Goal: Task Accomplishment & Management: Manage account settings

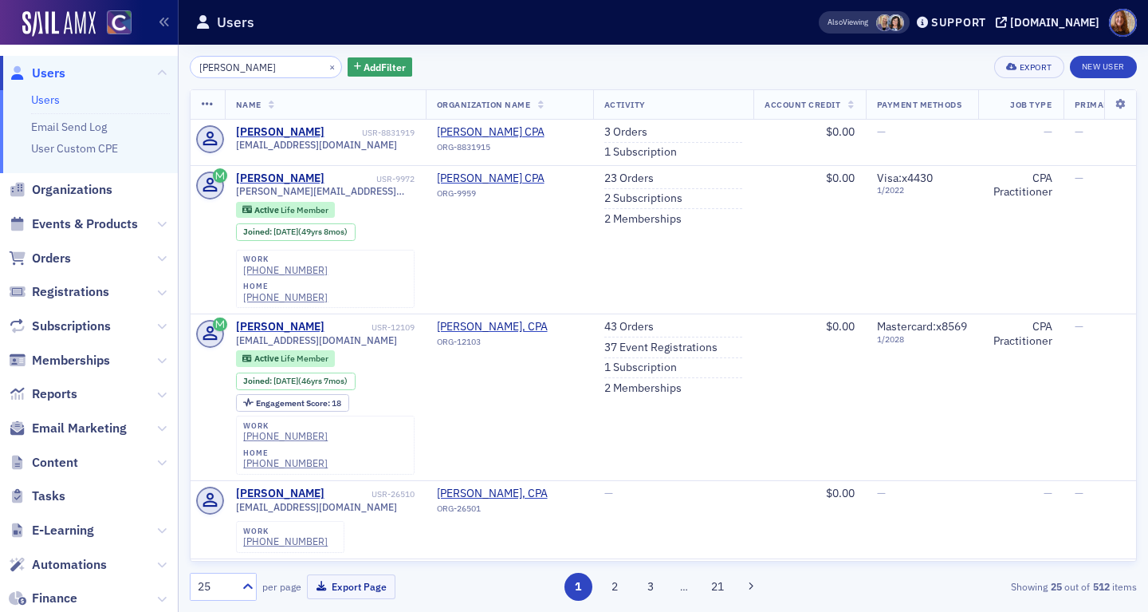
click at [49, 99] on link "Users" at bounding box center [45, 99] width 29 height 14
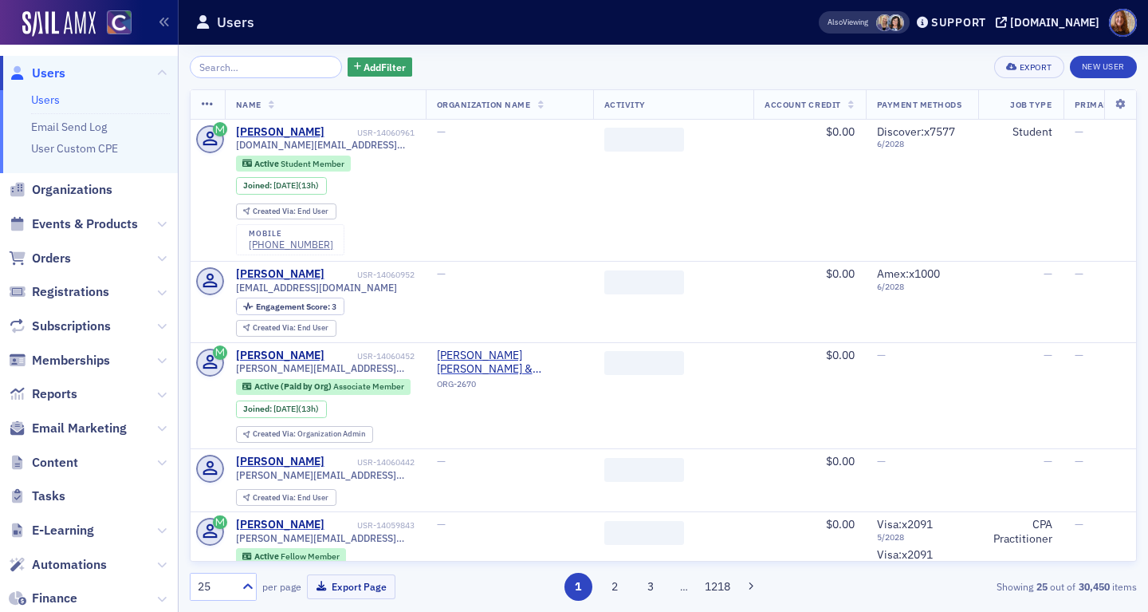
click at [221, 69] on input "search" at bounding box center [266, 67] width 152 height 22
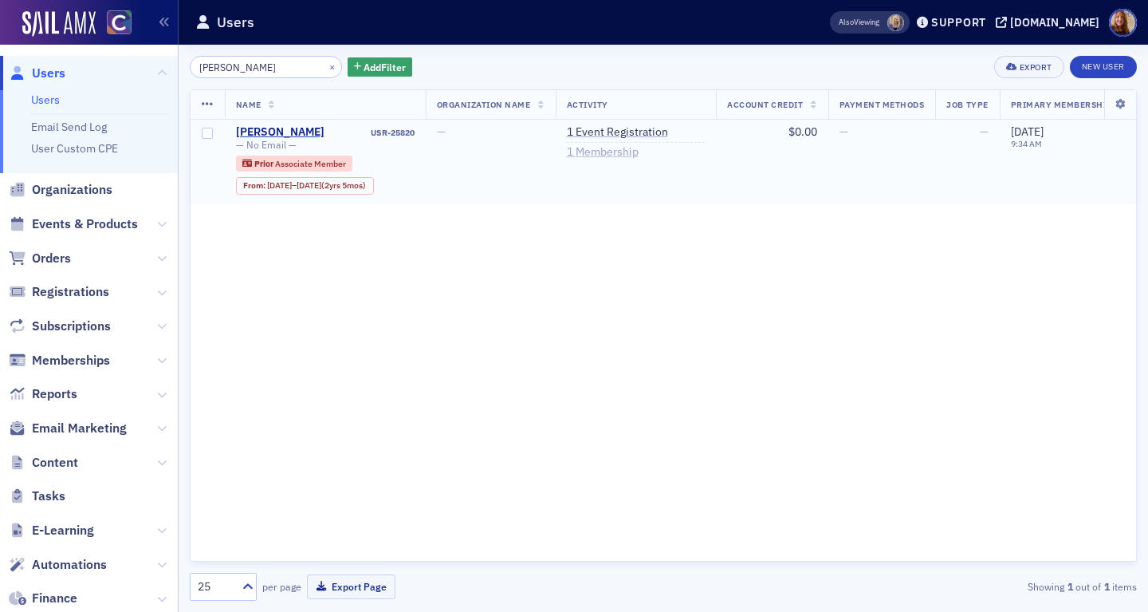
type input "Bratton"
click at [608, 155] on link "1 Membership" at bounding box center [603, 152] width 72 height 14
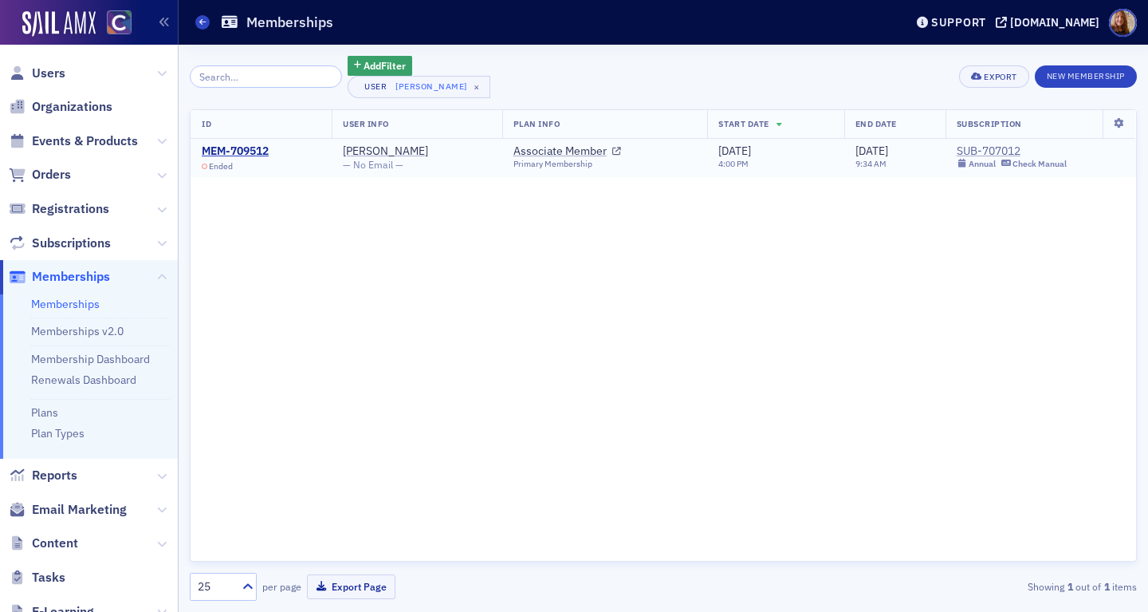
click at [978, 148] on div "SUB-707012" at bounding box center [1012, 151] width 111 height 14
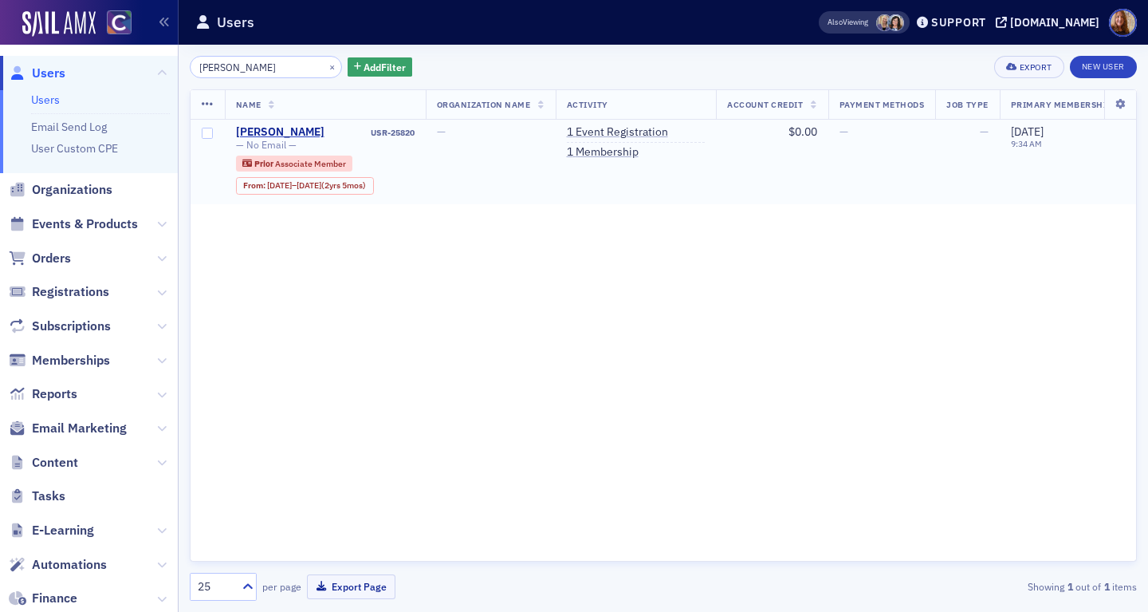
click at [397, 134] on div "USR-25820" at bounding box center [371, 133] width 88 height 10
copy div "USR-25820"
click at [208, 69] on input "Bratton" at bounding box center [266, 67] width 152 height 22
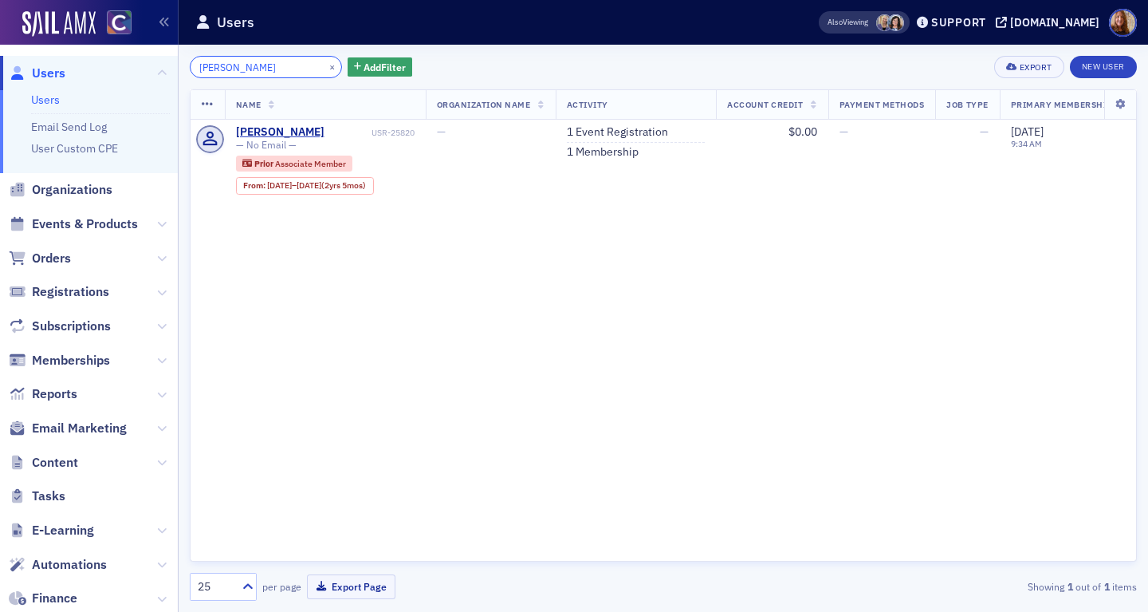
click at [208, 69] on input "Bratton" at bounding box center [266, 67] width 152 height 22
click at [325, 68] on button "×" at bounding box center [332, 66] width 14 height 14
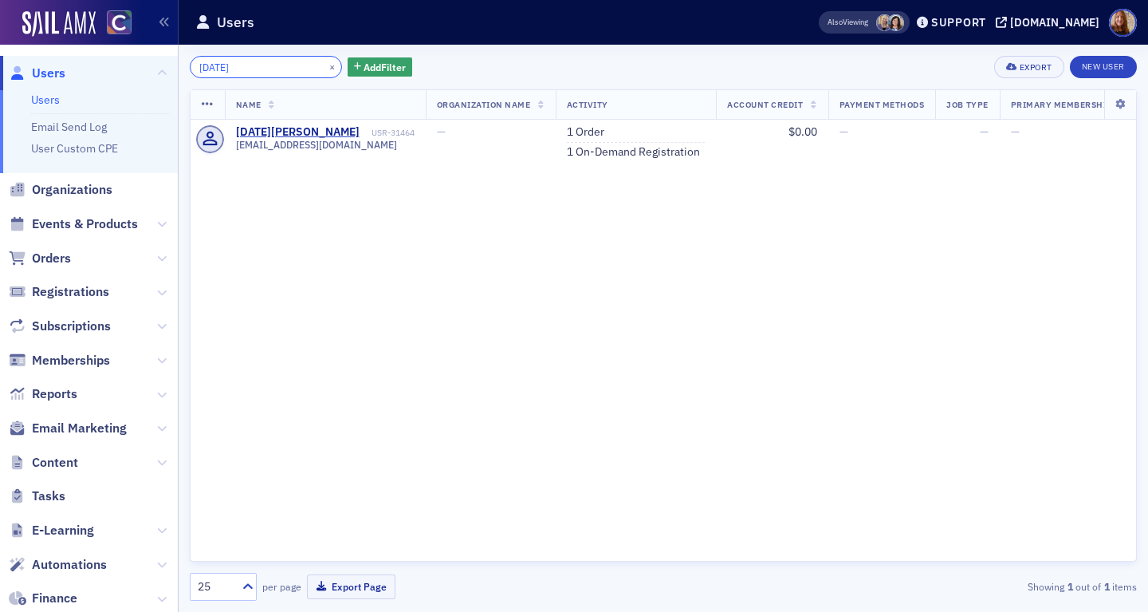
type input "Xiaohan"
click at [325, 65] on button "×" at bounding box center [332, 66] width 14 height 14
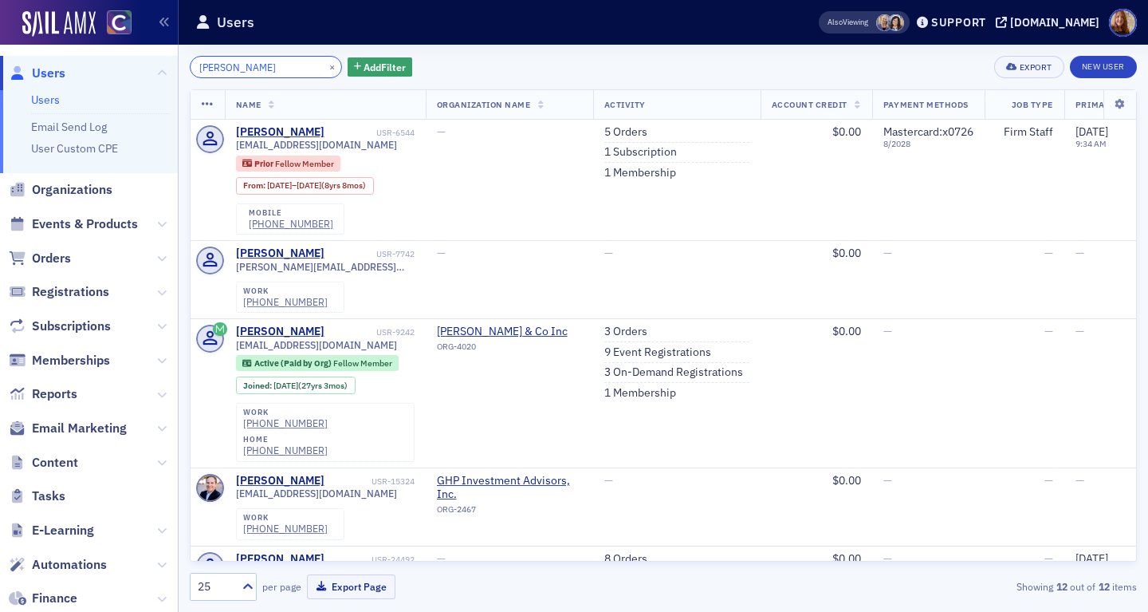
click at [195, 70] on input "Friedman" at bounding box center [266, 67] width 152 height 22
type input "trenton Friedman"
click at [325, 69] on button "×" at bounding box center [332, 66] width 14 height 14
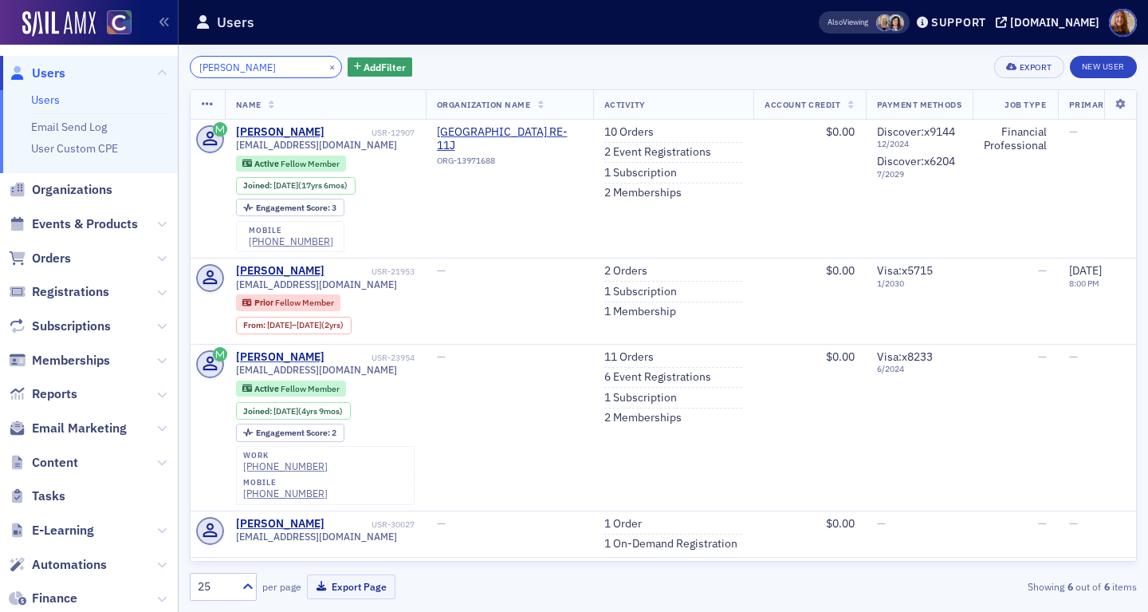
type input "Hickey"
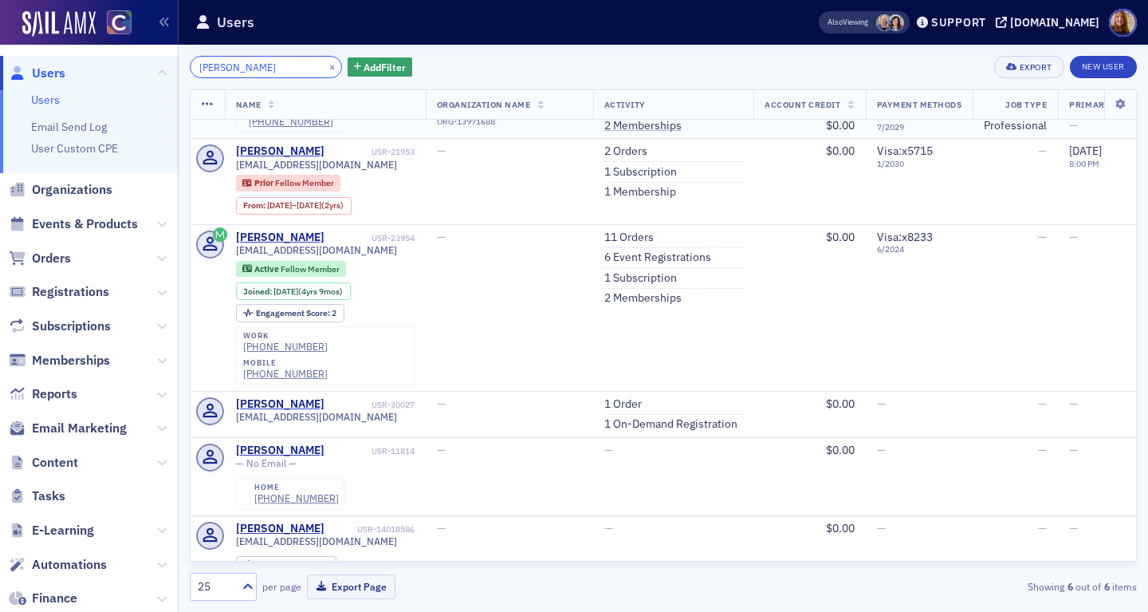
scroll to position [122, 0]
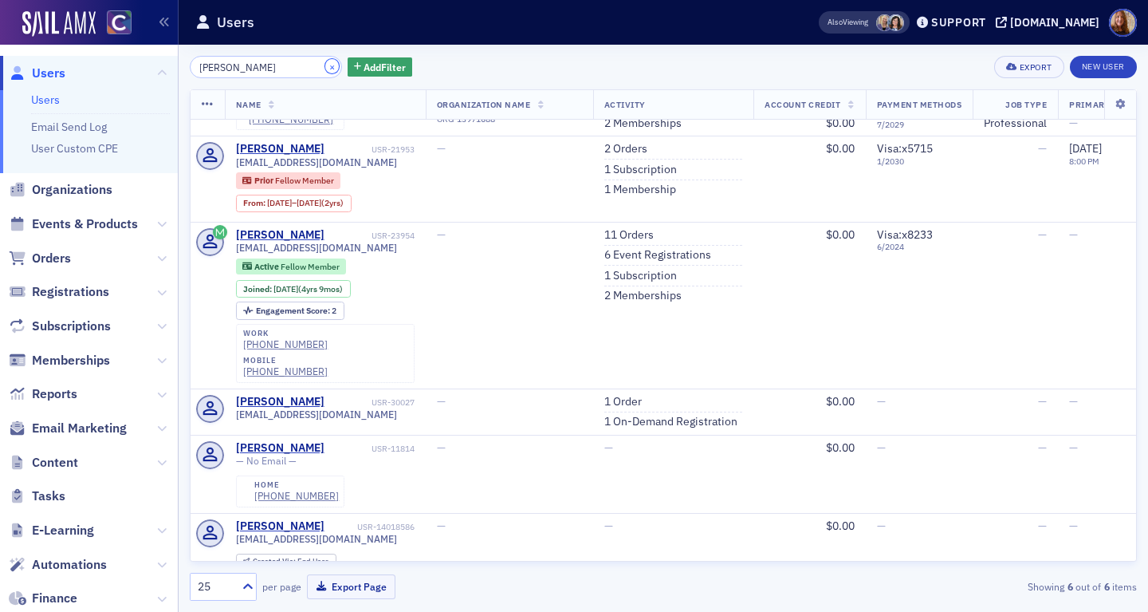
click at [325, 68] on button "×" at bounding box center [332, 66] width 14 height 14
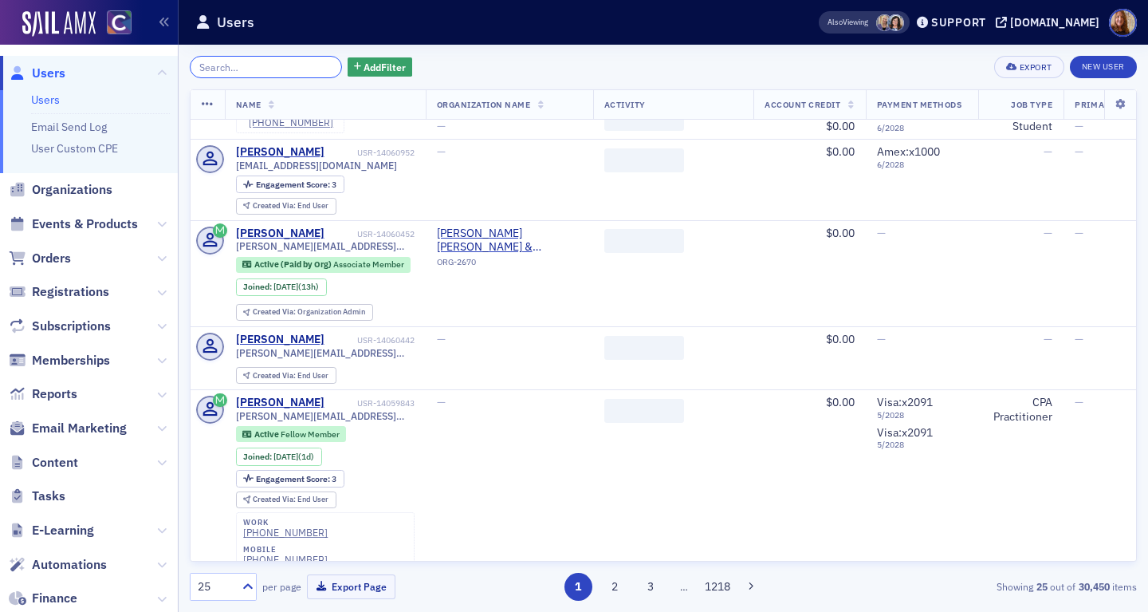
paste input "Hancharova"
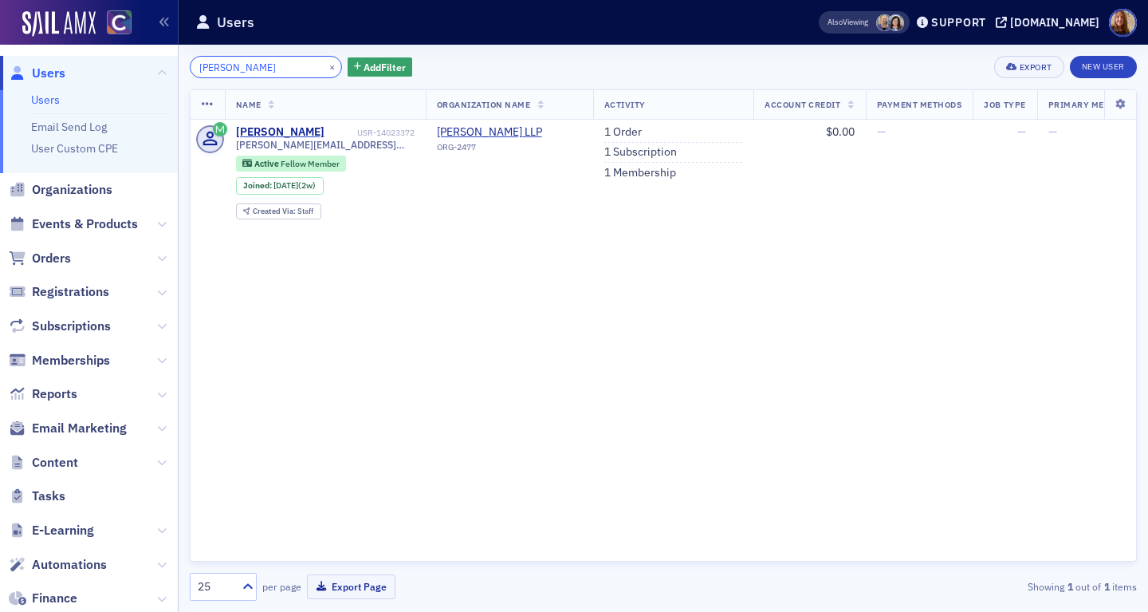
type input "Hancharova"
click at [397, 130] on div "USR-14023372" at bounding box center [371, 133] width 88 height 10
copy div "USR-14023372"
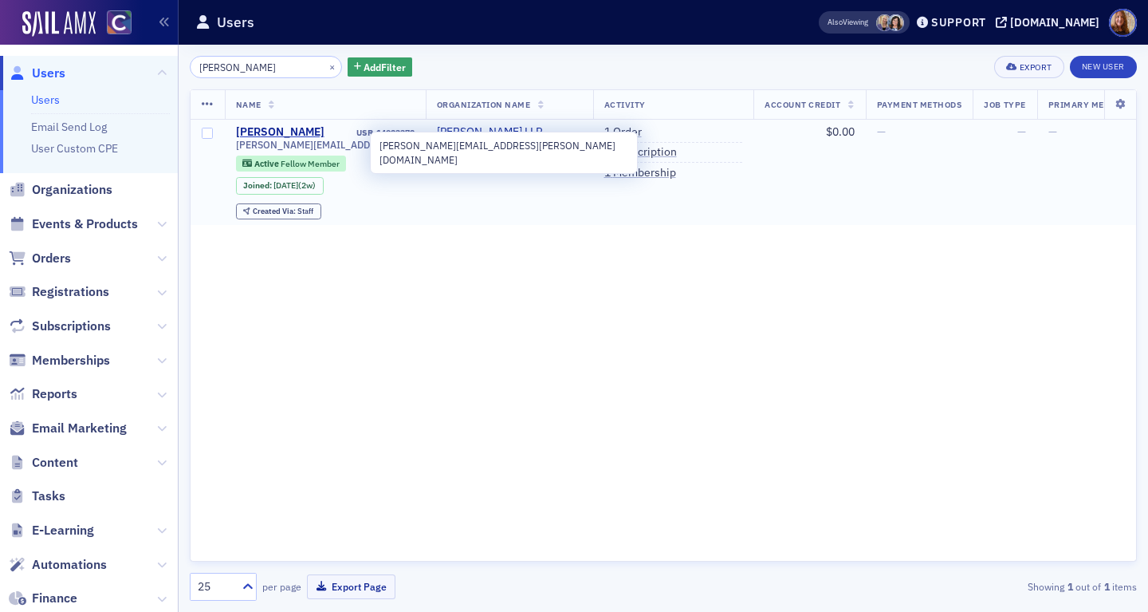
click at [328, 148] on span "anna.hancharova@crowe.com" at bounding box center [325, 145] width 179 height 12
copy div "anna.hancharova@crowe.com"
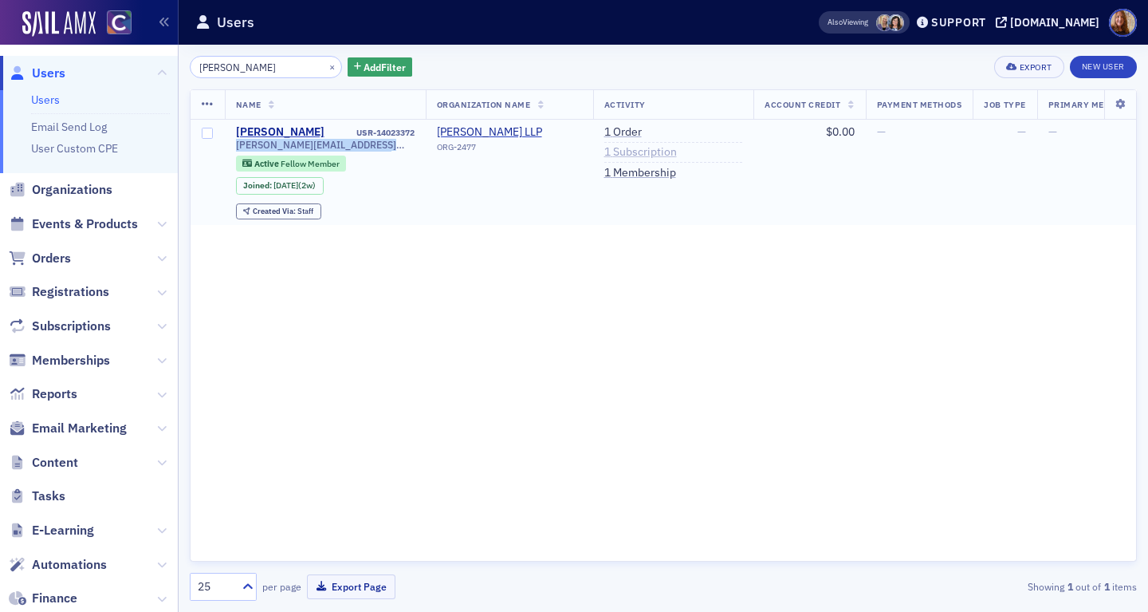
click at [643, 152] on link "1 Subscription" at bounding box center [640, 152] width 73 height 14
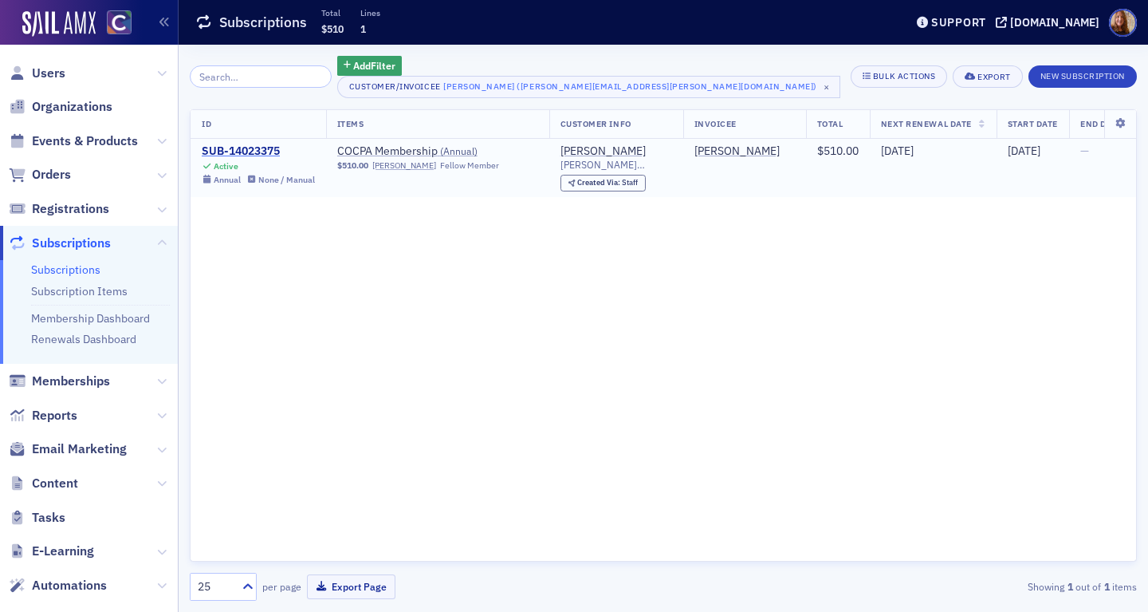
click at [256, 153] on div "SUB-14023375" at bounding box center [258, 151] width 113 height 14
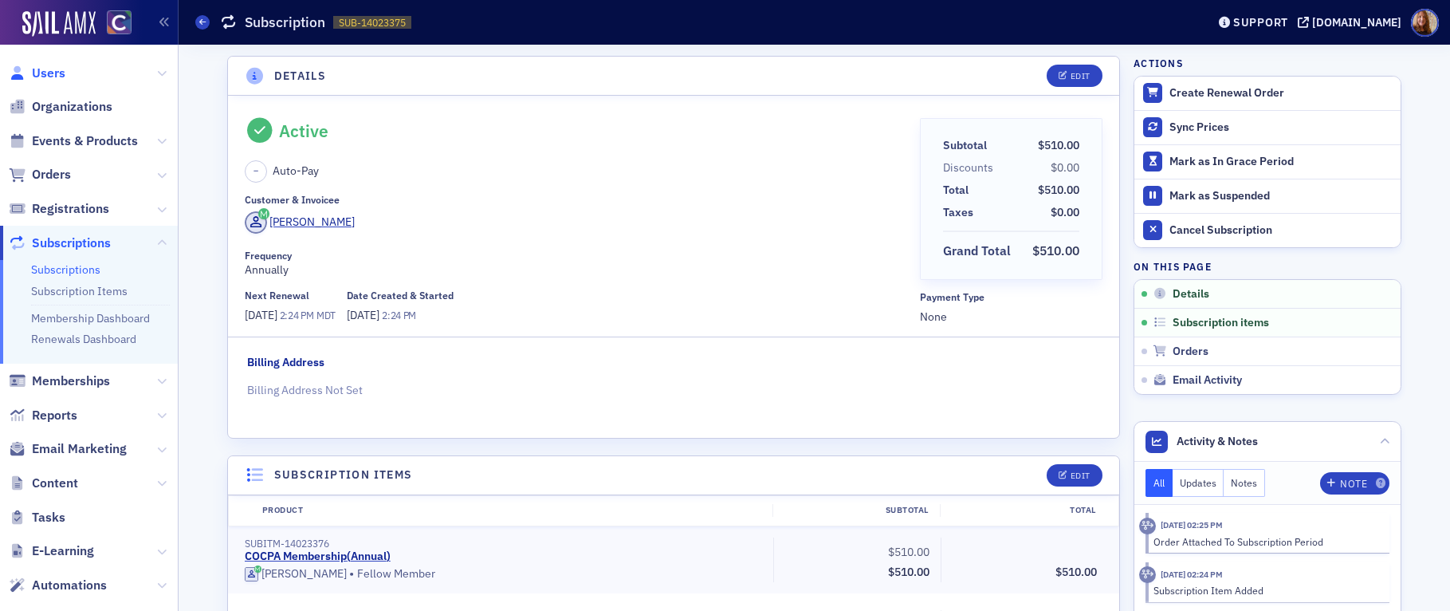
click at [46, 72] on span "Users" at bounding box center [48, 74] width 33 height 18
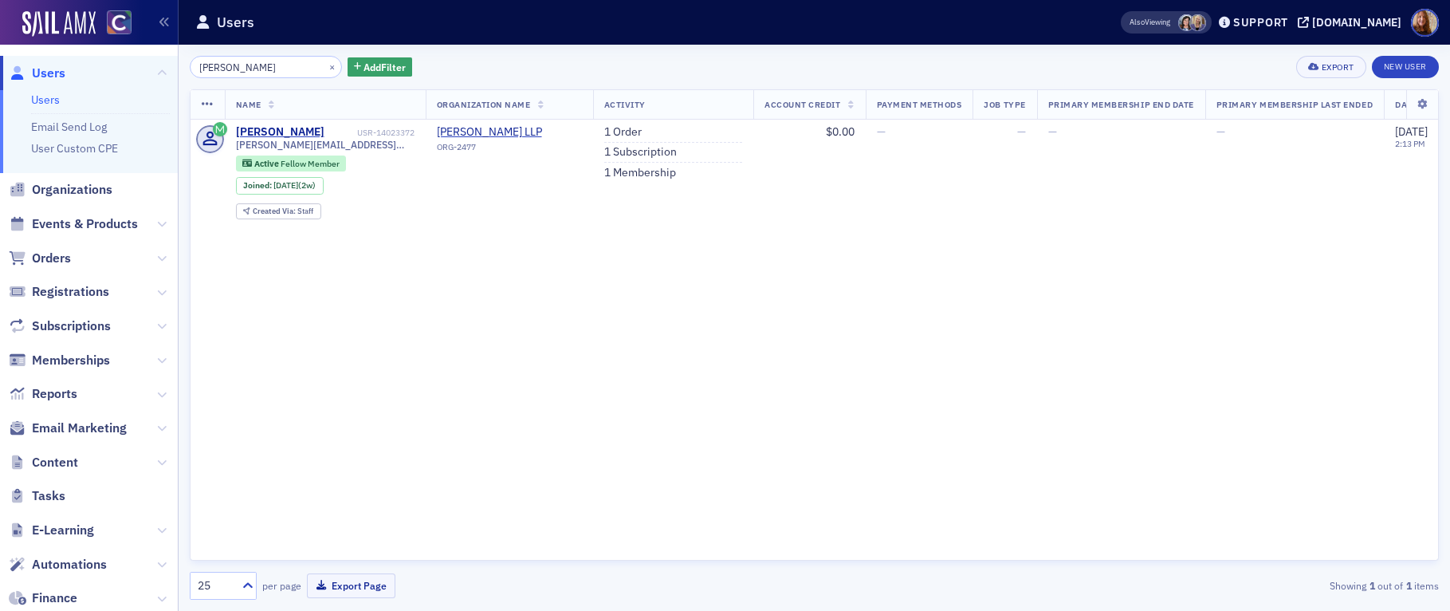
click at [231, 69] on input "Hancharova" at bounding box center [266, 67] width 152 height 22
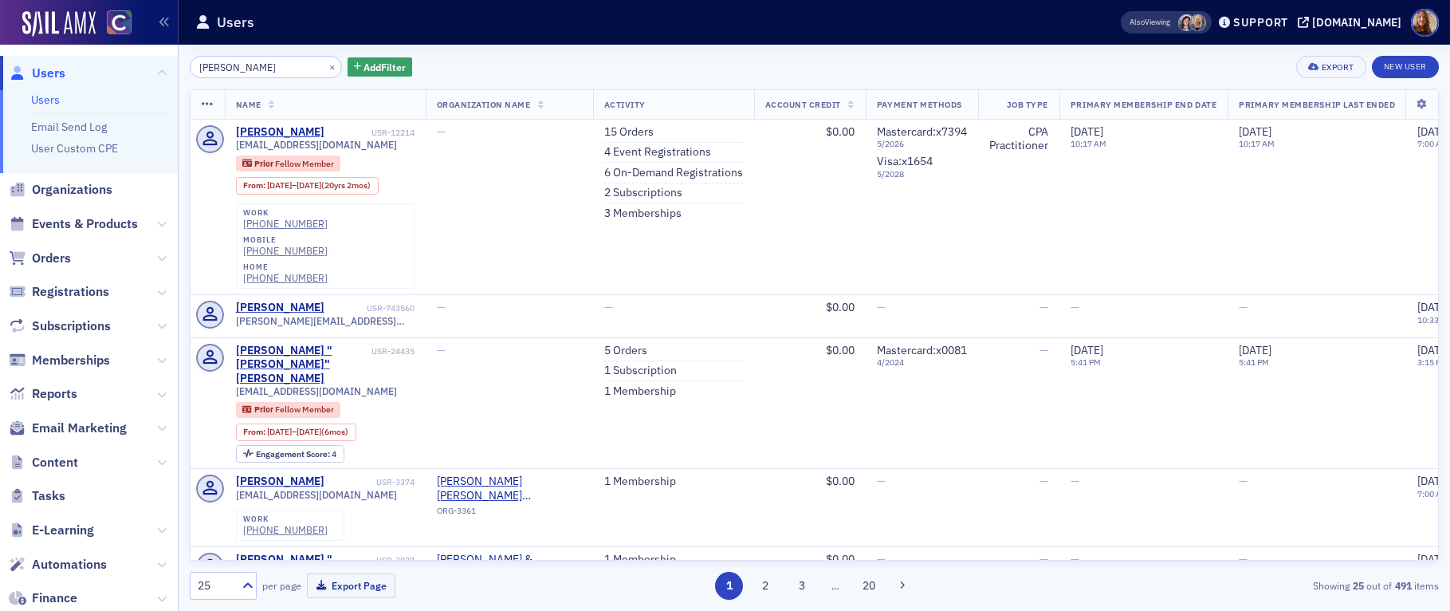
type input "ana brown"
click at [671, 62] on div "ana brown × Add Filter Export New User" at bounding box center [815, 67] width 1250 height 22
click at [632, 195] on link "2 Subscriptions" at bounding box center [643, 193] width 78 height 14
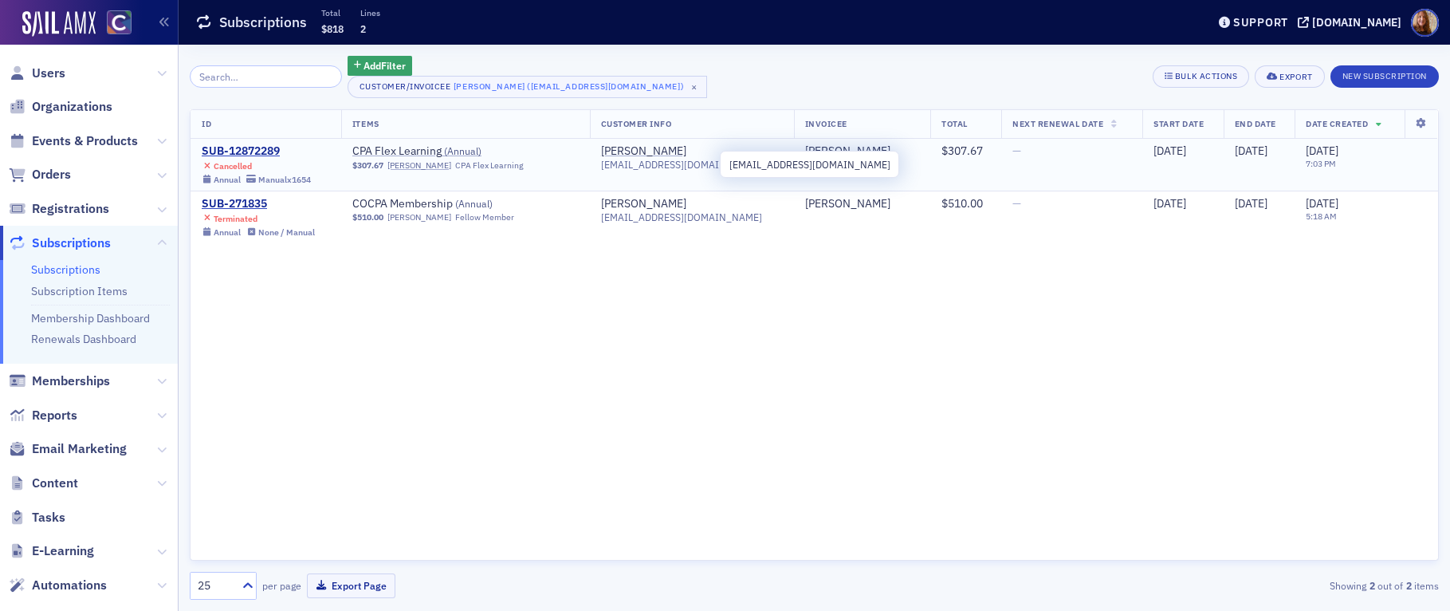
click at [669, 164] on span "[EMAIL_ADDRESS][DOMAIN_NAME]" at bounding box center [681, 165] width 161 height 12
copy span "[EMAIL_ADDRESS][DOMAIN_NAME]"
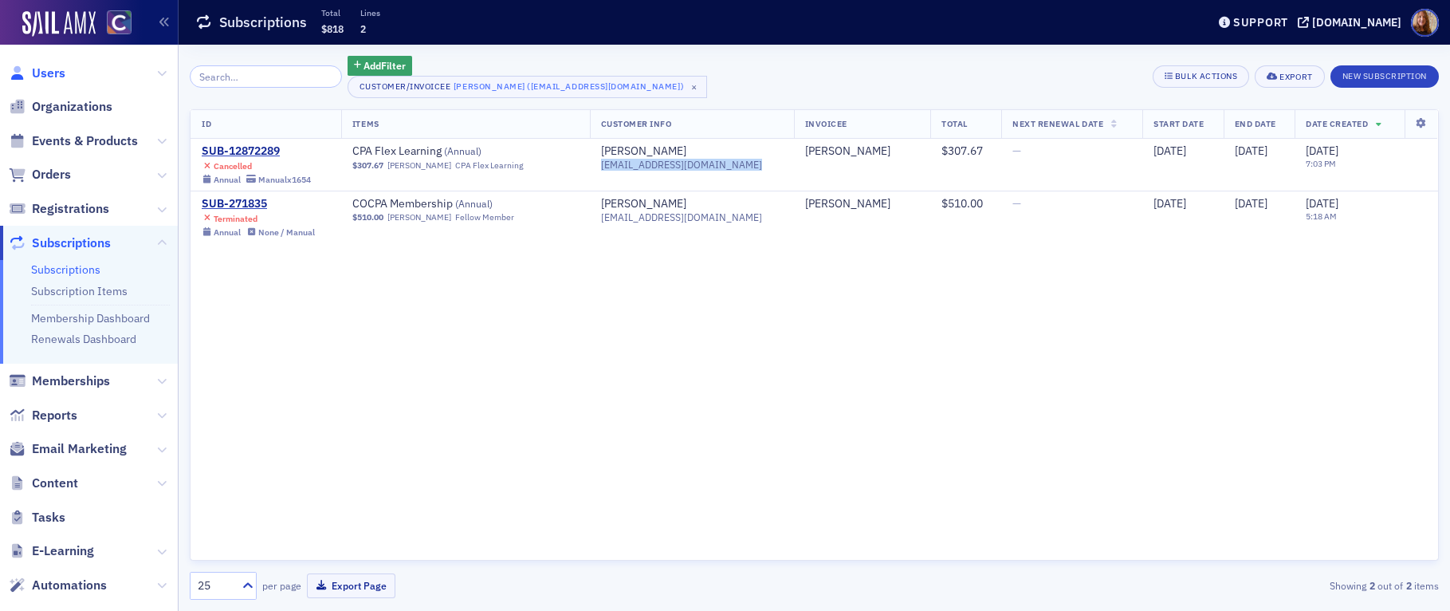
click at [50, 69] on span "Users" at bounding box center [48, 74] width 33 height 18
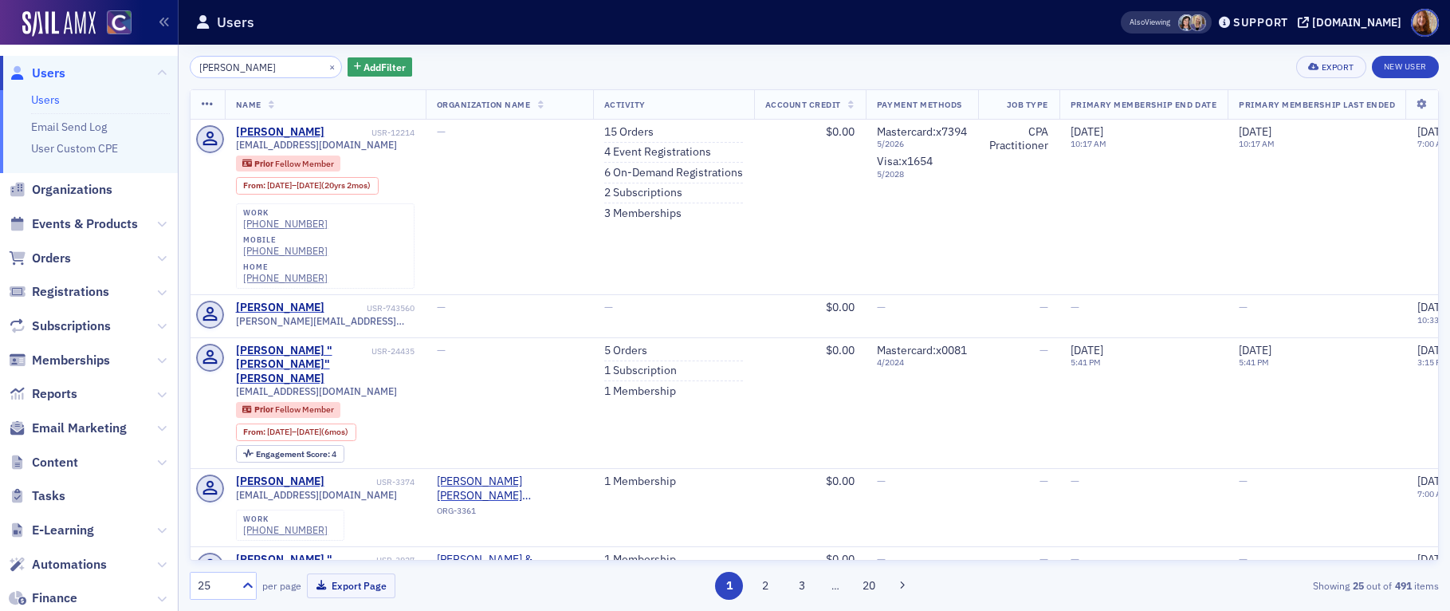
click at [826, 61] on div "ana brown × Add Filter Export New User" at bounding box center [815, 67] width 1250 height 22
click at [222, 69] on input "ana brown" at bounding box center [266, 67] width 152 height 22
paste input "ORD-14057031"
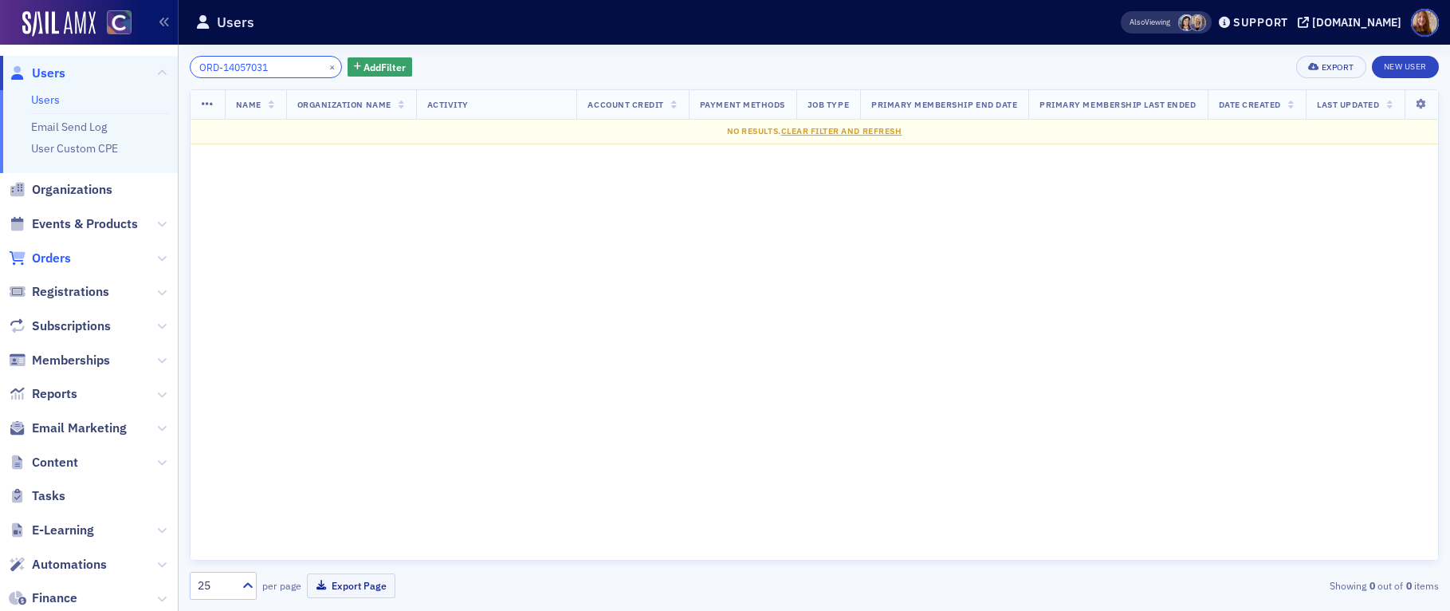
type input "ORD-14057031"
click at [43, 261] on span "Orders" at bounding box center [51, 259] width 39 height 18
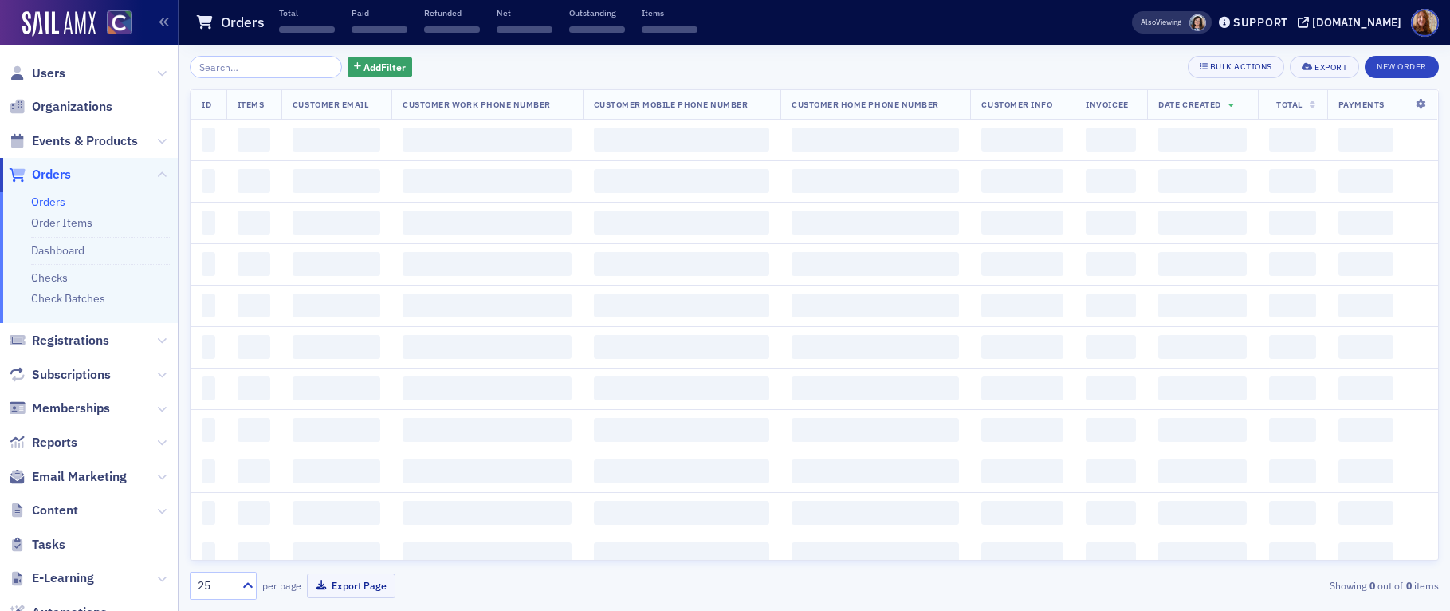
click at [244, 69] on input "search" at bounding box center [266, 67] width 152 height 22
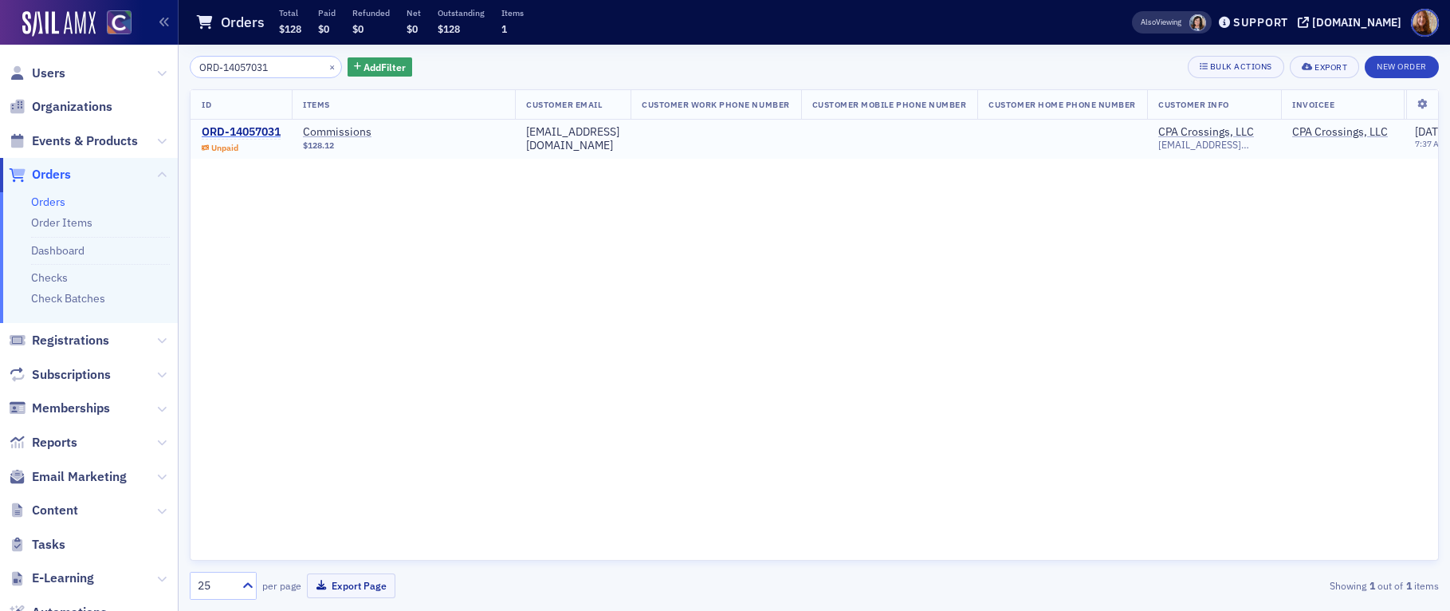
type input "ORD-14057031"
click at [248, 129] on div "ORD-14057031" at bounding box center [241, 132] width 79 height 14
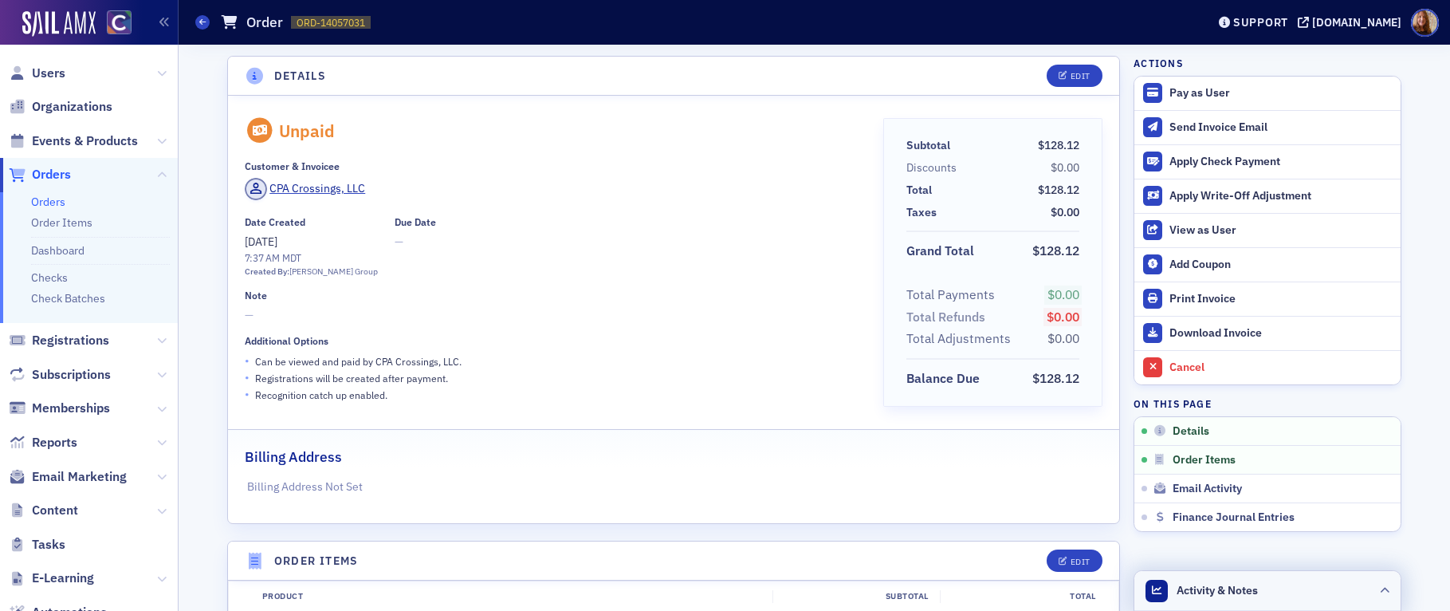
click at [1147, 582] on span "Activity & Notes" at bounding box center [1217, 590] width 81 height 17
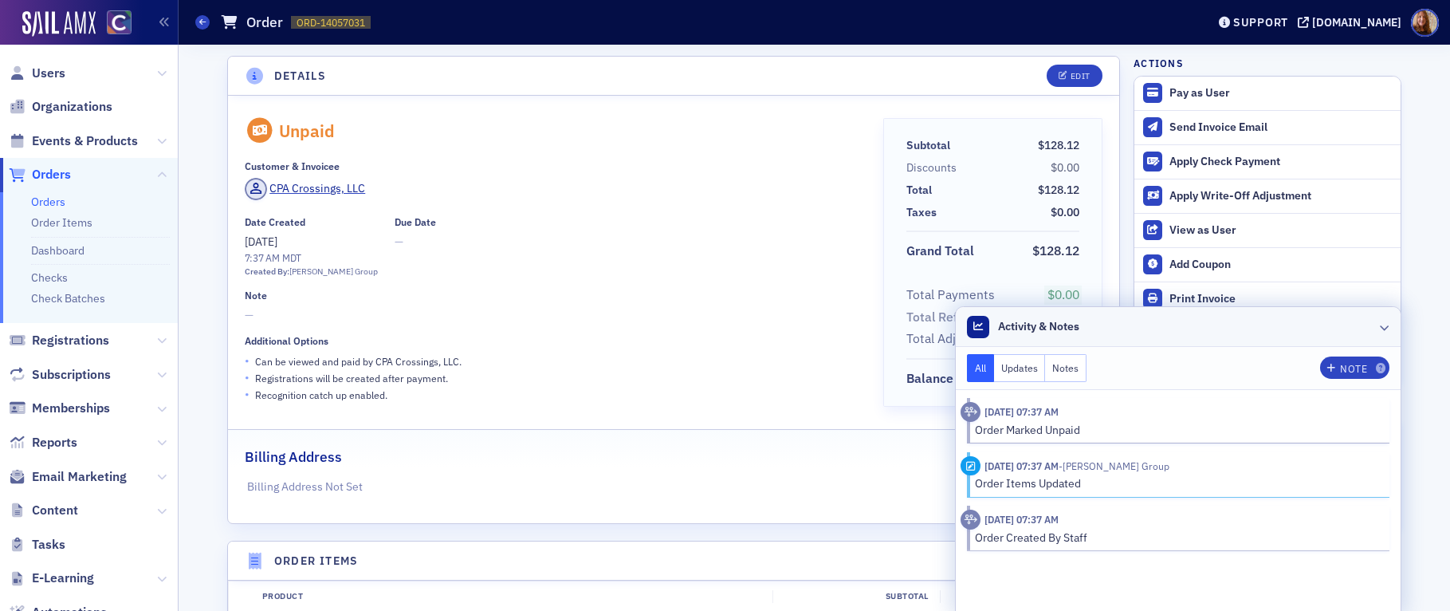
click at [1147, 331] on header "Activity & Notes" at bounding box center [1178, 327] width 445 height 40
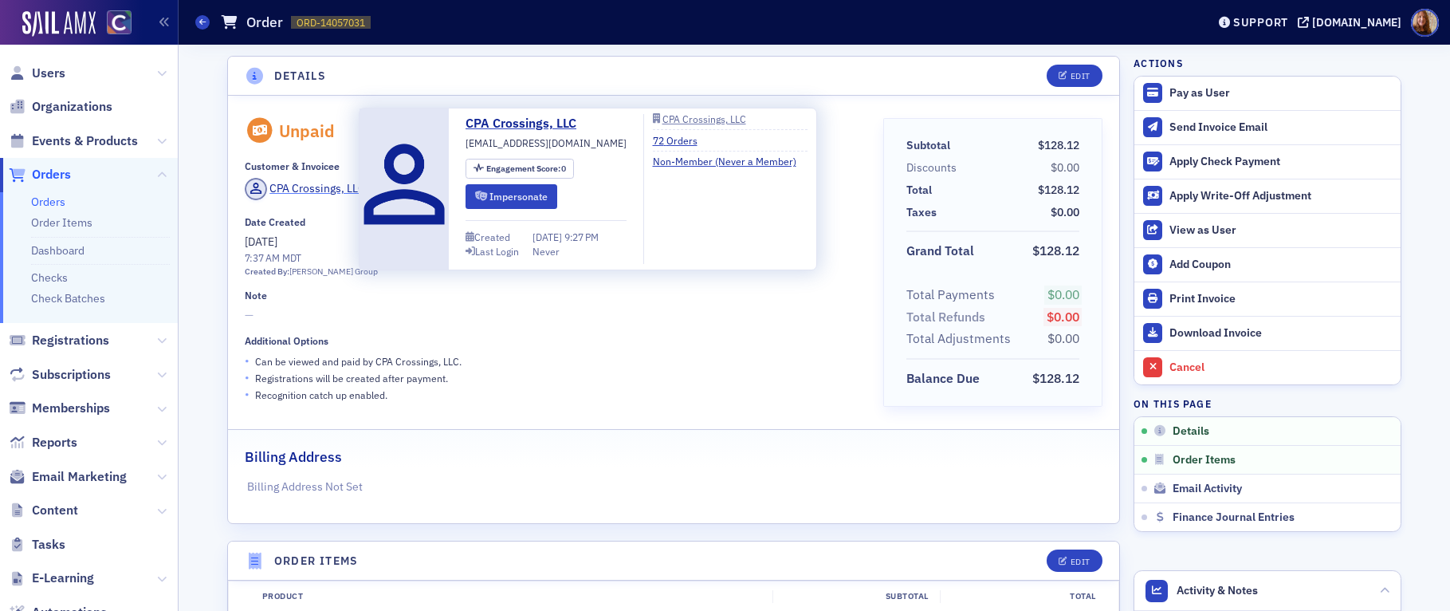
click at [309, 183] on div "CPA Crossings, LLC" at bounding box center [318, 188] width 96 height 17
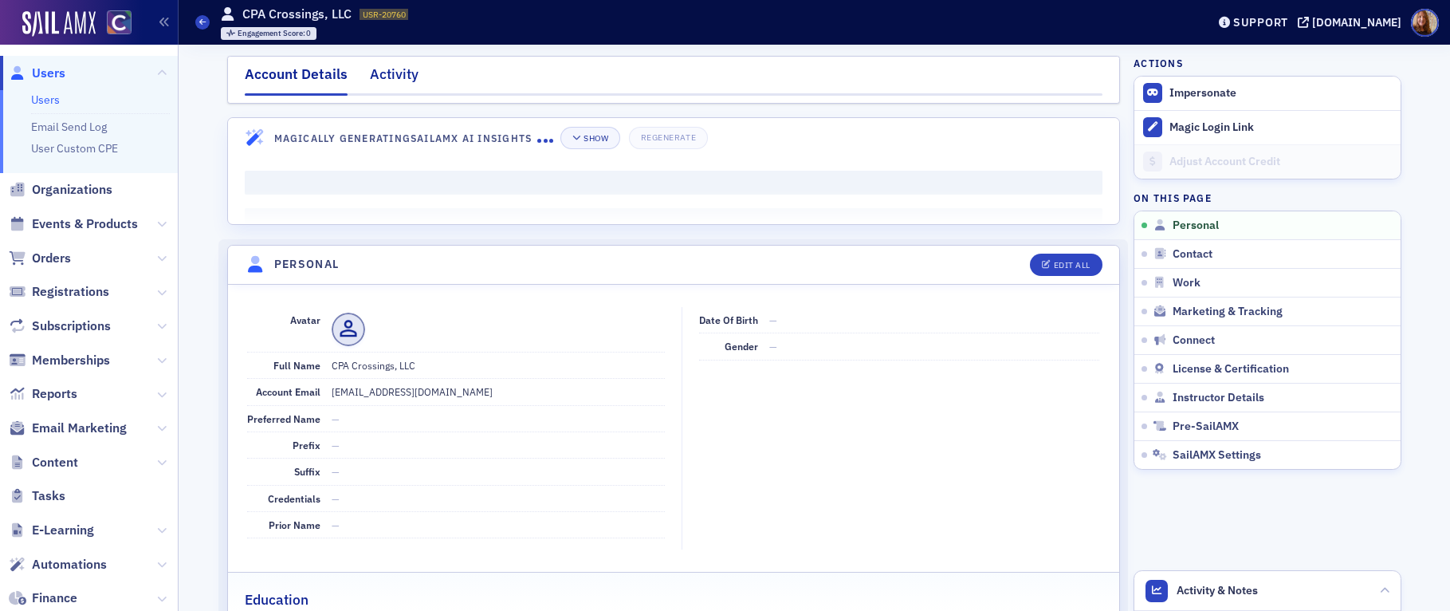
click at [377, 81] on div "Activity" at bounding box center [394, 79] width 49 height 30
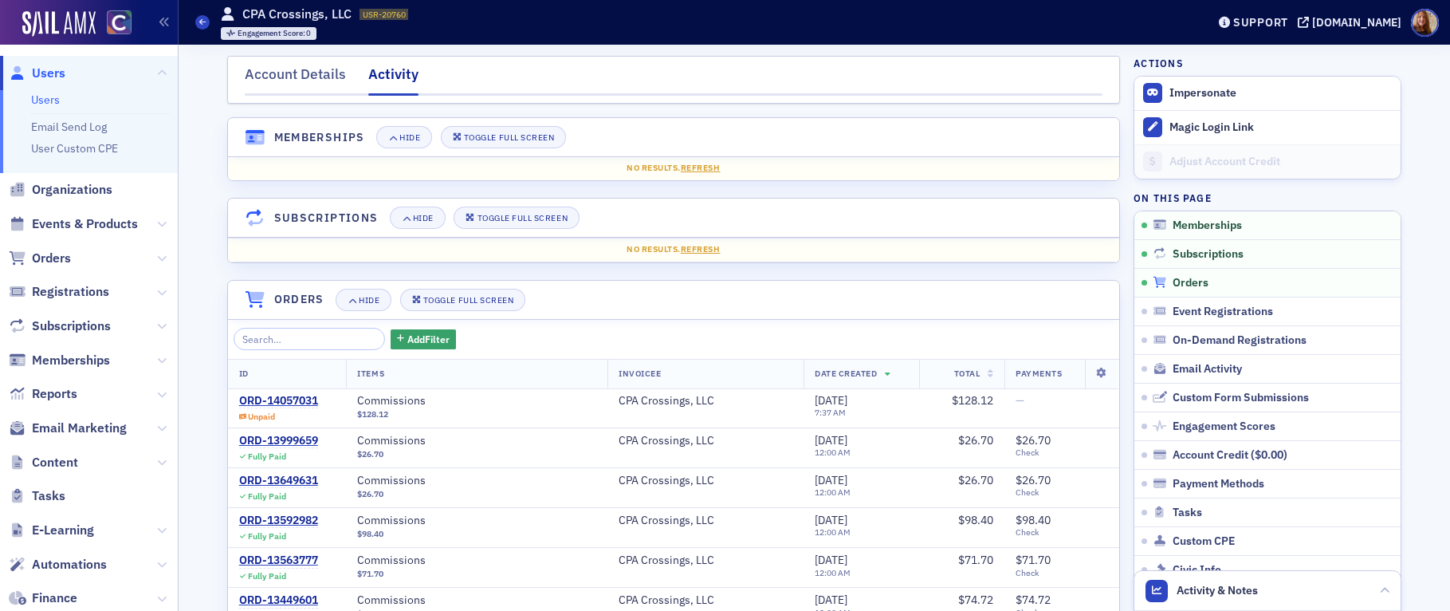
click at [1147, 285] on span "Orders" at bounding box center [1191, 283] width 36 height 14
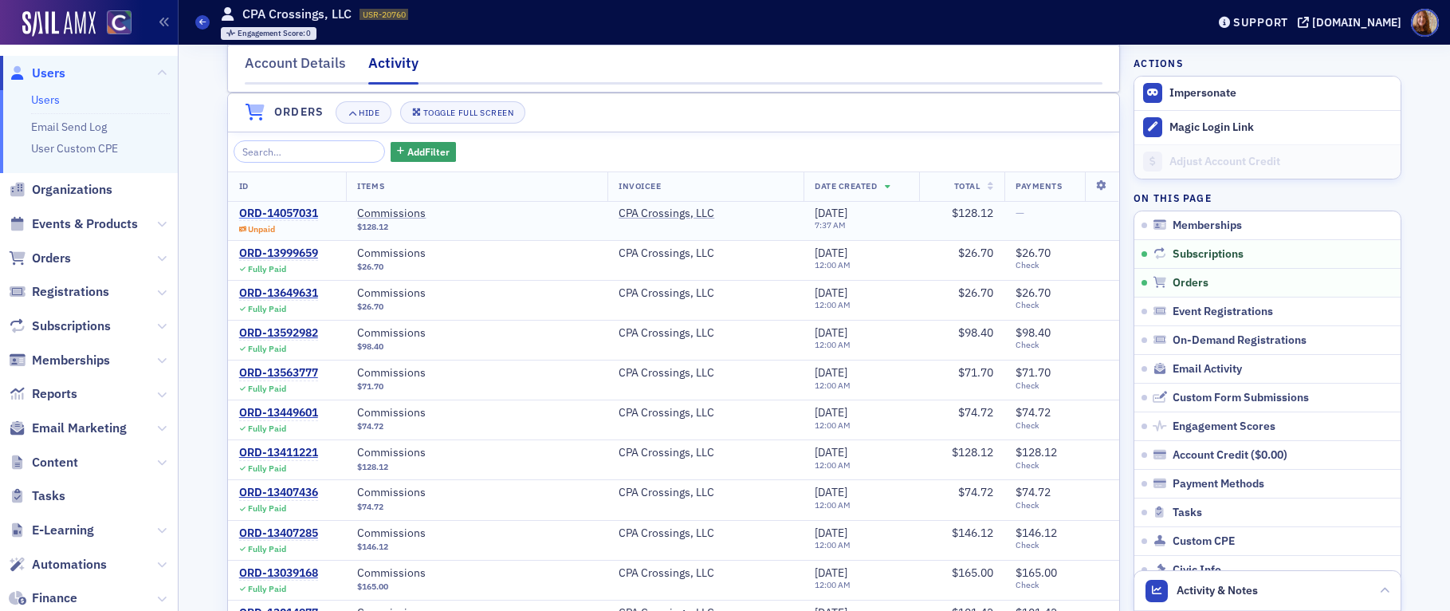
click at [275, 213] on div "ORD-14057031" at bounding box center [278, 214] width 79 height 14
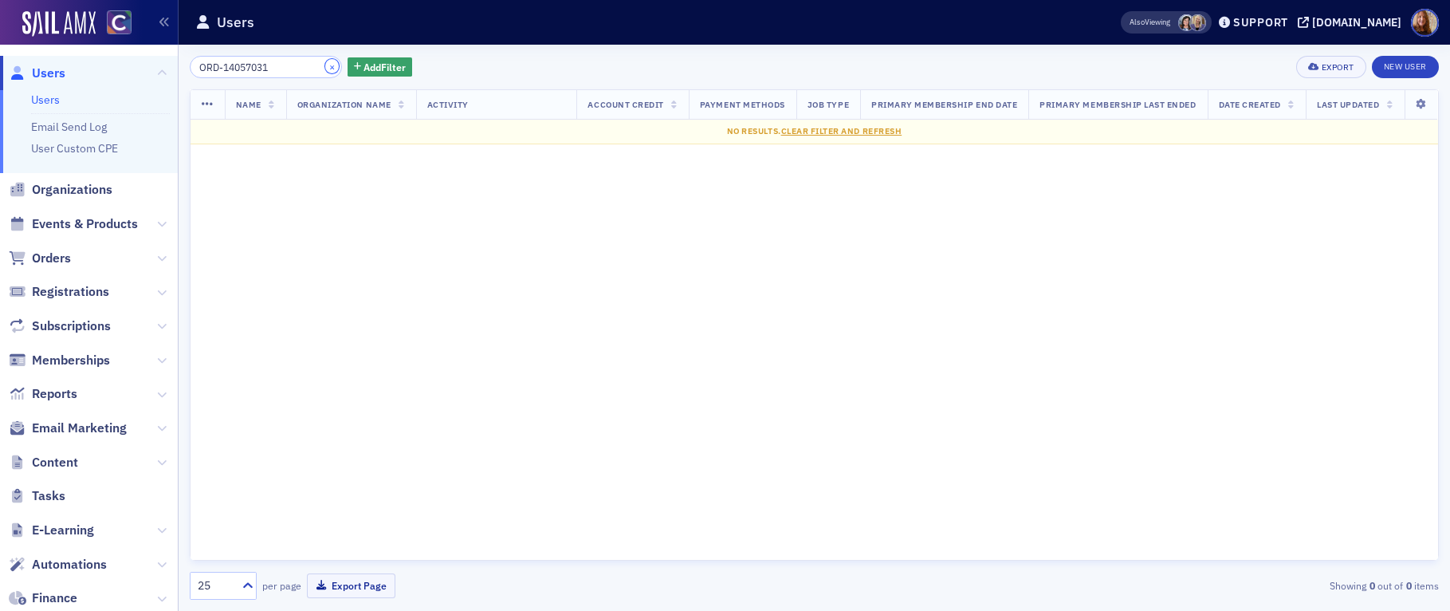
click at [325, 68] on button "×" at bounding box center [332, 66] width 14 height 14
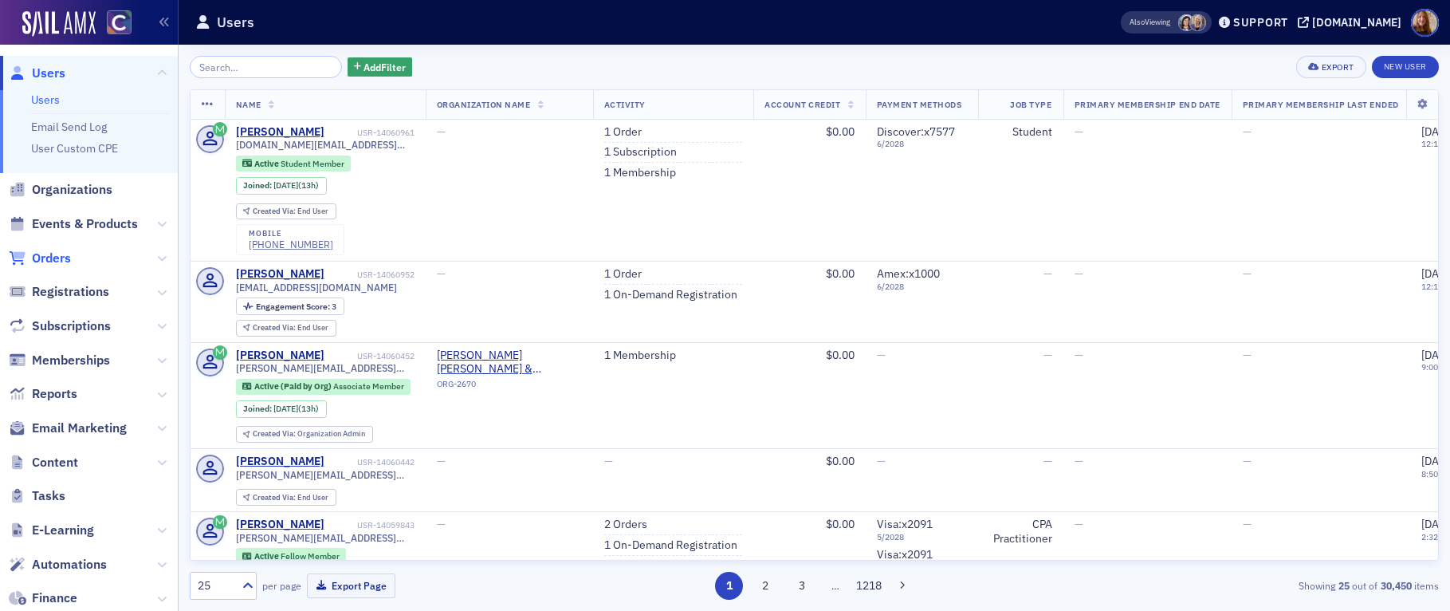
click at [49, 253] on span "Orders" at bounding box center [51, 259] width 39 height 18
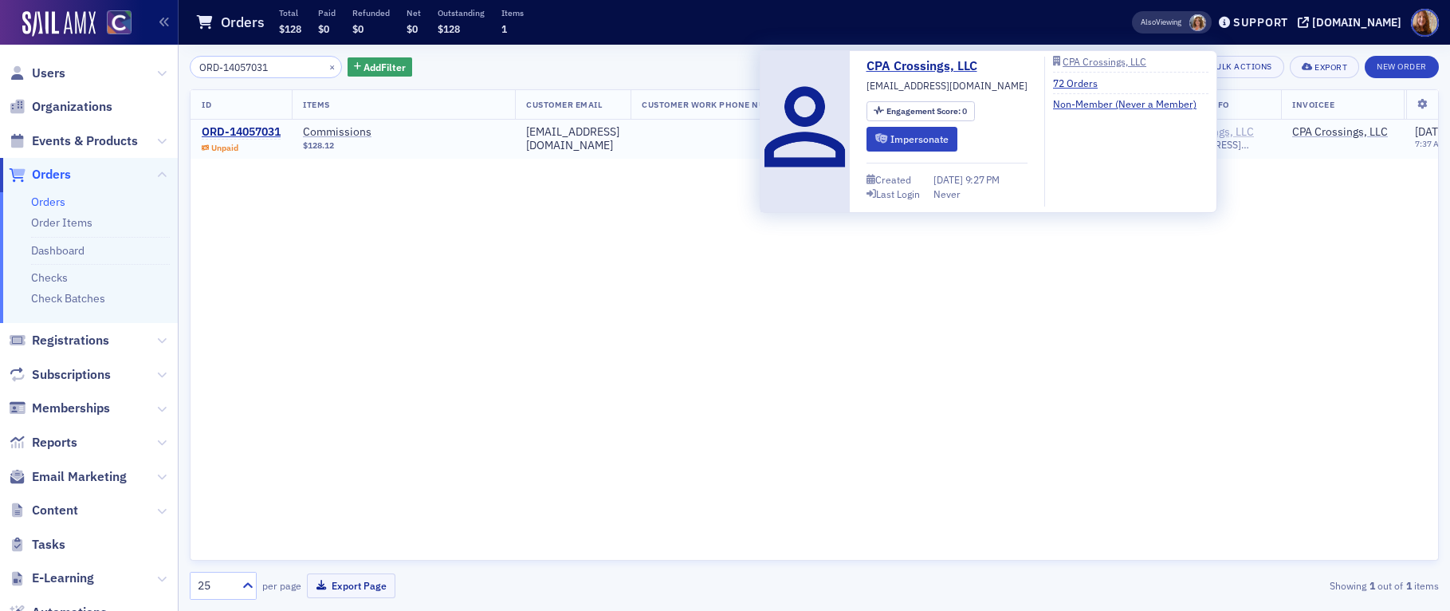
click at [1147, 127] on div "CPA Crossings, LLC" at bounding box center [1207, 132] width 96 height 14
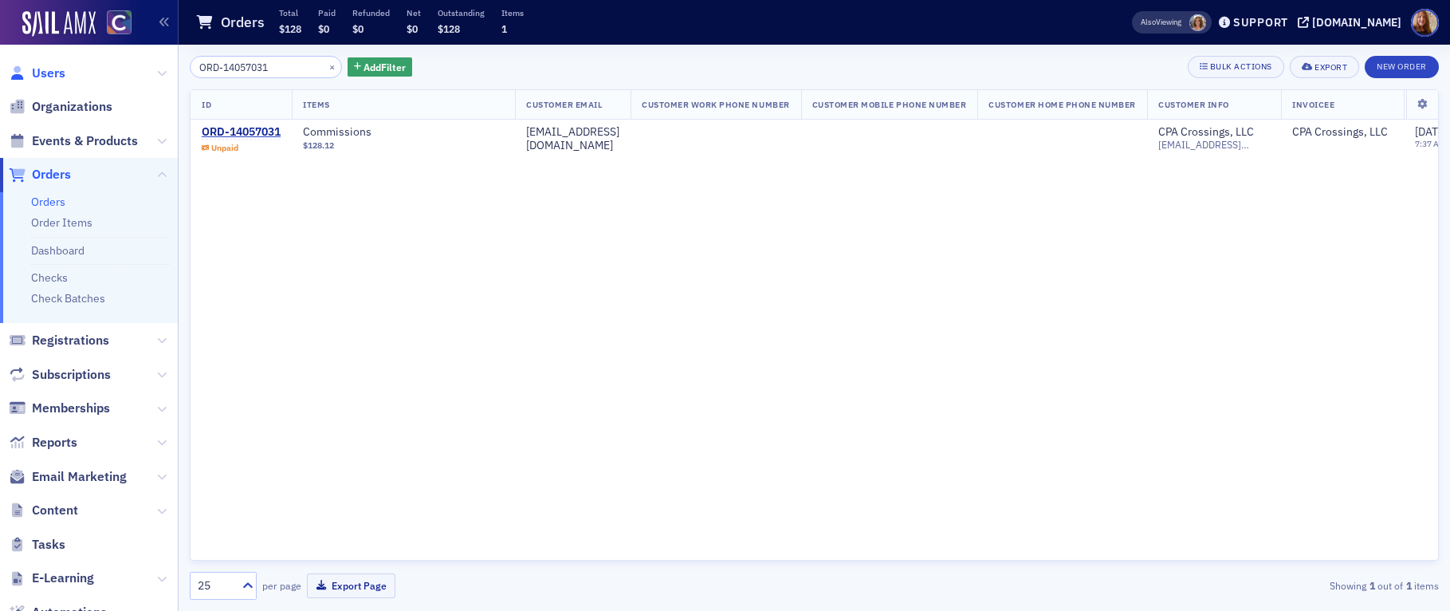
click at [53, 69] on span "Users" at bounding box center [48, 74] width 33 height 18
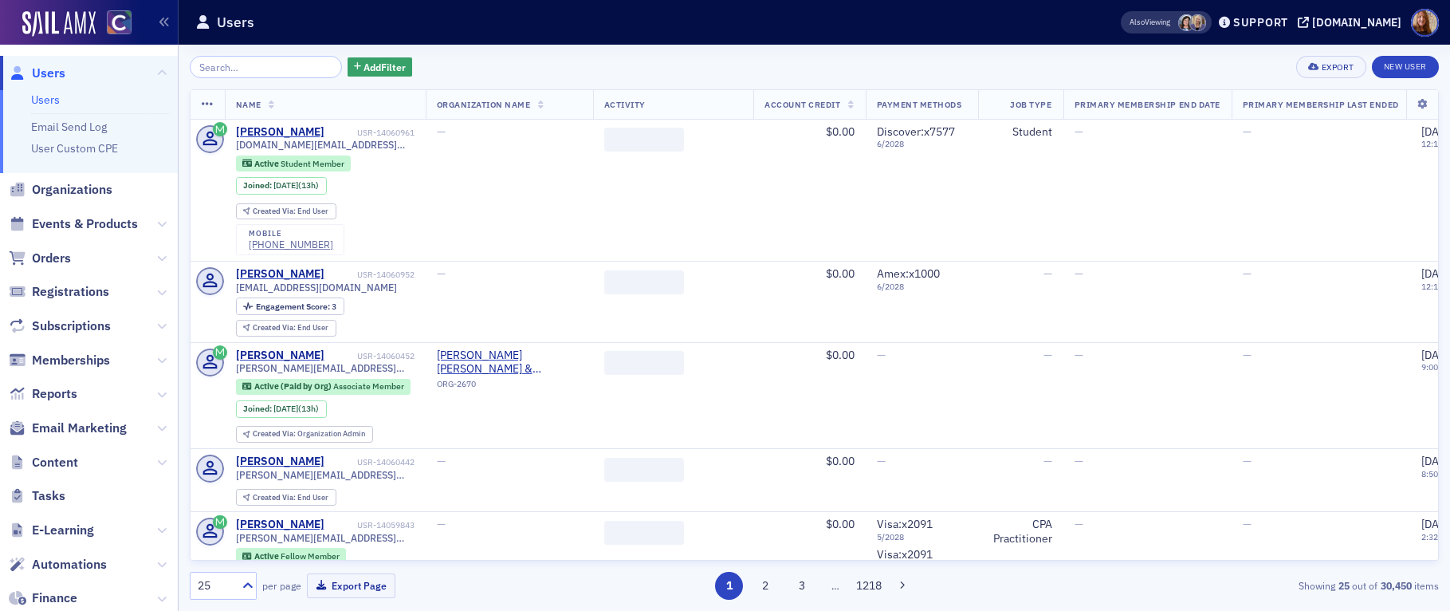
click at [240, 65] on input "search" at bounding box center [266, 67] width 152 height 22
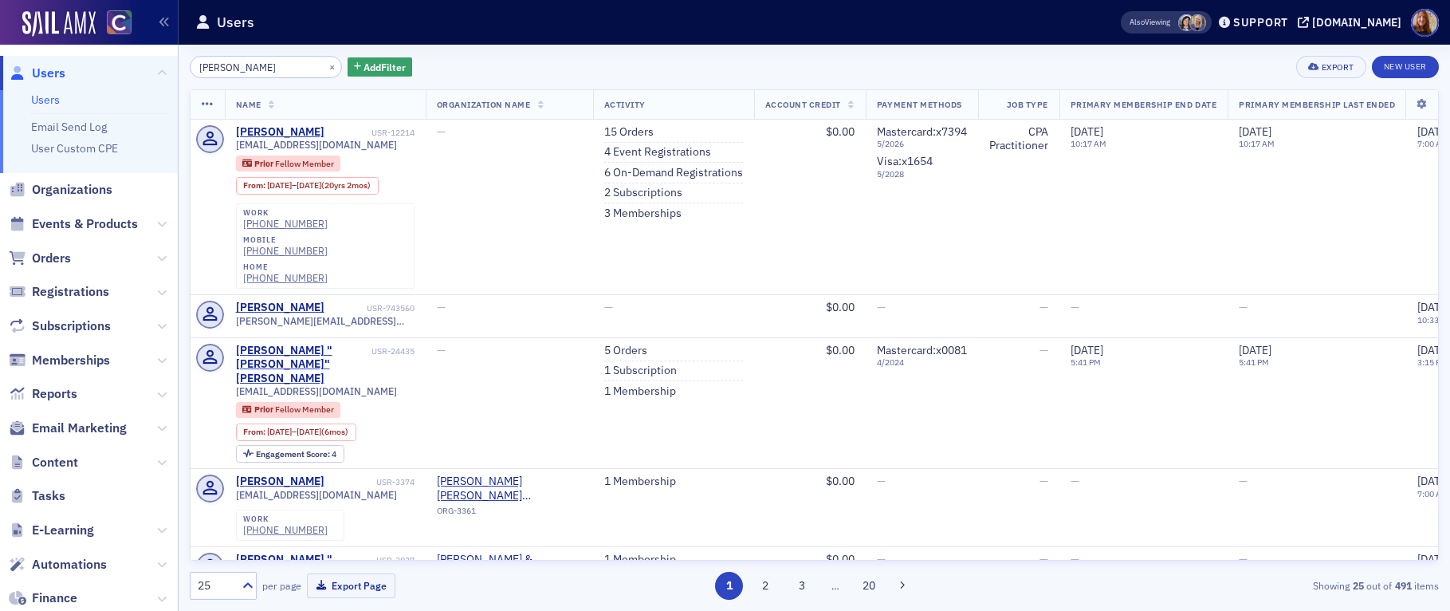
type input "ana brown"
drag, startPoint x: 947, startPoint y: 54, endPoint x: 911, endPoint y: 68, distance: 37.6
click at [947, 54] on div "ana brown × Add Filter Export New User Name Organization Name Activity Account …" at bounding box center [815, 328] width 1250 height 566
click at [636, 186] on link "2 Subscriptions" at bounding box center [643, 193] width 78 height 14
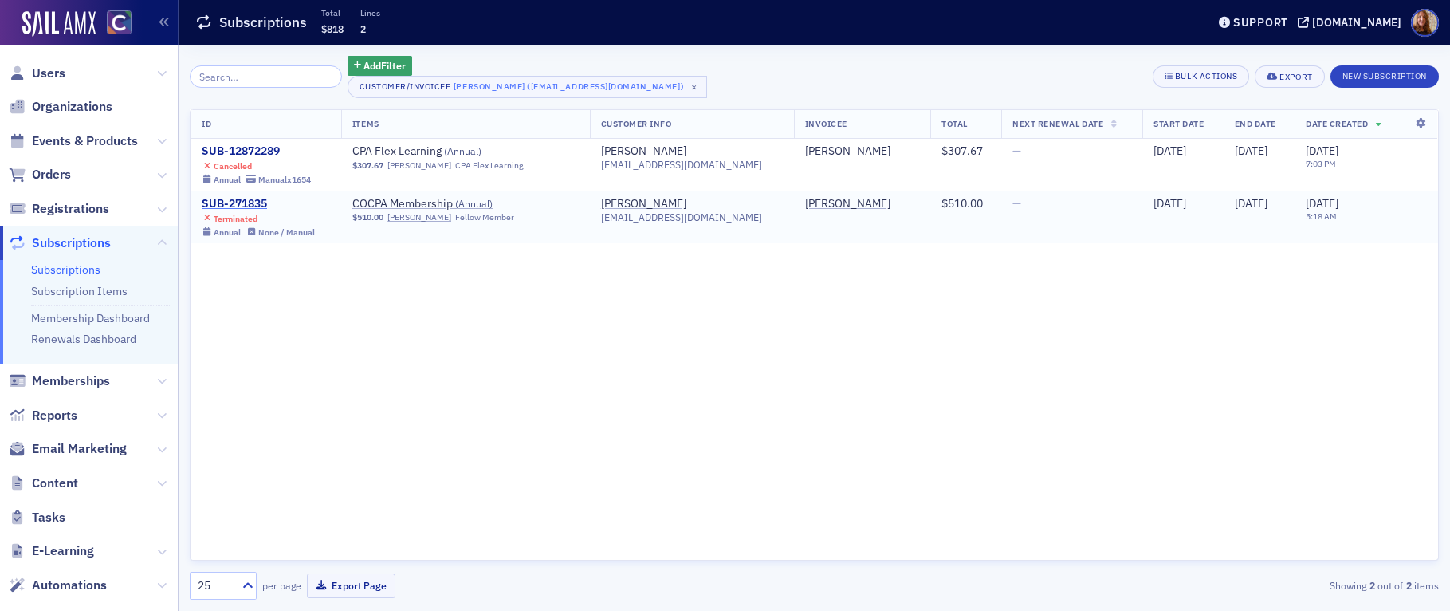
click at [212, 199] on div "SUB-271835" at bounding box center [258, 204] width 113 height 14
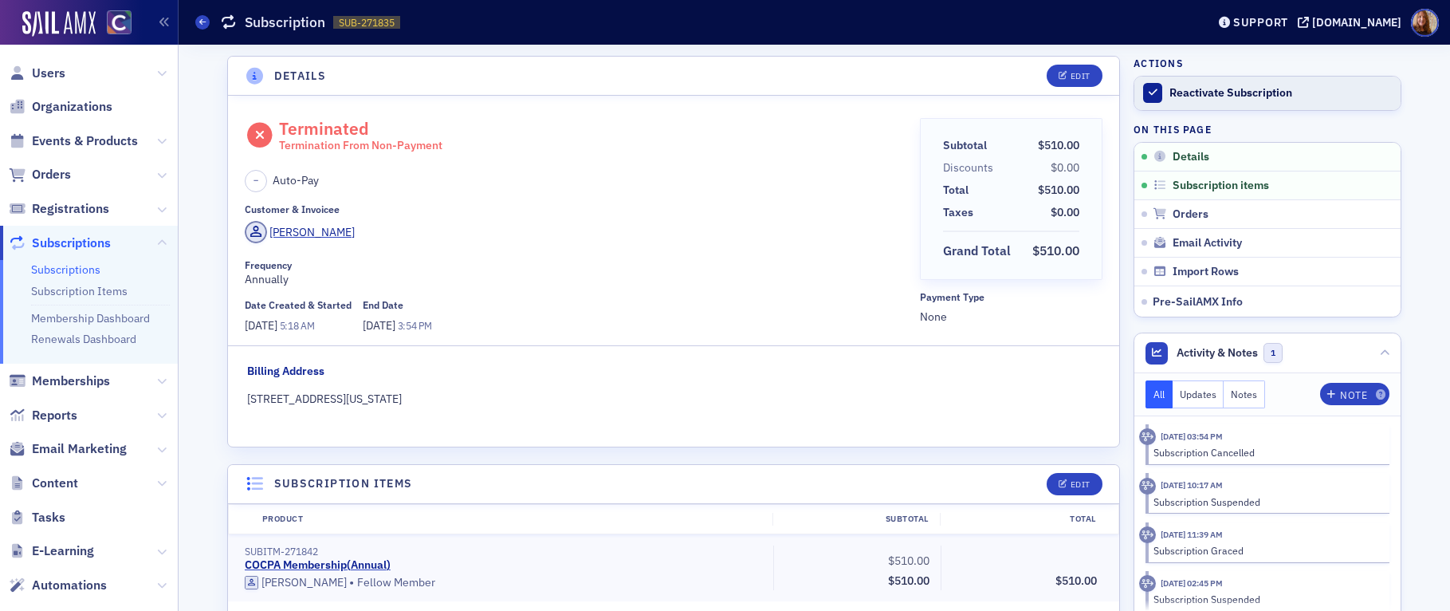
click at [1147, 92] on div "Reactivate Subscription" at bounding box center [1281, 93] width 223 height 14
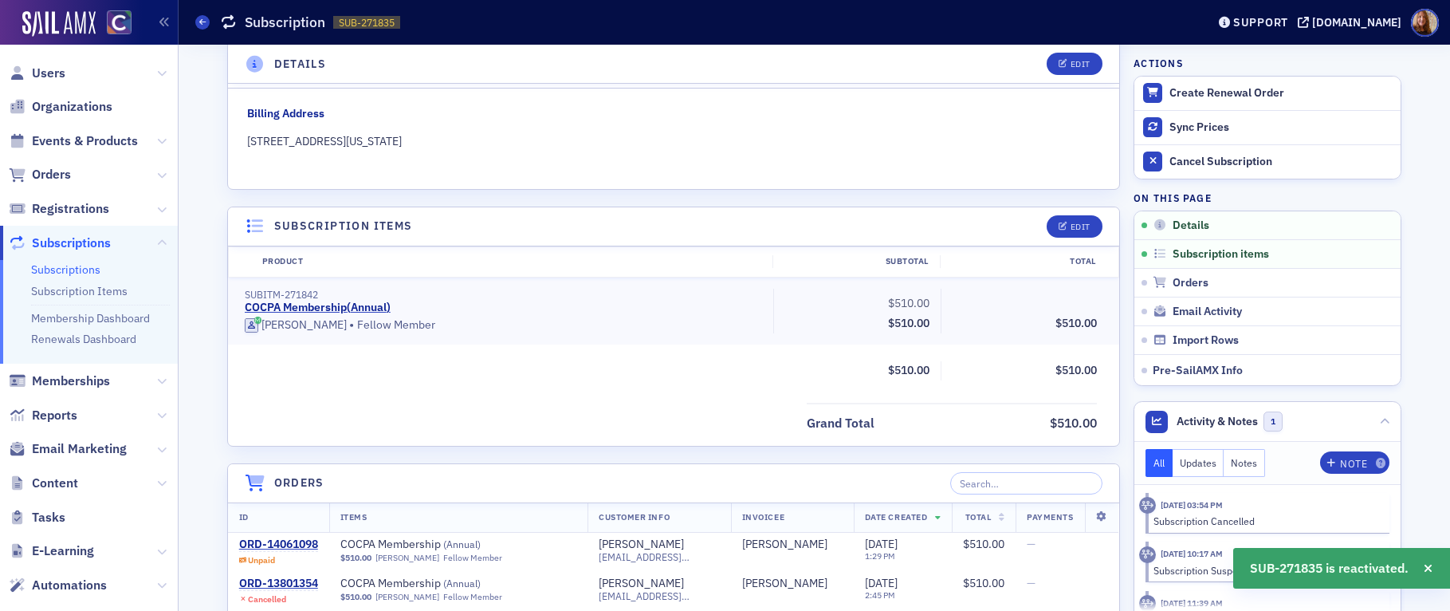
scroll to position [250, 0]
click at [1084, 227] on div "Edit" at bounding box center [1081, 226] width 20 height 9
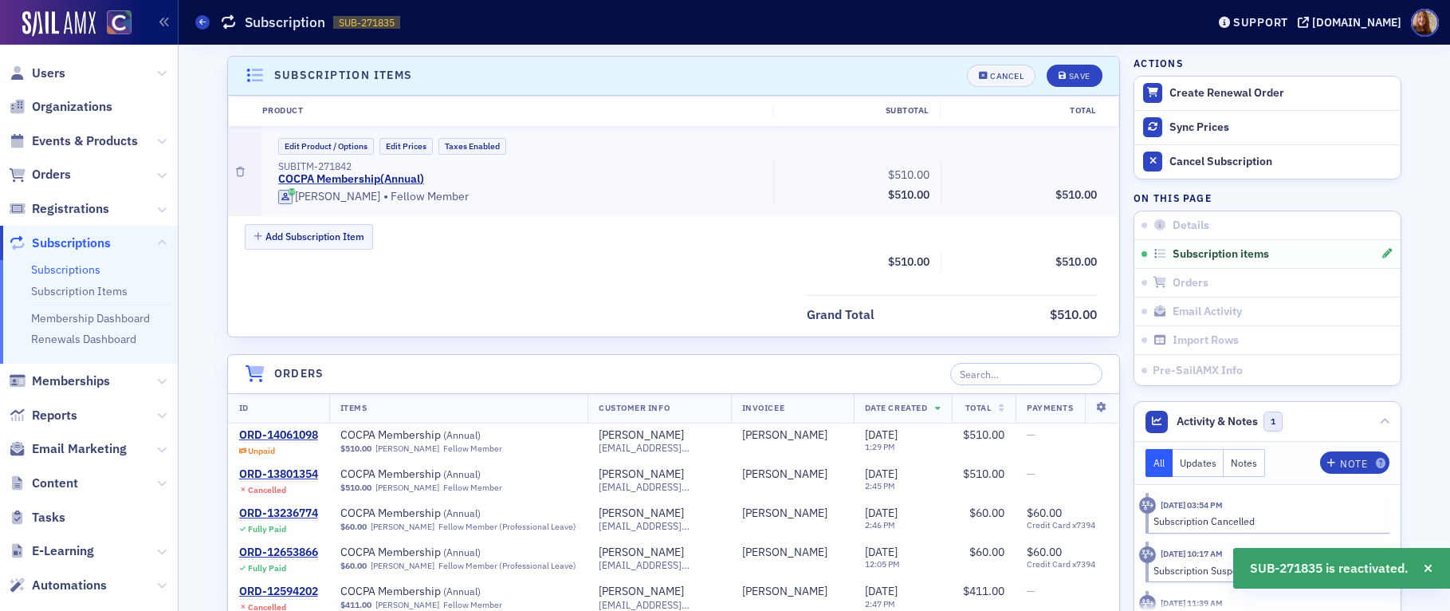
scroll to position [403, 0]
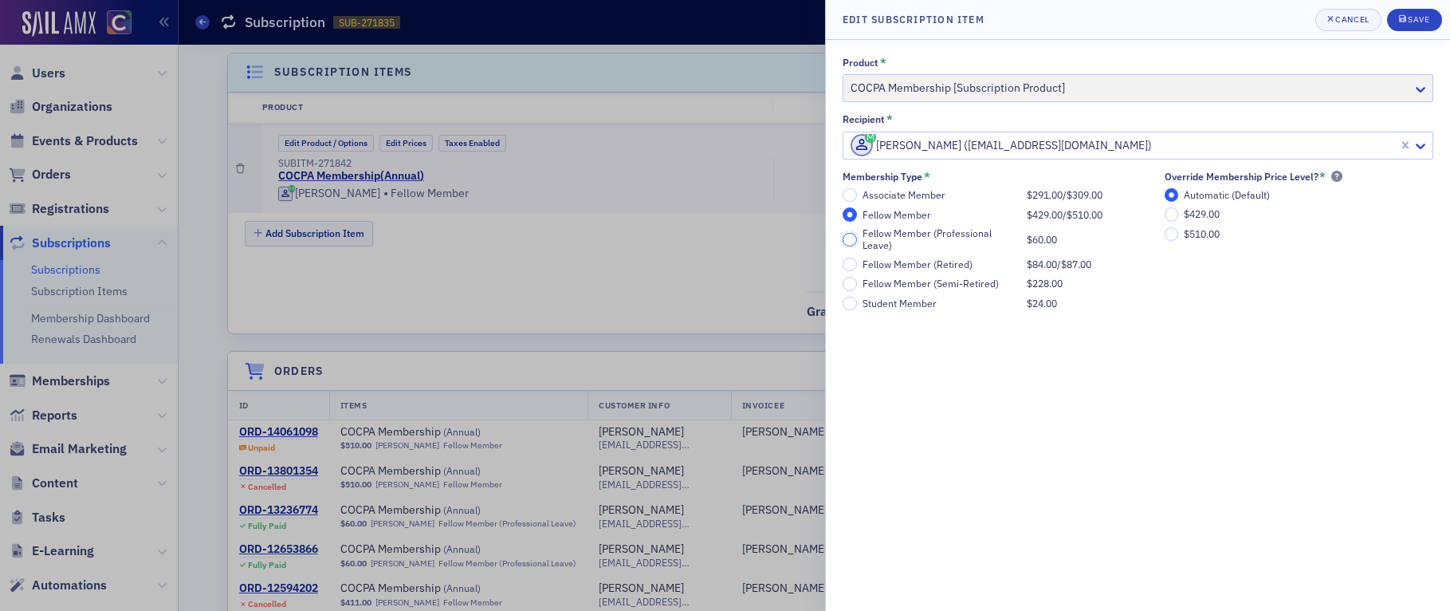
click at [851, 240] on input "Fellow Member (Professional Leave) $60.00" at bounding box center [850, 240] width 14 height 14
click at [1147, 25] on span "Save" at bounding box center [1414, 20] width 31 height 13
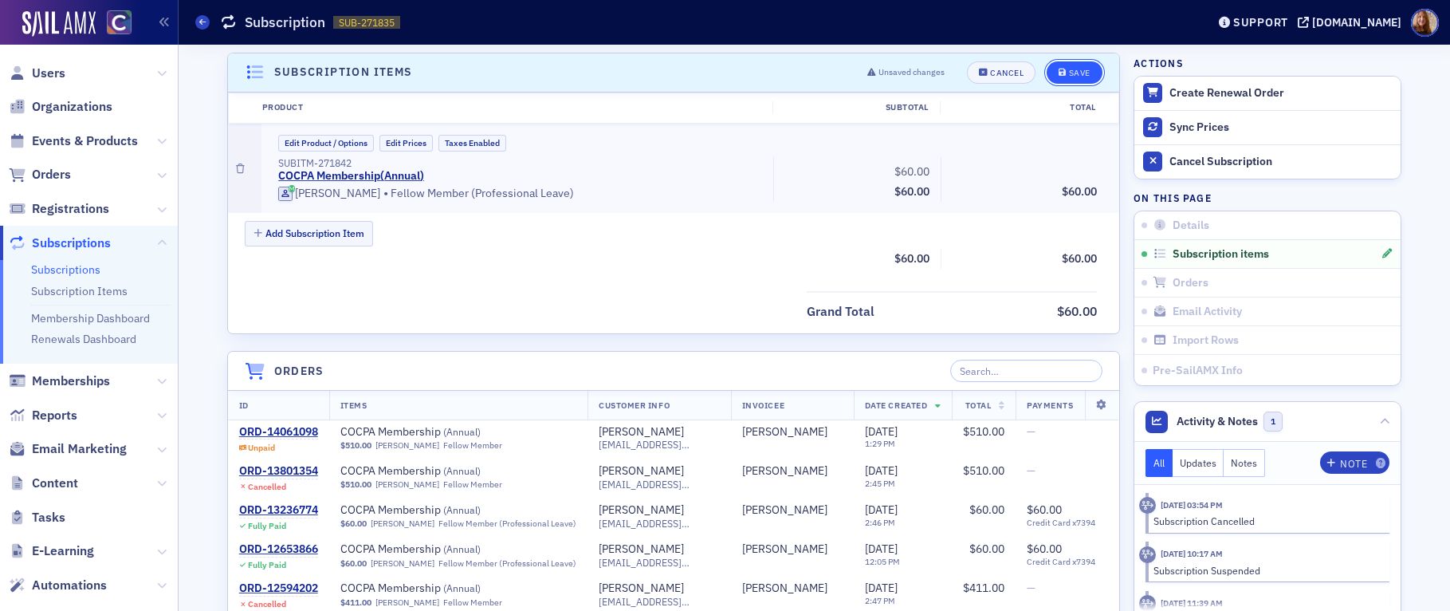
click at [1074, 65] on button "Save" at bounding box center [1074, 72] width 55 height 22
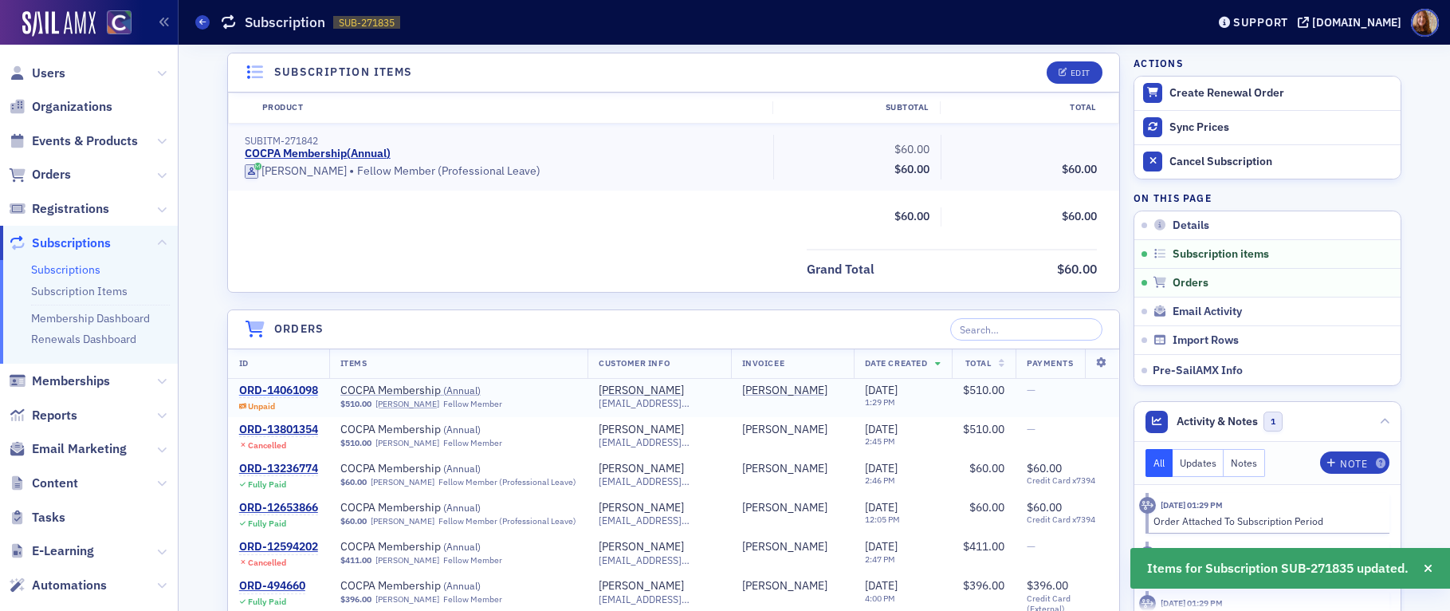
click at [282, 388] on div "ORD-14061098" at bounding box center [278, 391] width 79 height 14
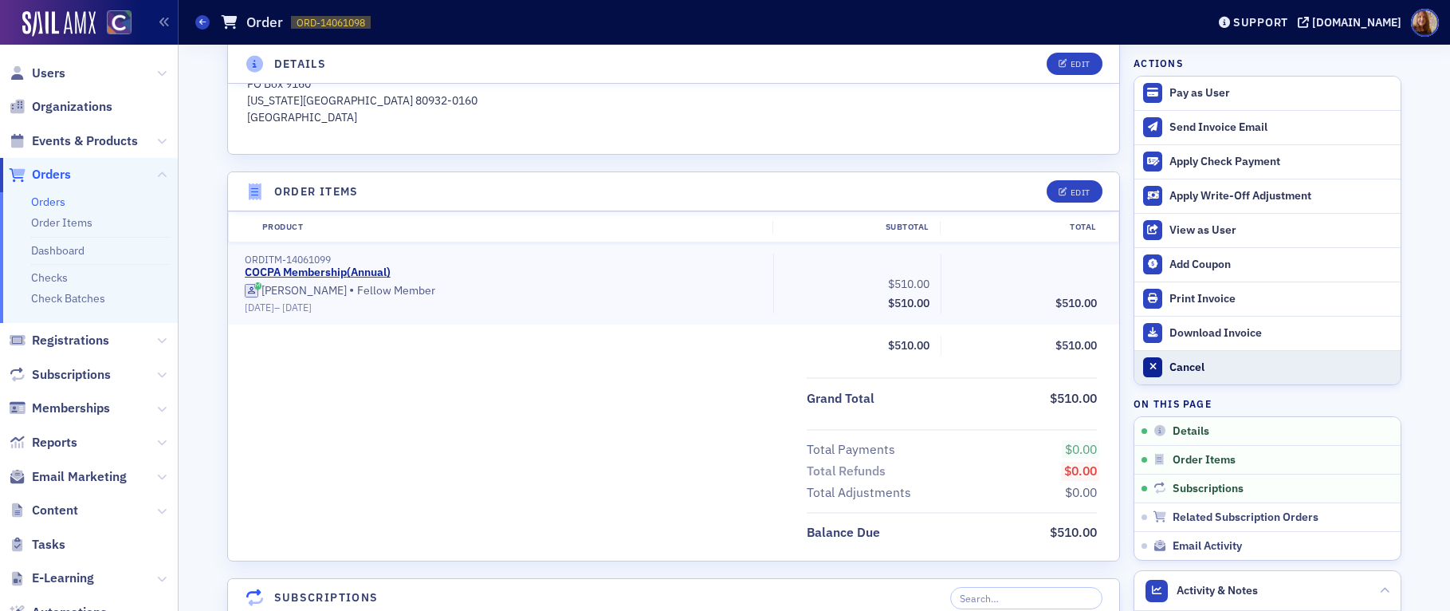
click at [1147, 362] on div "Cancel" at bounding box center [1281, 367] width 223 height 14
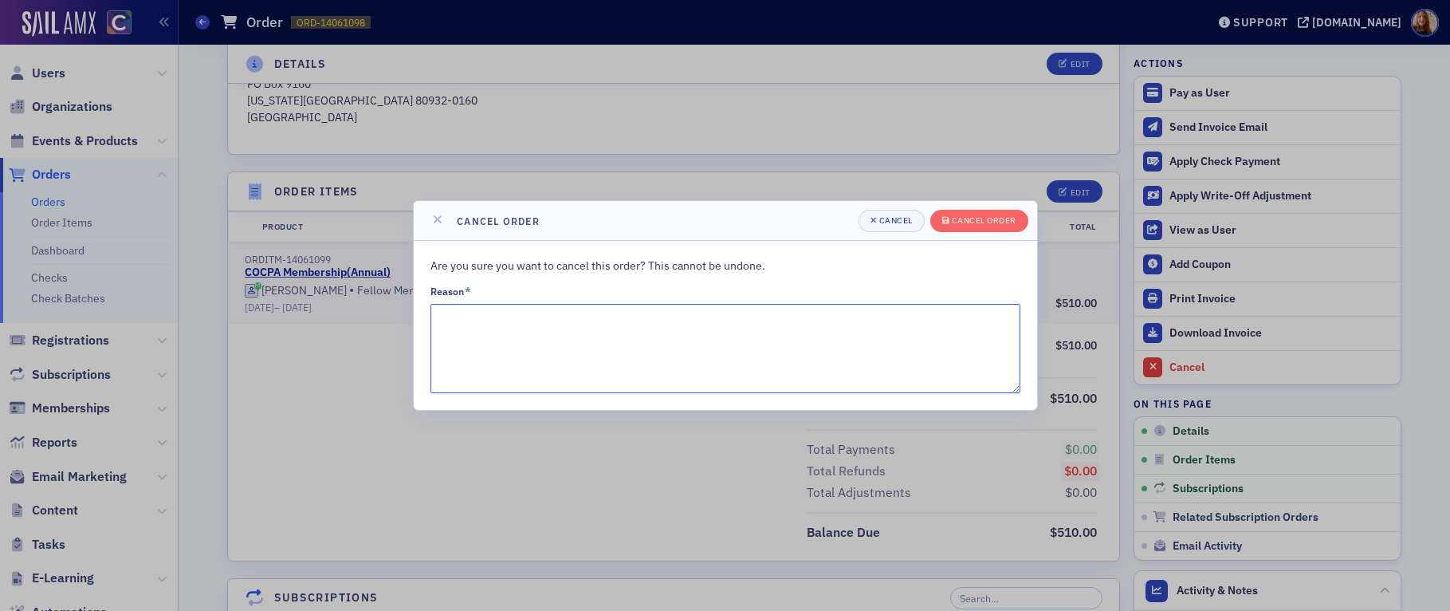
click at [612, 321] on textarea "Reason *" at bounding box center [726, 348] width 590 height 89
click at [600, 314] on textarea "aproved to move to Professional leave" at bounding box center [726, 348] width 590 height 89
click at [445, 319] on textarea "aproved to move to Professional Leave" at bounding box center [726, 348] width 590 height 89
type textarea "approved to move to Professional Leave"
click at [990, 218] on div "Cancel order" at bounding box center [984, 220] width 65 height 9
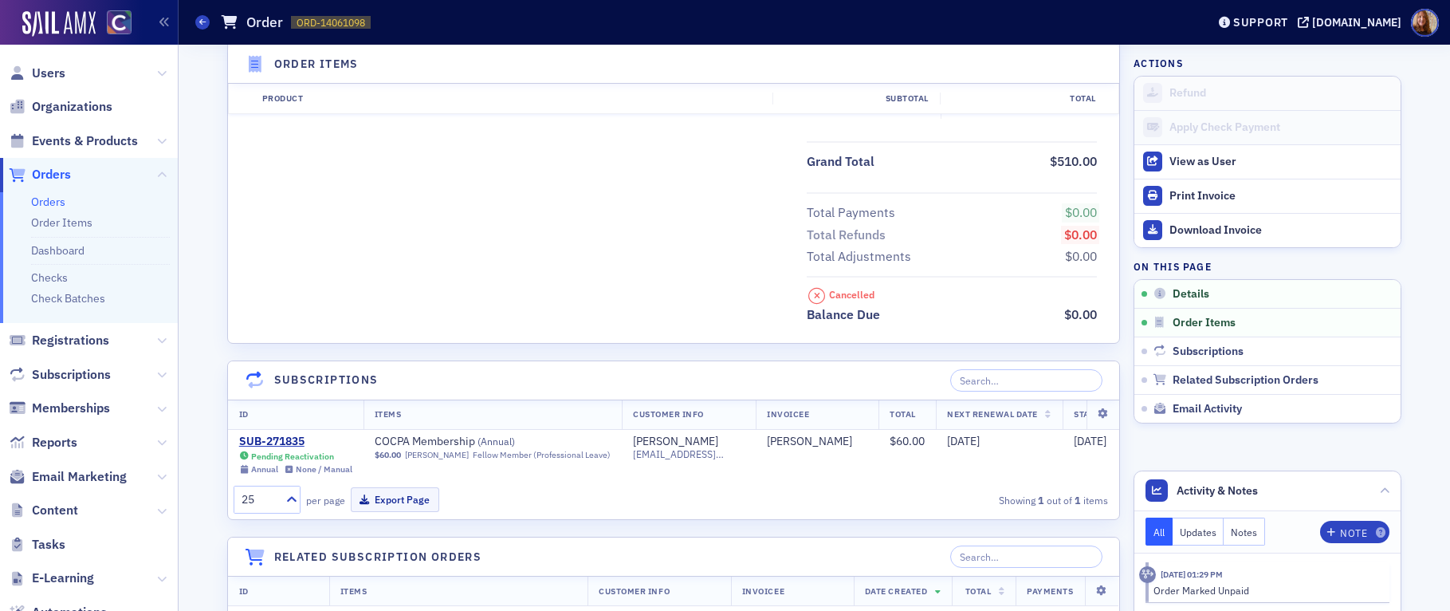
scroll to position [663, 0]
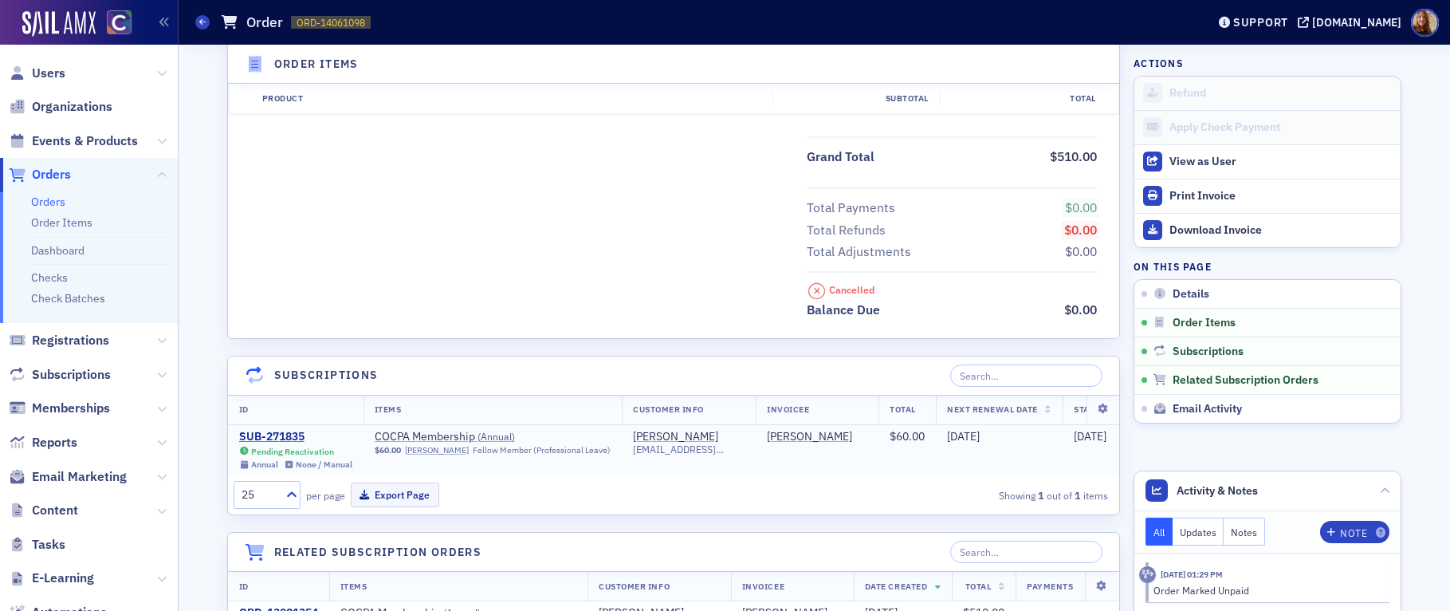
click at [271, 439] on div "SUB-271835" at bounding box center [295, 437] width 113 height 14
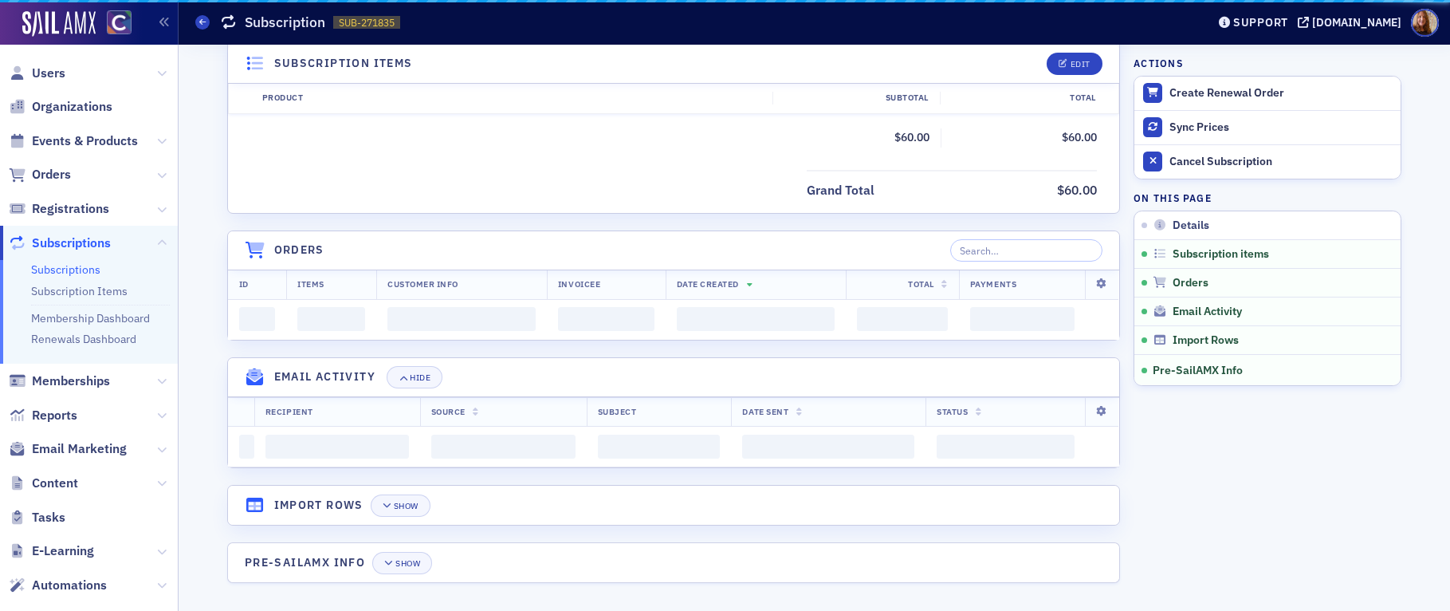
scroll to position [663, 0]
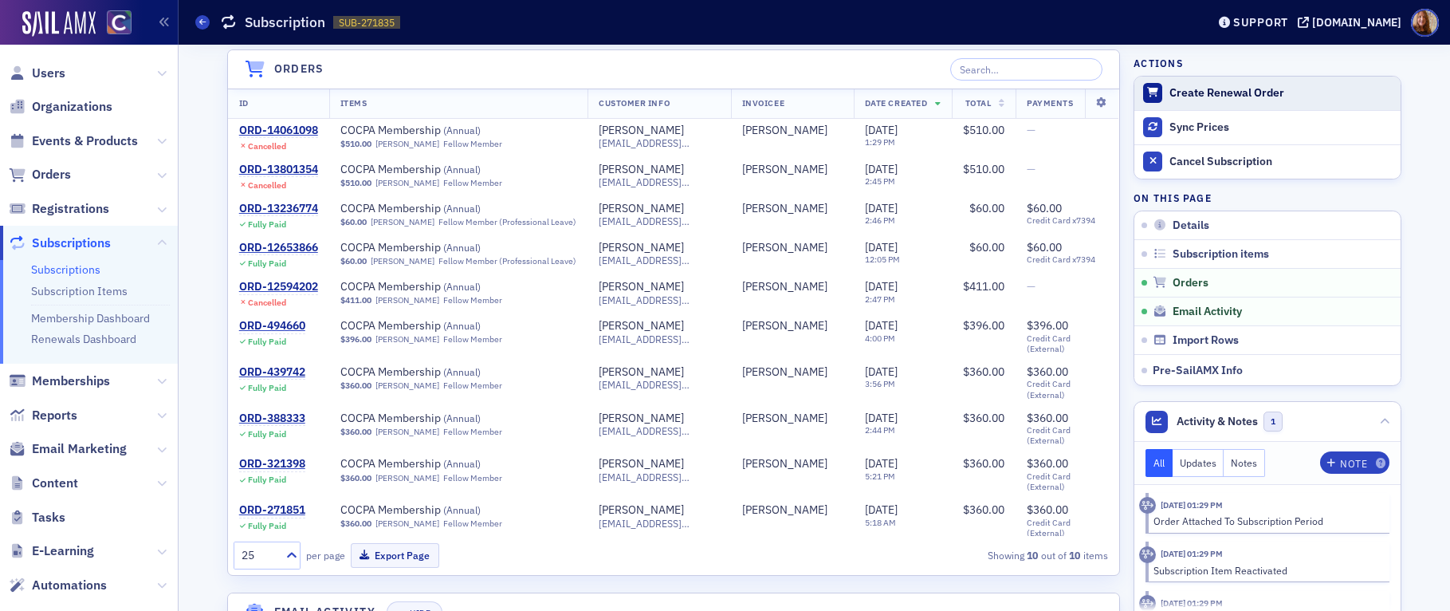
click at [1147, 95] on div "Create Renewal Order" at bounding box center [1281, 93] width 223 height 14
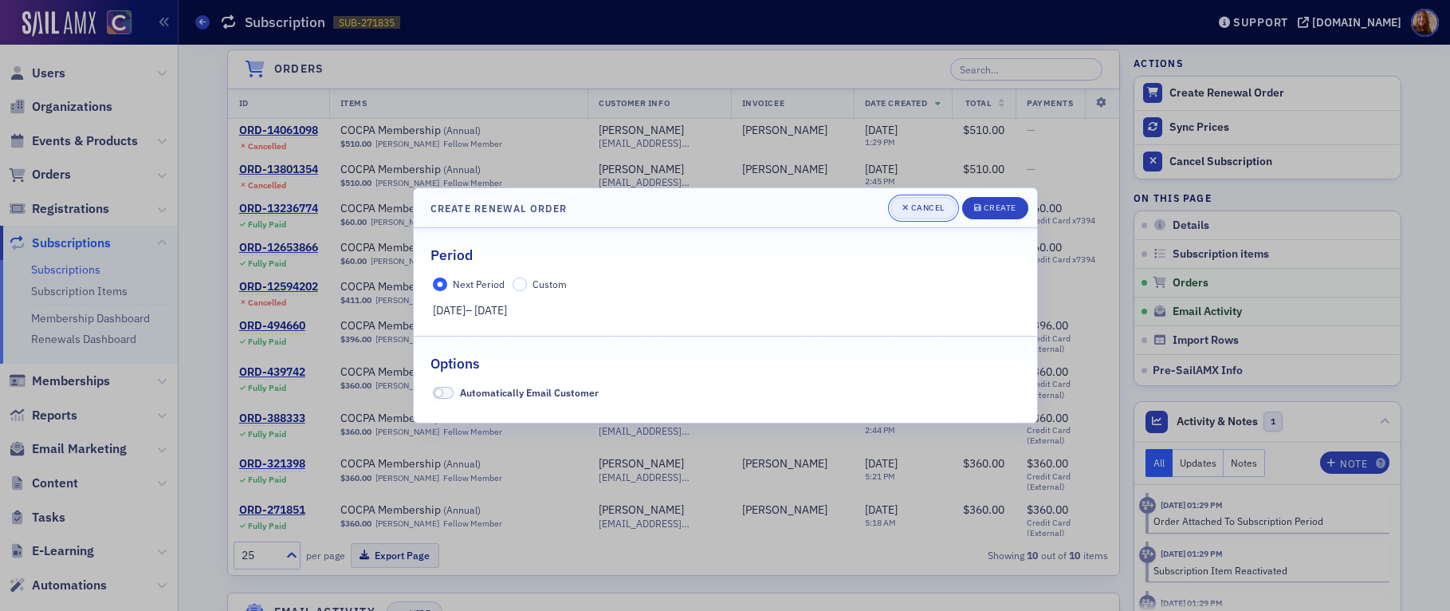
click at [911, 210] on div "Cancel" at bounding box center [927, 207] width 33 height 9
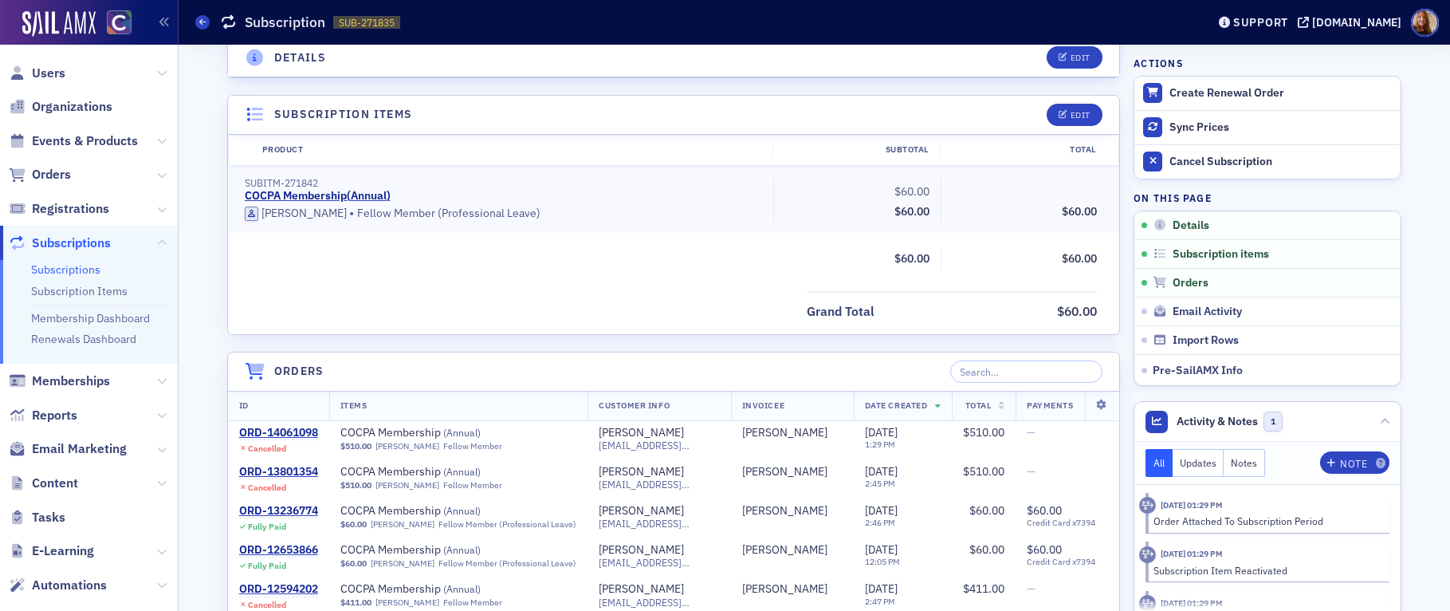
scroll to position [361, 0]
click at [1147, 95] on div "Create Renewal Order" at bounding box center [1281, 93] width 223 height 14
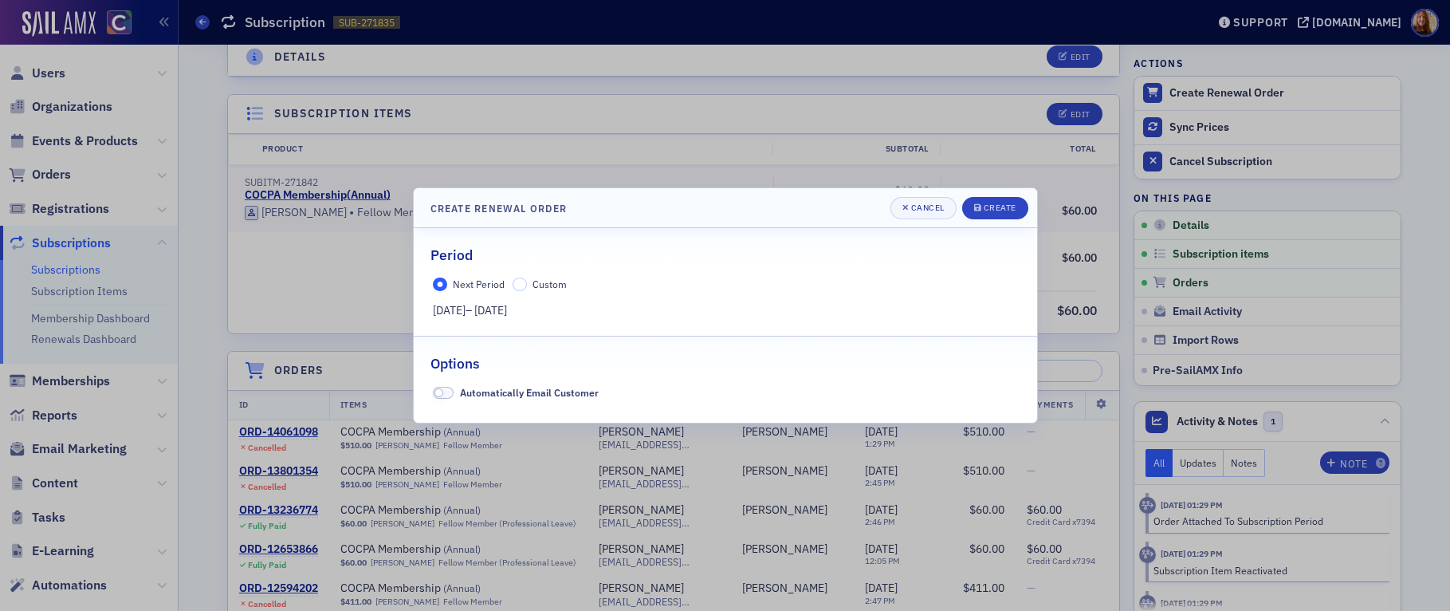
click at [524, 278] on label "Custom" at bounding box center [540, 284] width 54 height 14
click at [524, 278] on input "Custom" at bounding box center [520, 284] width 14 height 14
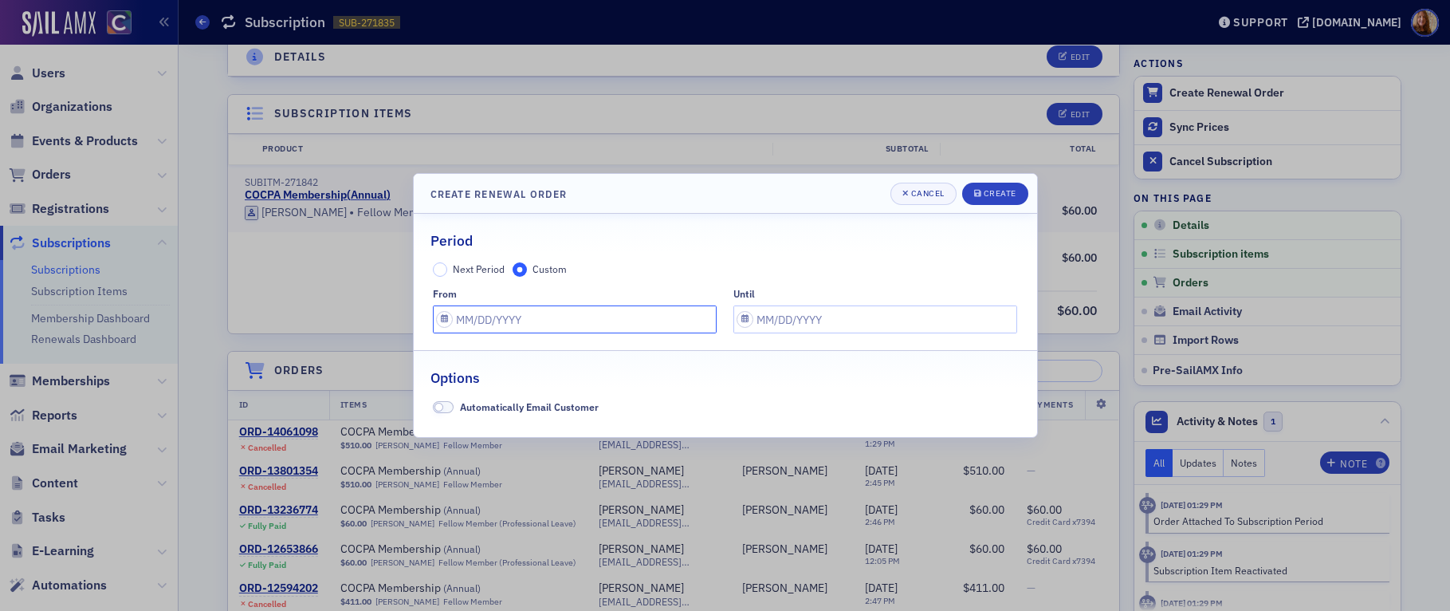
click at [474, 317] on input "text" at bounding box center [575, 319] width 284 height 28
select select "8"
select select "2025"
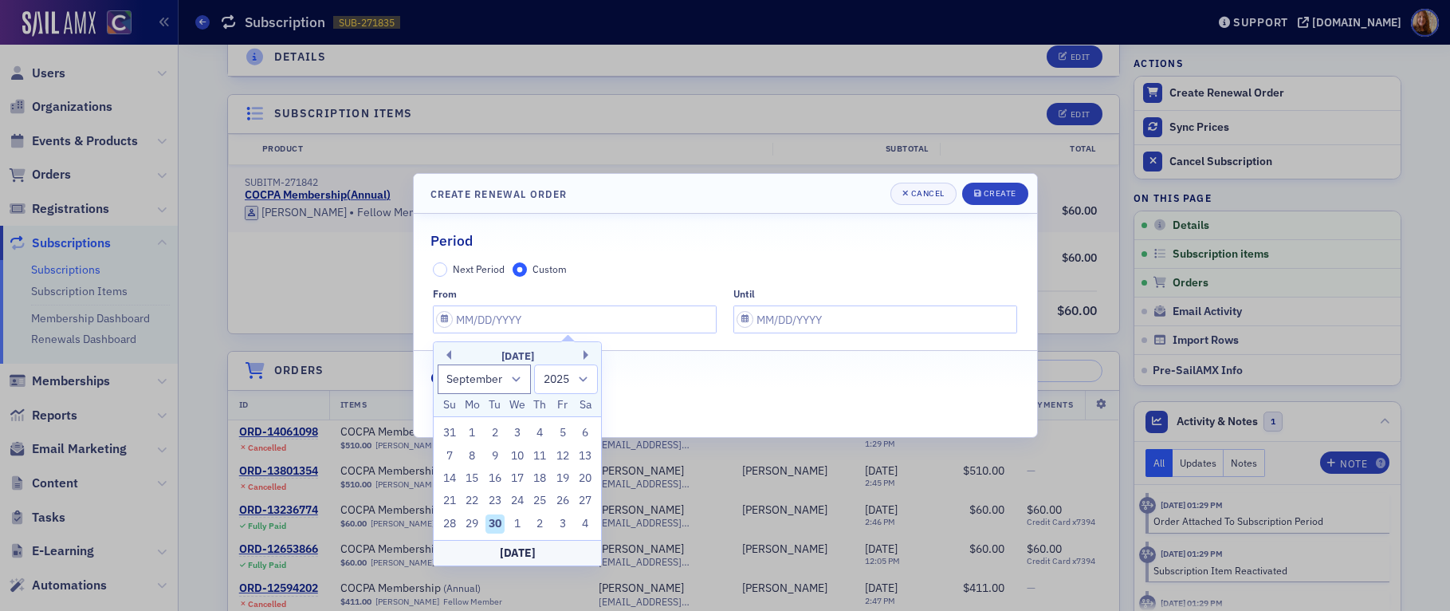
click at [452, 354] on div "September 2025" at bounding box center [517, 356] width 167 height 16
click at [448, 353] on button "Previous Month" at bounding box center [447, 355] width 10 height 10
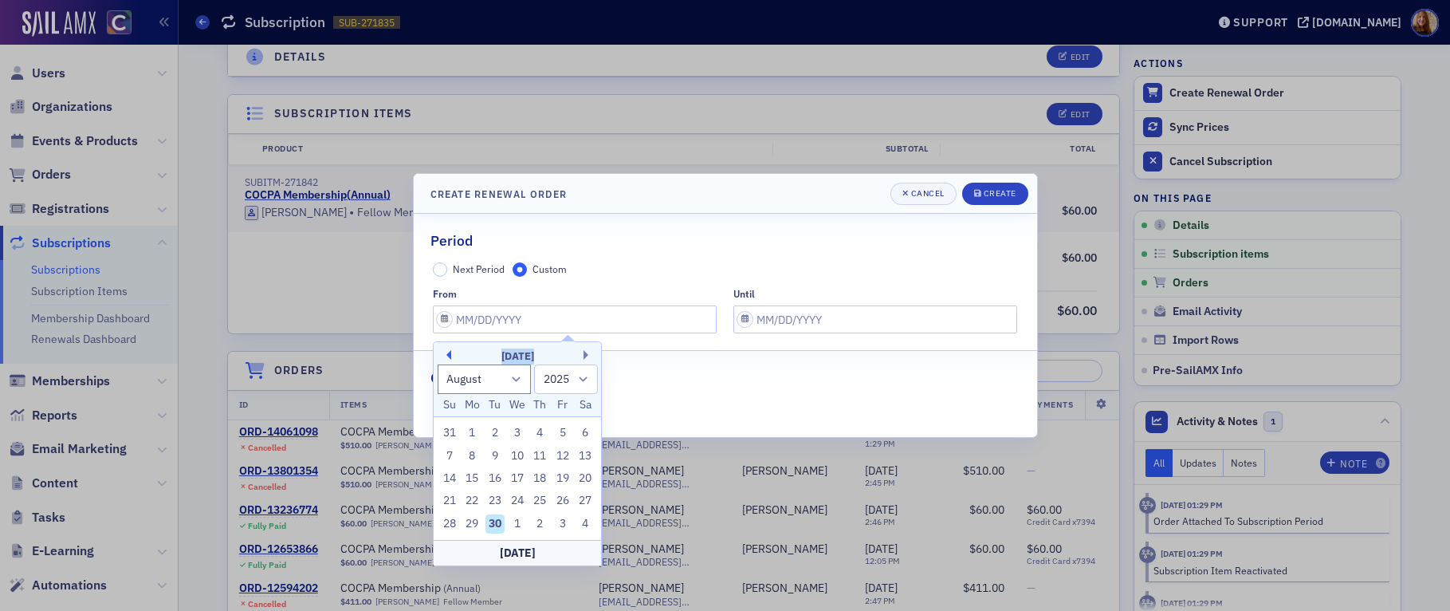
click at [448, 353] on button "Previous Month" at bounding box center [447, 355] width 10 height 10
click at [587, 352] on button "Next Month" at bounding box center [589, 355] width 10 height 10
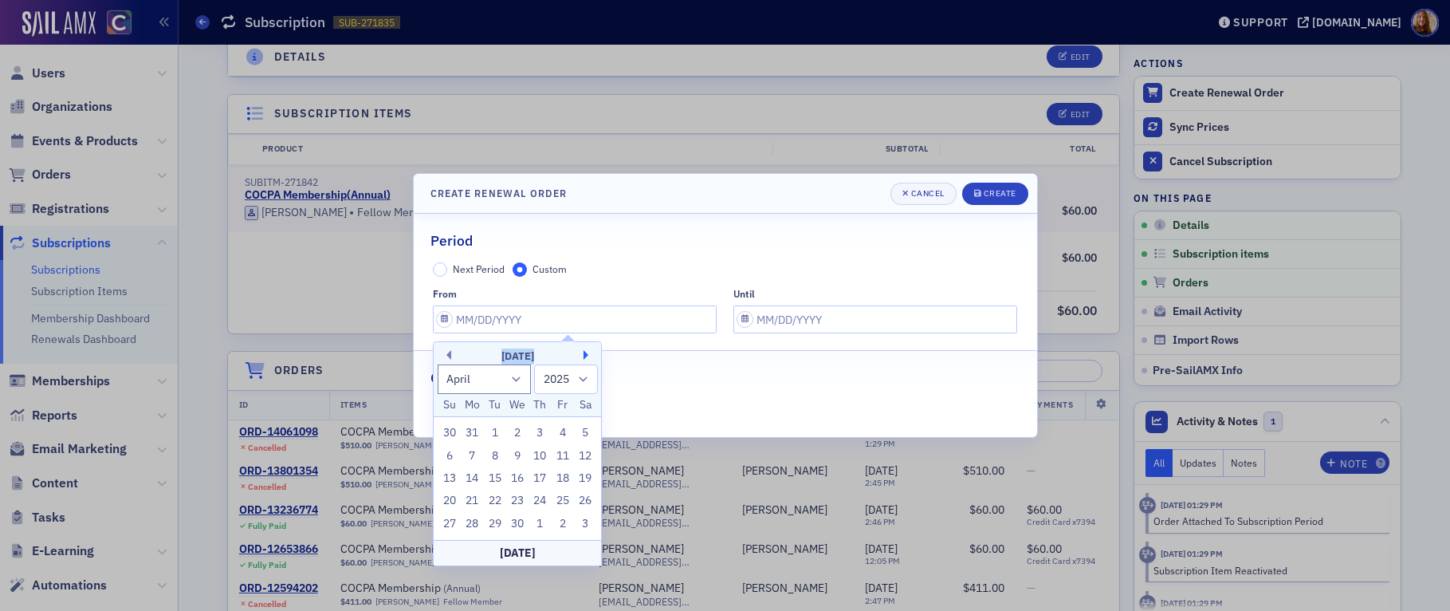
select select "4"
click at [541, 432] on div "1" at bounding box center [540, 432] width 19 height 19
type input "05/01/2025"
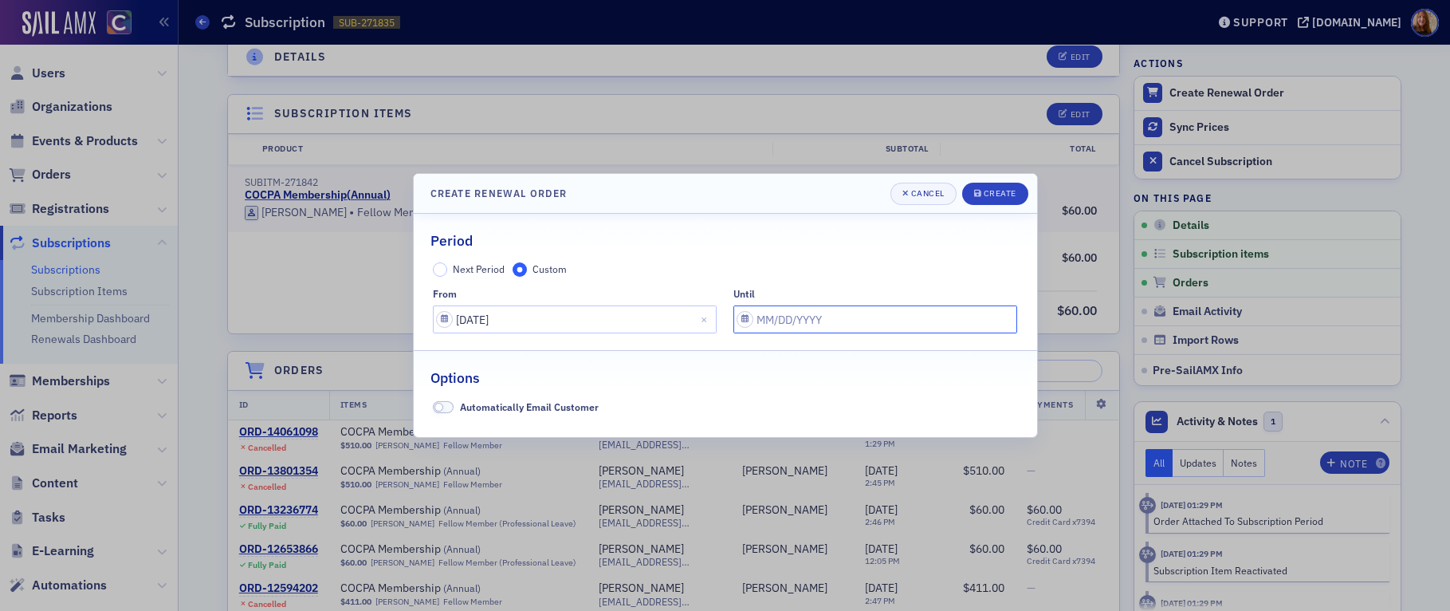
click at [769, 321] on input "text" at bounding box center [876, 319] width 284 height 28
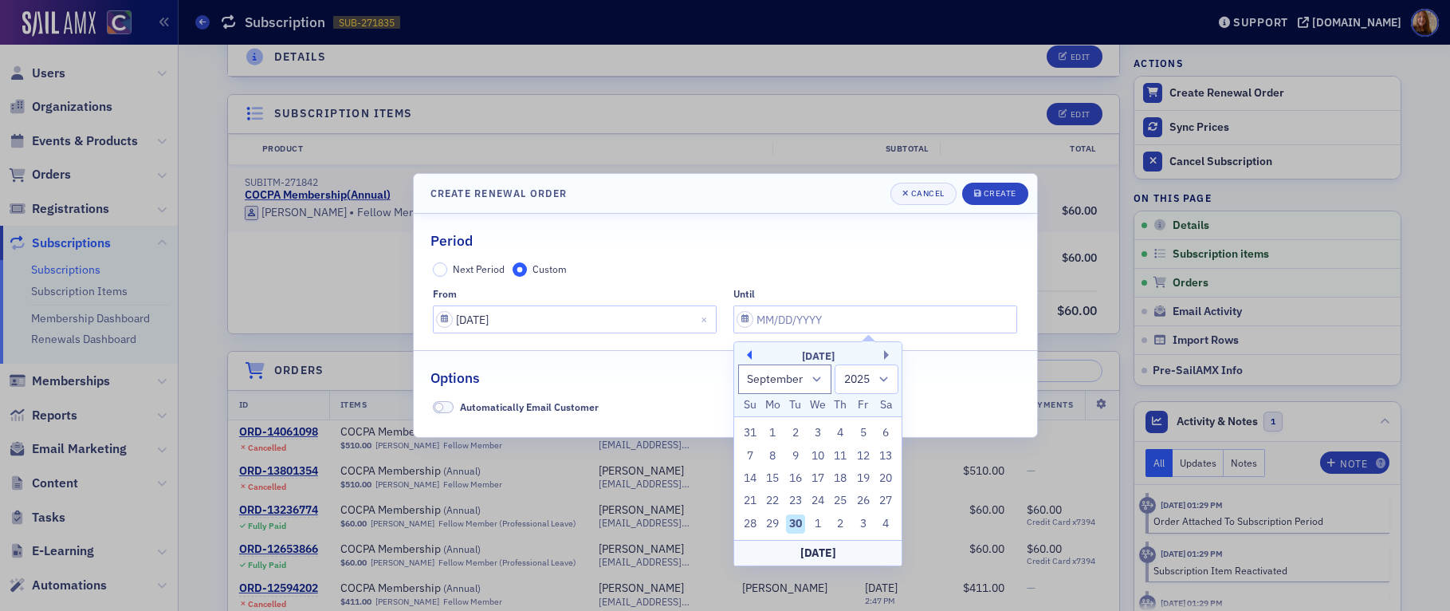
click at [750, 356] on button "Previous Month" at bounding box center [747, 355] width 10 height 10
select select "4"
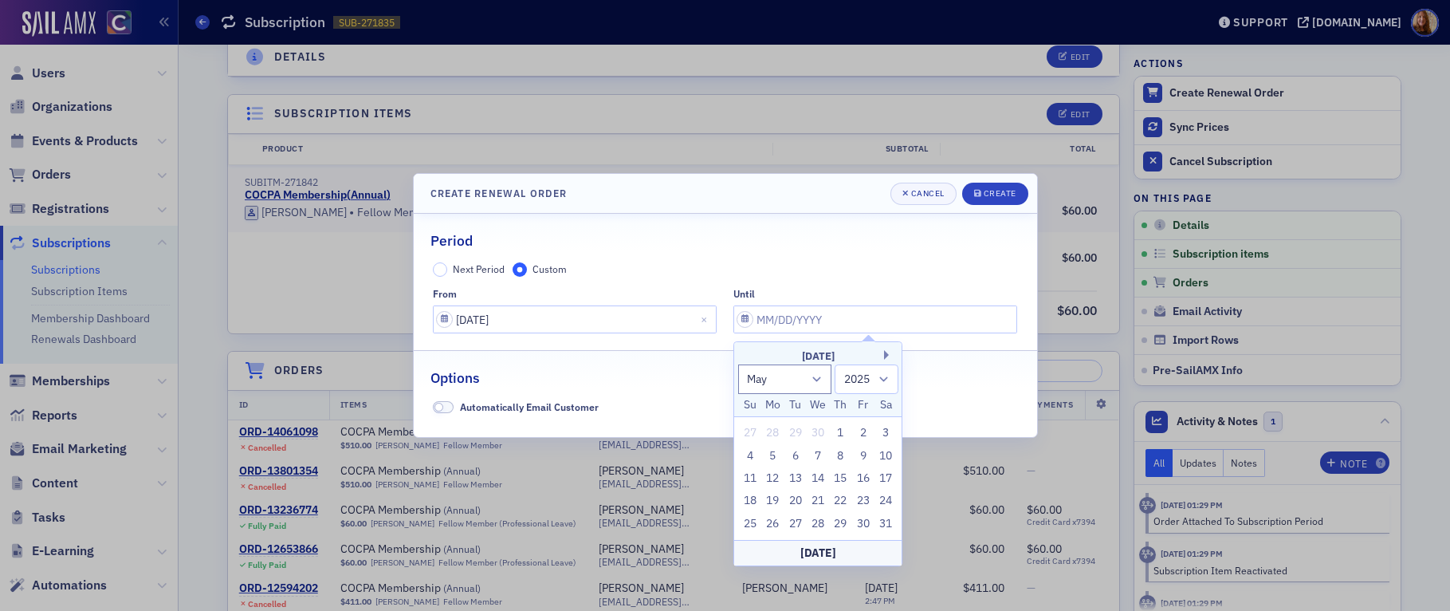
click at [837, 430] on div "1" at bounding box center [841, 432] width 19 height 19
type input "05/01/2025"
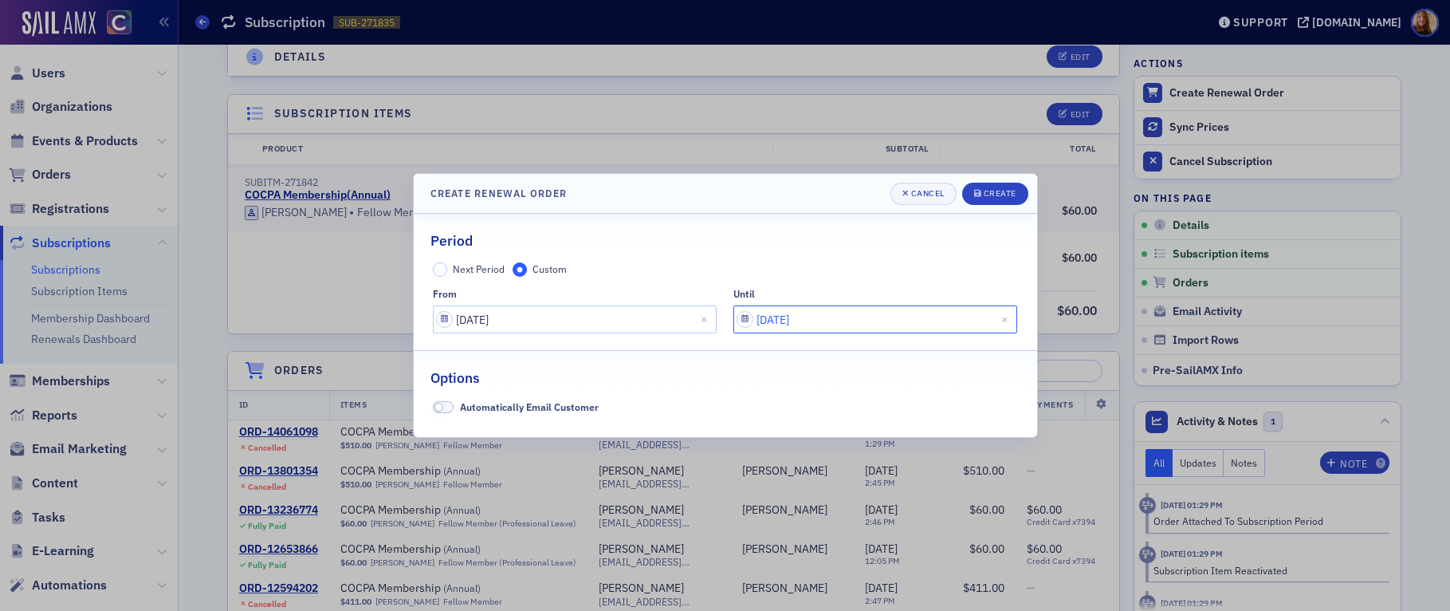
click at [825, 329] on input "05/01/2025" at bounding box center [876, 319] width 284 height 28
select select "4"
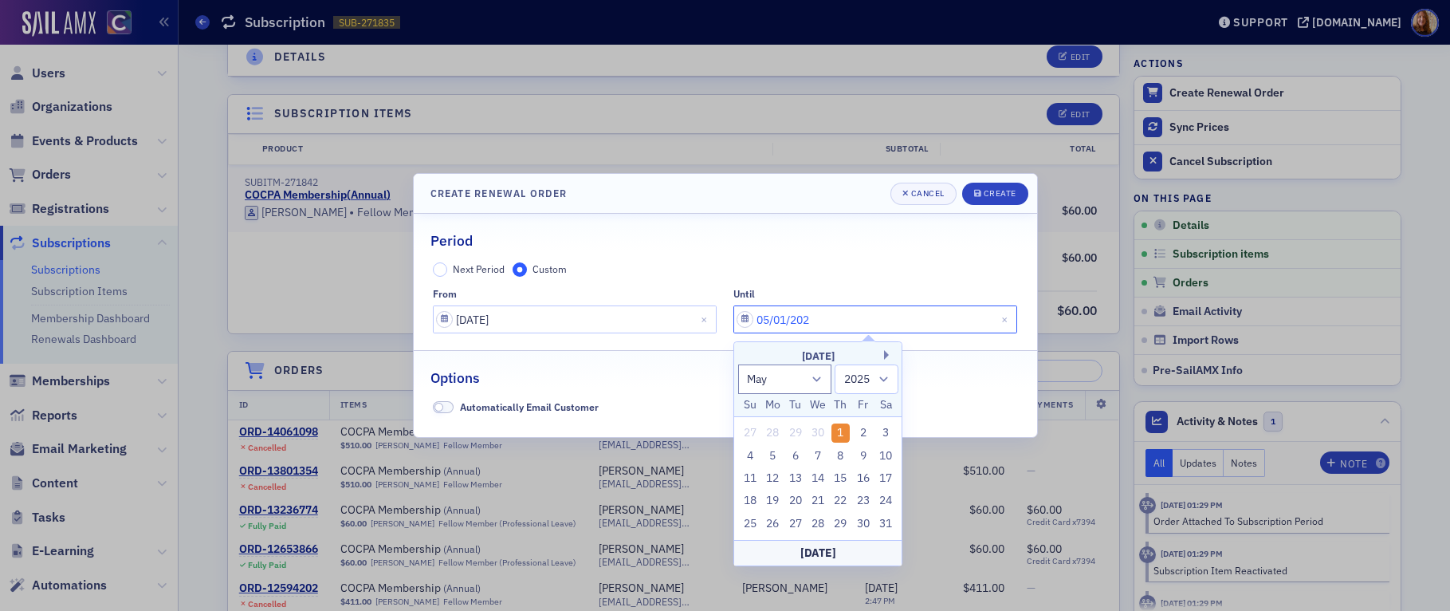
type input "05/01/2026"
select select "2026"
type input "05/01/2026"
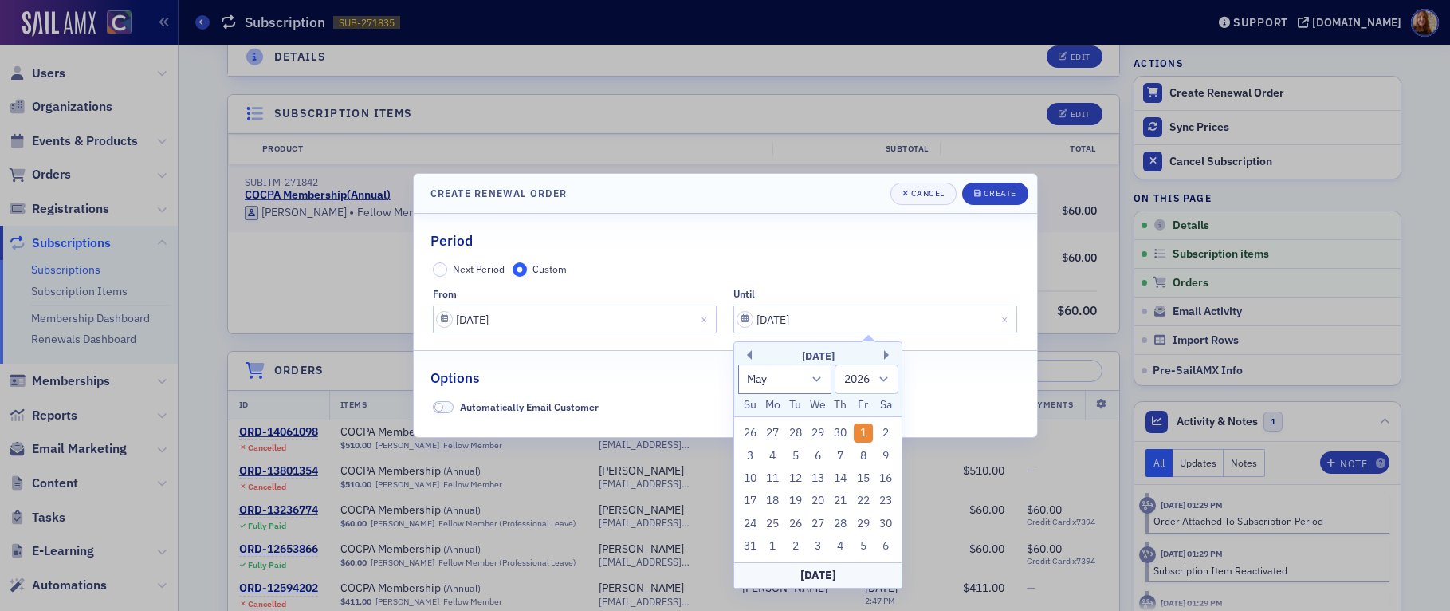
click at [777, 255] on fieldset "Period Next Period Custom from 05/01/2025 until 05/01/2026" at bounding box center [726, 279] width 624 height 131
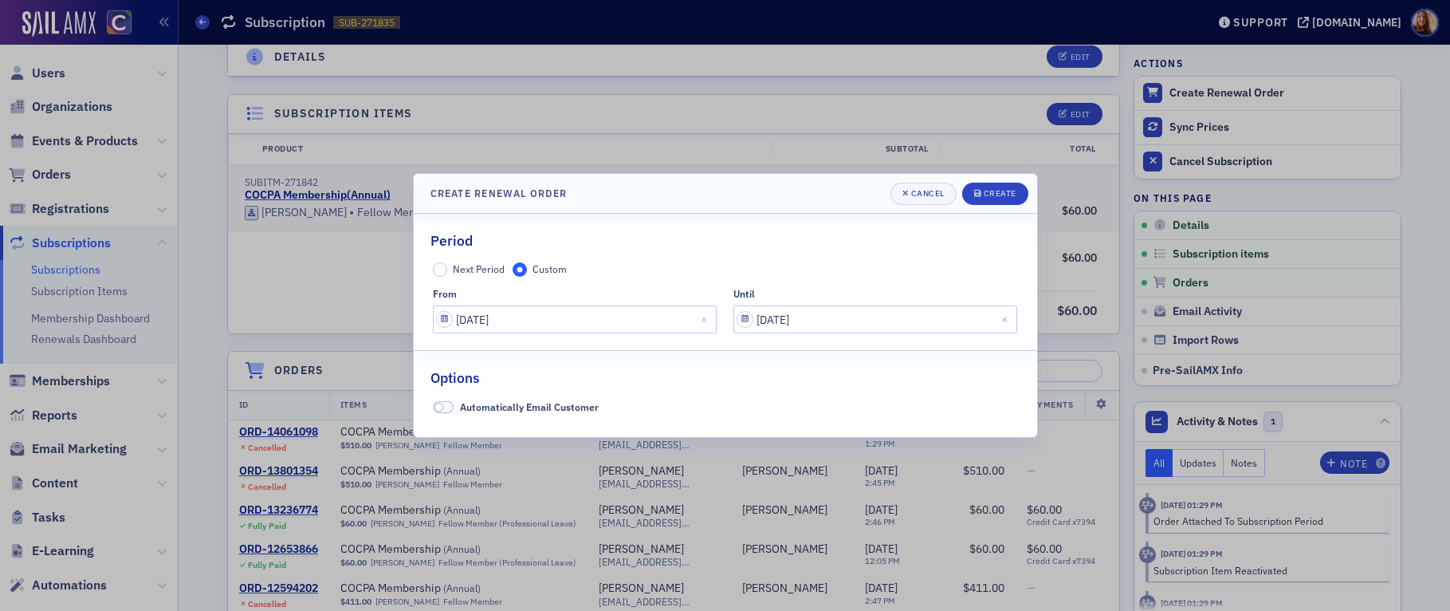
click at [825, 374] on div "Options" at bounding box center [726, 369] width 590 height 37
click at [446, 407] on span at bounding box center [443, 407] width 21 height 12
click at [997, 195] on div "Create" at bounding box center [1000, 193] width 33 height 9
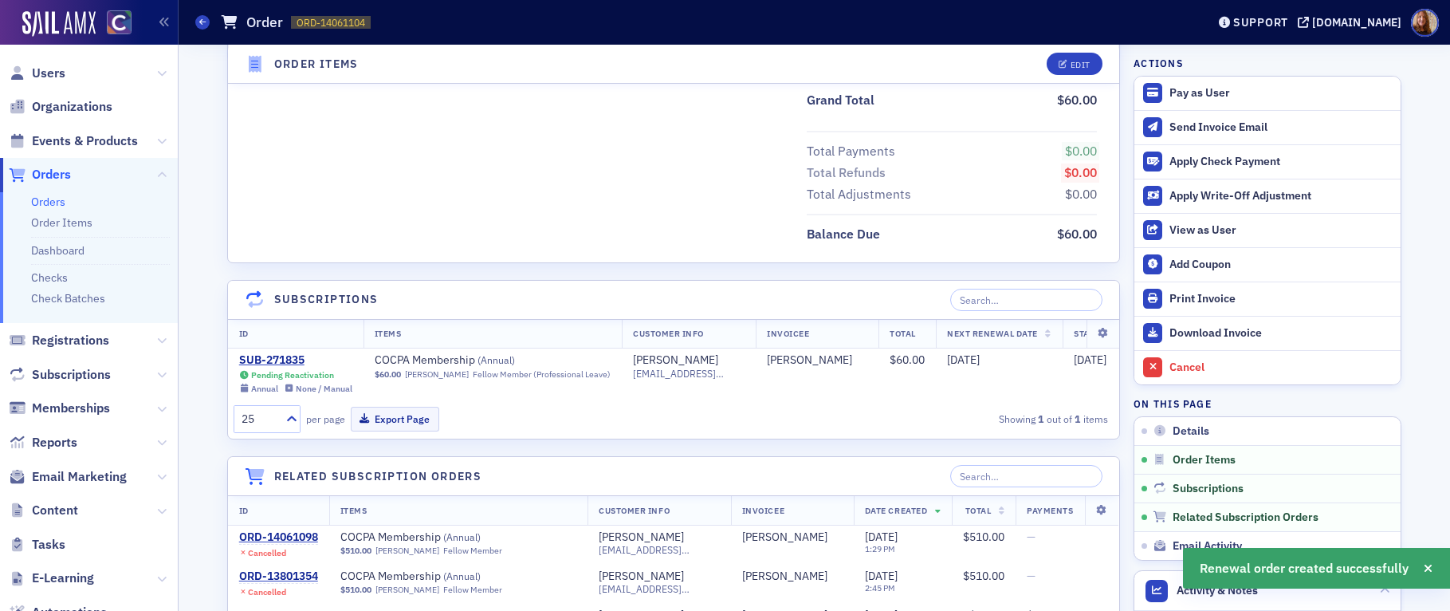
scroll to position [744, 0]
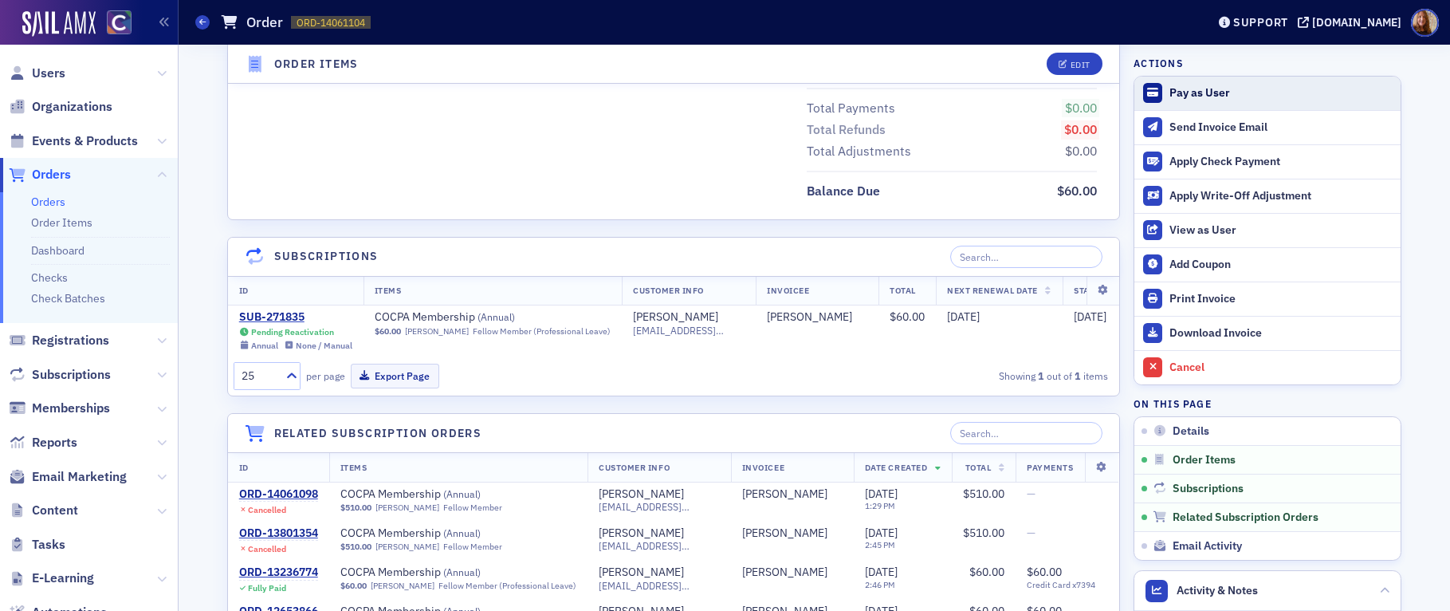
click at [1147, 93] on div "Pay as User" at bounding box center [1281, 93] width 223 height 14
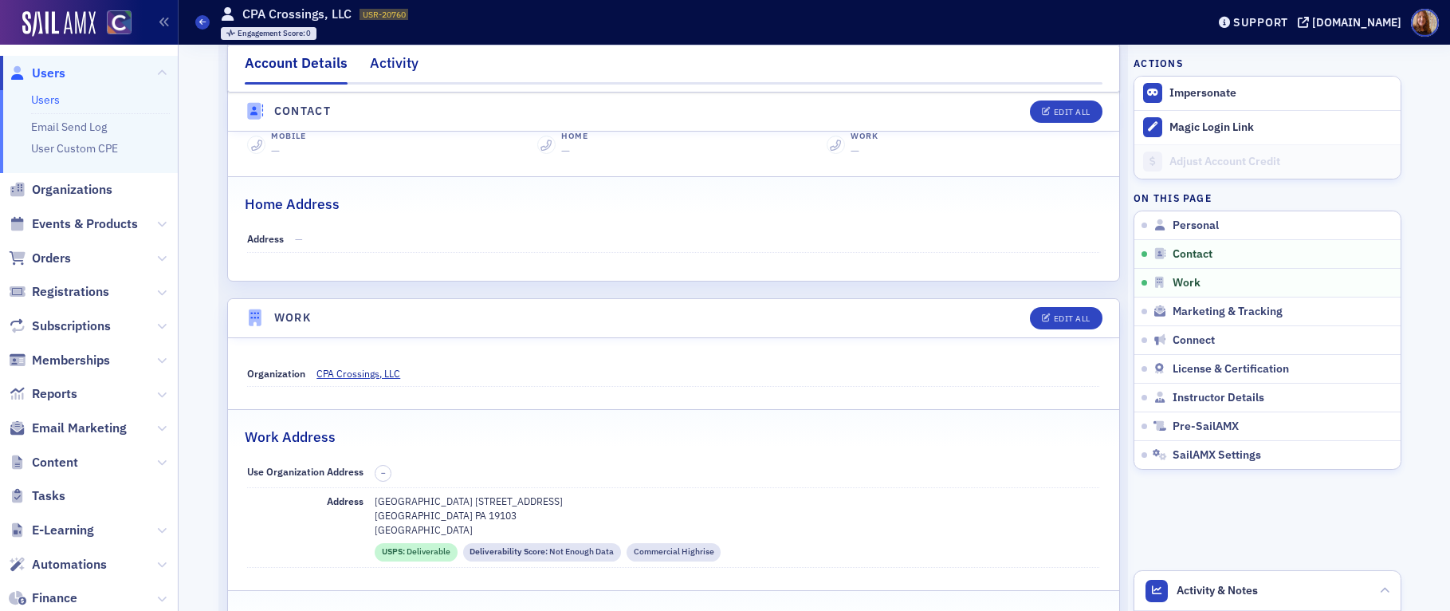
click at [388, 53] on div "Activity" at bounding box center [394, 68] width 49 height 30
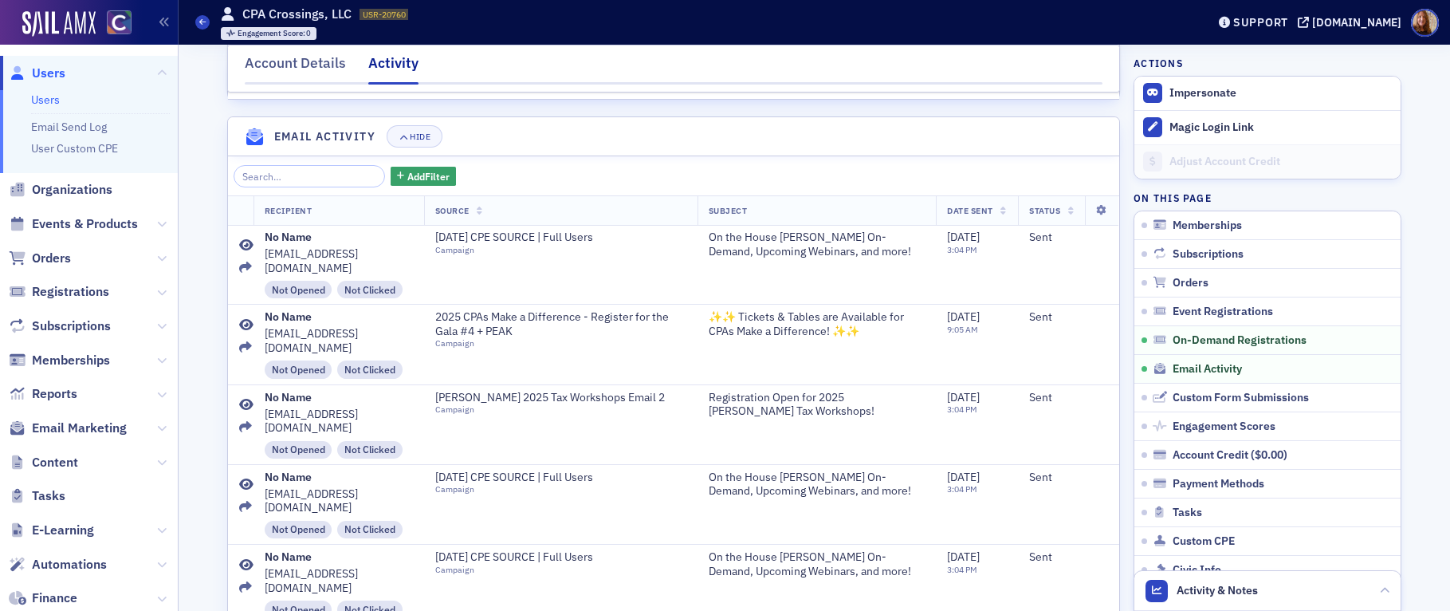
scroll to position [906, 0]
click at [285, 60] on div "Account Details" at bounding box center [295, 68] width 101 height 30
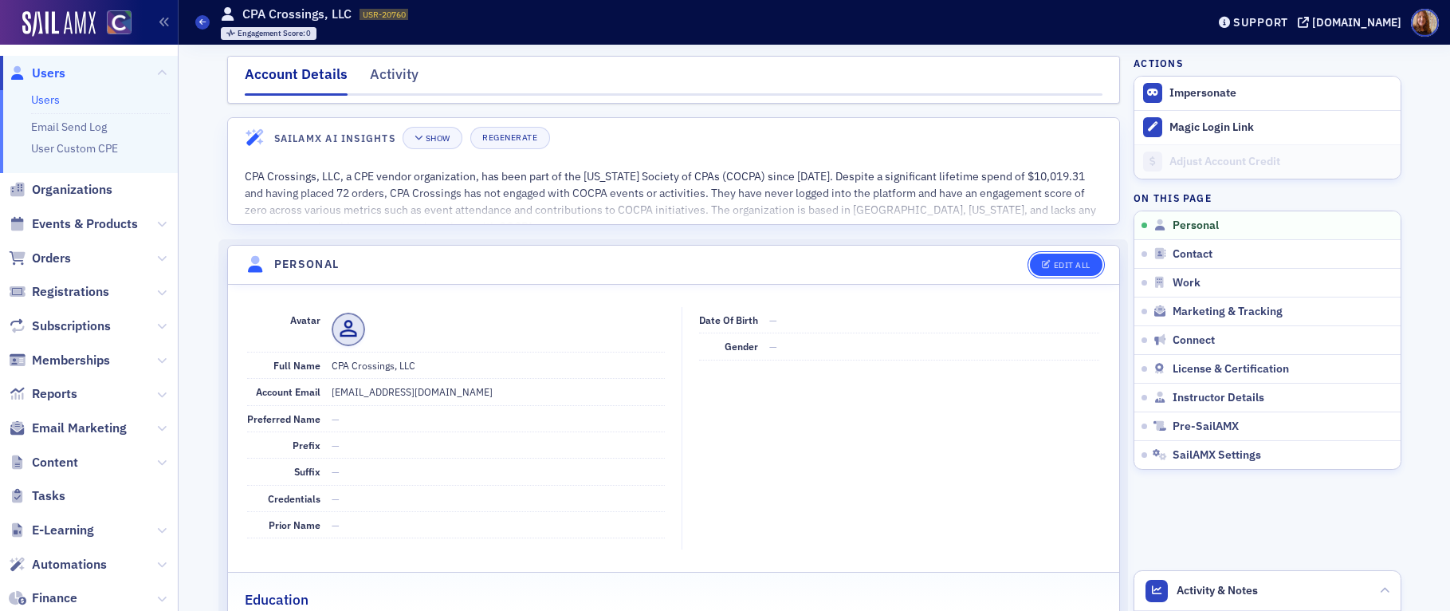
click at [1054, 267] on div "Edit All" at bounding box center [1072, 265] width 37 height 9
select select "US"
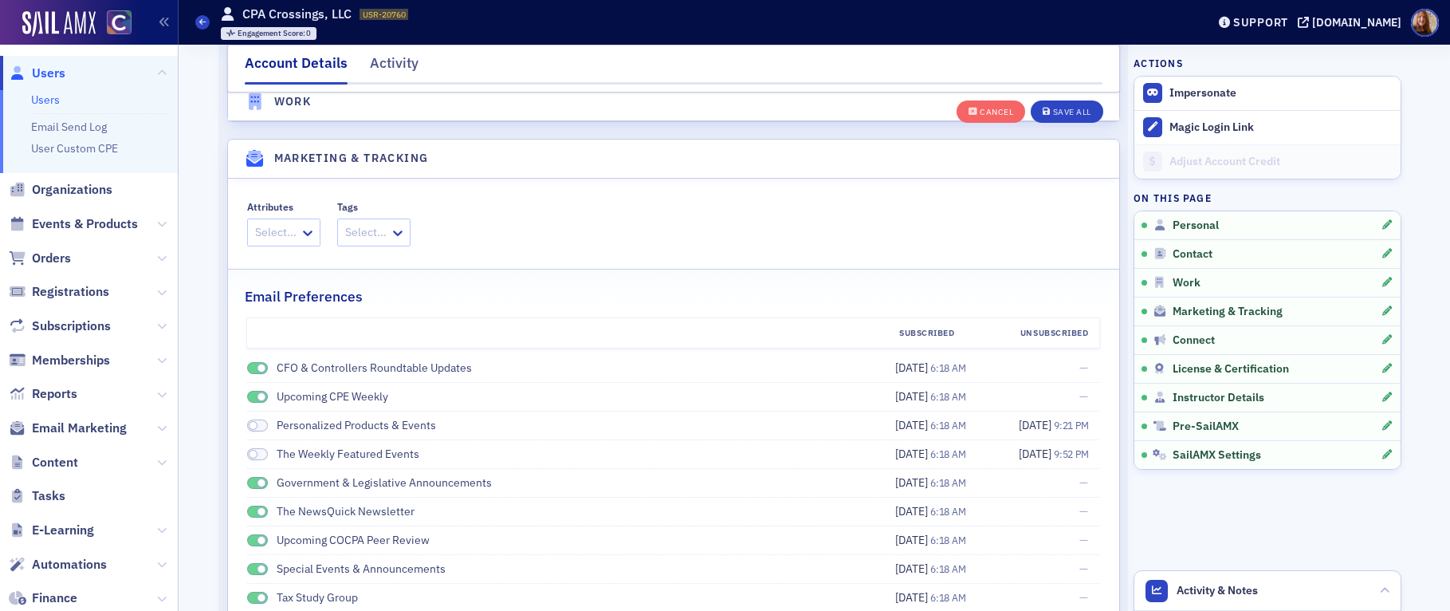
scroll to position [2257, 0]
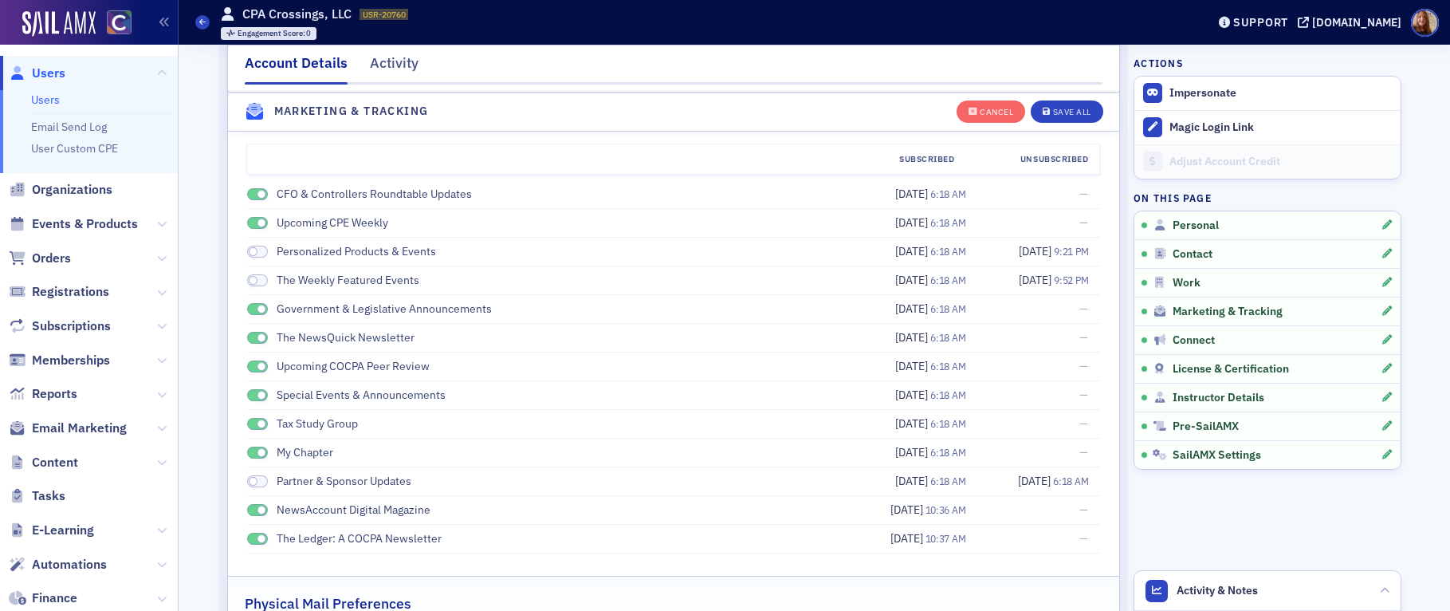
click at [247, 196] on span at bounding box center [257, 194] width 21 height 12
click at [258, 222] on span at bounding box center [262, 222] width 9 height 9
click at [249, 311] on span at bounding box center [257, 309] width 21 height 12
click at [247, 337] on span at bounding box center [257, 338] width 21 height 12
click at [247, 369] on span at bounding box center [257, 366] width 21 height 12
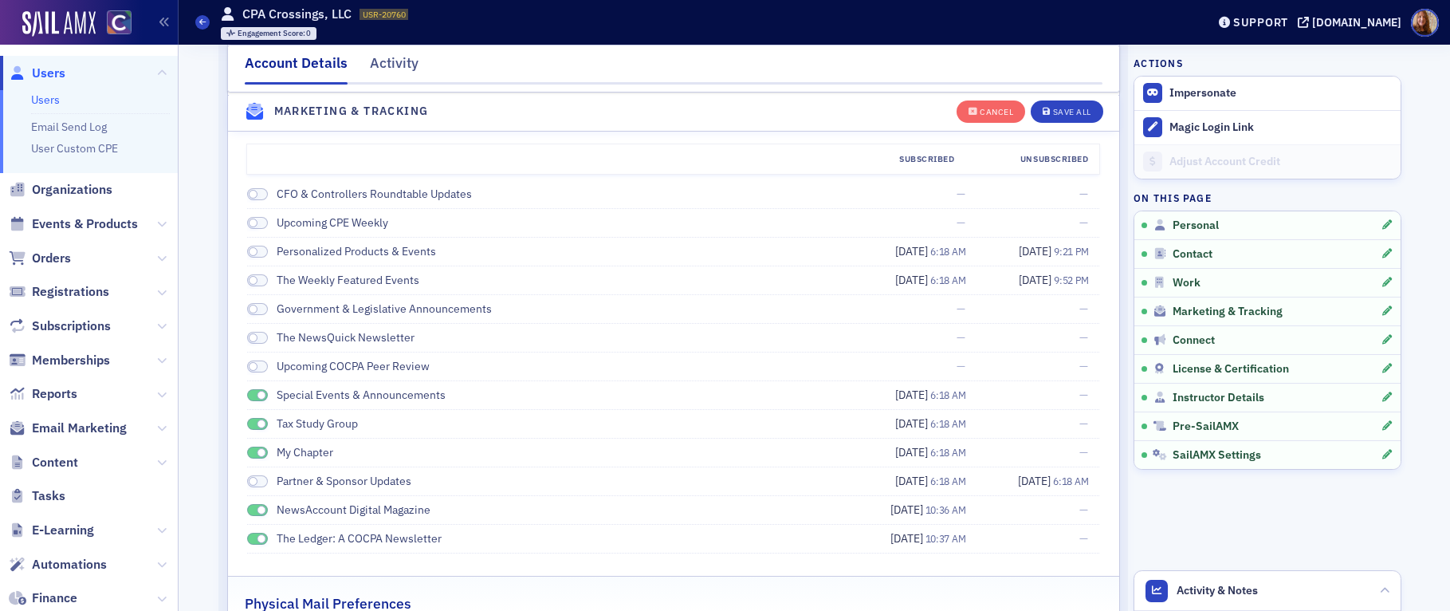
click at [247, 394] on span at bounding box center [257, 395] width 21 height 12
click at [258, 423] on span at bounding box center [262, 423] width 9 height 9
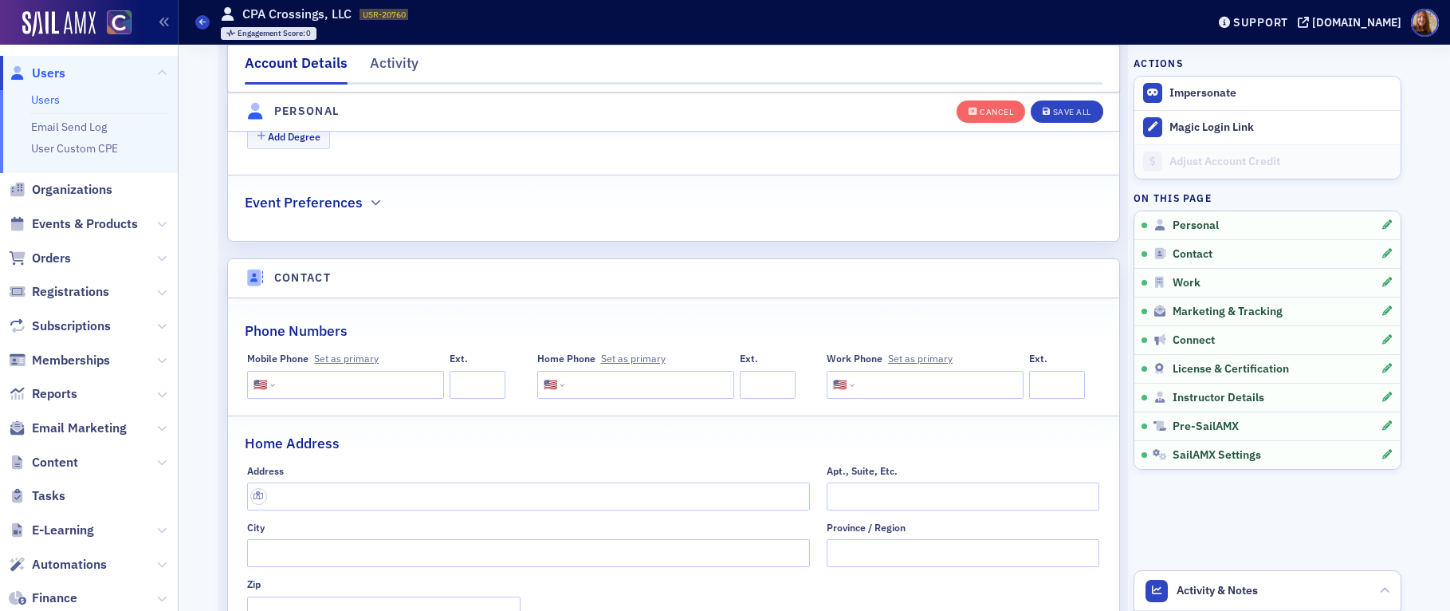
scroll to position [89, 0]
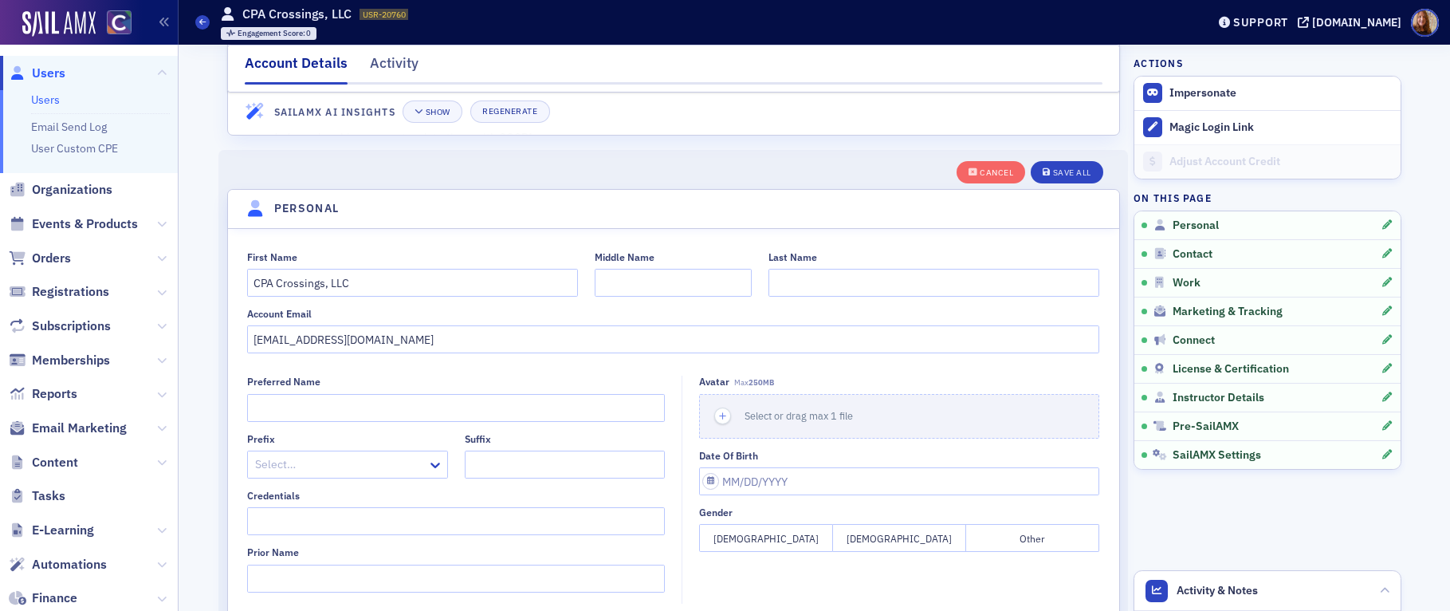
click at [401, 61] on div "Activity" at bounding box center [394, 68] width 49 height 30
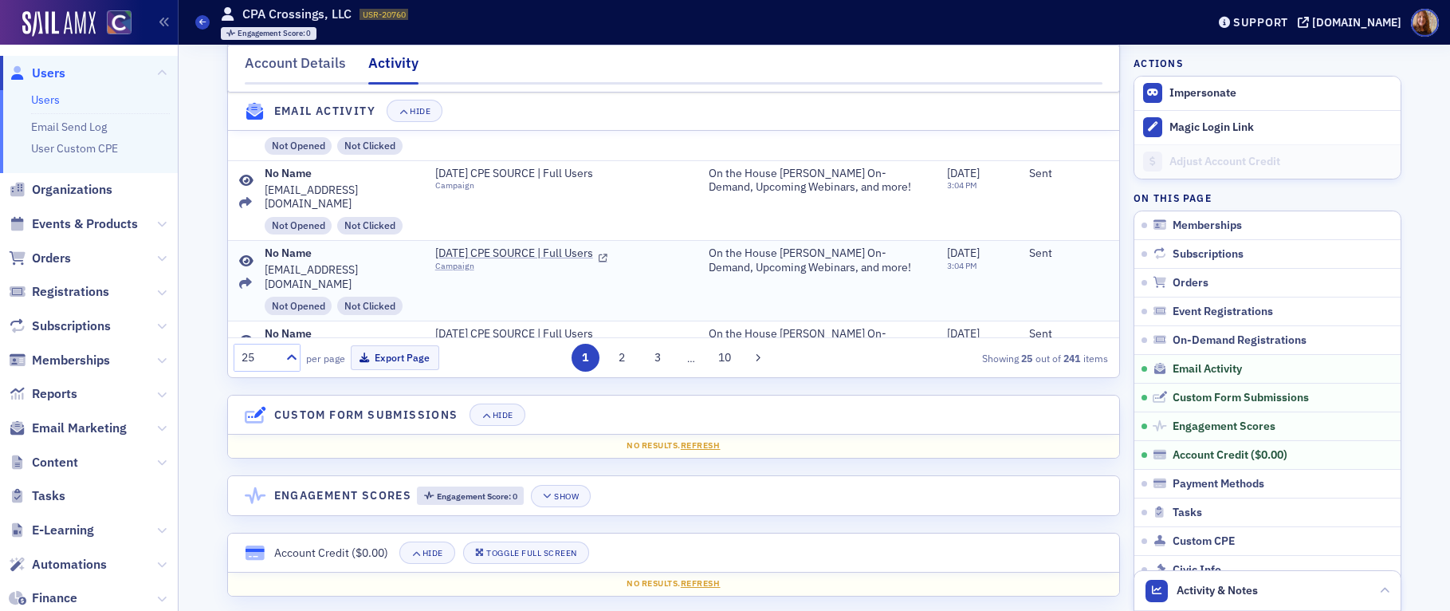
scroll to position [591, 0]
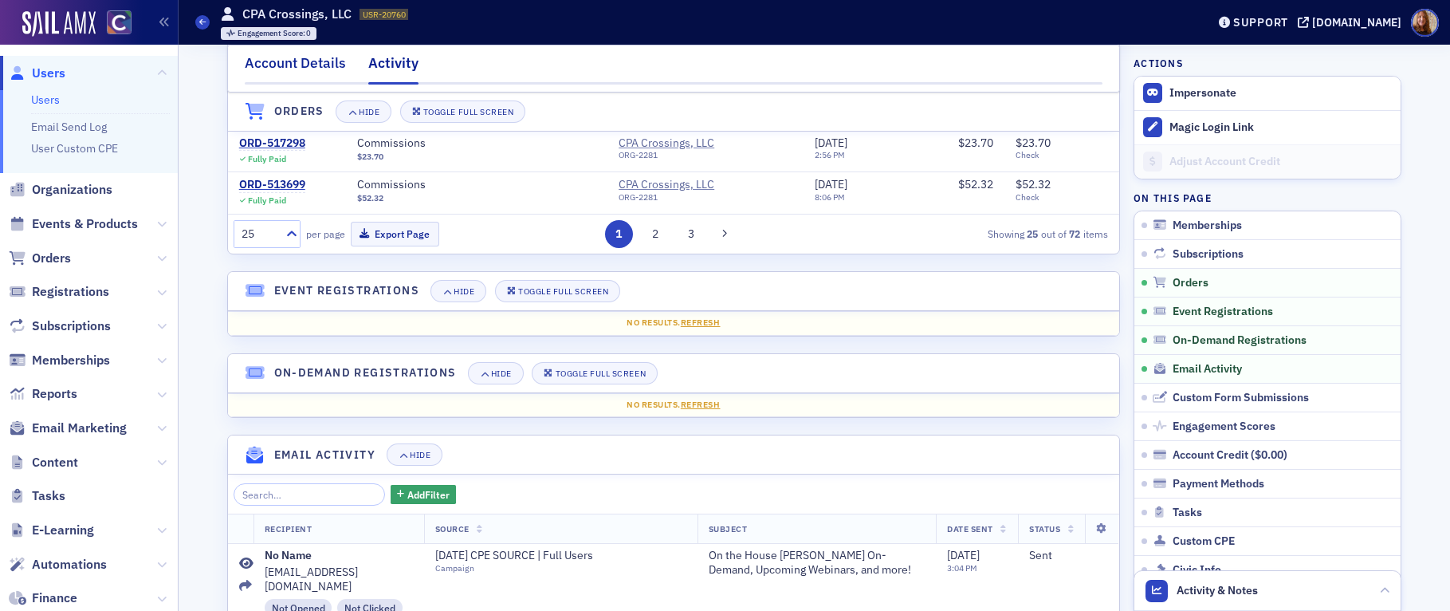
click at [323, 66] on div "Account Details" at bounding box center [295, 68] width 101 height 30
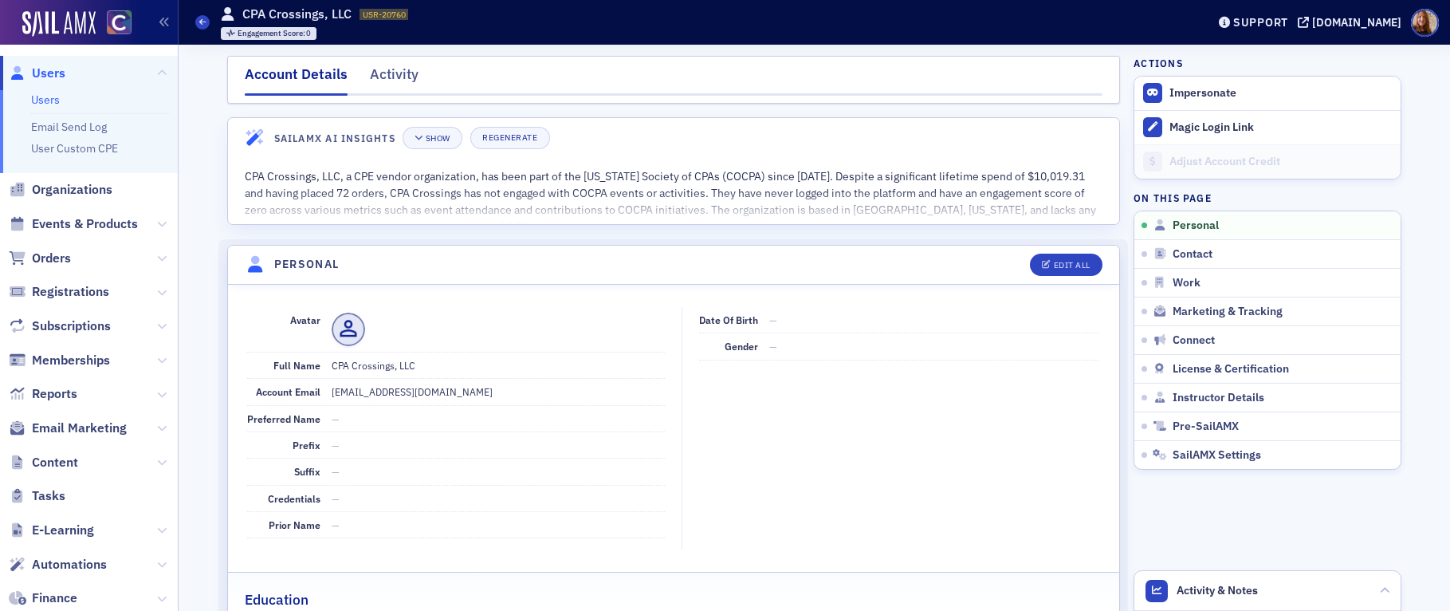
click at [51, 100] on link "Users" at bounding box center [45, 99] width 29 height 14
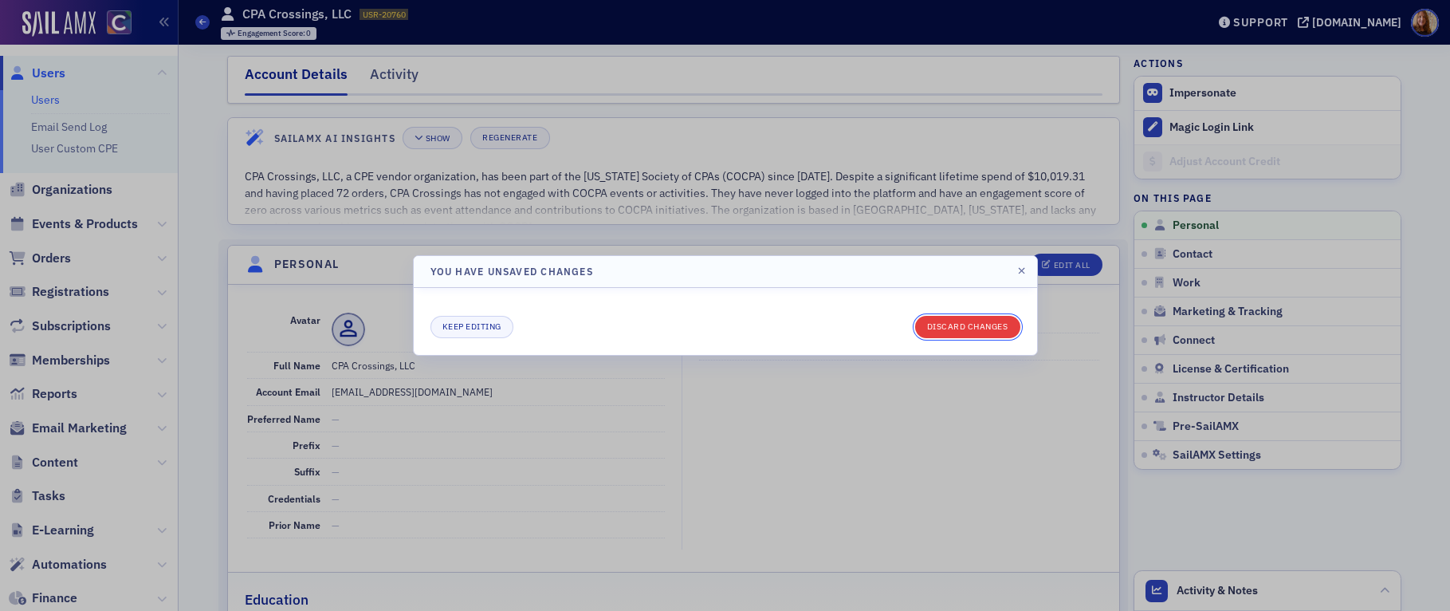
click at [970, 332] on button "Discard changes" at bounding box center [967, 327] width 105 height 22
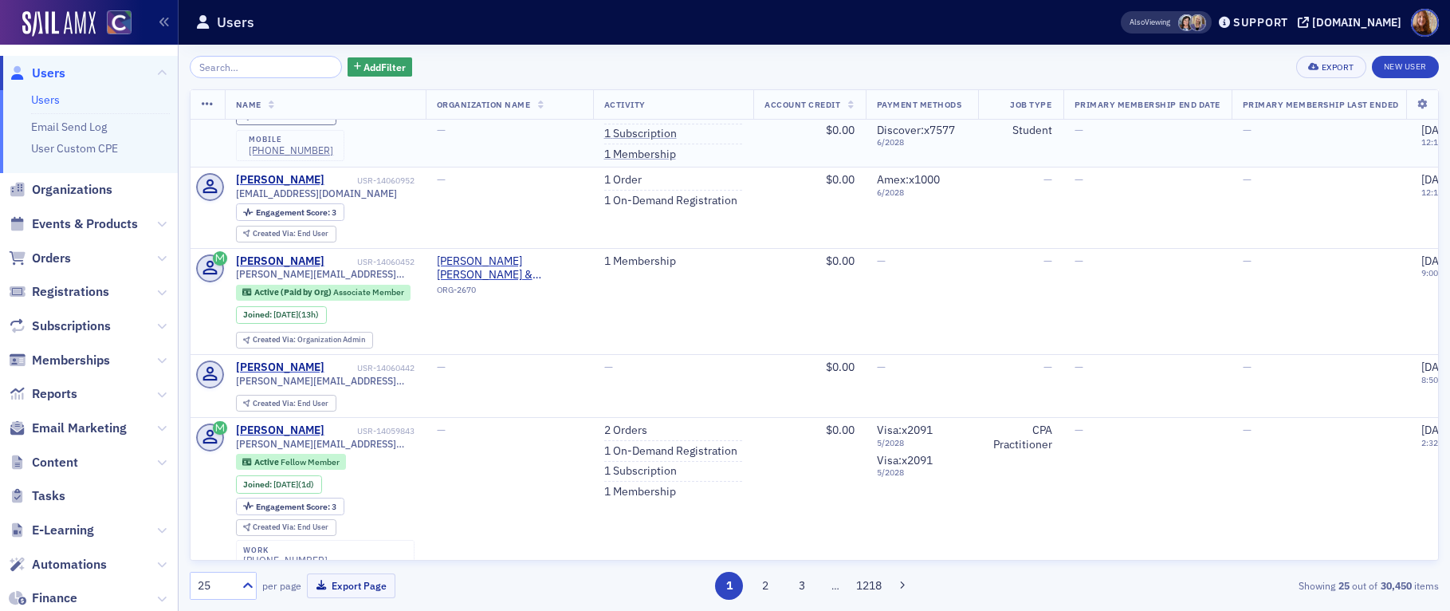
scroll to position [103, 0]
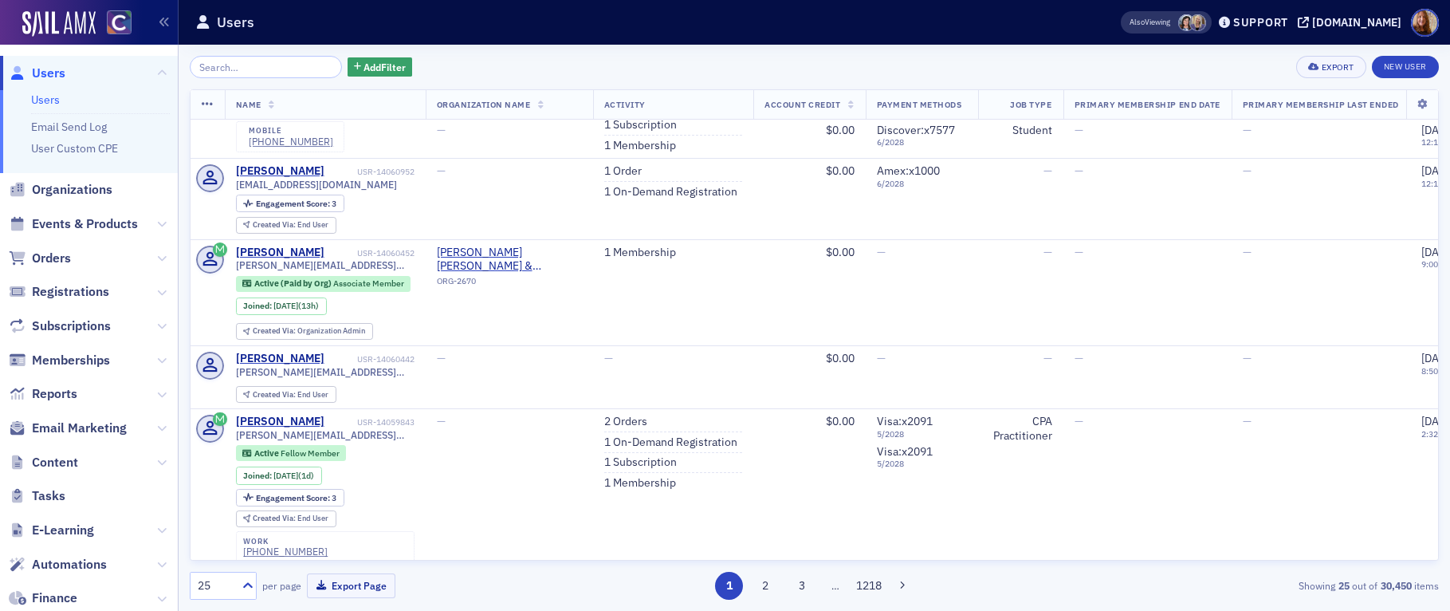
click at [33, 94] on link "Users" at bounding box center [45, 99] width 29 height 14
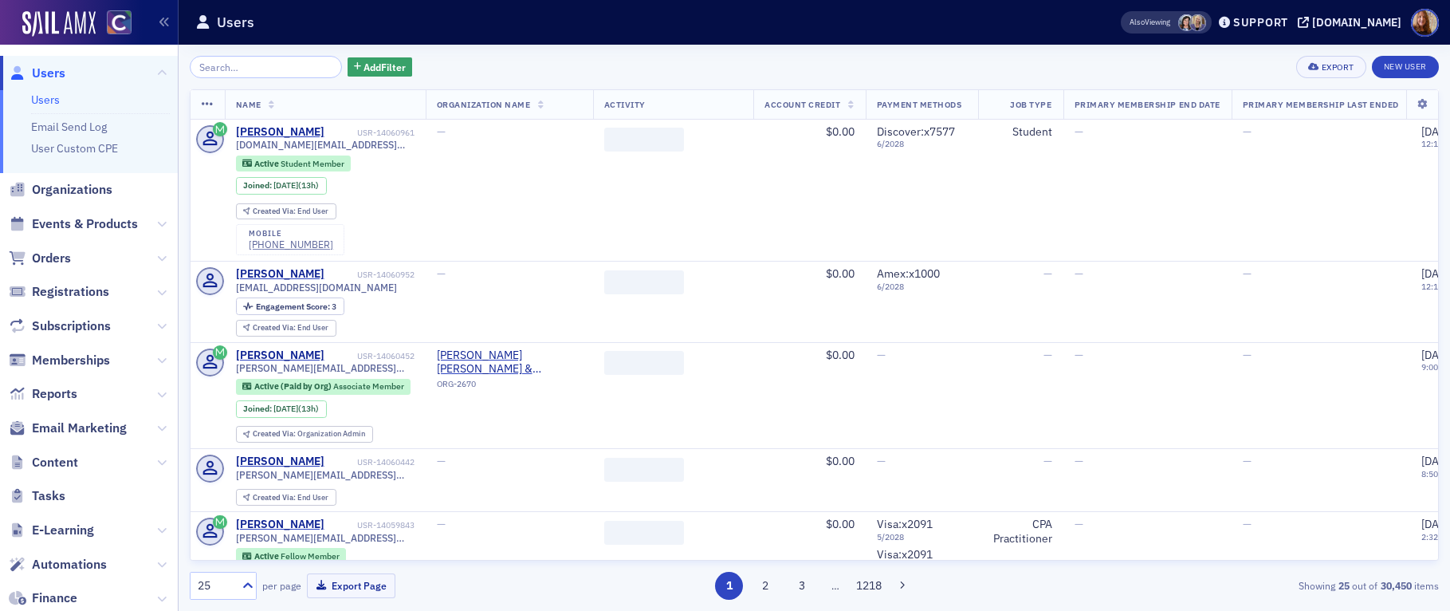
click at [222, 67] on input "search" at bounding box center [266, 67] width 152 height 22
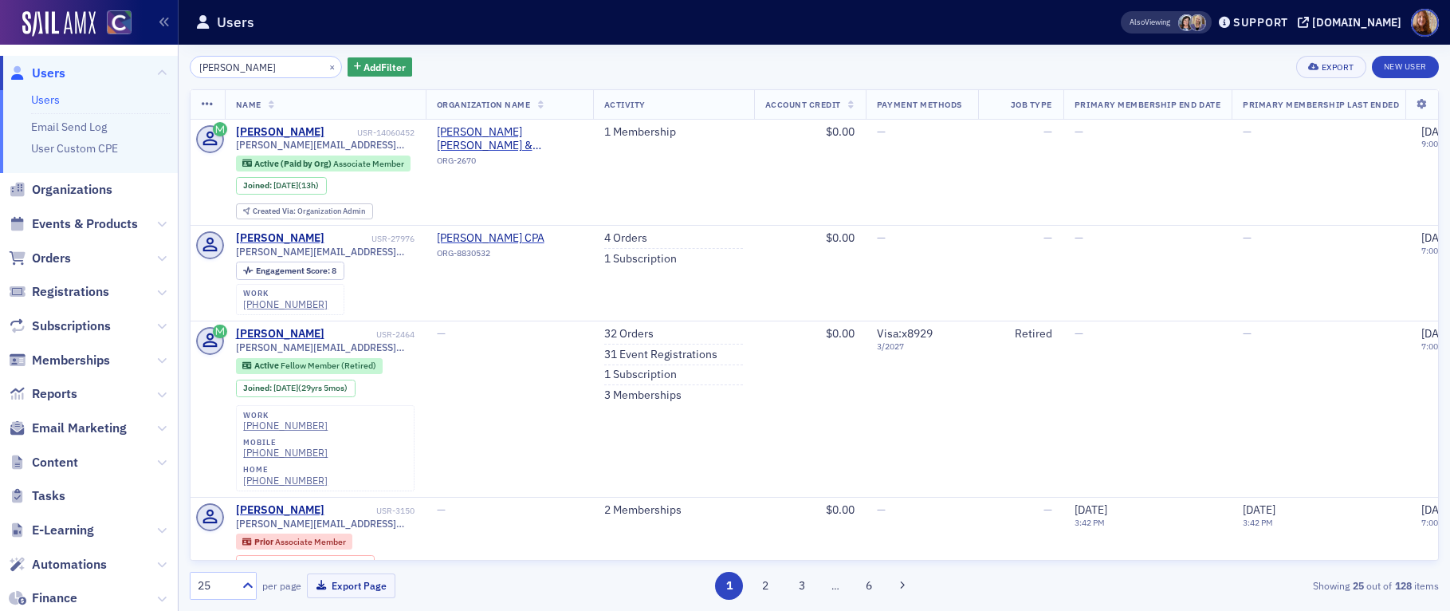
click at [205, 69] on input "[PERSON_NAME]" at bounding box center [266, 67] width 152 height 22
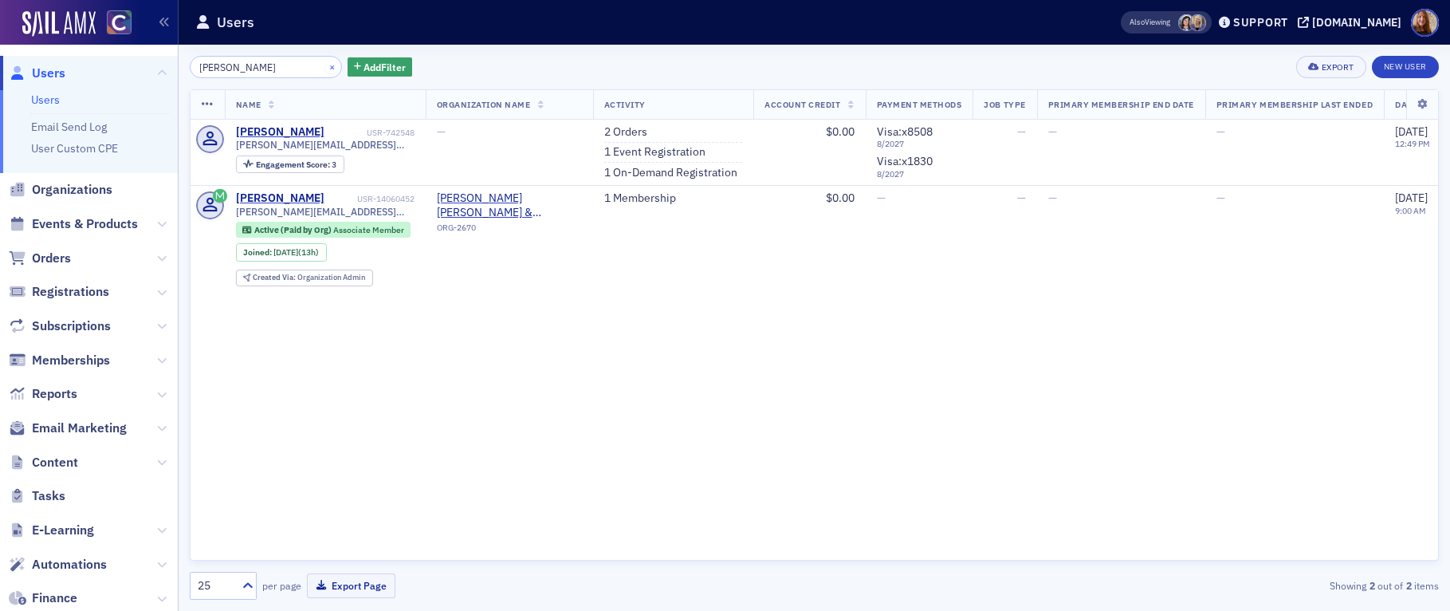
type input "[PERSON_NAME]"
click at [325, 65] on button "×" at bounding box center [332, 66] width 14 height 14
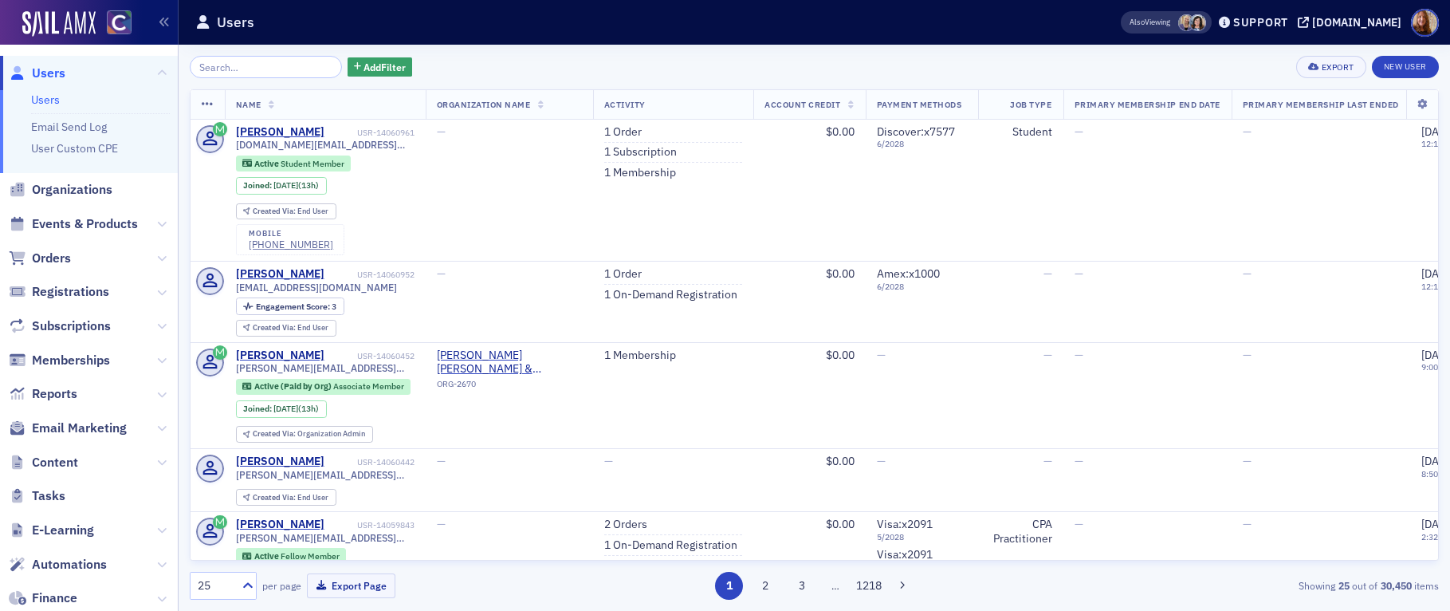
click at [40, 96] on link "Users" at bounding box center [45, 99] width 29 height 14
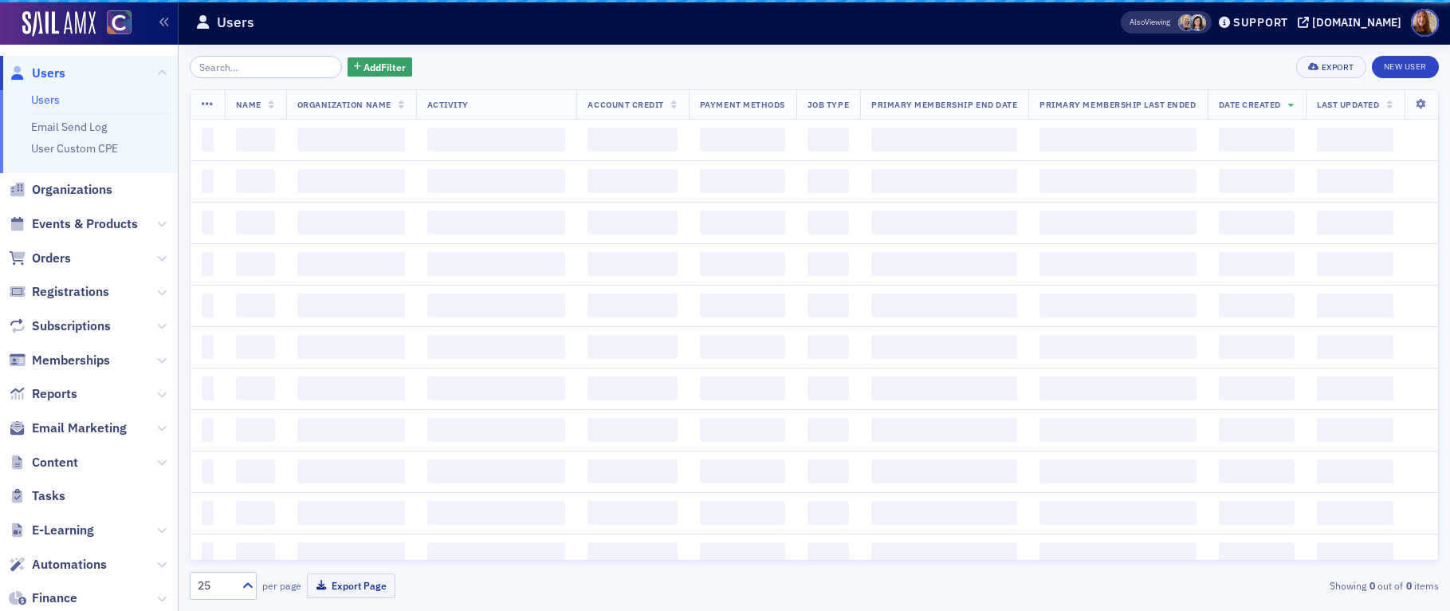
click at [255, 69] on input "search" at bounding box center [266, 67] width 152 height 22
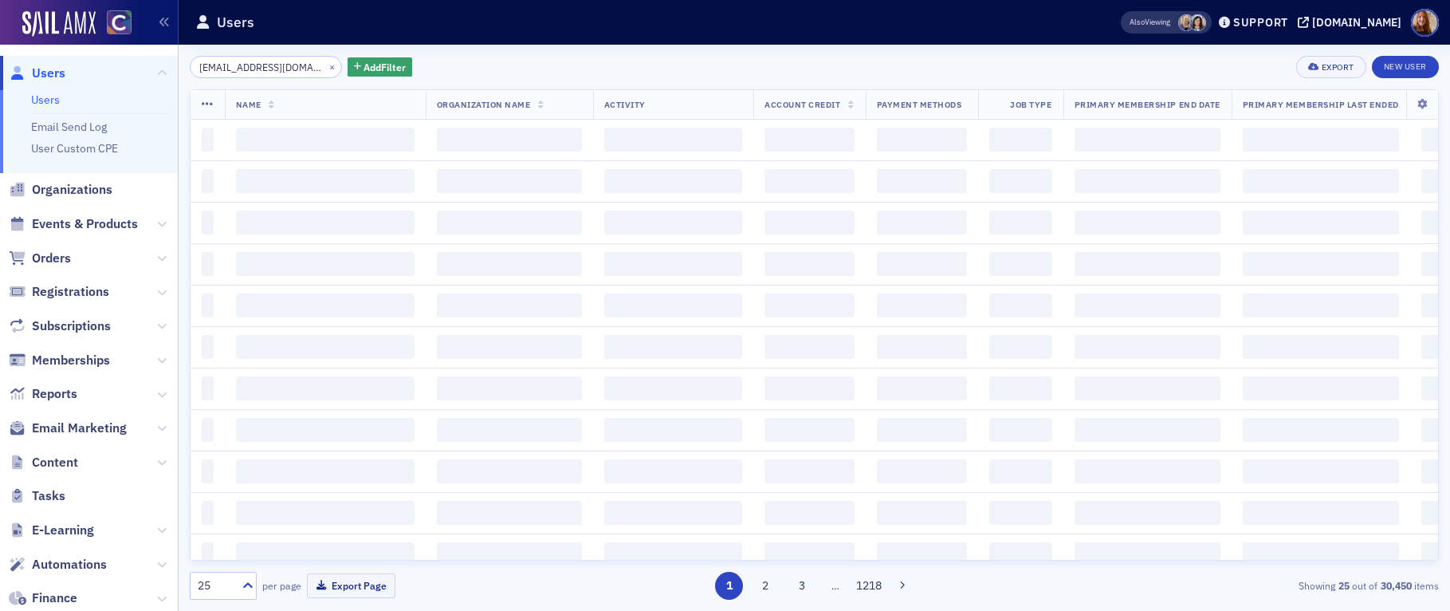
scroll to position [0, 3]
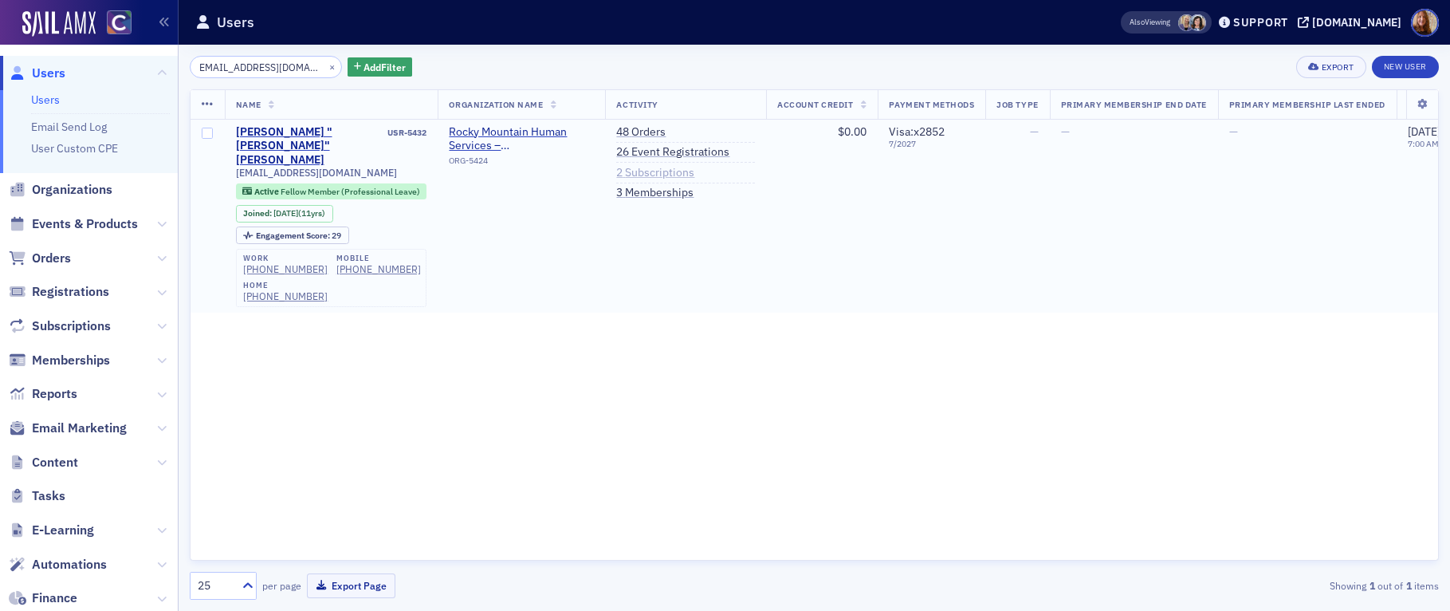
type input "[EMAIL_ADDRESS][DOMAIN_NAME]"
click at [643, 172] on link "2 Subscriptions" at bounding box center [655, 173] width 78 height 14
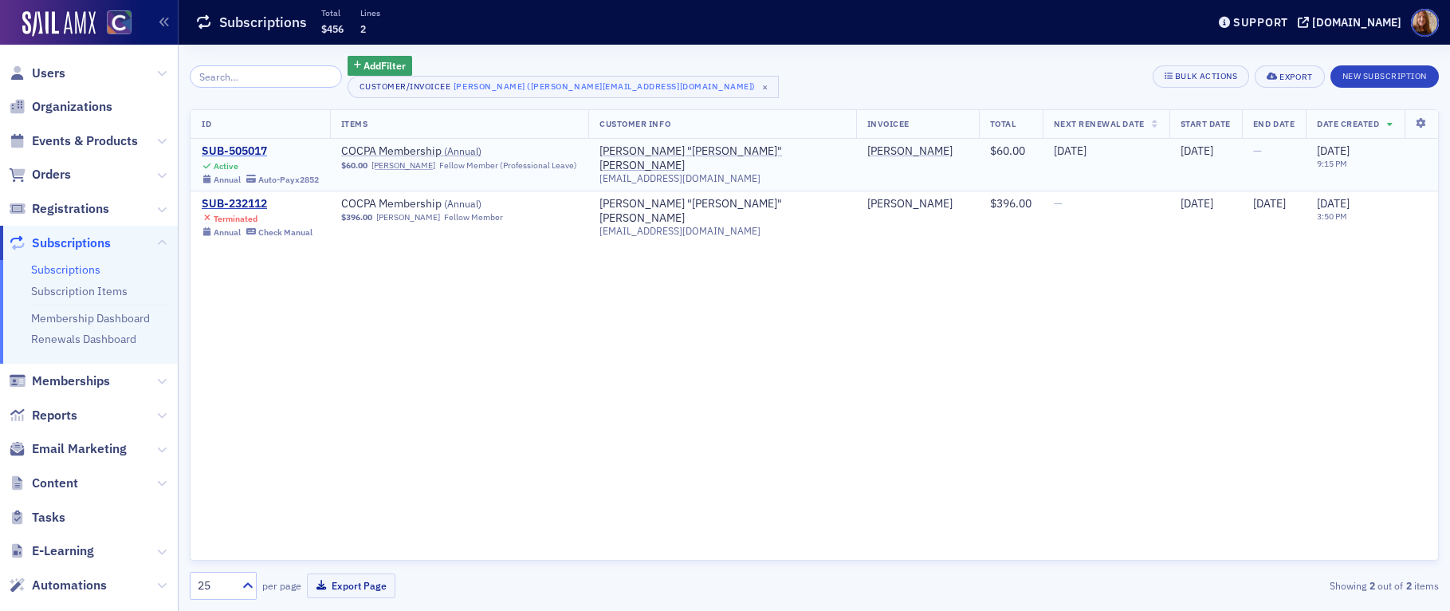
click at [243, 151] on div "SUB-505017" at bounding box center [260, 151] width 117 height 14
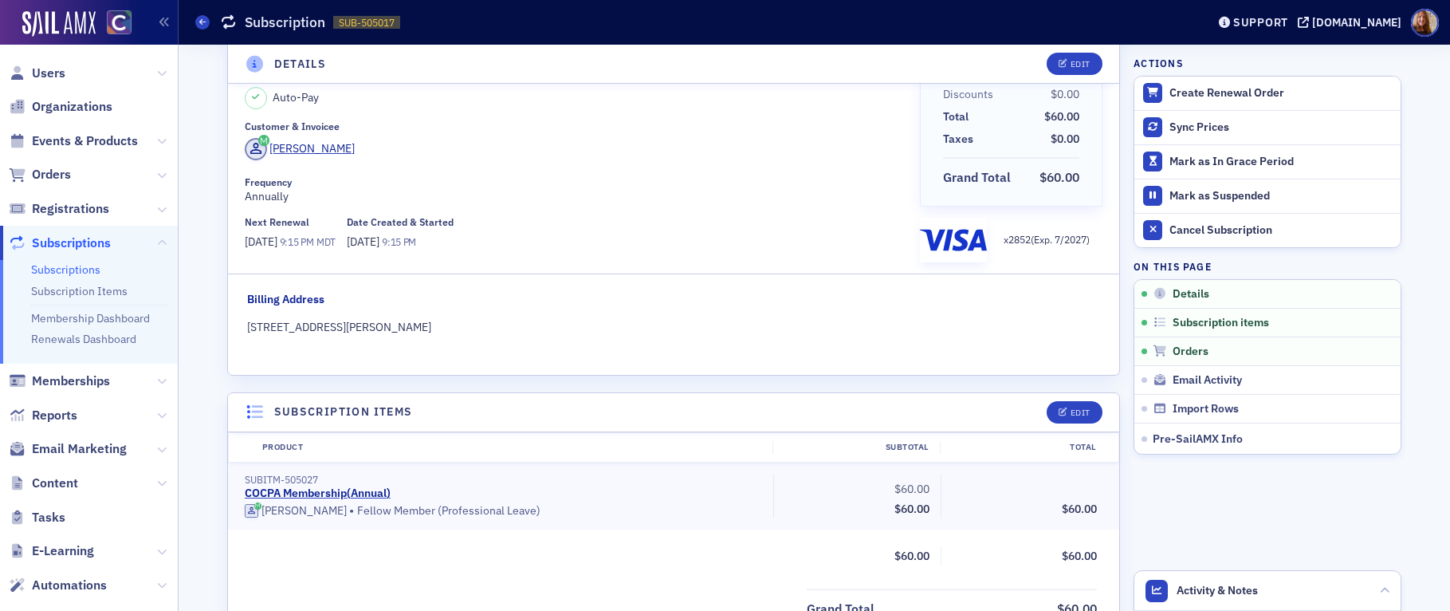
scroll to position [459, 0]
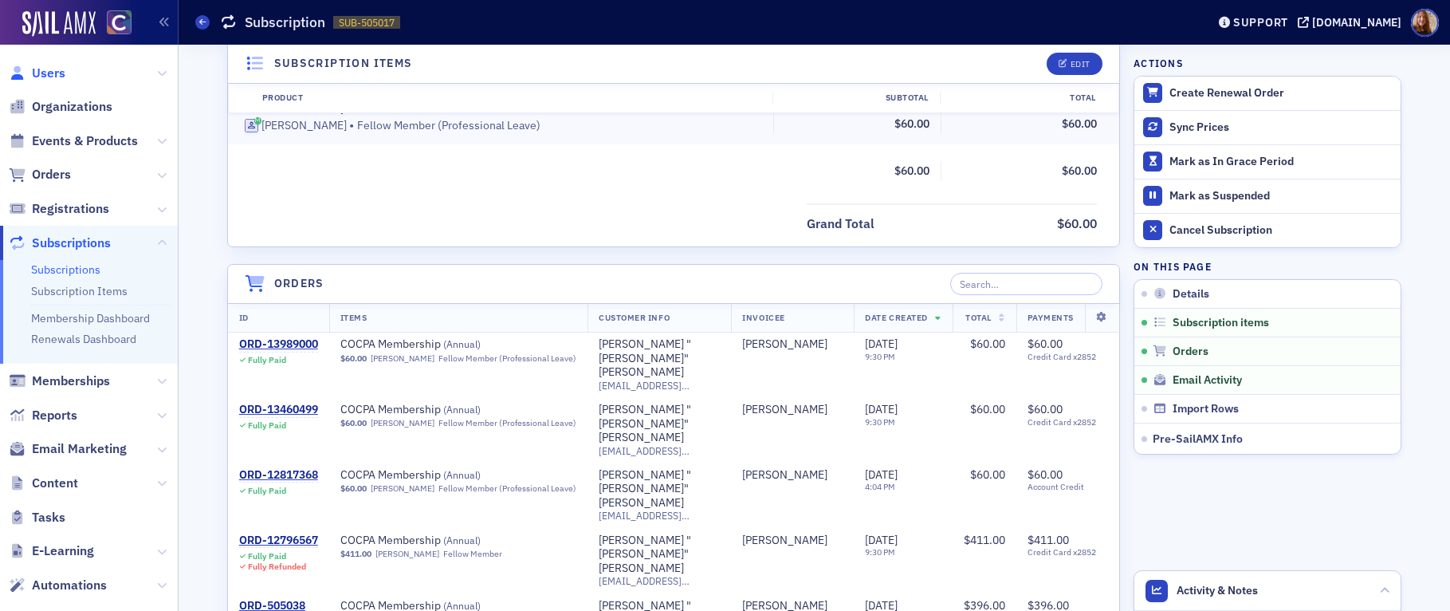
click at [57, 76] on span "Users" at bounding box center [48, 74] width 33 height 18
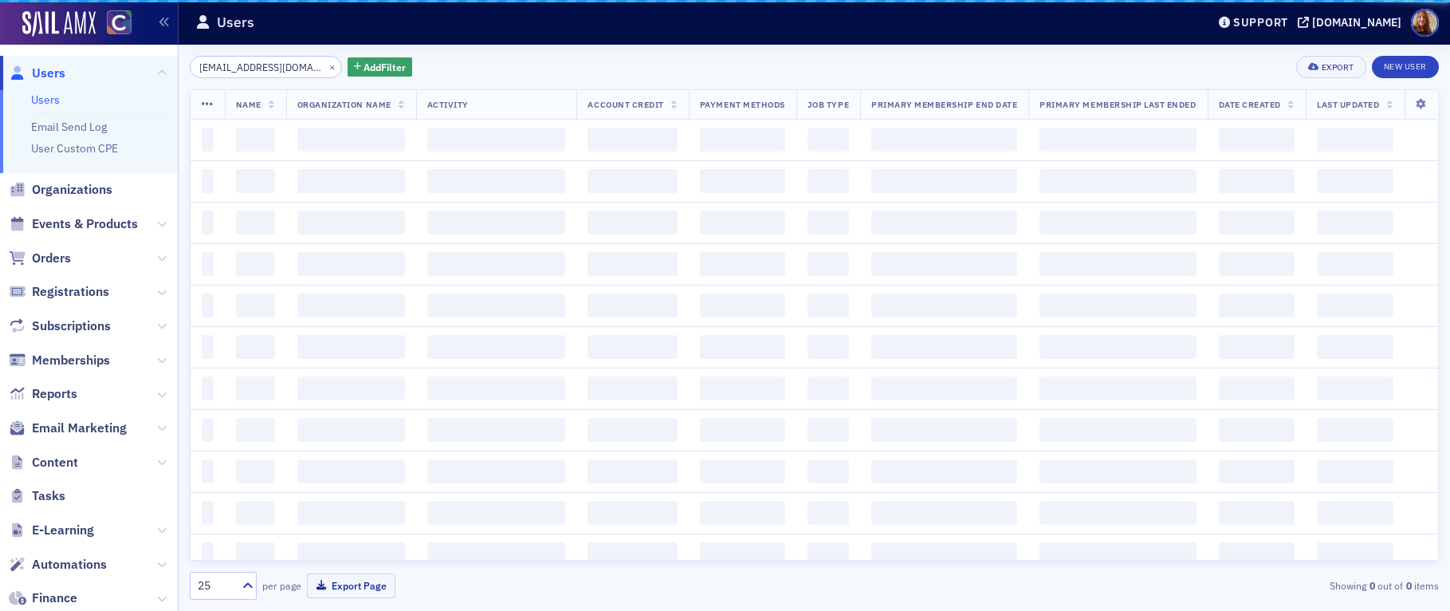
scroll to position [0, 3]
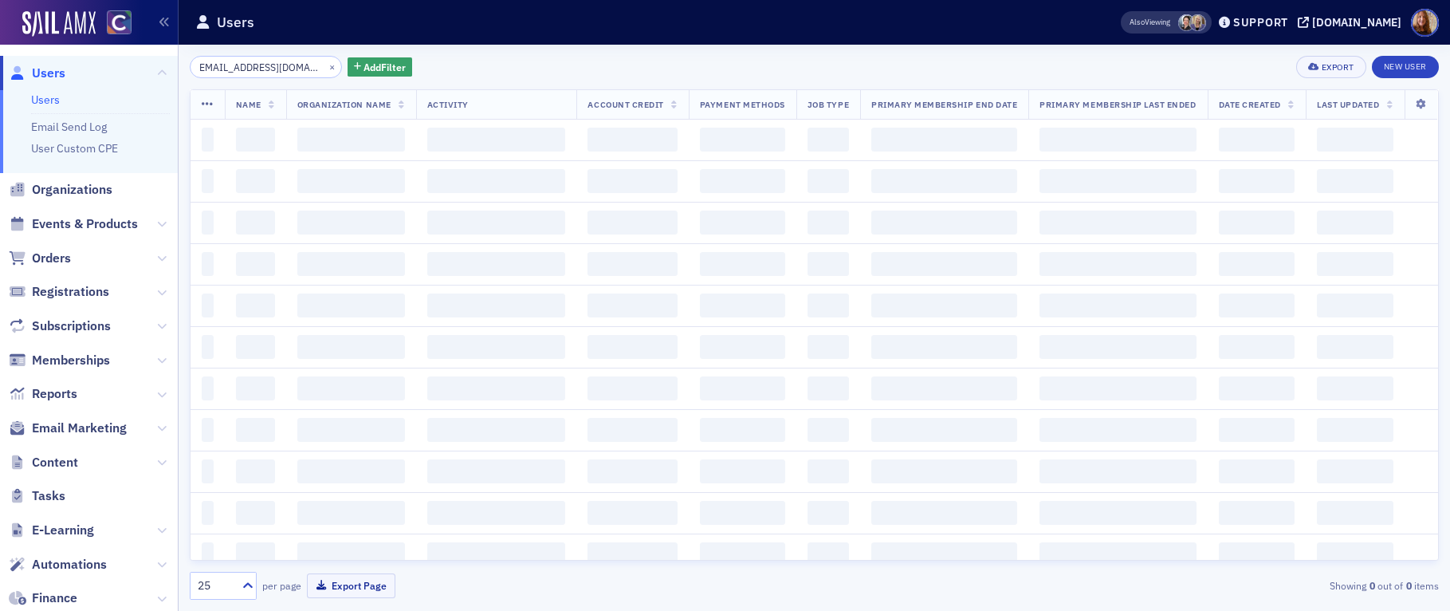
click at [235, 65] on input "[EMAIL_ADDRESS][DOMAIN_NAME]" at bounding box center [266, 67] width 152 height 22
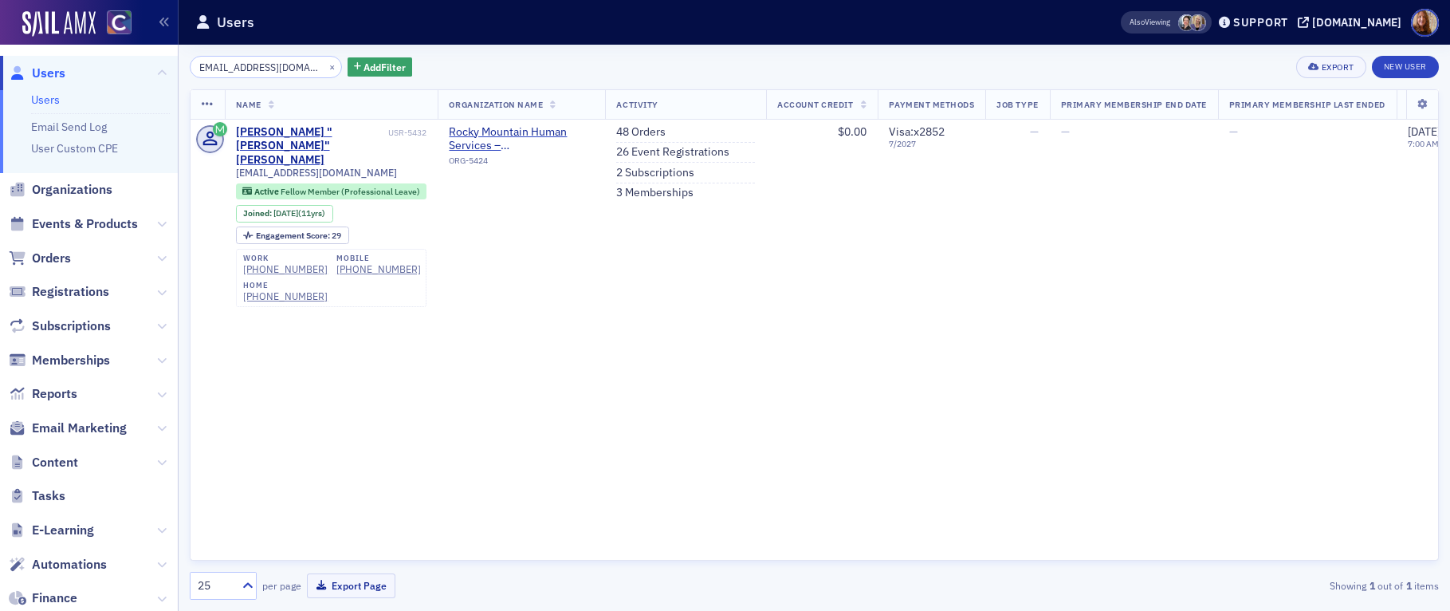
click at [235, 65] on input "[EMAIL_ADDRESS][DOMAIN_NAME]" at bounding box center [266, 67] width 152 height 22
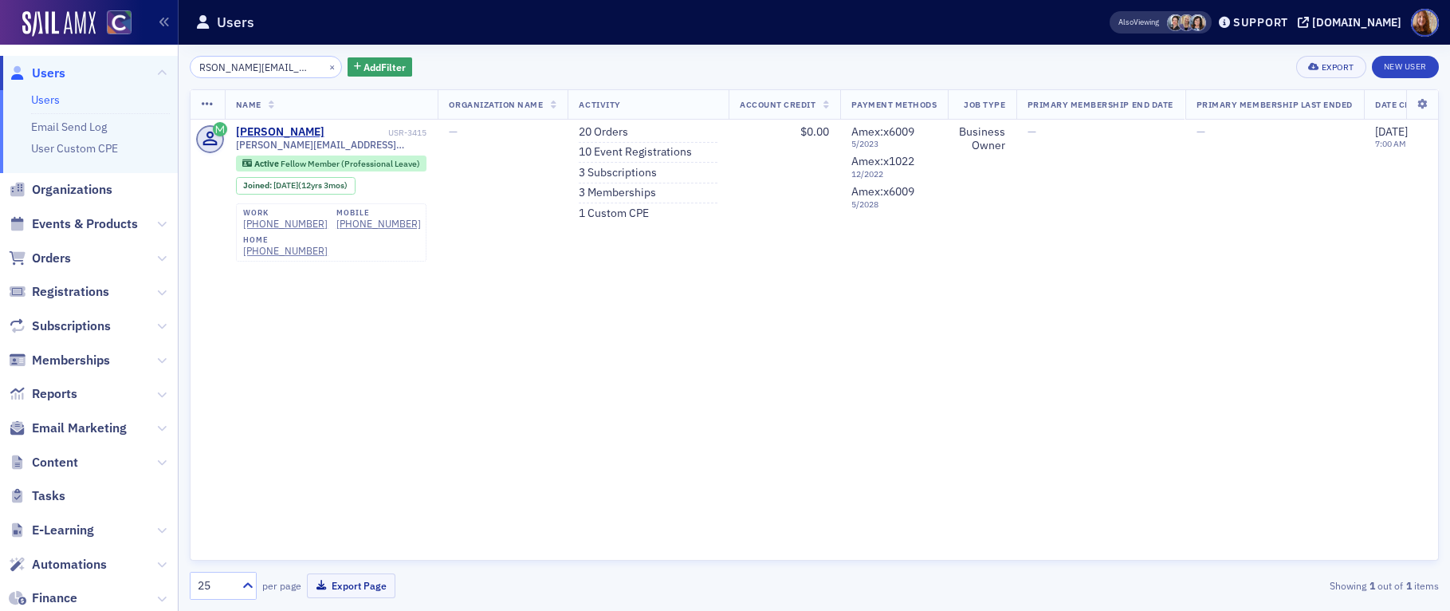
type input "[PERSON_NAME][EMAIL_ADDRESS][PERSON_NAME][DOMAIN_NAME]"
click at [797, 70] on div "[PERSON_NAME][EMAIL_ADDRESS][PERSON_NAME][DOMAIN_NAME] × Add Filter Export New …" at bounding box center [815, 67] width 1250 height 22
click at [616, 175] on link "3 Subscriptions" at bounding box center [618, 173] width 78 height 14
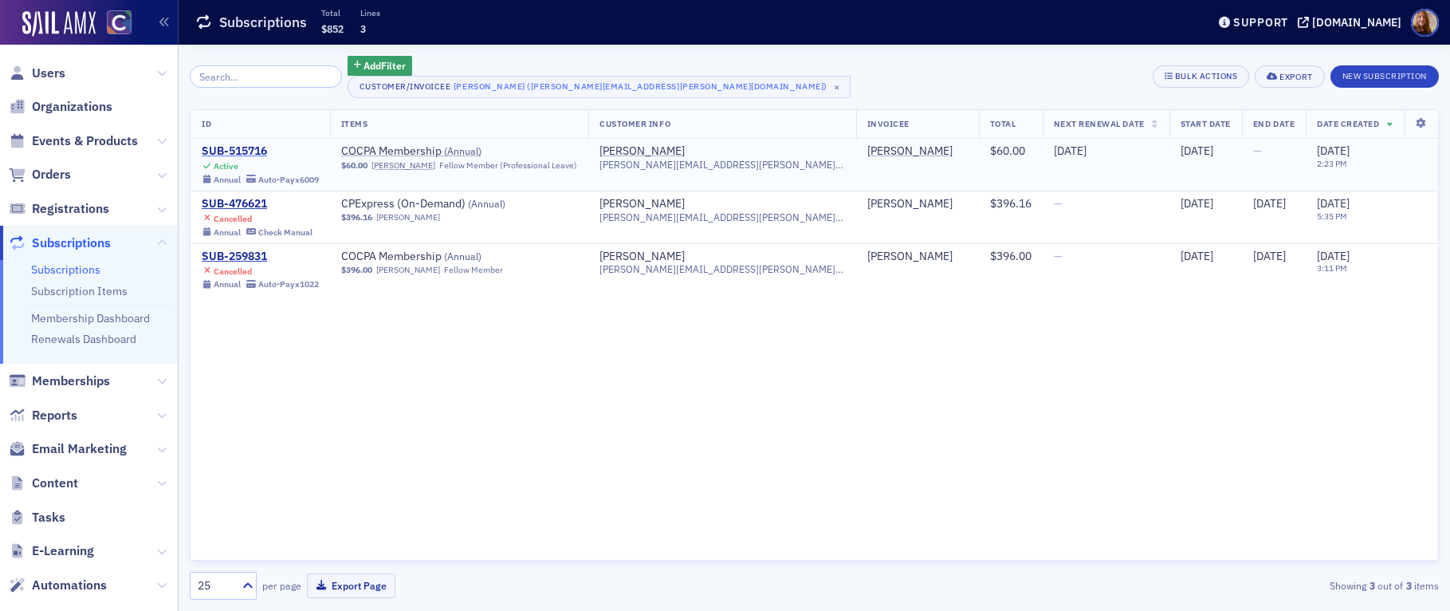
click at [256, 152] on div "SUB-515716" at bounding box center [260, 151] width 117 height 14
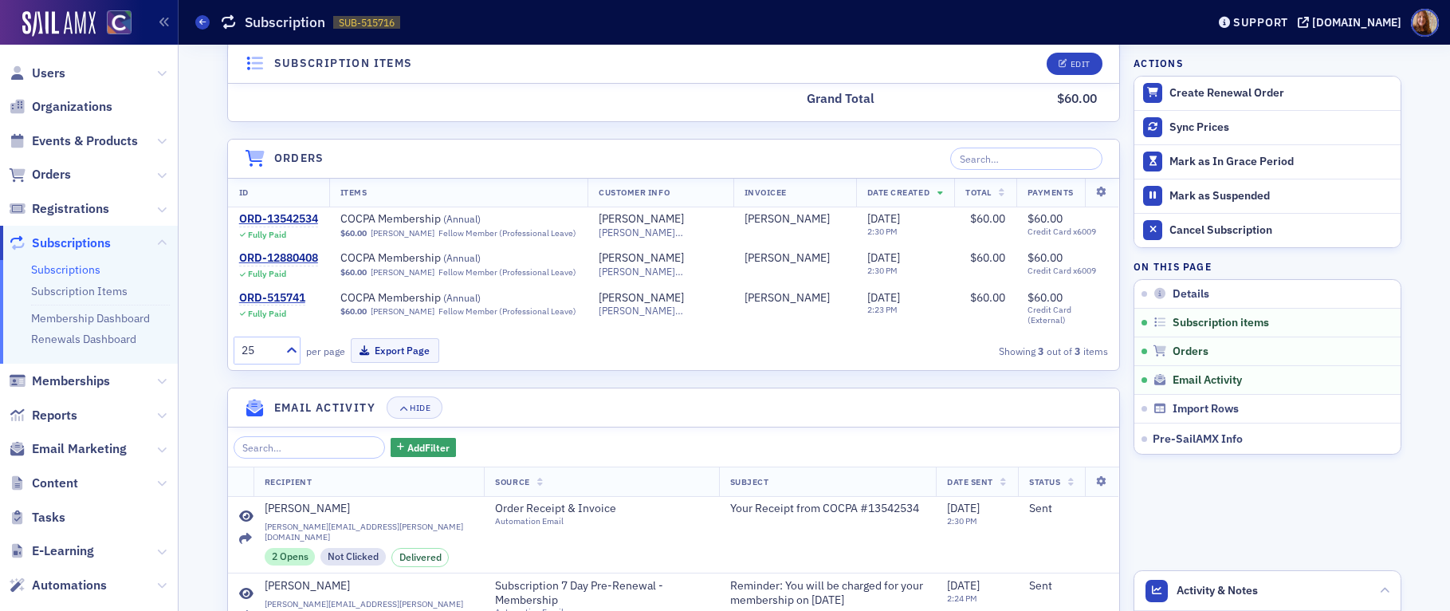
scroll to position [583, 0]
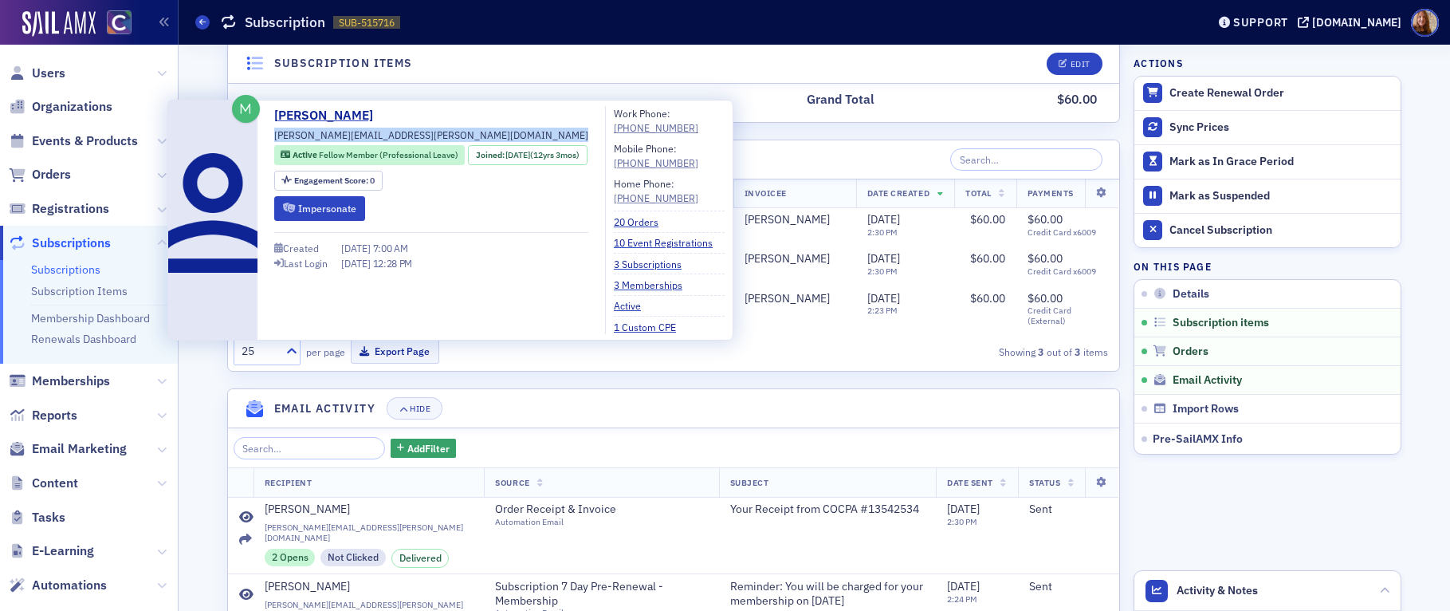
drag, startPoint x: 396, startPoint y: 133, endPoint x: 256, endPoint y: 139, distance: 140.5
click at [274, 139] on div "[PERSON_NAME] [PERSON_NAME][EMAIL_ADDRESS][PERSON_NAME][DOMAIN_NAME] Active Fel…" at bounding box center [431, 220] width 314 height 228
copy div "[PERSON_NAME][EMAIL_ADDRESS][PERSON_NAME][DOMAIN_NAME]"
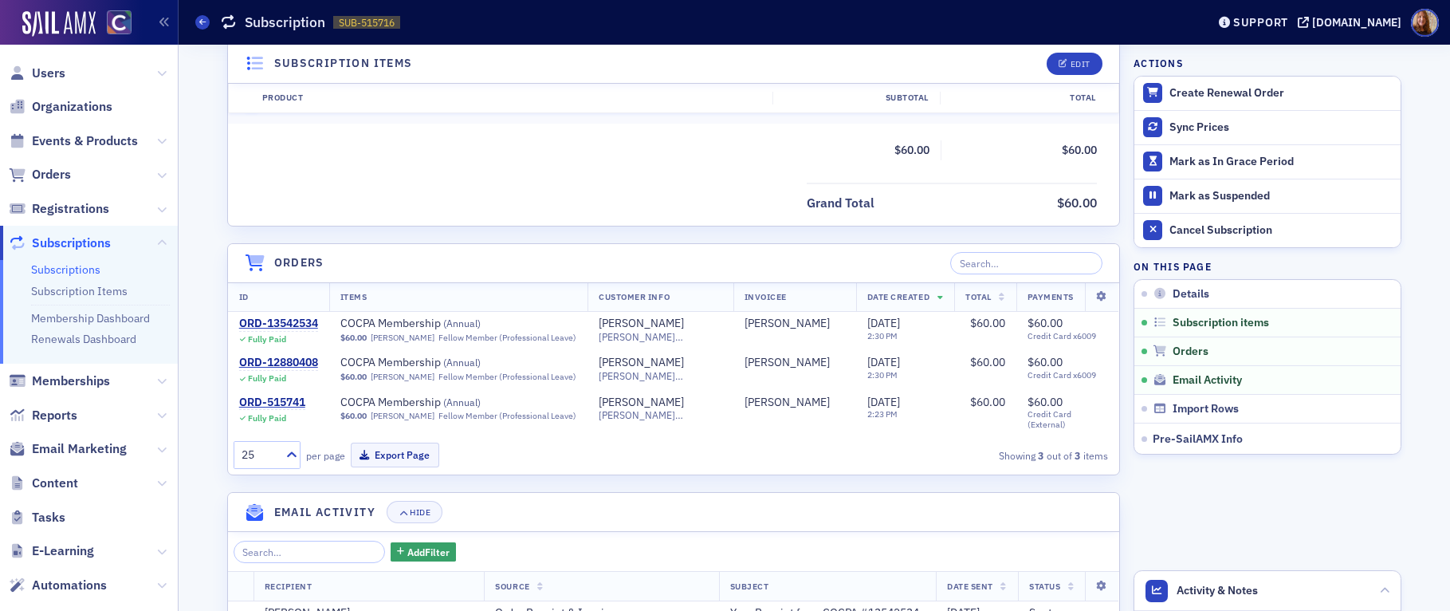
scroll to position [341, 0]
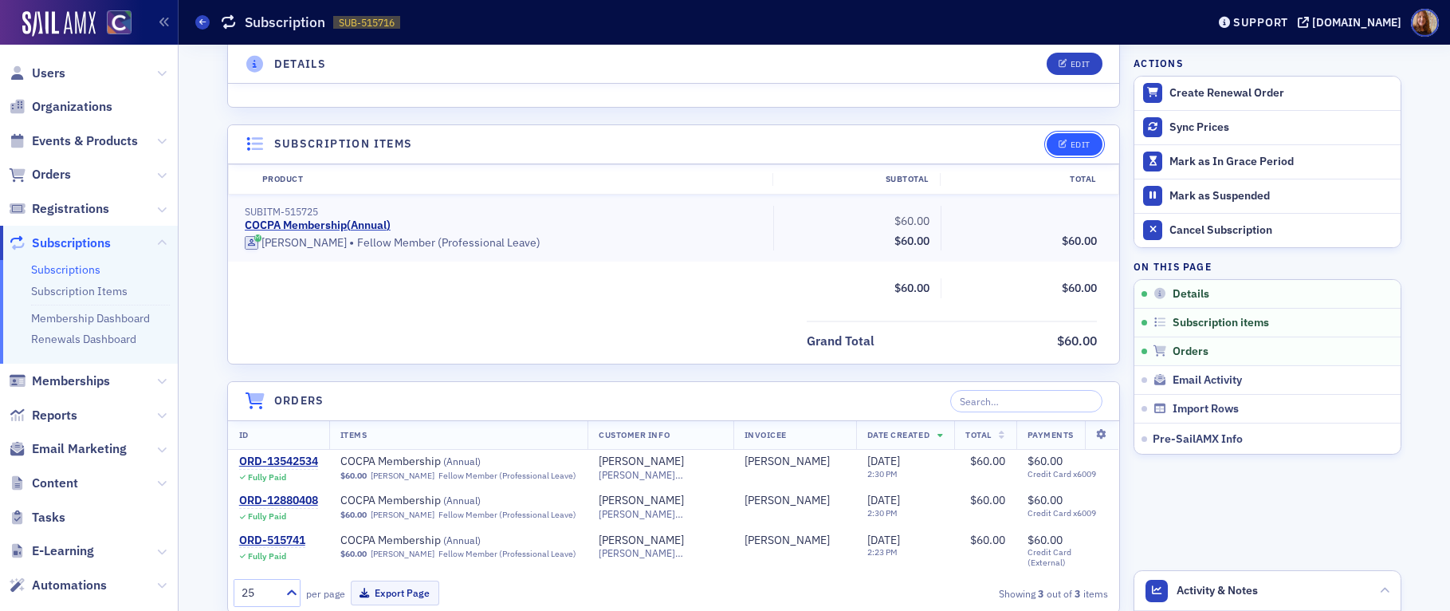
click at [1076, 149] on div "Edit" at bounding box center [1081, 144] width 20 height 9
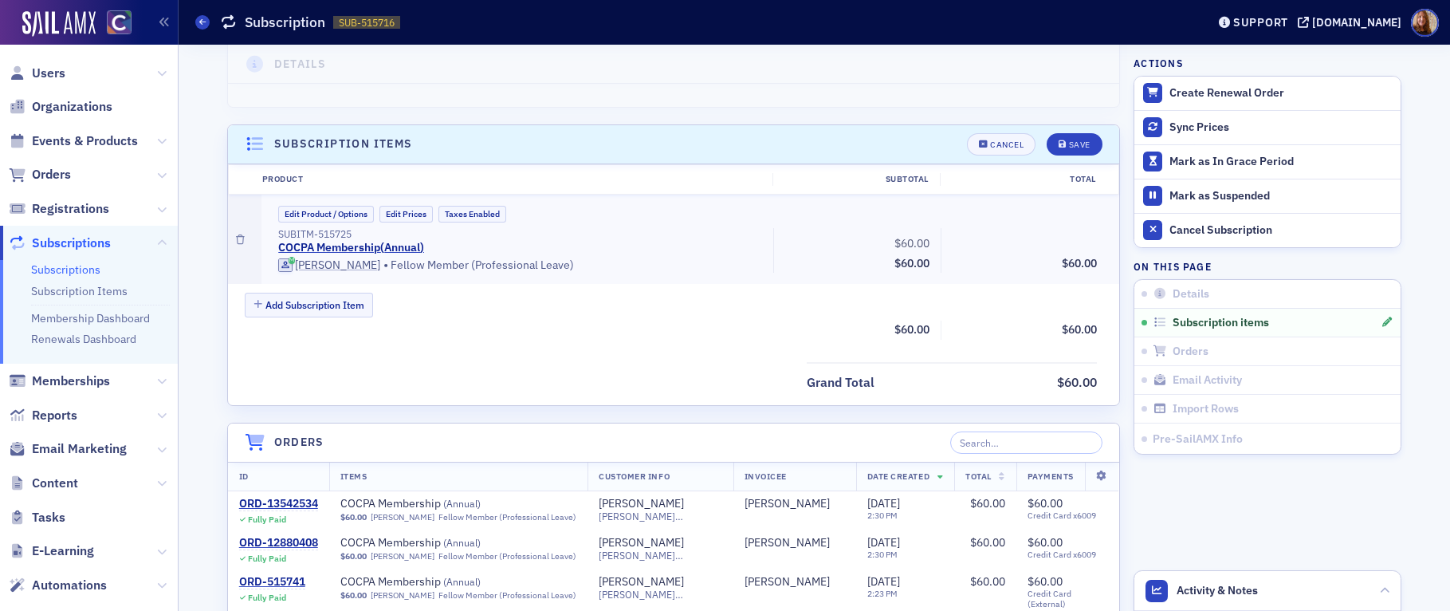
scroll to position [413, 0]
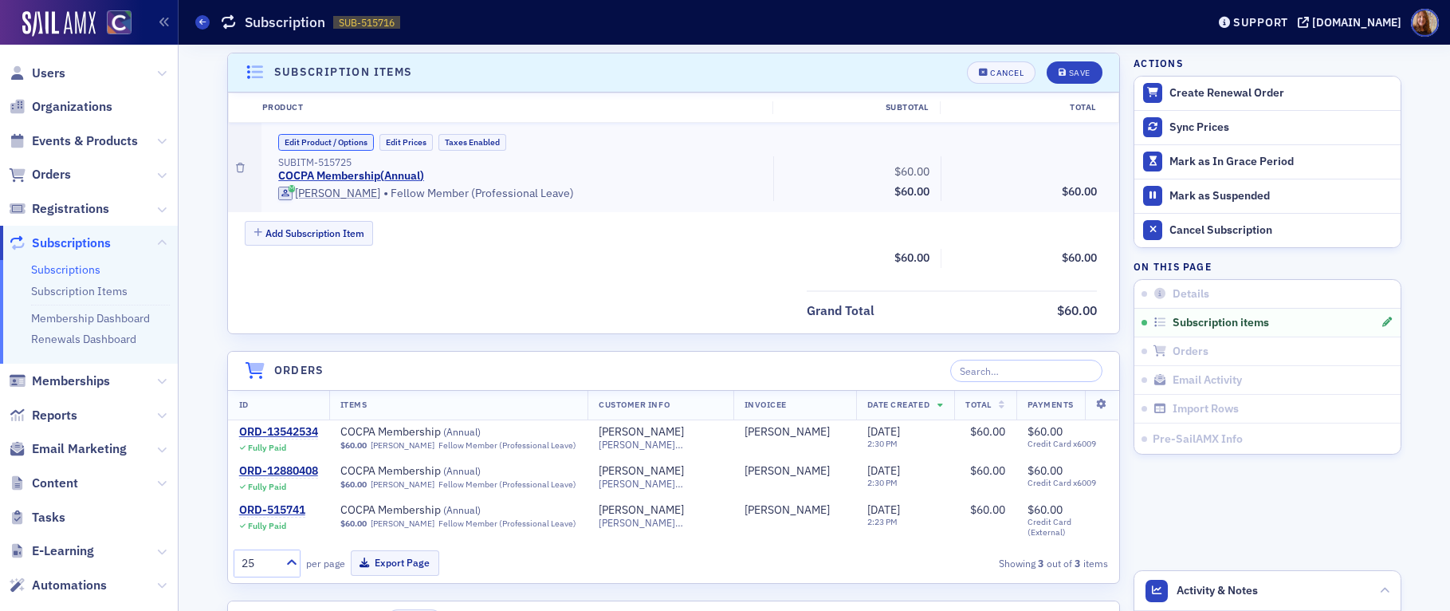
click at [303, 141] on button "Edit Product / Options" at bounding box center [326, 142] width 96 height 17
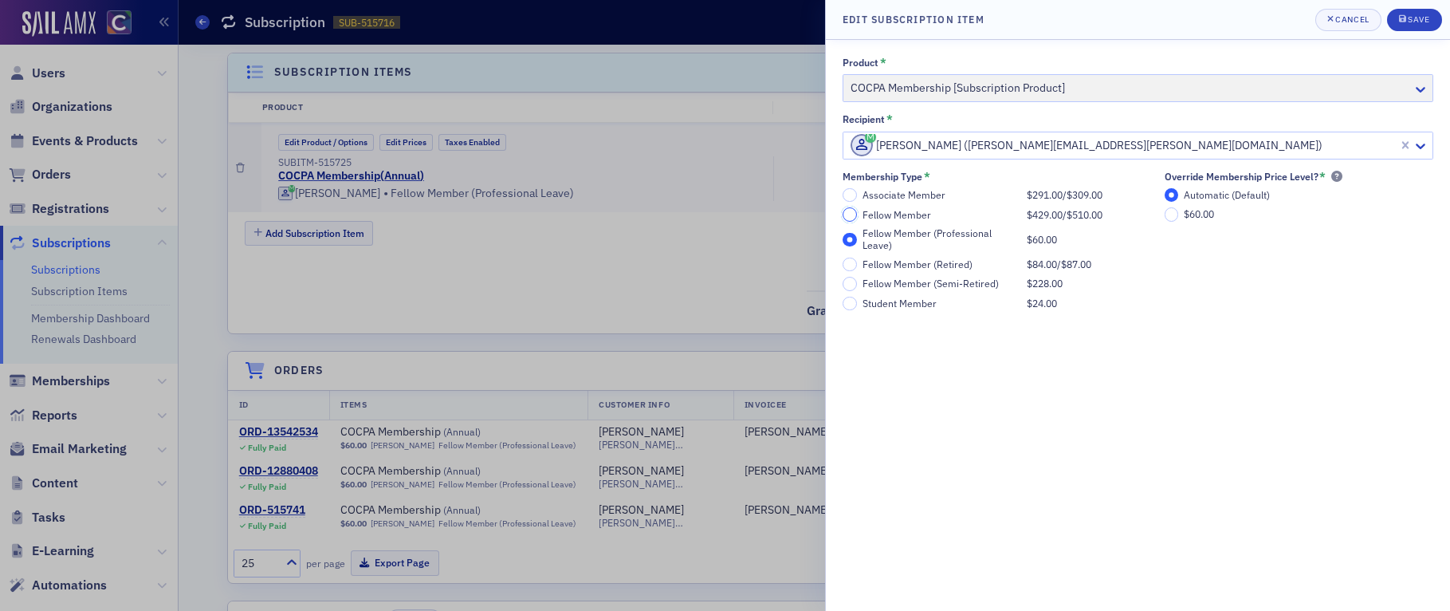
click at [852, 214] on input "Fellow Member $429.00 / $510.00" at bounding box center [850, 214] width 14 height 14
click at [1417, 18] on div "Save" at bounding box center [1419, 19] width 22 height 9
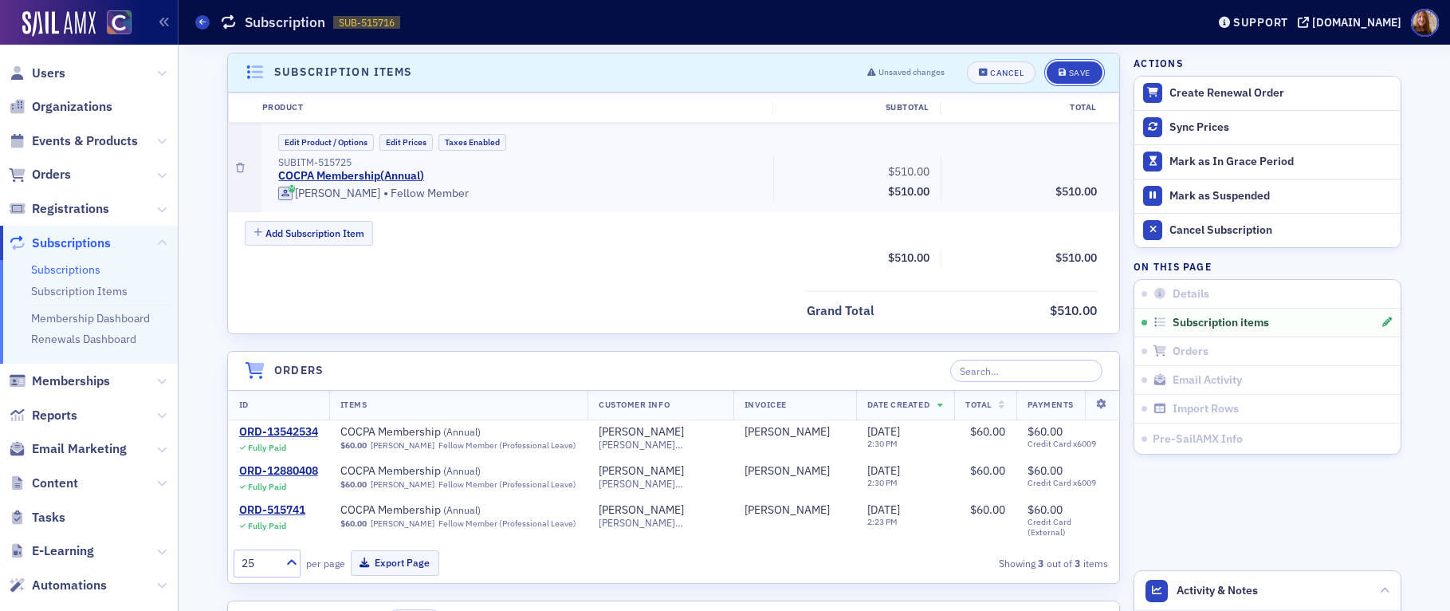
click at [1069, 76] on div "Save" at bounding box center [1080, 73] width 22 height 9
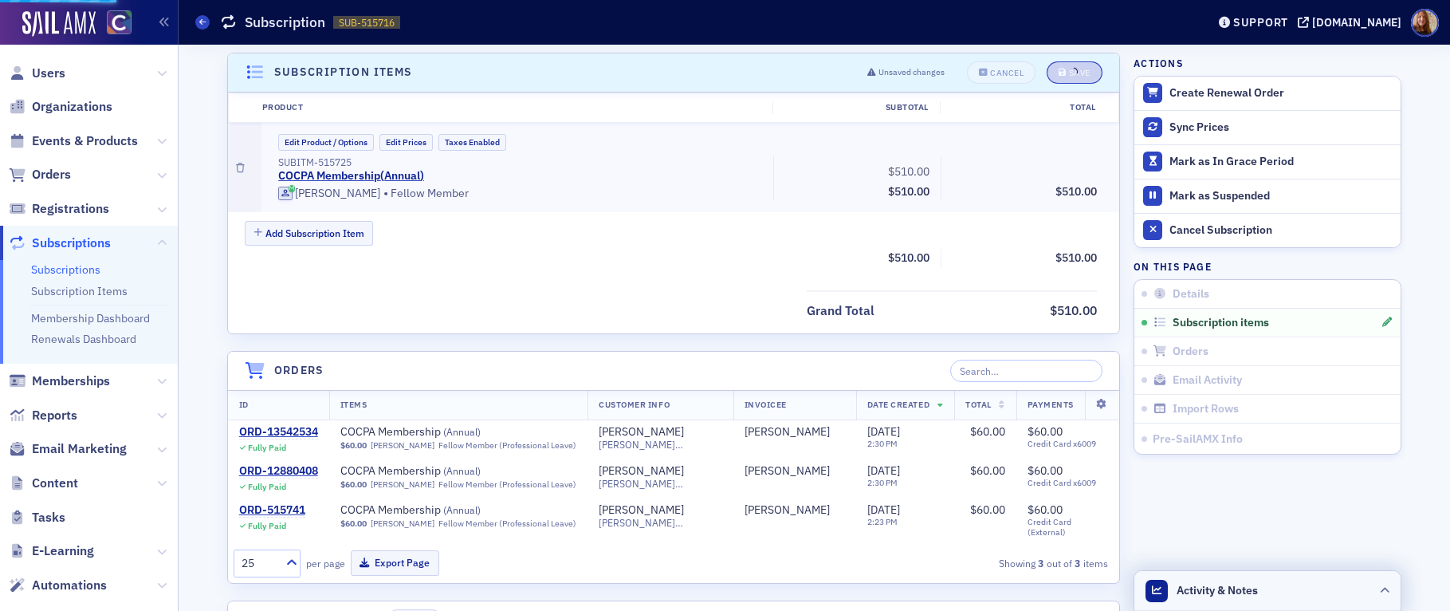
click at [1294, 585] on header "Activity & Notes" at bounding box center [1268, 591] width 266 height 40
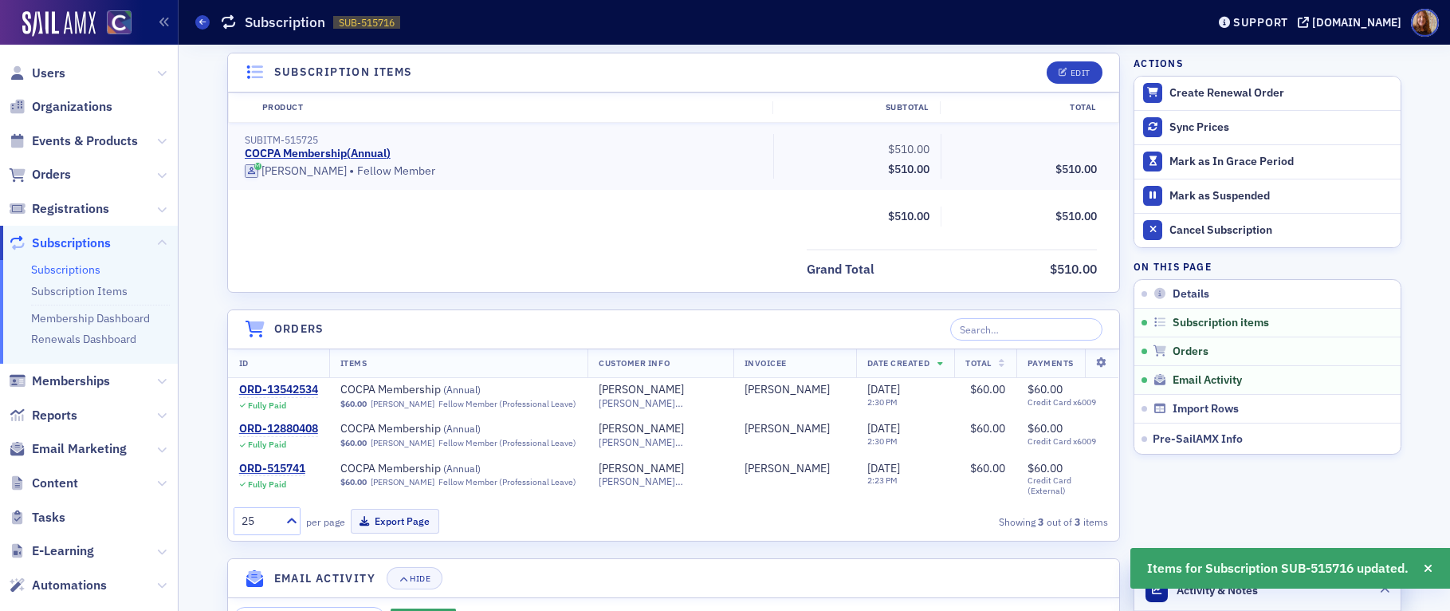
click at [1305, 600] on header "Activity & Notes" at bounding box center [1268, 591] width 266 height 40
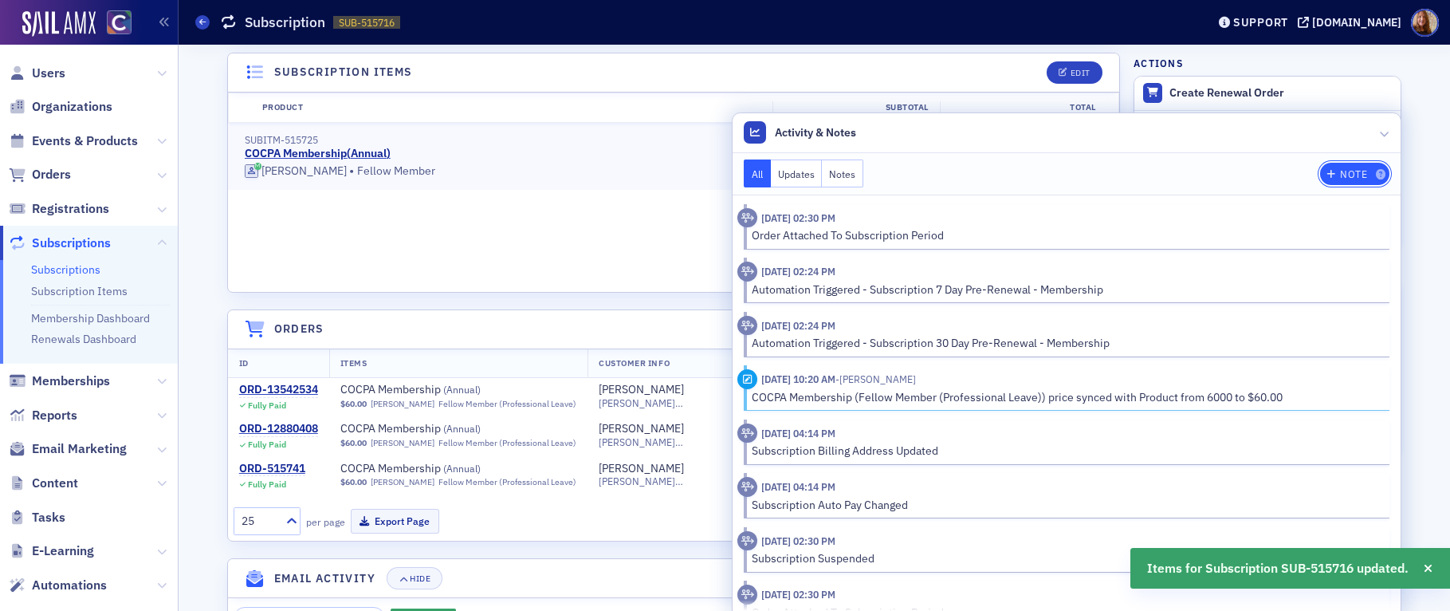
click at [1340, 171] on div "Note" at bounding box center [1353, 174] width 27 height 9
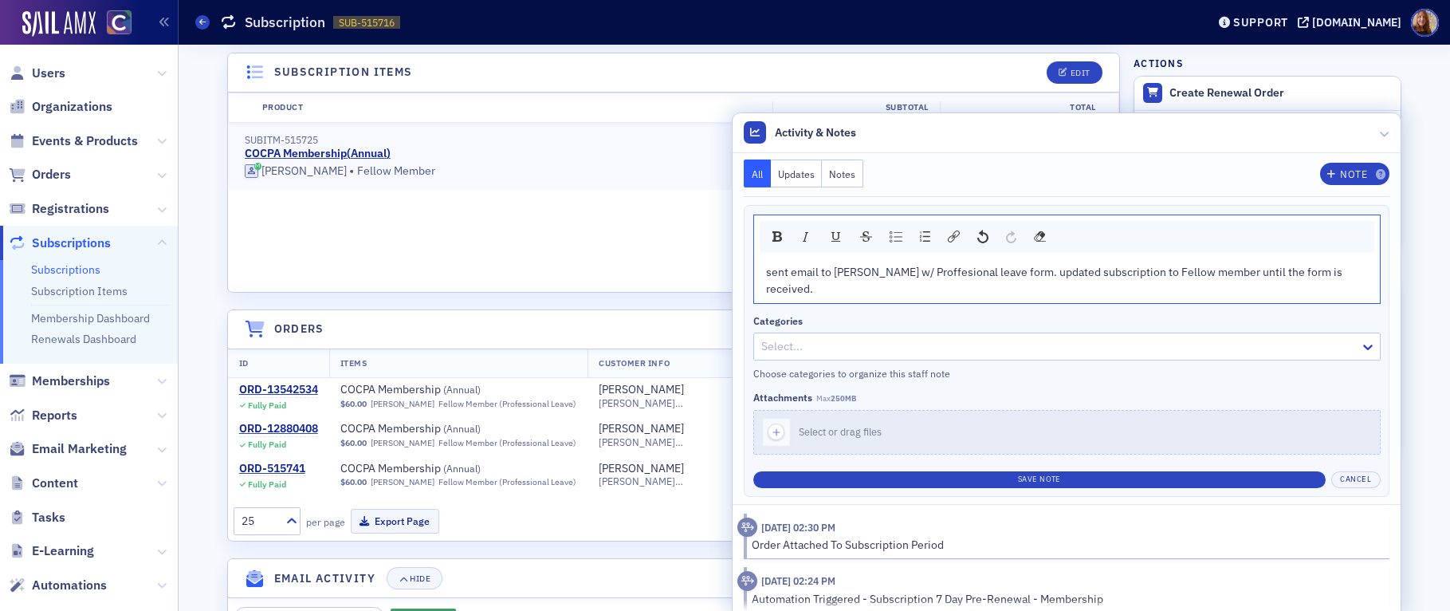
click at [1006, 272] on span "sent email to [PERSON_NAME] w/ Proffesional leave form. updated subscription to…" at bounding box center [1055, 280] width 579 height 31
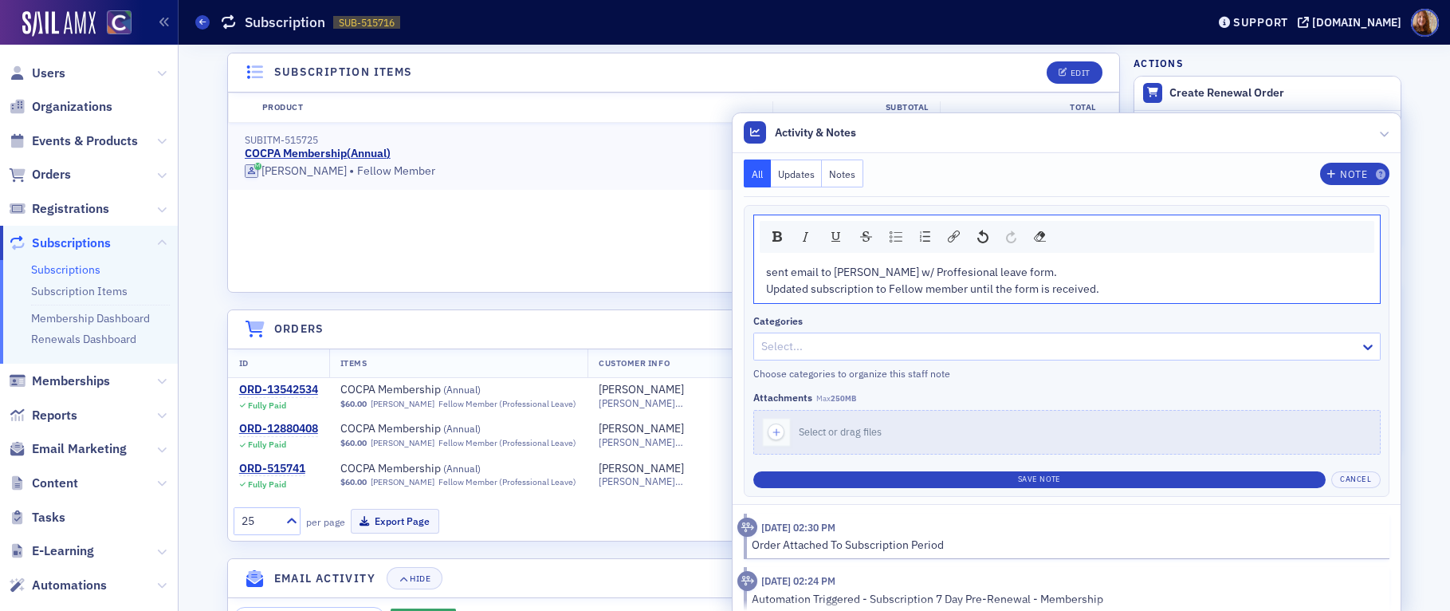
click at [907, 271] on span "sent email to [PERSON_NAME] w/ Proffesional leave form." at bounding box center [911, 272] width 291 height 14
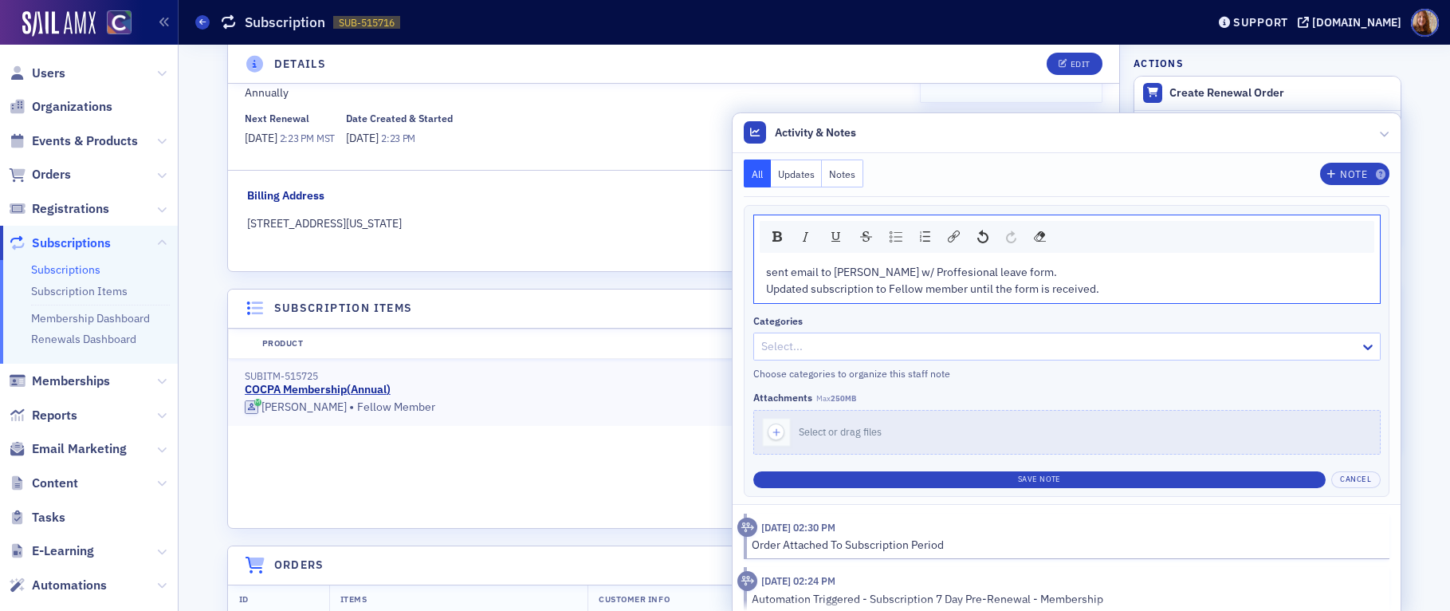
scroll to position [178, 0]
click at [919, 274] on span "sent email to [PERSON_NAME] w/ Proffesional leave form." at bounding box center [911, 272] width 291 height 14
click at [911, 273] on span "sent email to [PERSON_NAME] w/ Proffesional leave form." at bounding box center [911, 272] width 291 height 14
click at [839, 270] on span "sent email to [PERSON_NAME] w/ Professional leave form." at bounding box center [912, 272] width 293 height 14
click at [1349, 175] on div "Note" at bounding box center [1353, 174] width 27 height 9
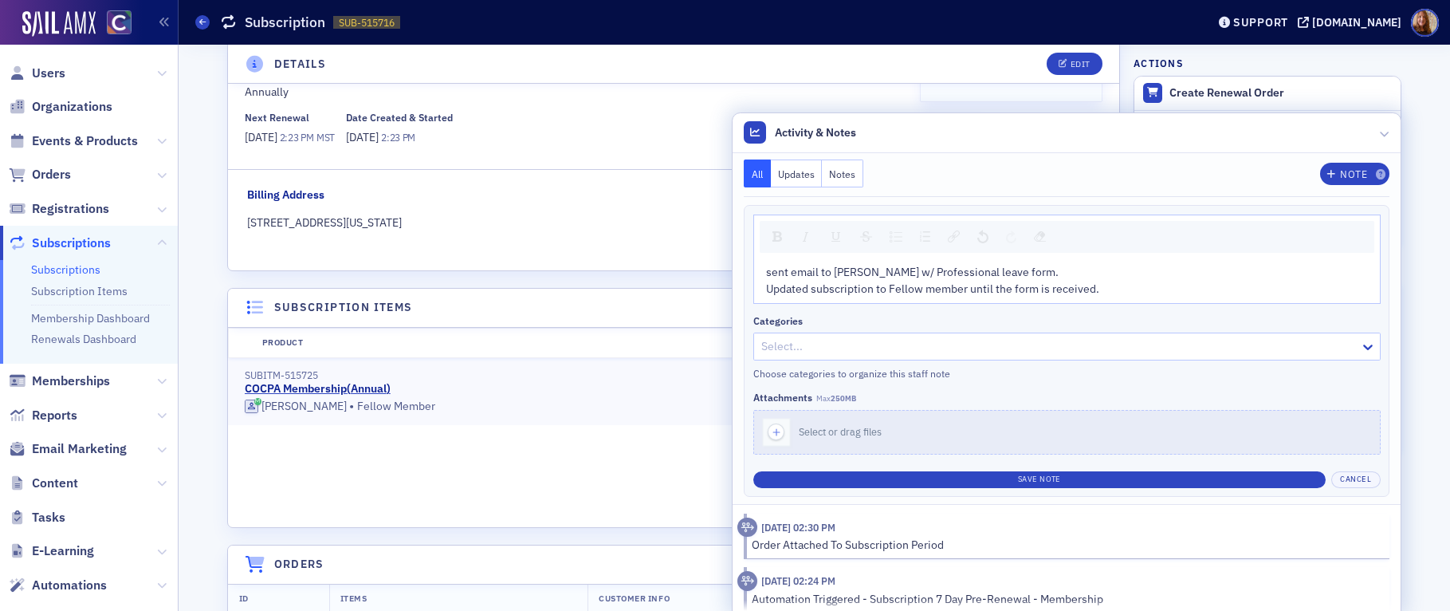
click at [1024, 345] on div at bounding box center [1059, 346] width 599 height 20
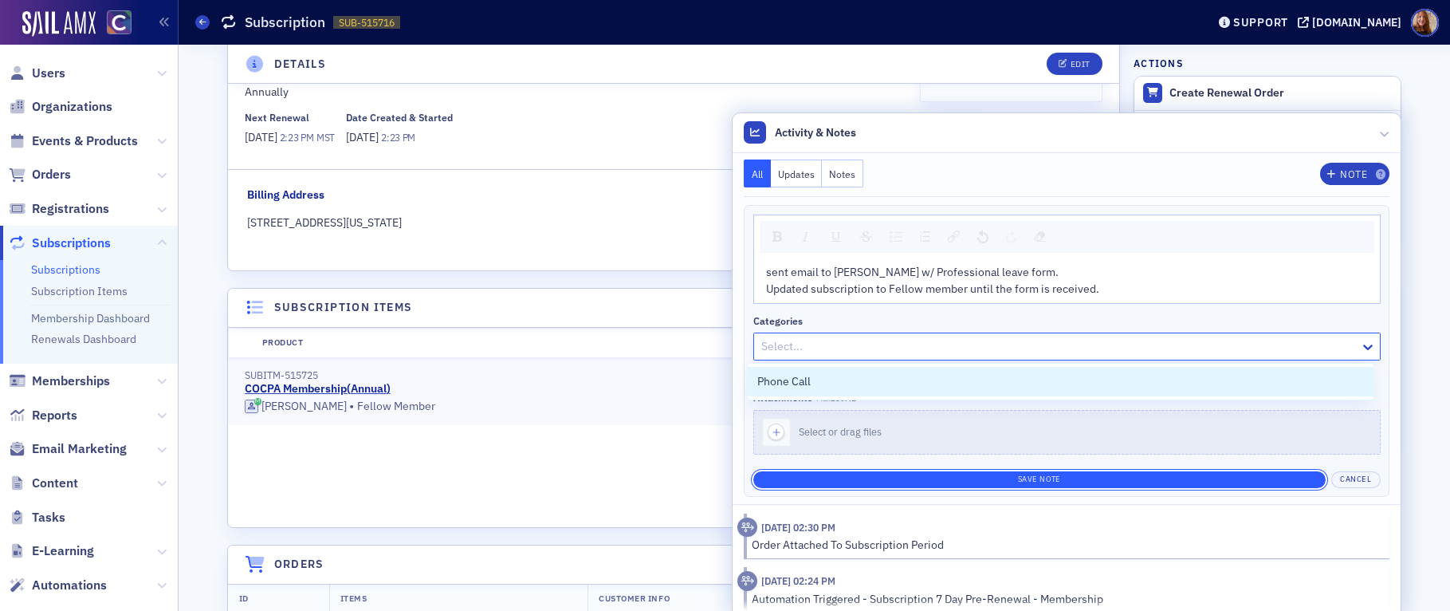
click at [1055, 478] on button "Save Note" at bounding box center [1040, 479] width 573 height 17
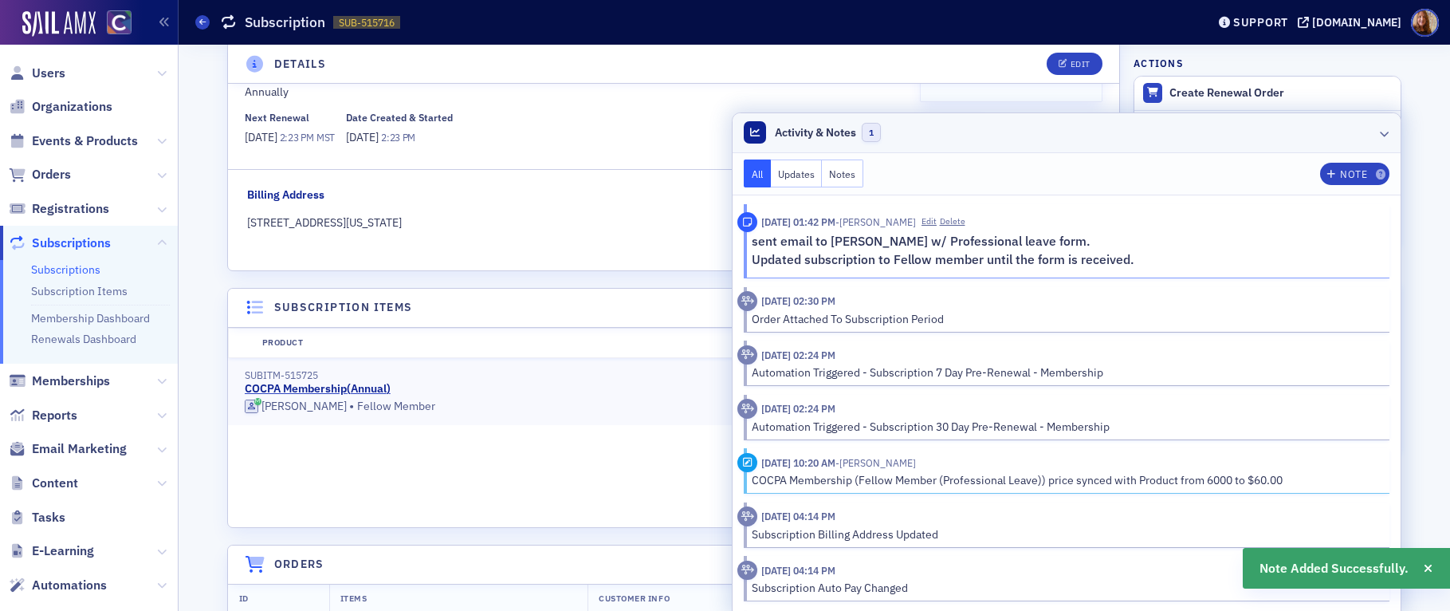
click at [1280, 130] on header "Activity & Notes 1" at bounding box center [1067, 133] width 668 height 40
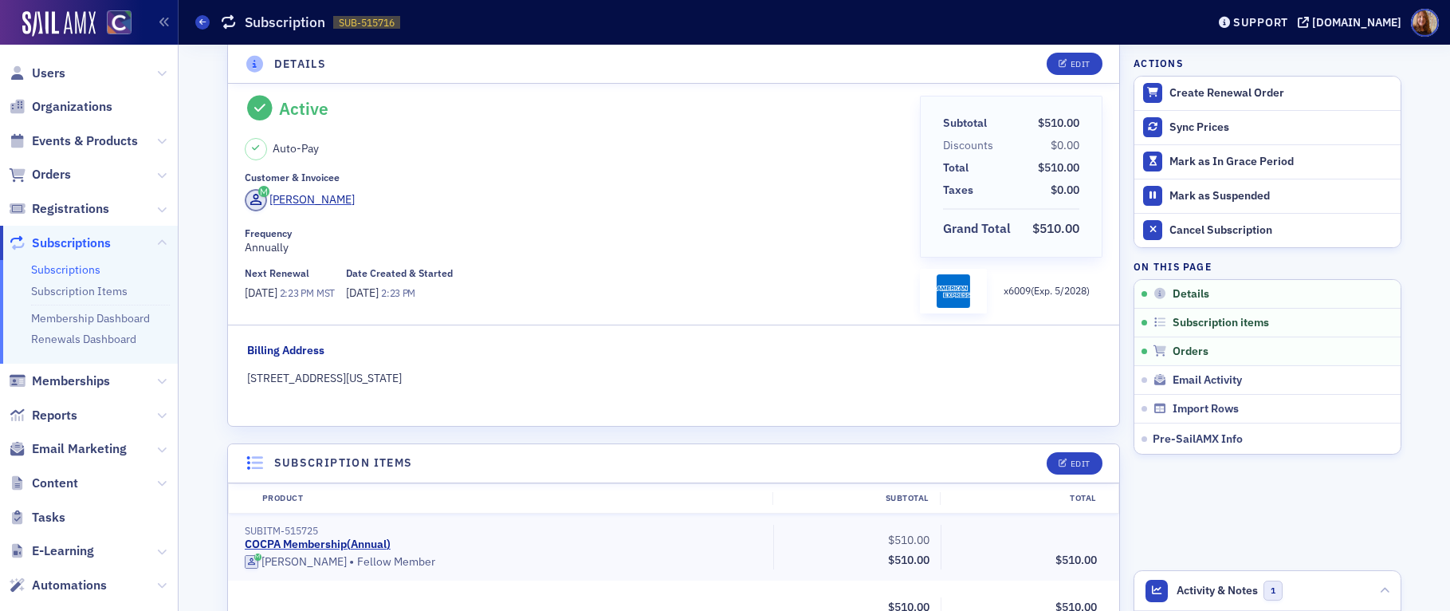
scroll to position [0, 0]
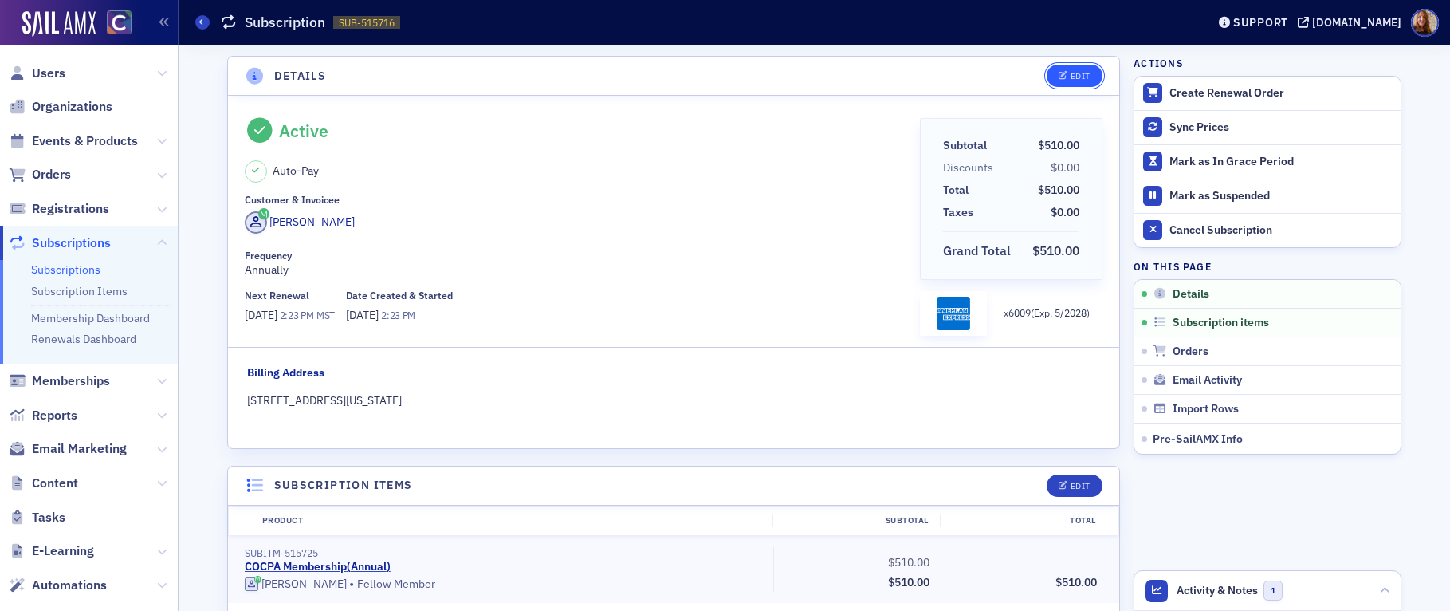
click at [1073, 77] on div "Edit" at bounding box center [1081, 76] width 20 height 9
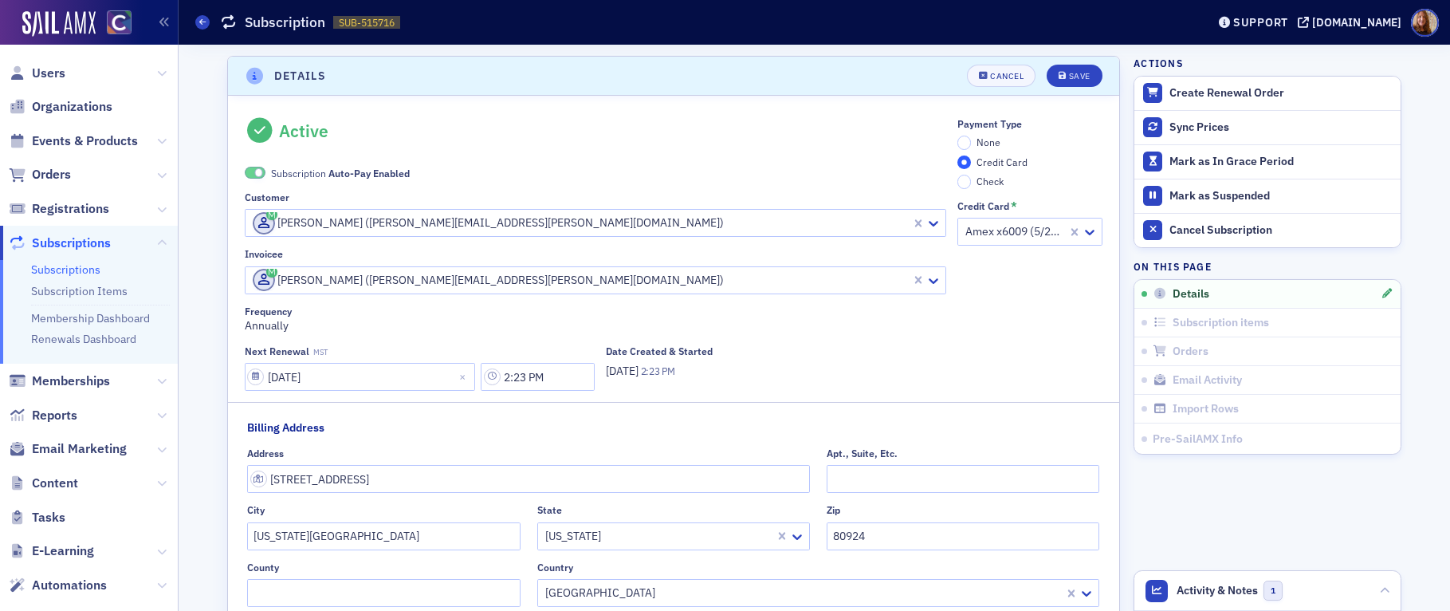
scroll to position [3, 0]
click at [958, 134] on input "None" at bounding box center [965, 139] width 14 height 14
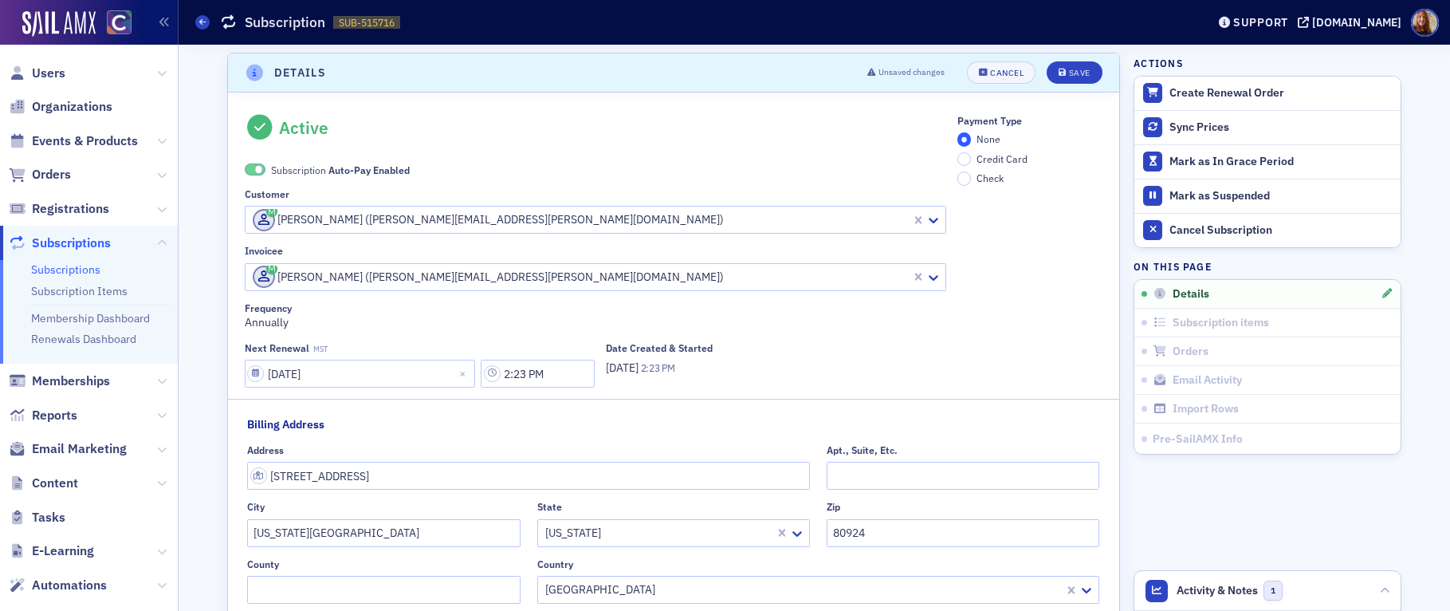
click at [329, 171] on span "Auto-Pay Enabled" at bounding box center [369, 169] width 81 height 13
click at [1076, 76] on div "Save" at bounding box center [1080, 73] width 22 height 9
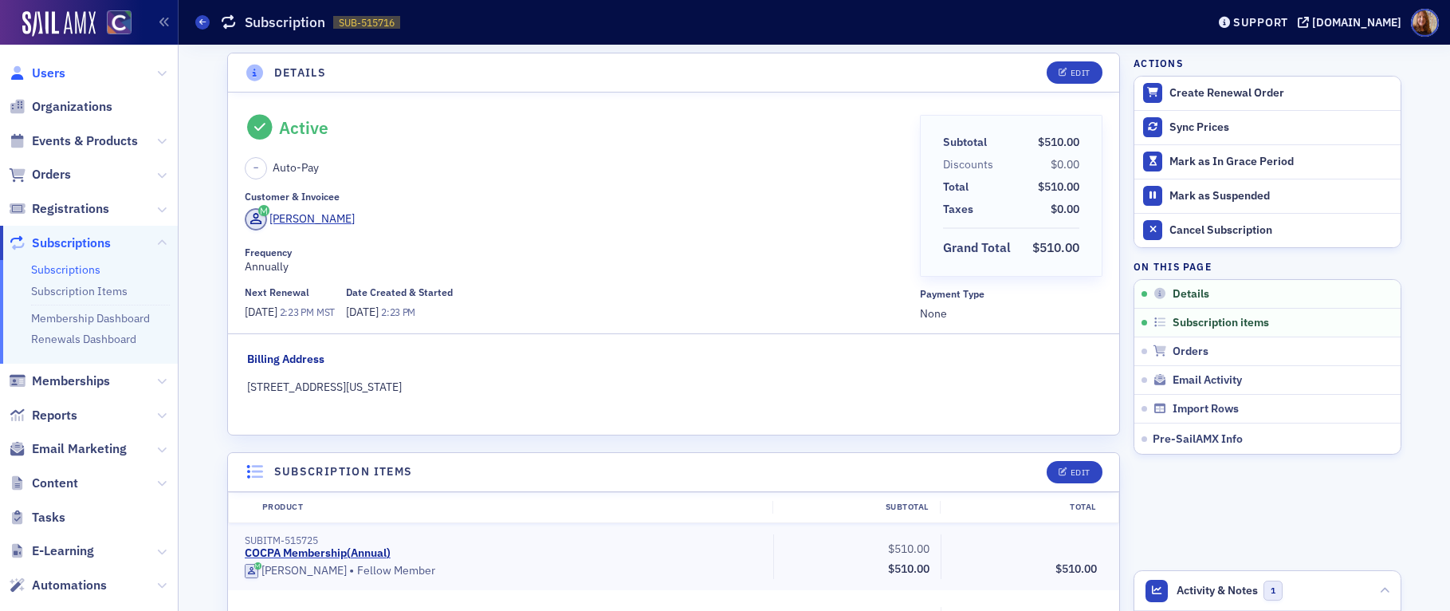
click at [53, 73] on span "Users" at bounding box center [48, 74] width 33 height 18
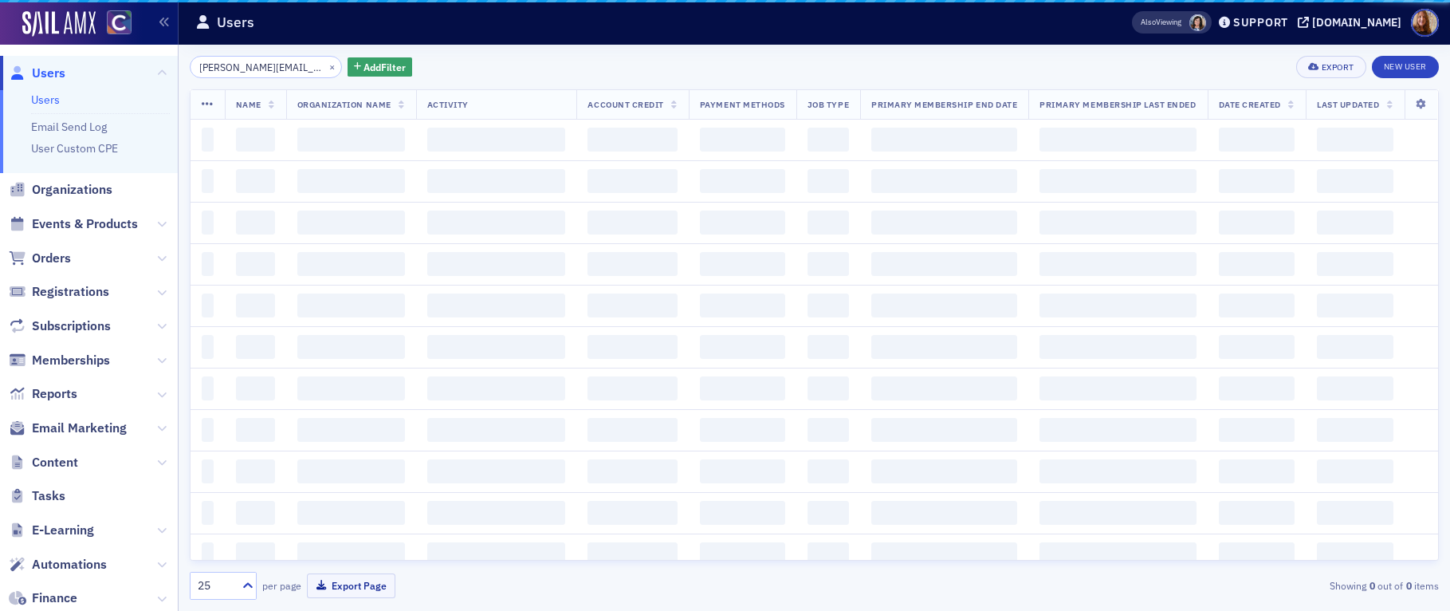
scroll to position [0, 14]
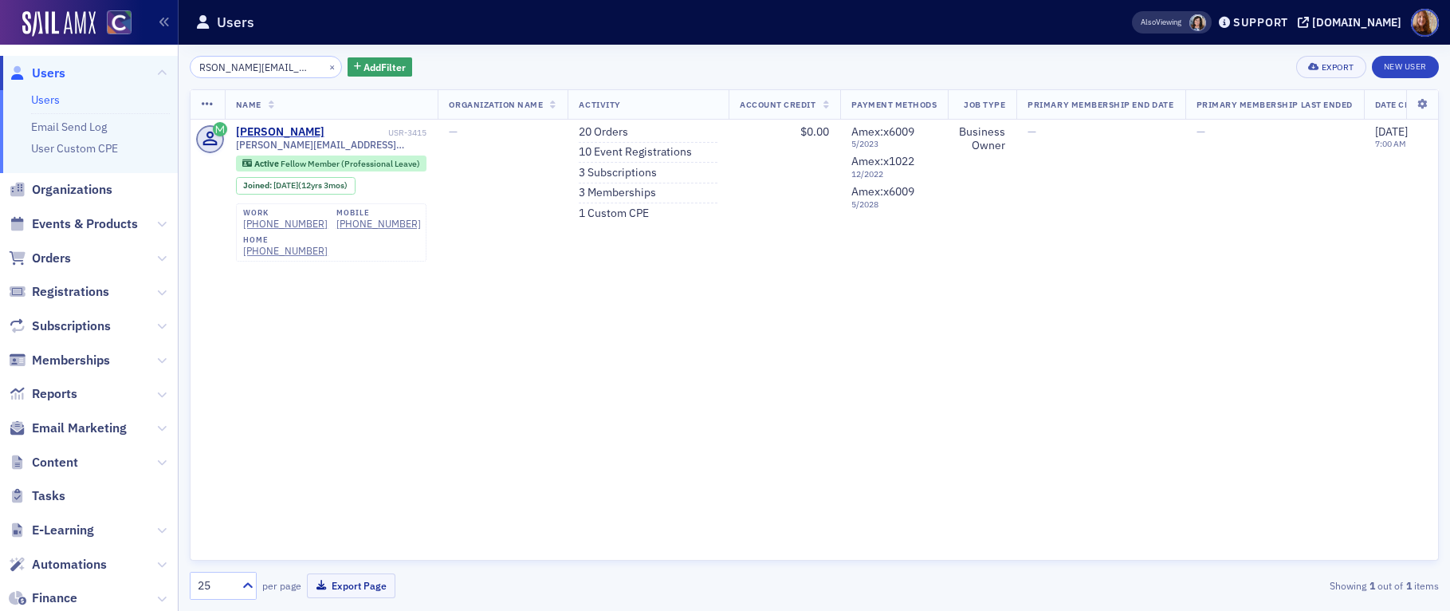
click at [248, 68] on input "[PERSON_NAME][EMAIL_ADDRESS][PERSON_NAME][DOMAIN_NAME]" at bounding box center [266, 67] width 152 height 22
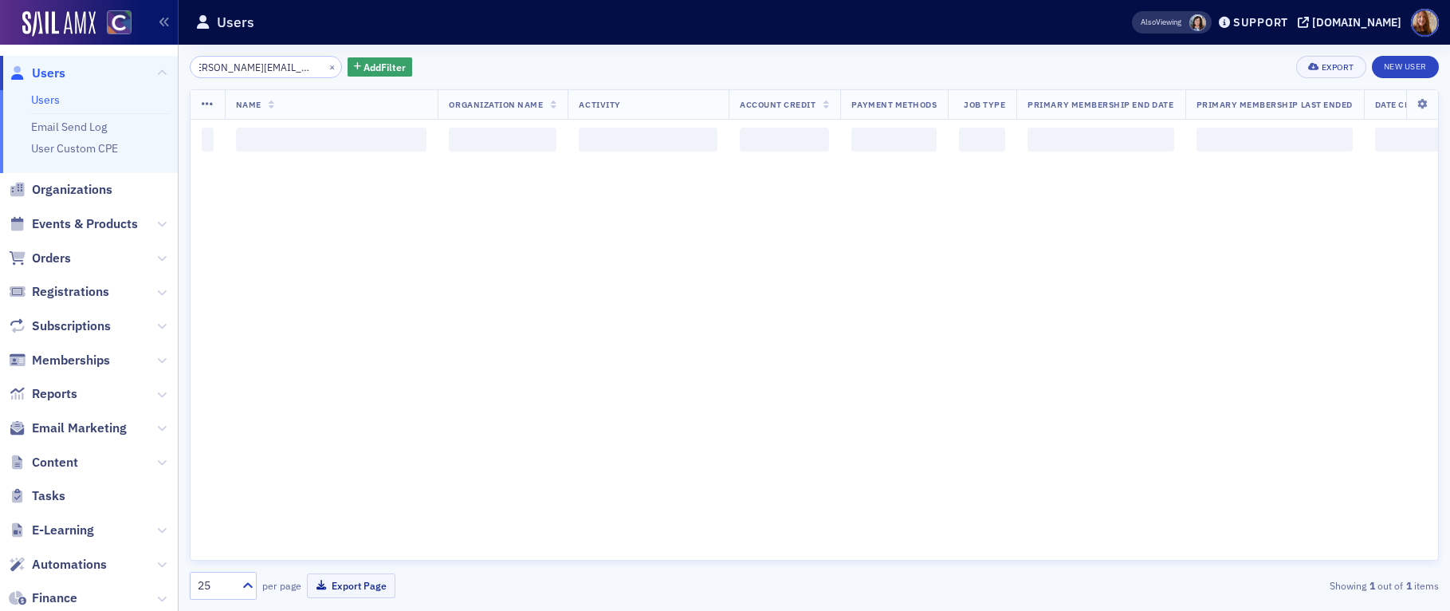
type input "[PERSON_NAME][EMAIL_ADDRESS][PERSON_NAME][DOMAIN_NAME]"
click at [624, 77] on div "[PERSON_NAME][EMAIL_ADDRESS][PERSON_NAME][DOMAIN_NAME] × Add Filter Export New …" at bounding box center [815, 67] width 1250 height 22
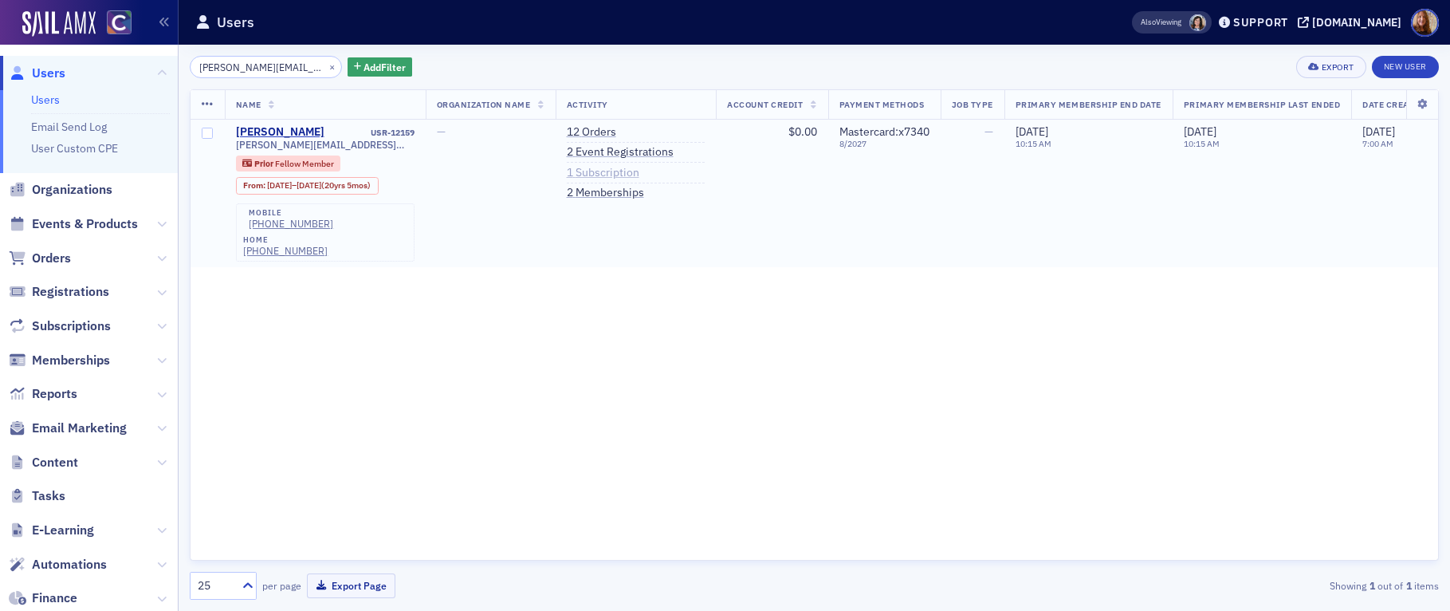
click at [612, 171] on link "1 Subscription" at bounding box center [603, 173] width 73 height 14
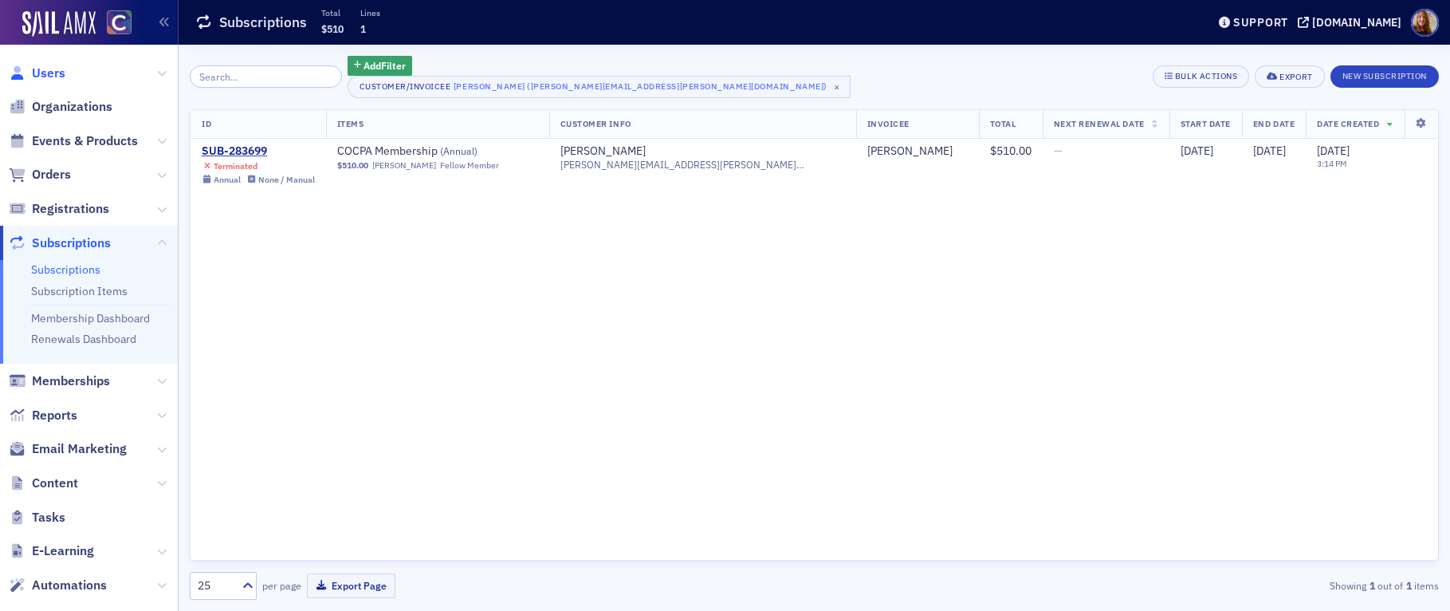
click at [49, 69] on span "Users" at bounding box center [48, 74] width 33 height 18
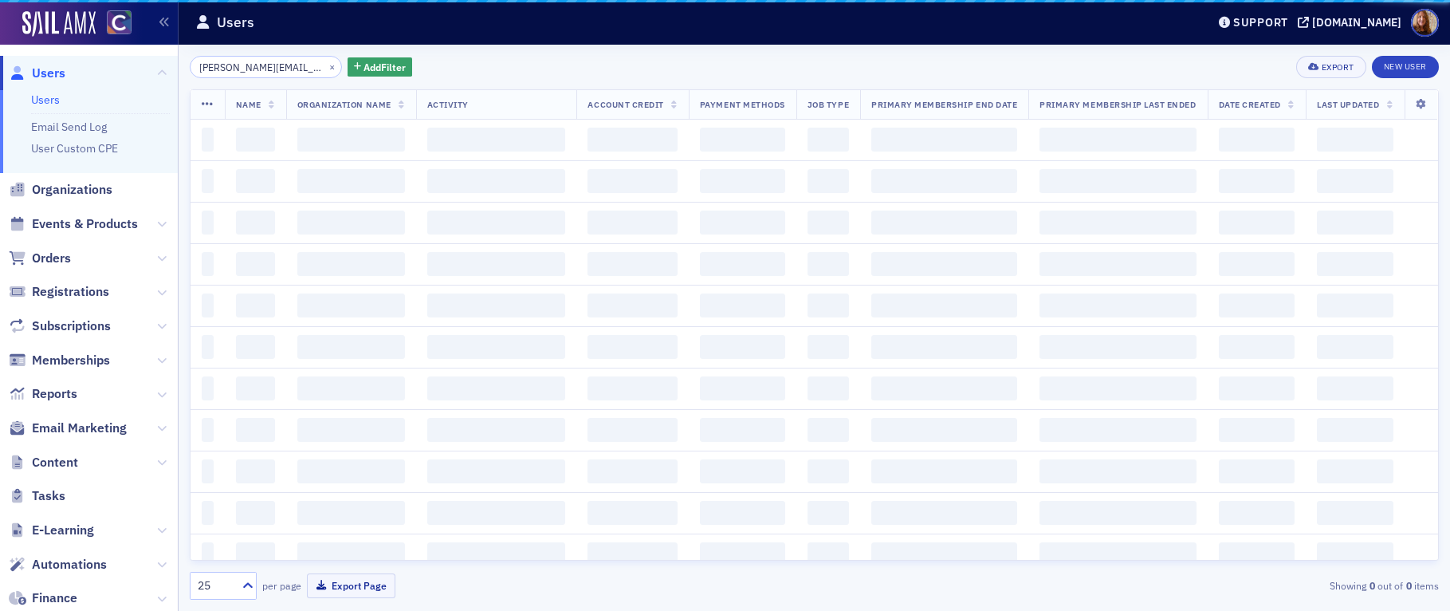
scroll to position [0, 12]
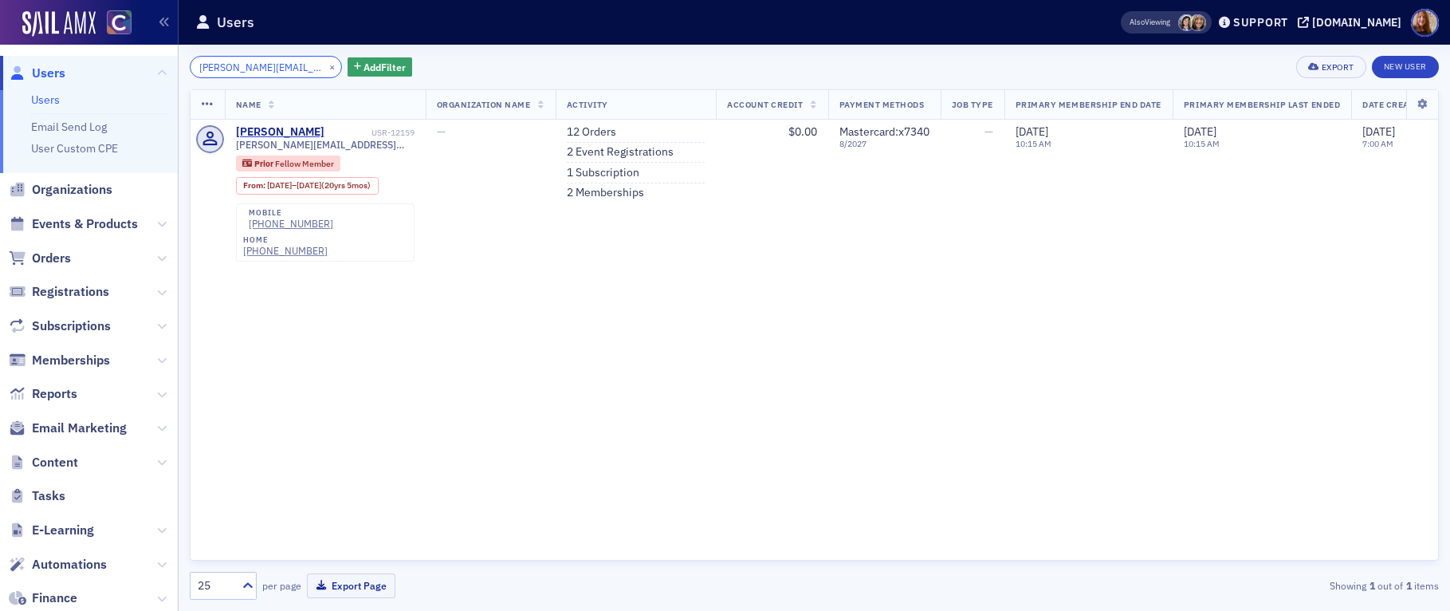
click at [250, 61] on input "[PERSON_NAME][EMAIL_ADDRESS][PERSON_NAME][DOMAIN_NAME]" at bounding box center [266, 67] width 152 height 22
paste input "[PERSON_NAME][EMAIL_ADDRESS]"
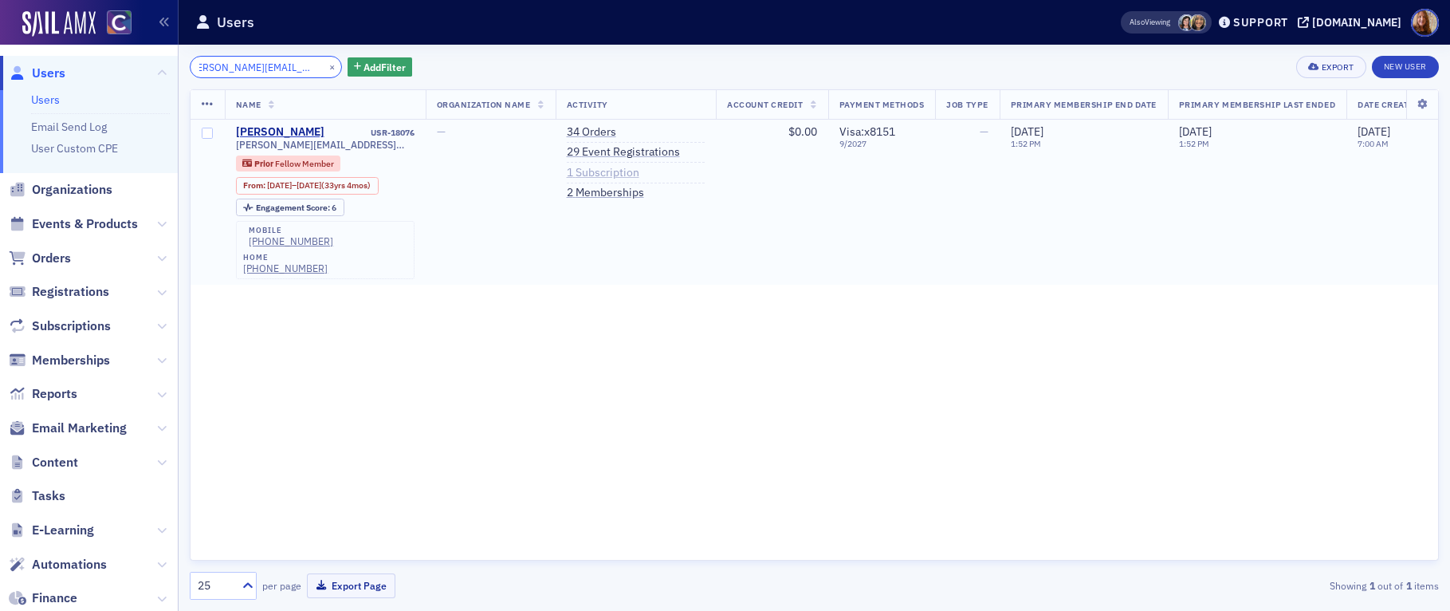
type input "[PERSON_NAME][EMAIL_ADDRESS][DOMAIN_NAME]"
click at [605, 175] on link "1 Subscription" at bounding box center [603, 173] width 73 height 14
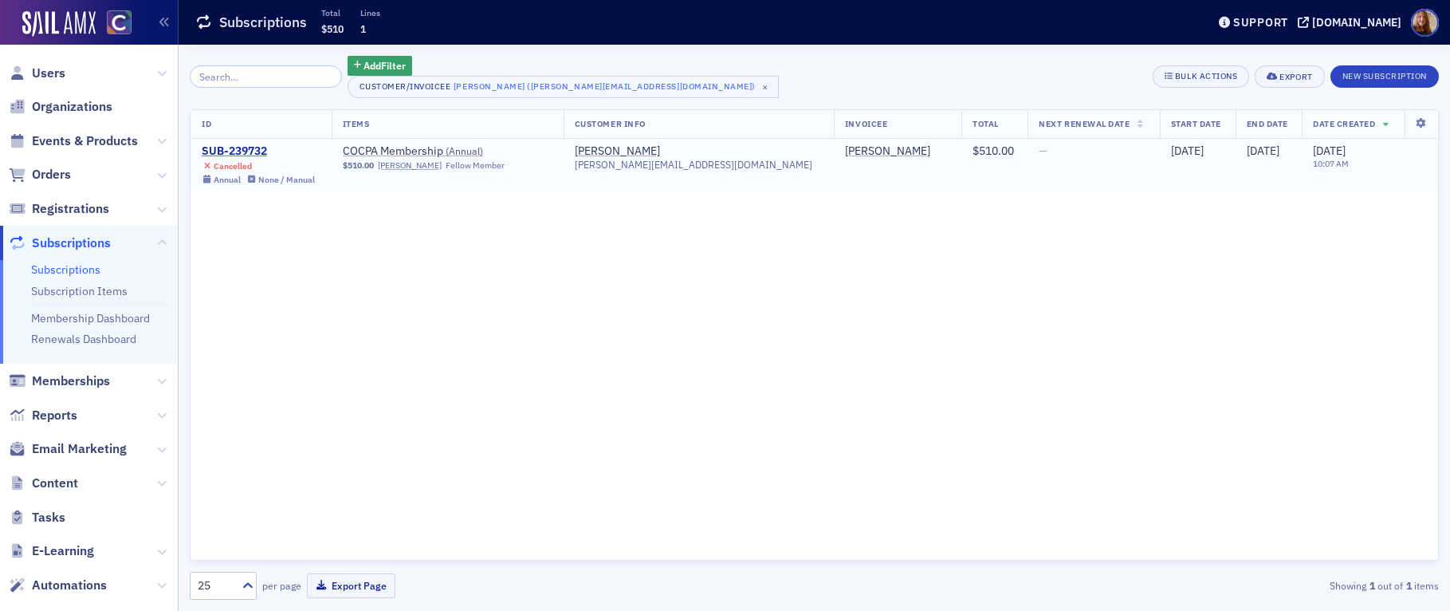
click at [246, 152] on div "SUB-239732" at bounding box center [258, 151] width 113 height 14
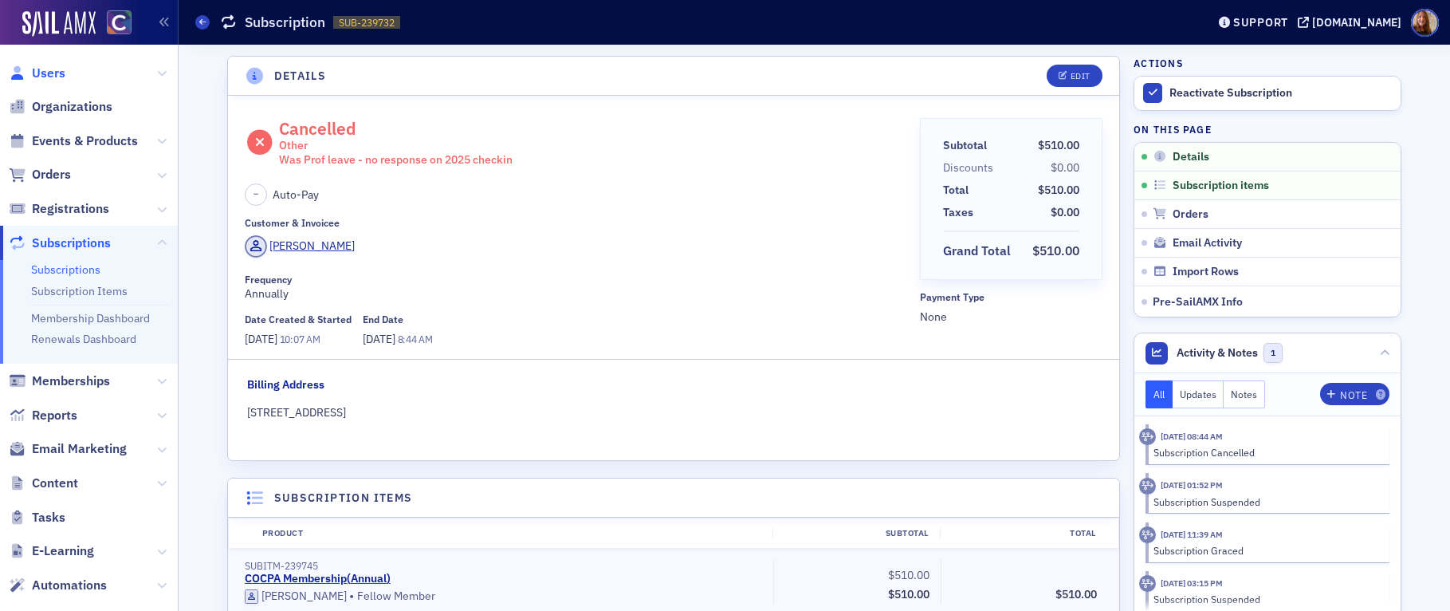
click at [52, 69] on span "Users" at bounding box center [48, 74] width 33 height 18
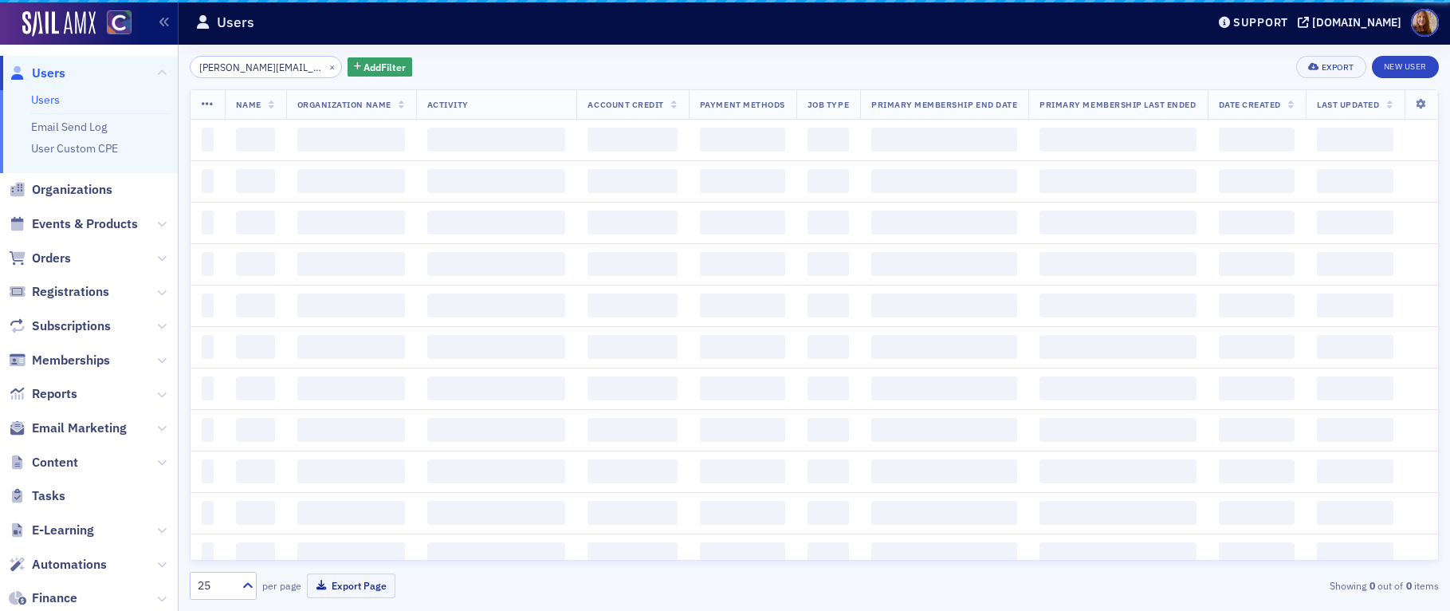
scroll to position [0, 11]
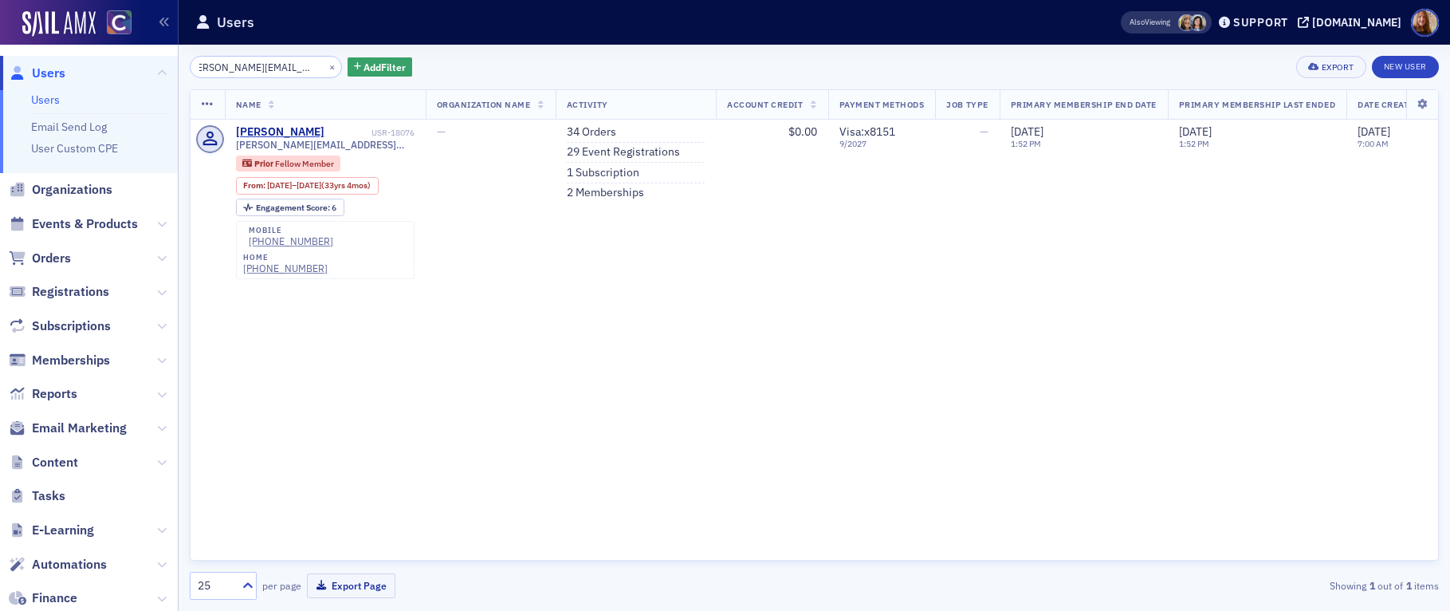
click at [252, 74] on input "[PERSON_NAME][EMAIL_ADDRESS][DOMAIN_NAME]" at bounding box center [266, 67] width 152 height 22
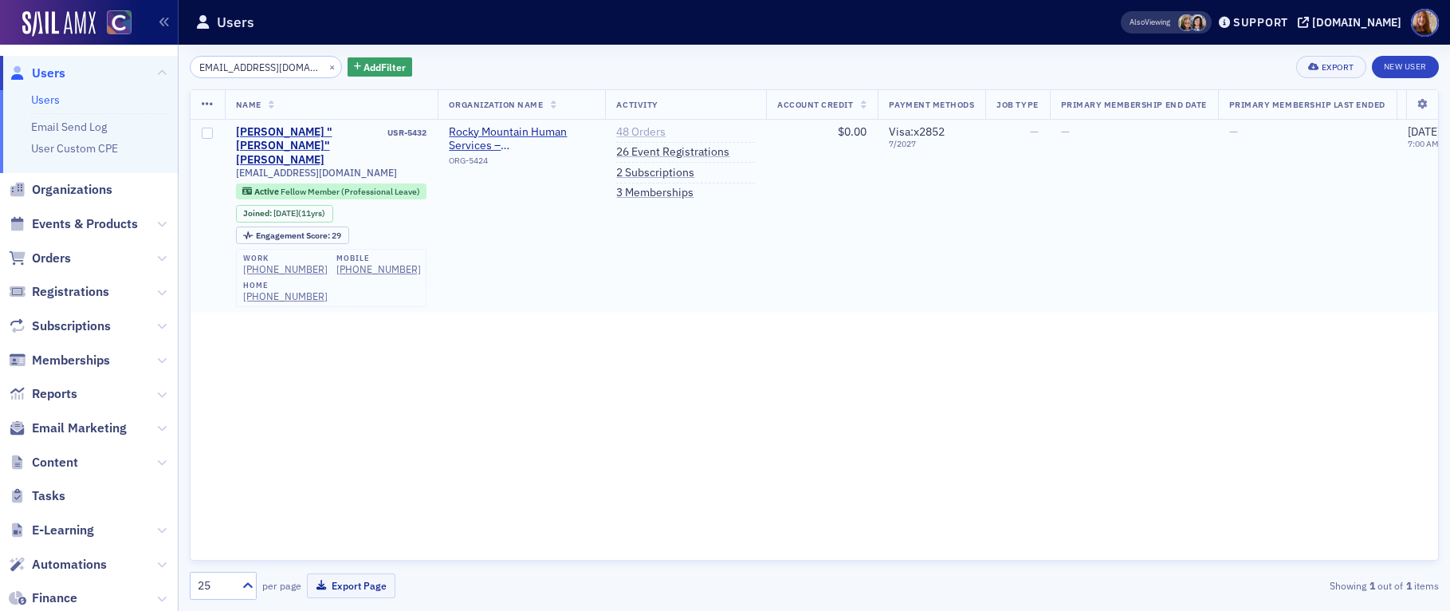
type input "[EMAIL_ADDRESS][DOMAIN_NAME]"
click at [643, 132] on link "48 Orders" at bounding box center [640, 132] width 49 height 14
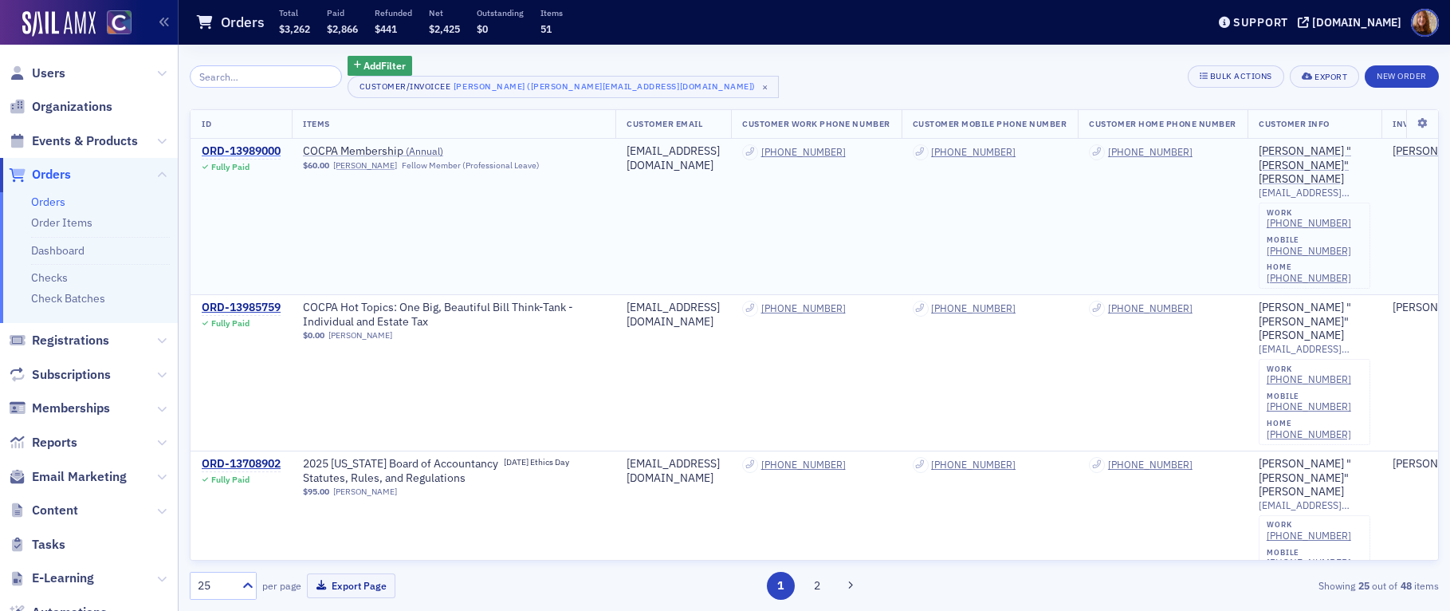
click at [248, 151] on div "ORD-13989000" at bounding box center [241, 151] width 79 height 14
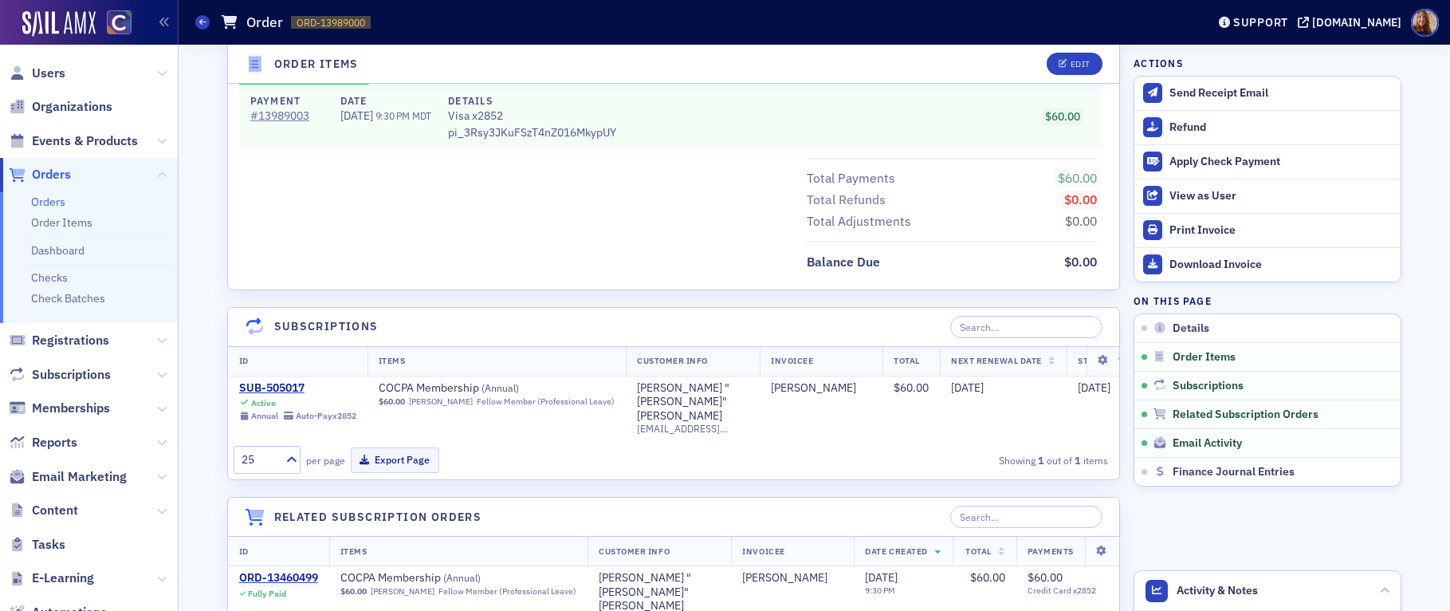
scroll to position [561, 0]
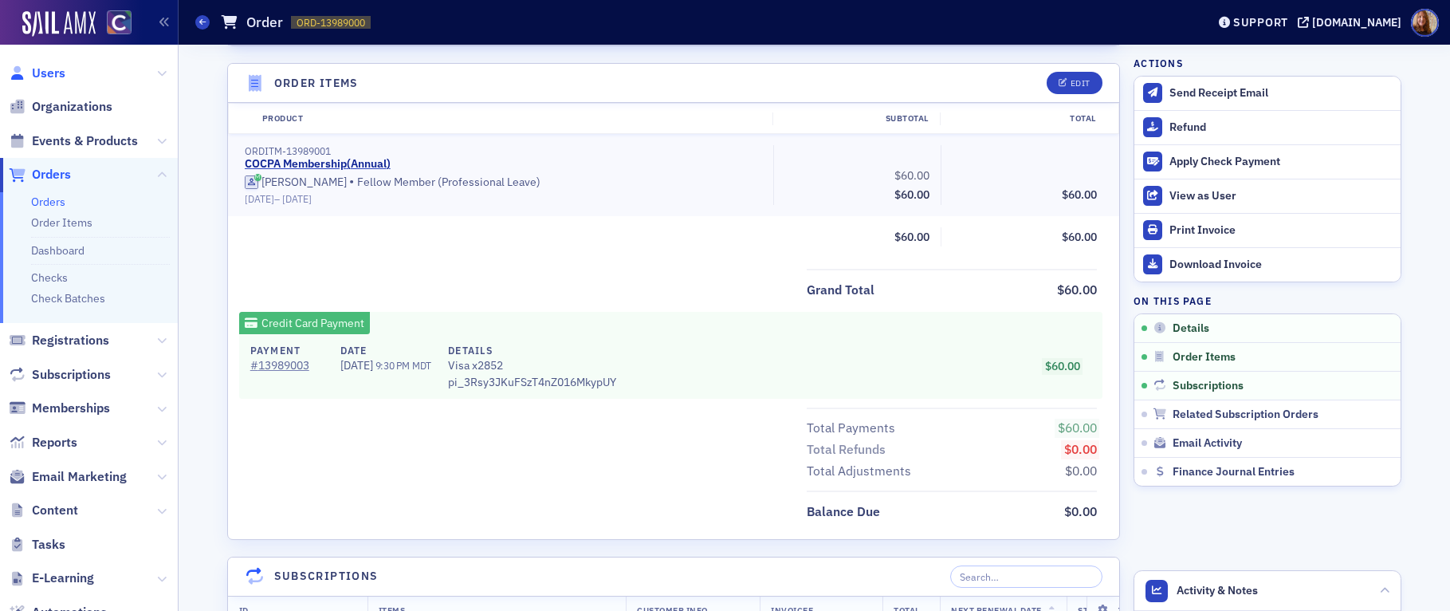
click at [44, 71] on span "Users" at bounding box center [48, 74] width 33 height 18
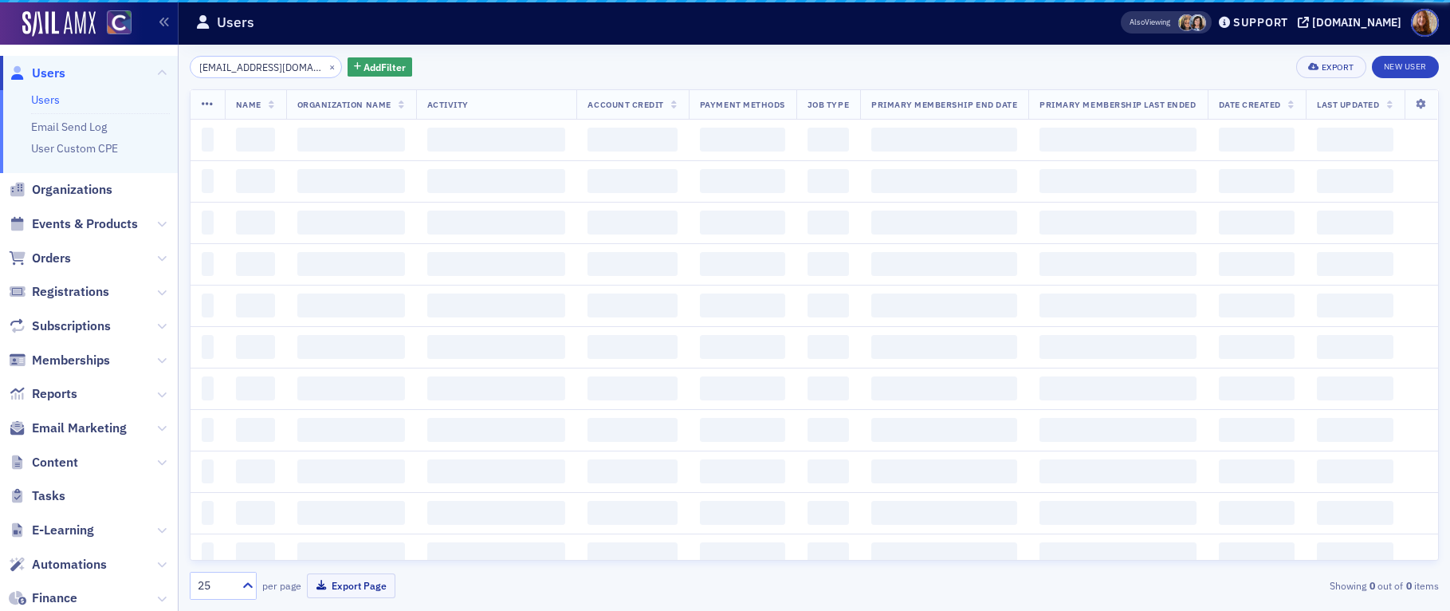
scroll to position [0, 3]
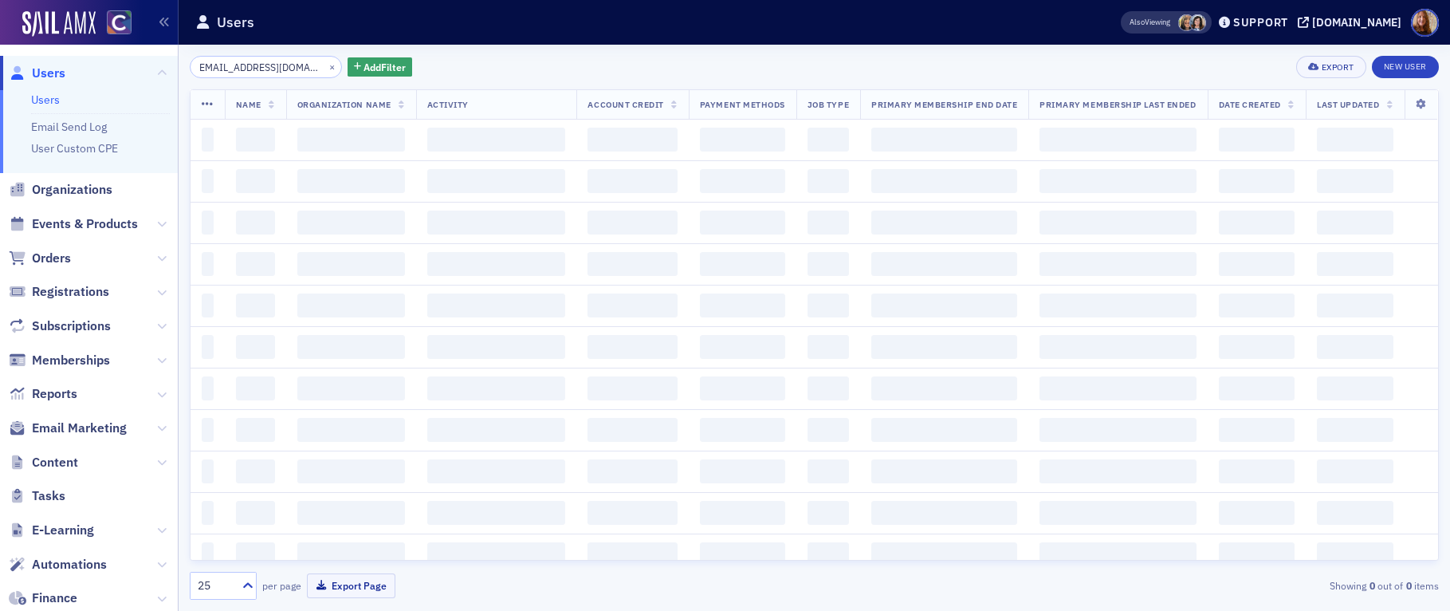
click at [251, 70] on input "[EMAIL_ADDRESS][DOMAIN_NAME]" at bounding box center [266, 67] width 152 height 22
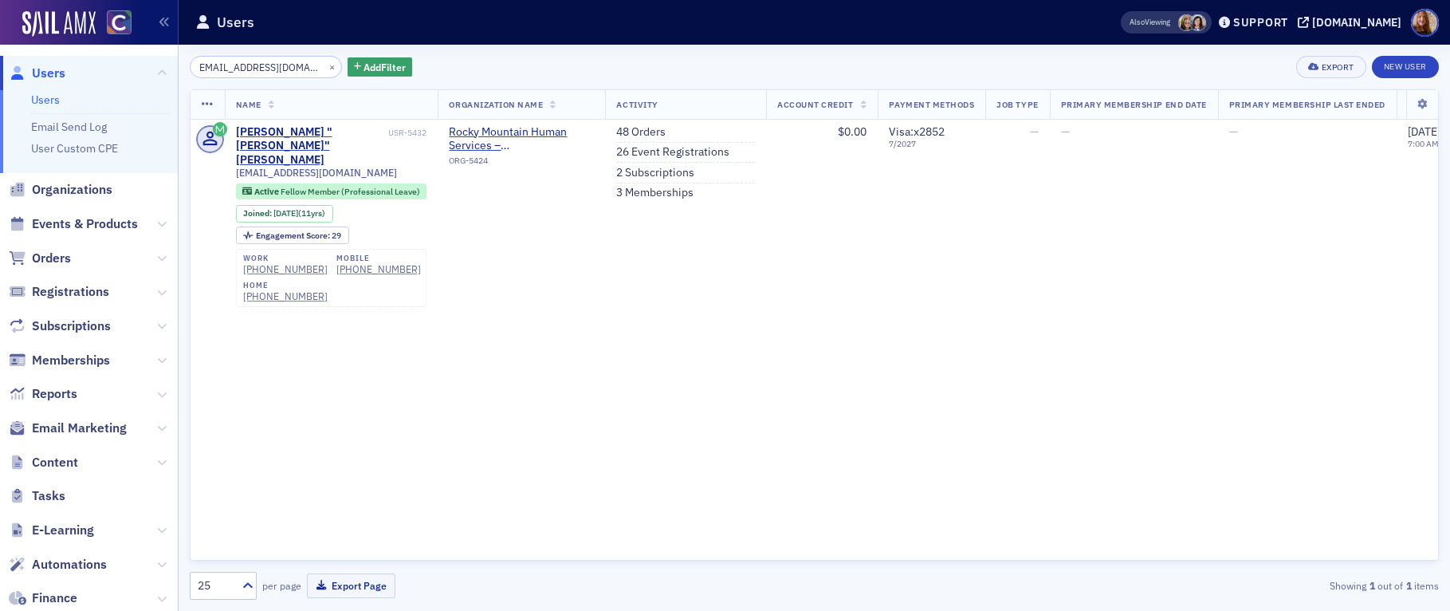
click at [251, 70] on input "[EMAIL_ADDRESS][DOMAIN_NAME]" at bounding box center [266, 67] width 152 height 22
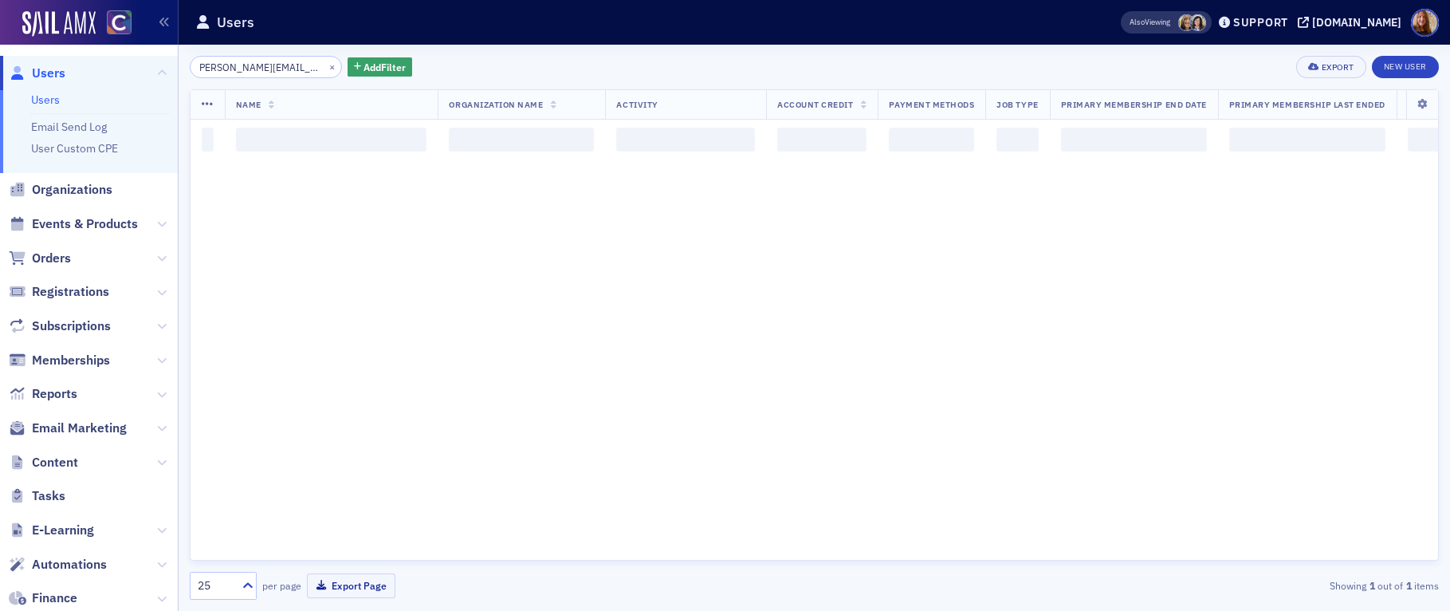
scroll to position [0, 14]
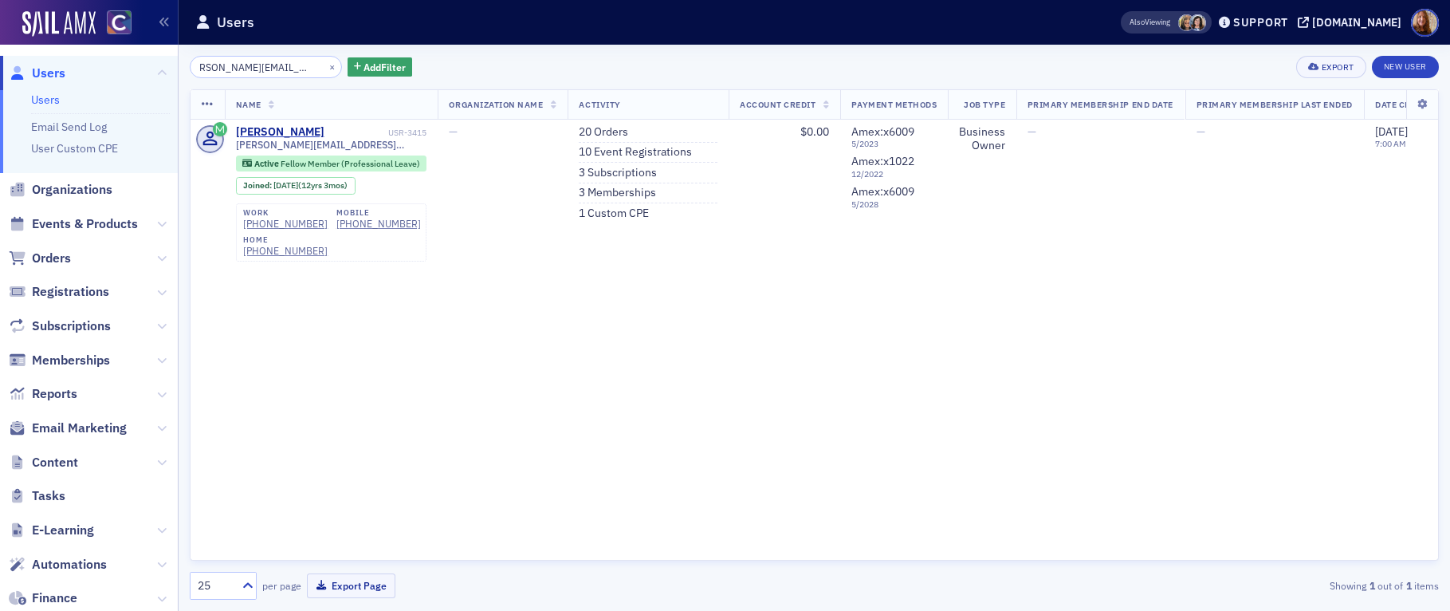
type input "[PERSON_NAME][EMAIL_ADDRESS][PERSON_NAME][DOMAIN_NAME]"
click at [41, 256] on span "Orders" at bounding box center [51, 259] width 39 height 18
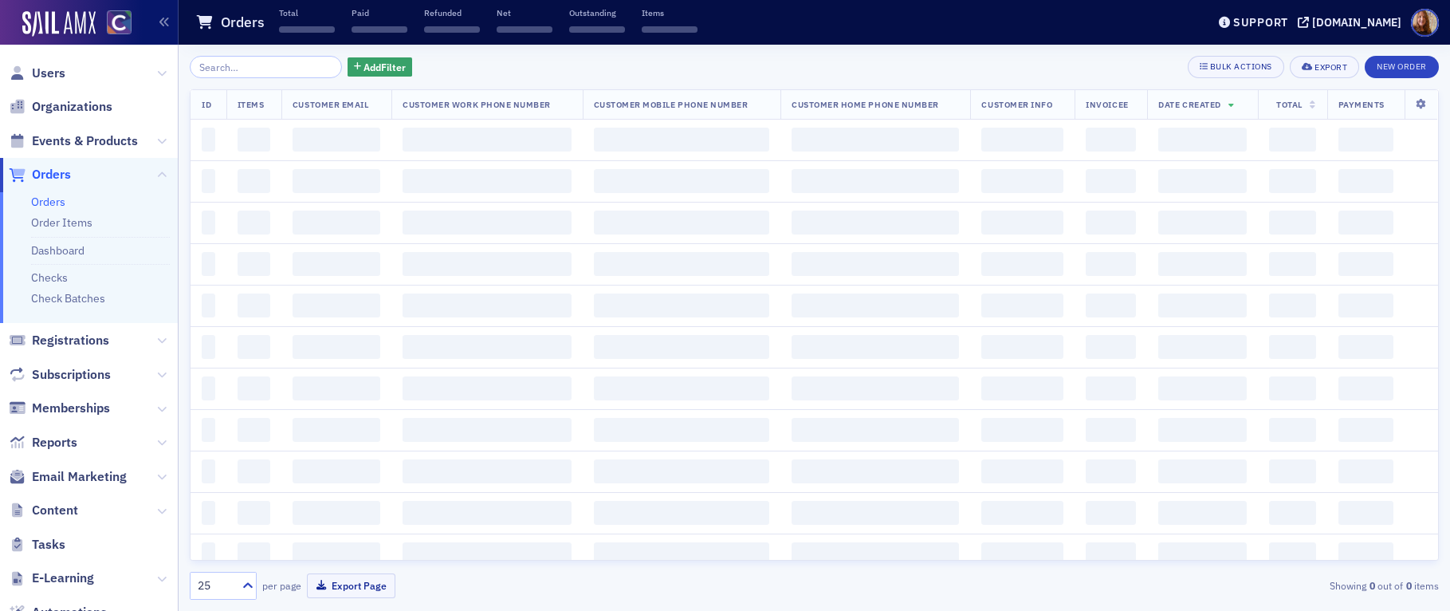
click at [234, 66] on input "search" at bounding box center [266, 67] width 152 height 22
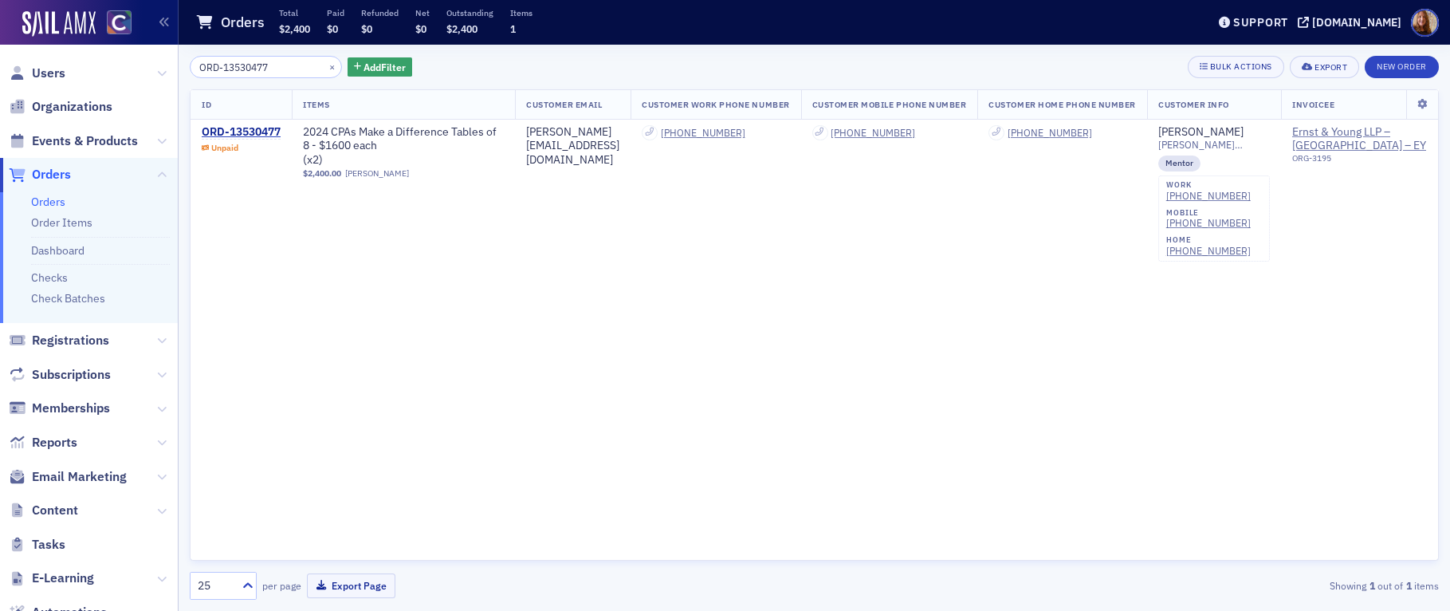
type input "ORD-13530477"
click at [224, 78] on div "ORD-13530477 × Add Filter Bulk Actions Export New Order ID Items Customer Email…" at bounding box center [815, 328] width 1250 height 544
click at [325, 71] on button "×" at bounding box center [332, 66] width 14 height 14
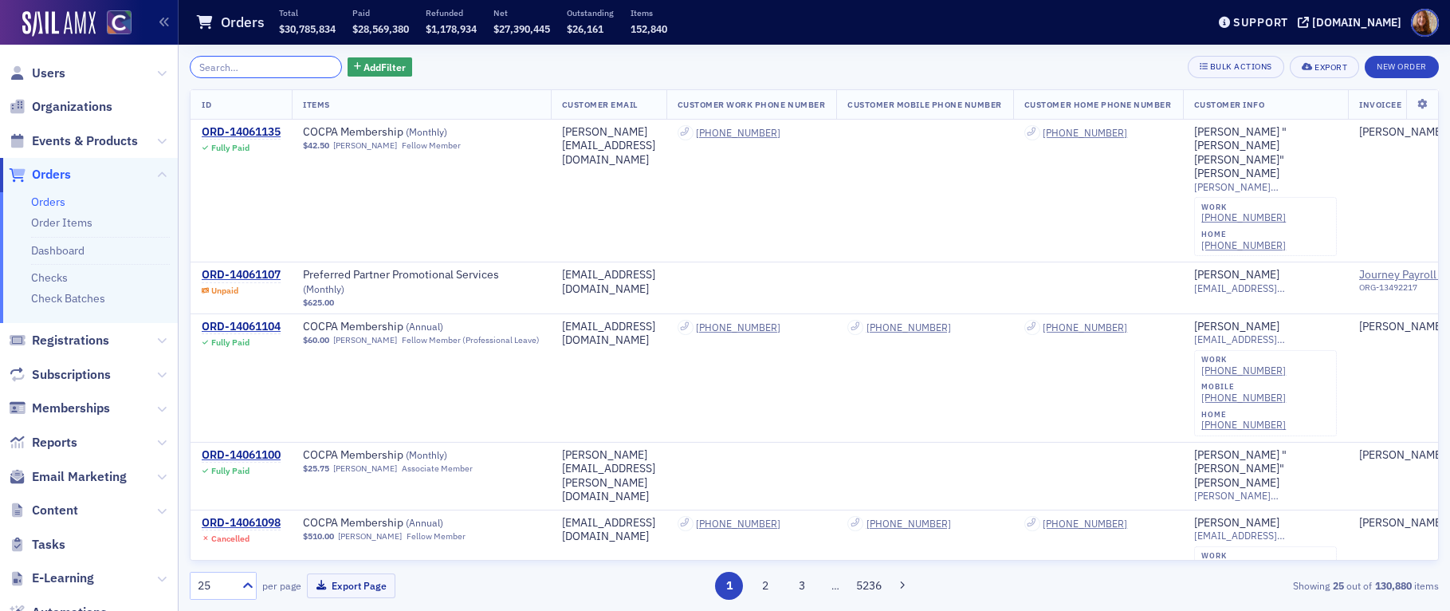
paste input "ORD-13535909"
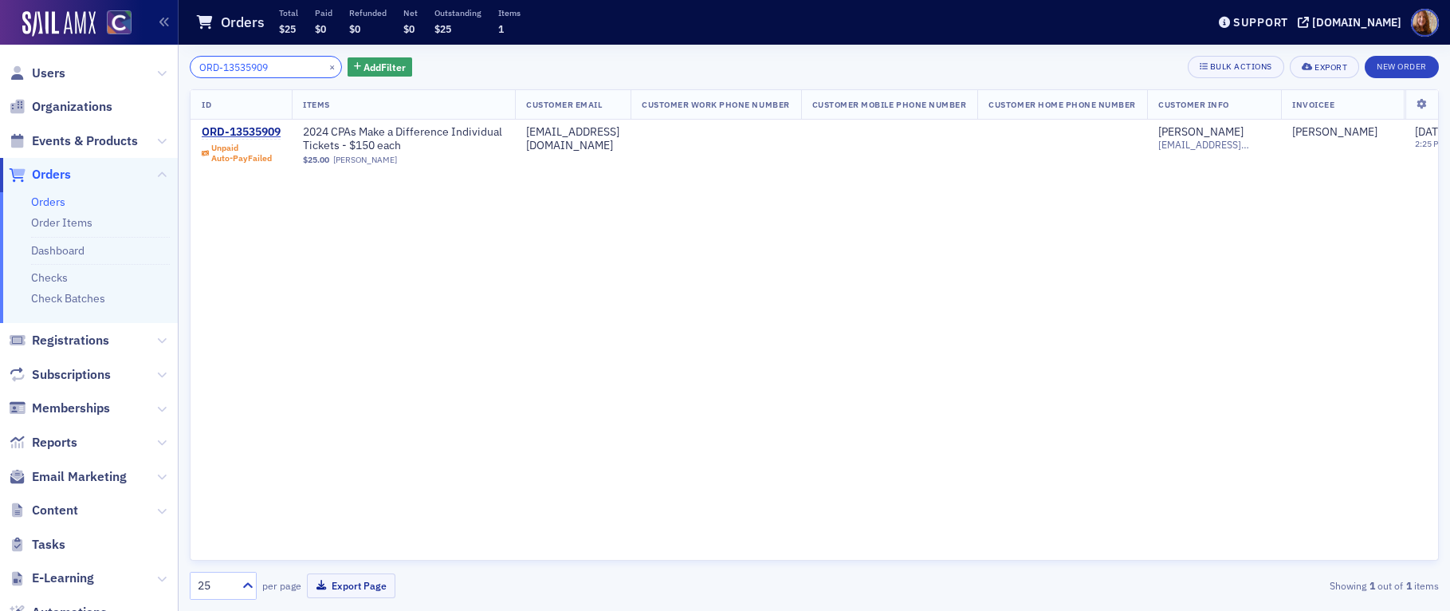
type input "ORD-13535909"
click at [417, 259] on div "ID Items Customer Email Customer Work Phone Number Customer Mobile Phone Number…" at bounding box center [815, 324] width 1250 height 471
click at [325, 68] on button "×" at bounding box center [332, 66] width 14 height 14
type input "ORD-14011141"
click at [325, 64] on button "×" at bounding box center [332, 66] width 14 height 14
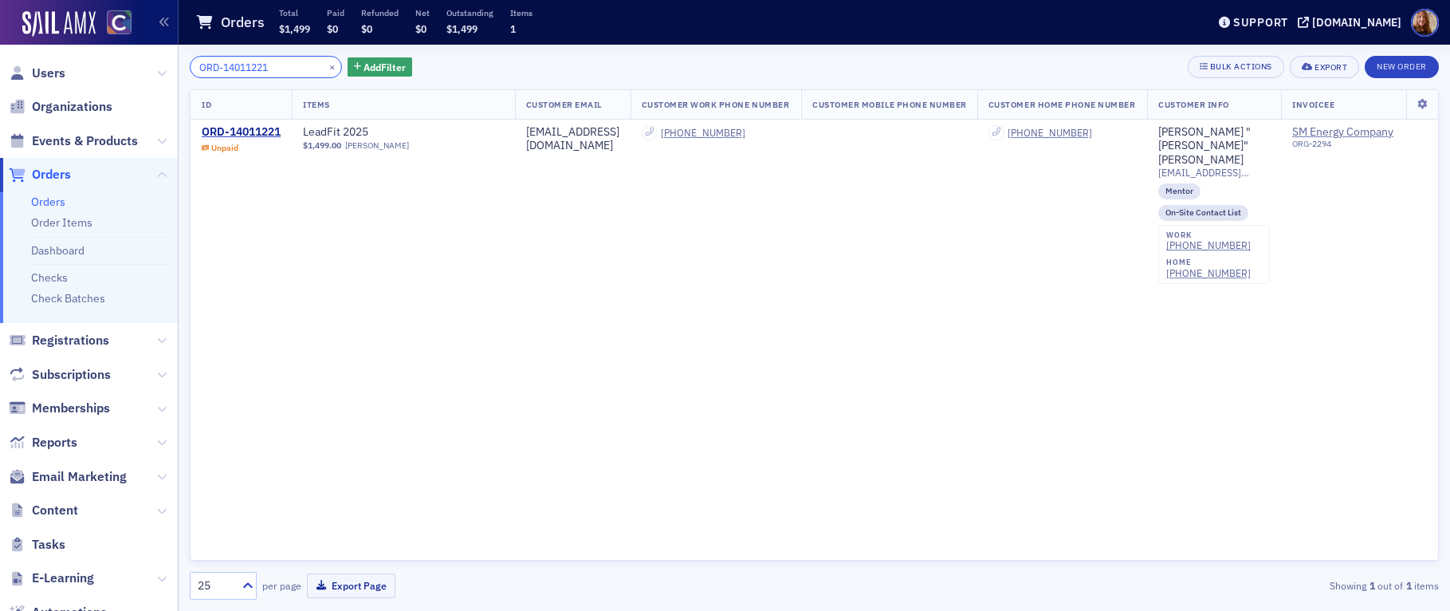
type input "ORD-14011221"
click at [325, 66] on button "×" at bounding box center [332, 66] width 14 height 14
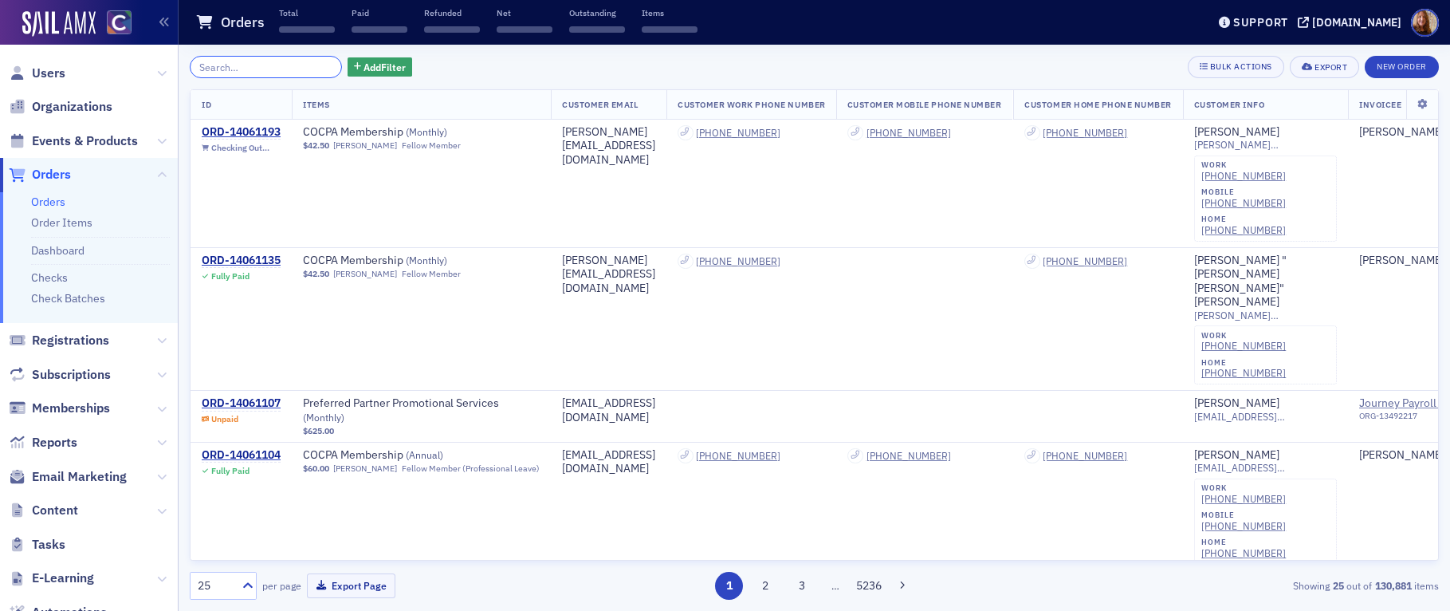
click at [241, 73] on input "search" at bounding box center [266, 67] width 152 height 22
paste input "ORD-14011224"
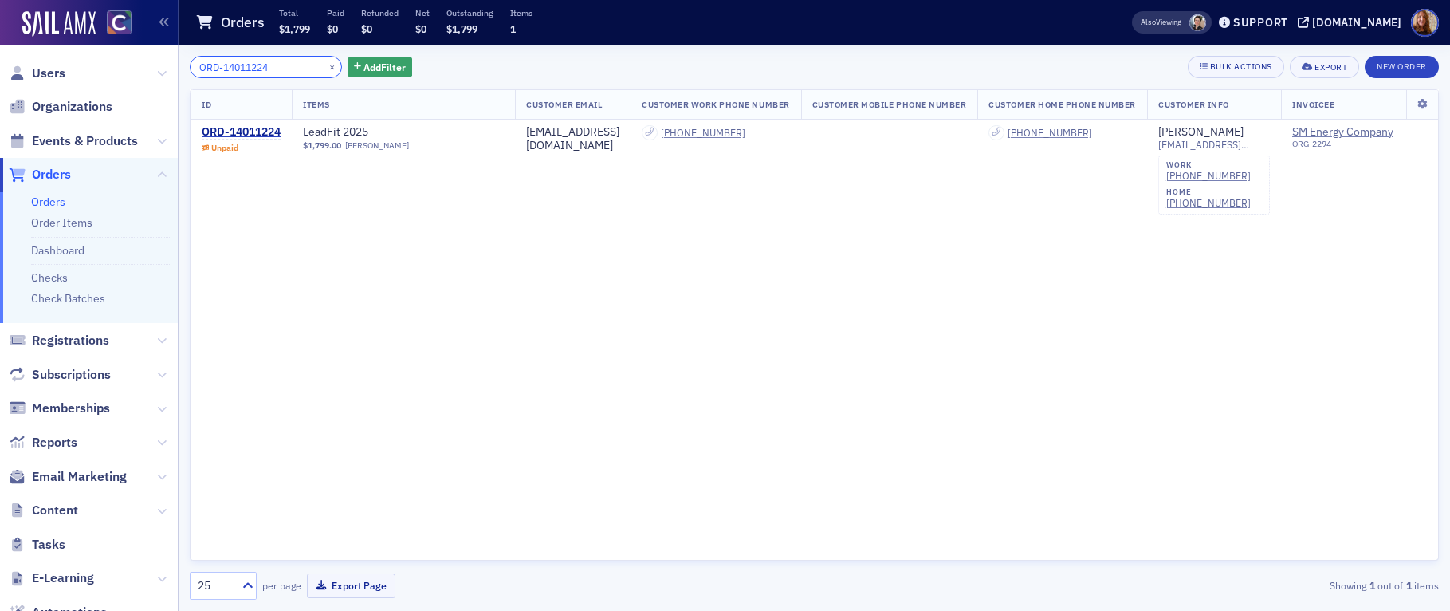
click at [235, 57] on input "ORD-14011224" at bounding box center [266, 67] width 152 height 22
click at [236, 65] on input "ORD-14011224" at bounding box center [266, 67] width 152 height 22
click at [231, 65] on input "ORD-14011224" at bounding box center [266, 67] width 152 height 22
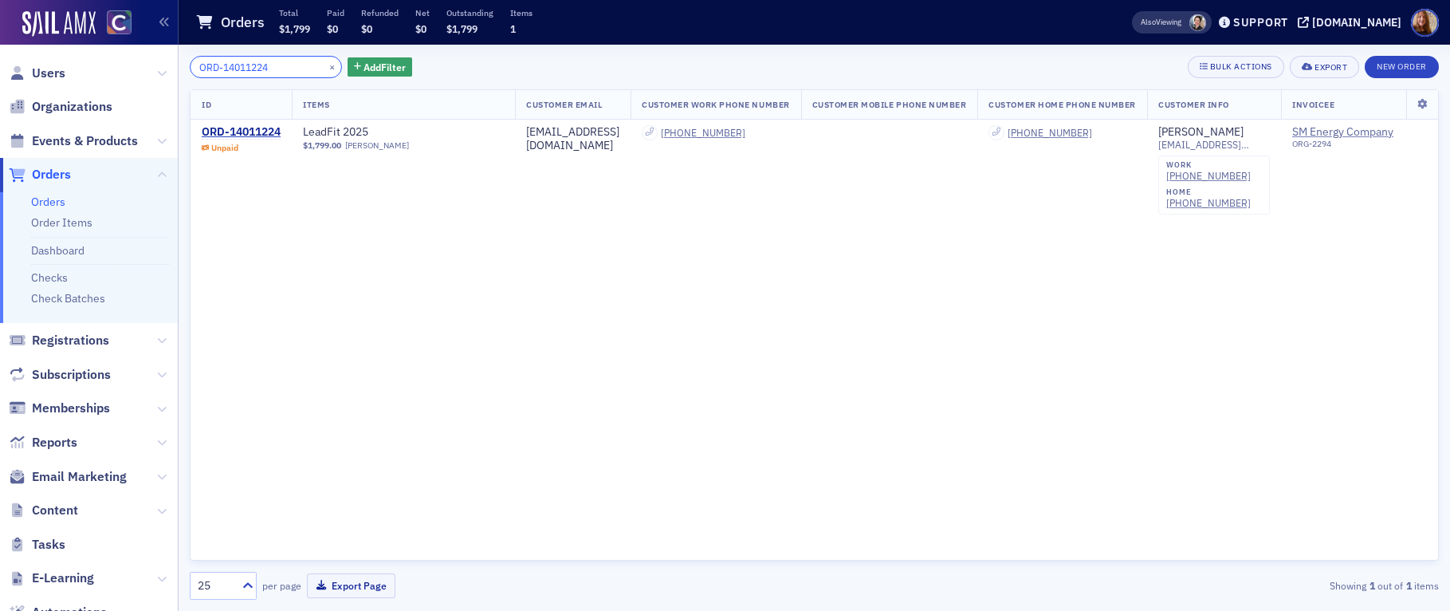
click at [231, 65] on input "ORD-14011224" at bounding box center [266, 67] width 152 height 22
paste input "3970597"
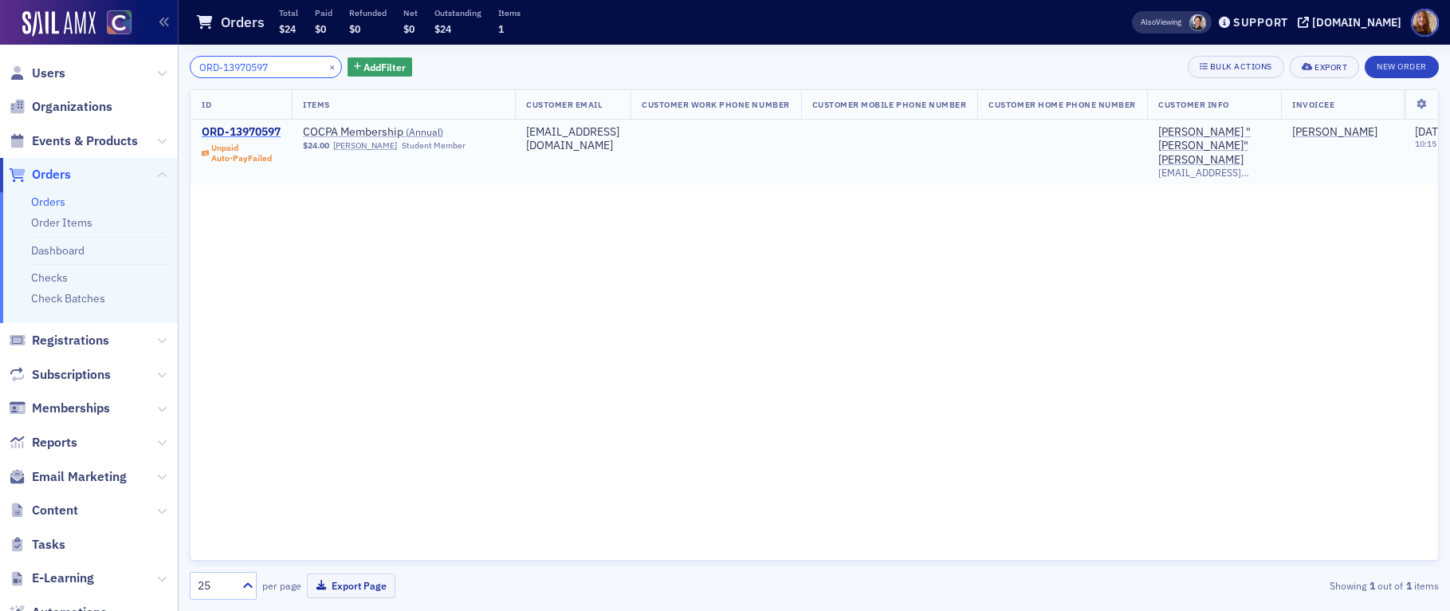
type input "ORD-13970597"
click at [249, 128] on div "ORD-13970597" at bounding box center [241, 132] width 79 height 14
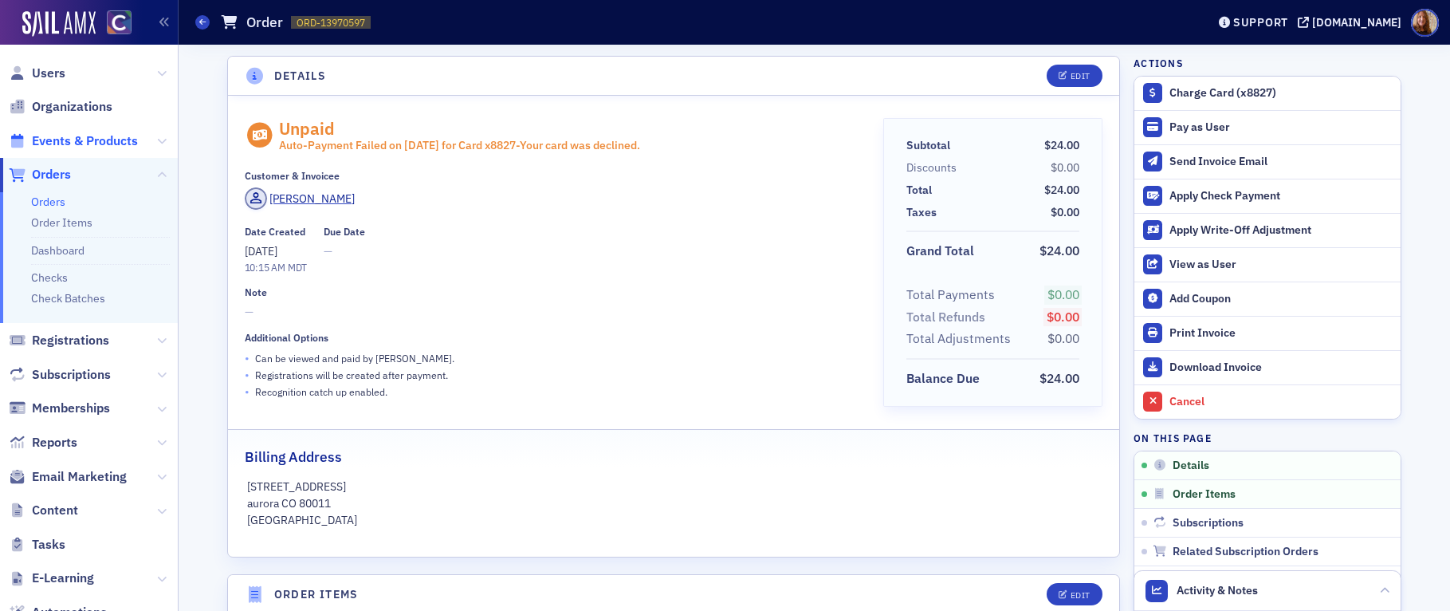
click at [78, 140] on span "Events & Products" at bounding box center [85, 141] width 106 height 18
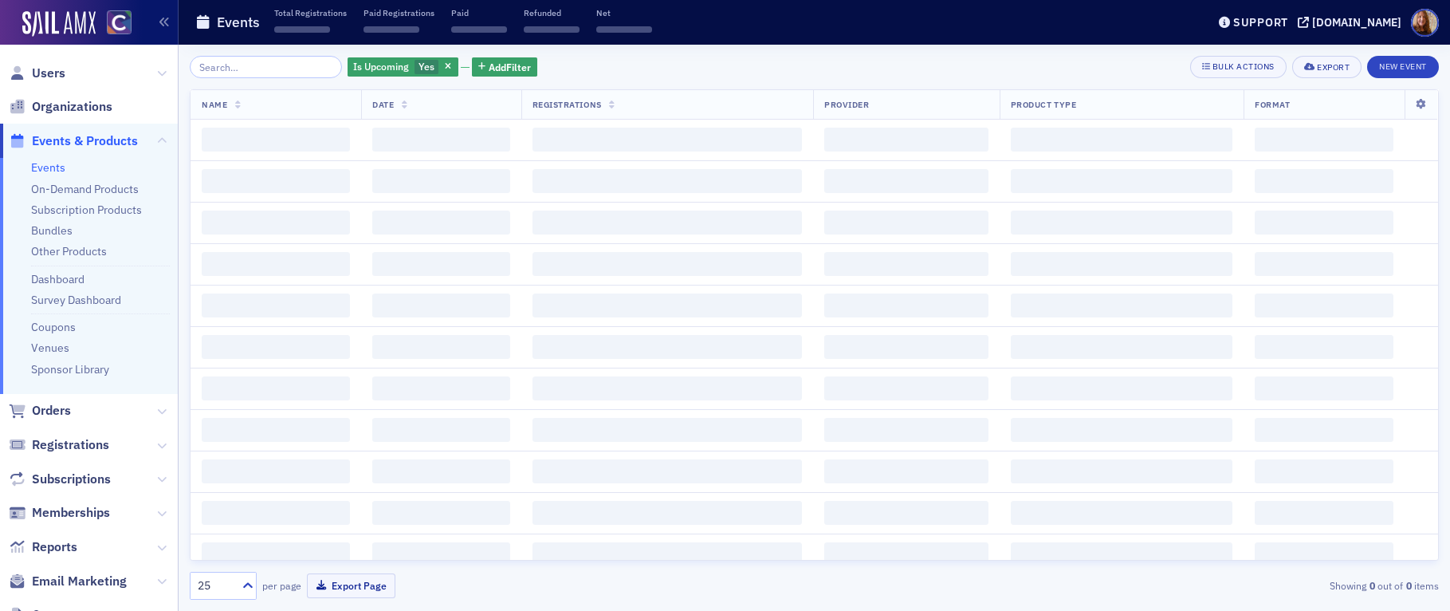
click at [247, 69] on input "search" at bounding box center [266, 67] width 152 height 22
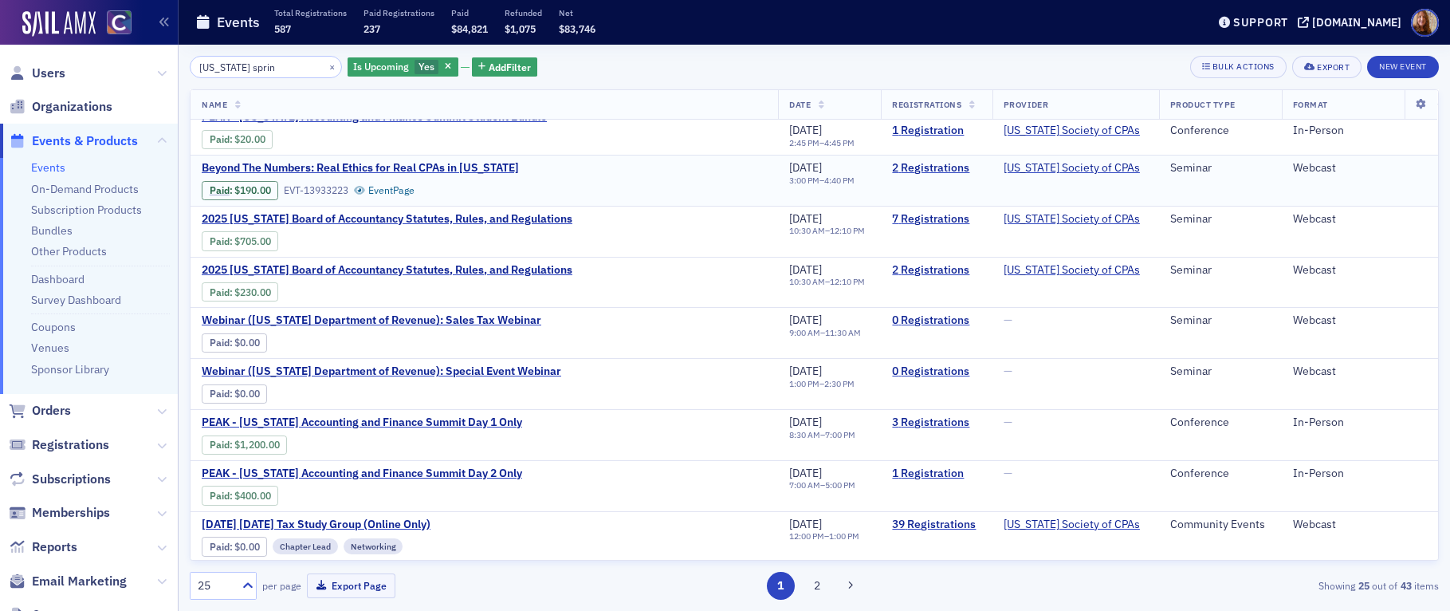
scroll to position [238, 0]
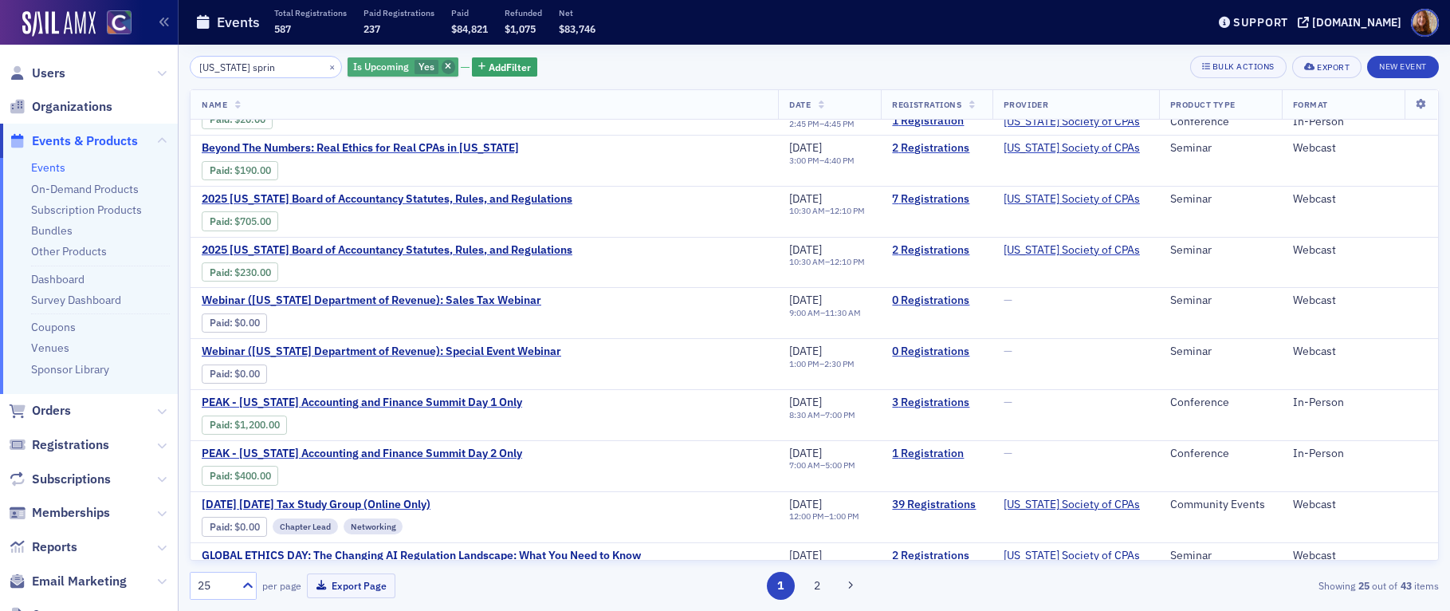
click at [445, 63] on icon "button" at bounding box center [448, 67] width 6 height 9
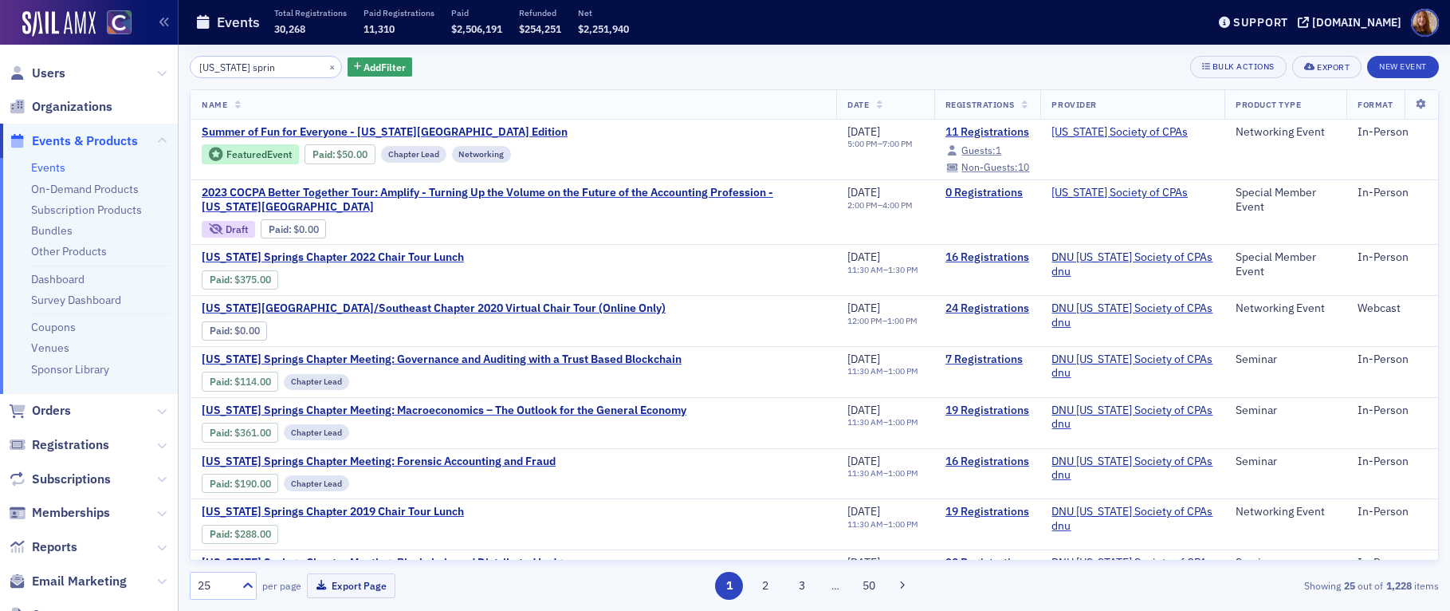
click at [958, 67] on div "[US_STATE] sprin × Add Filter Bulk Actions Export New Event" at bounding box center [815, 67] width 1250 height 22
click at [380, 65] on span "Add Filter" at bounding box center [385, 67] width 42 height 14
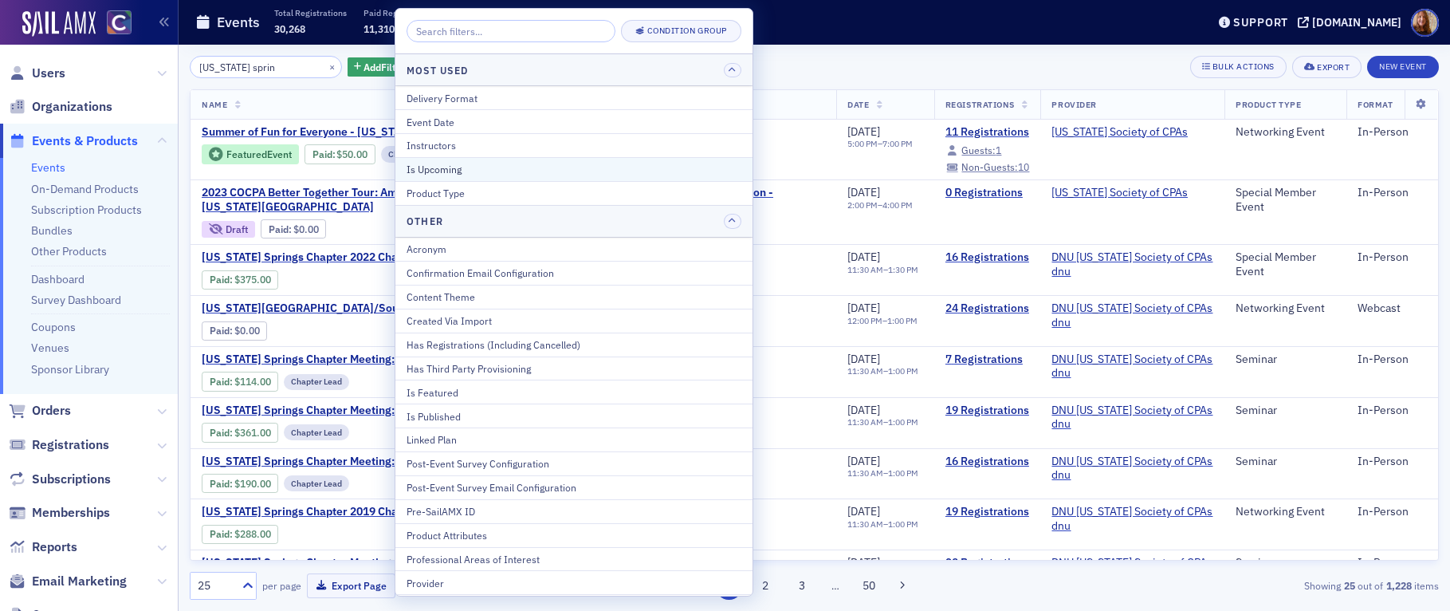
click at [443, 167] on div "Is Upcoming" at bounding box center [574, 169] width 335 height 14
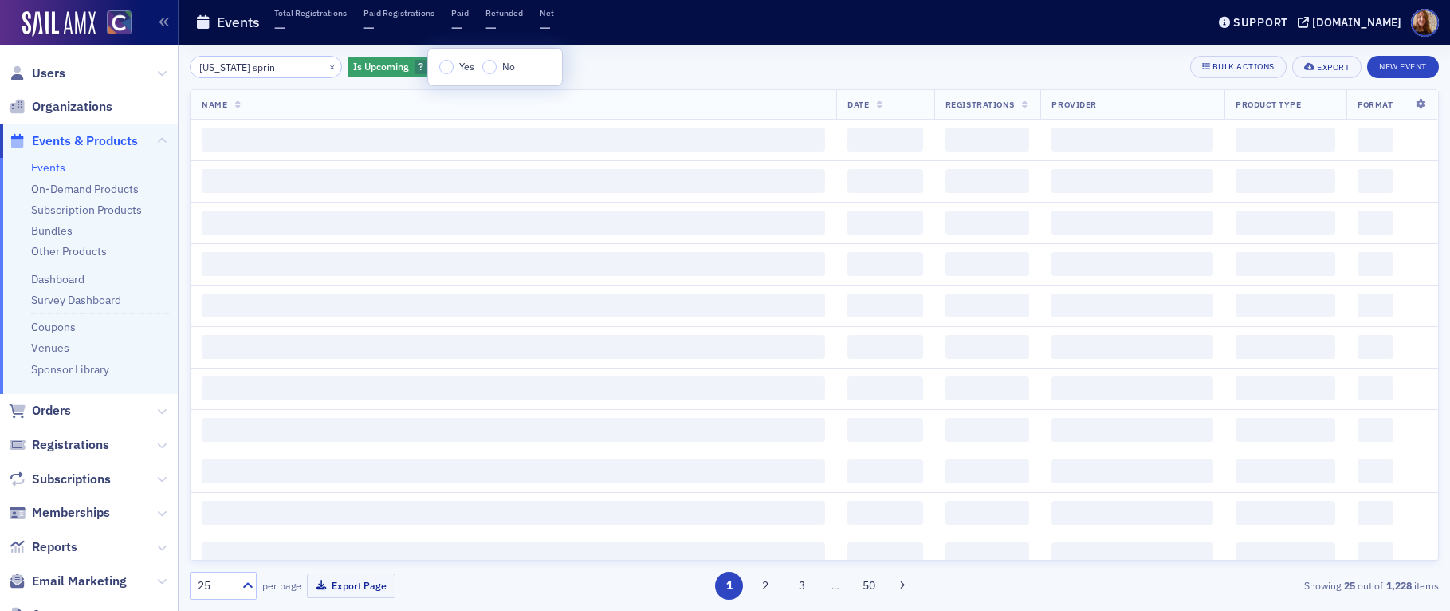
click at [453, 58] on div "Yes No" at bounding box center [495, 67] width 134 height 37
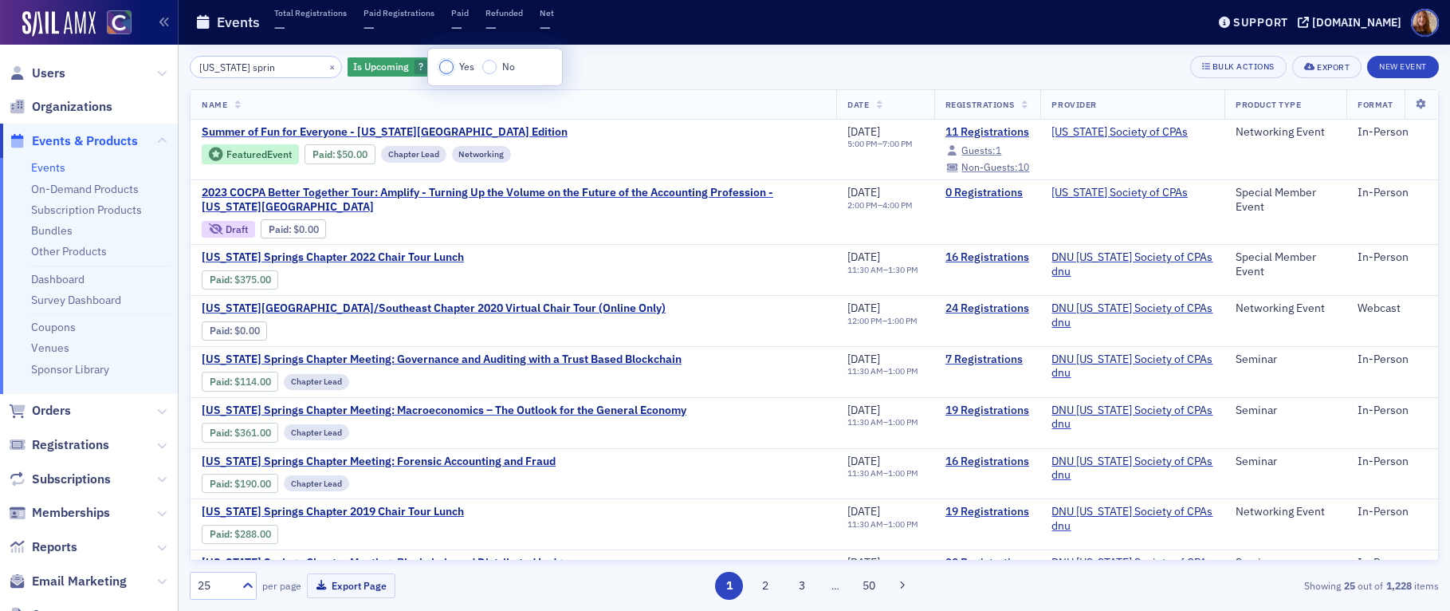
click at [443, 65] on input "Yes" at bounding box center [446, 67] width 14 height 14
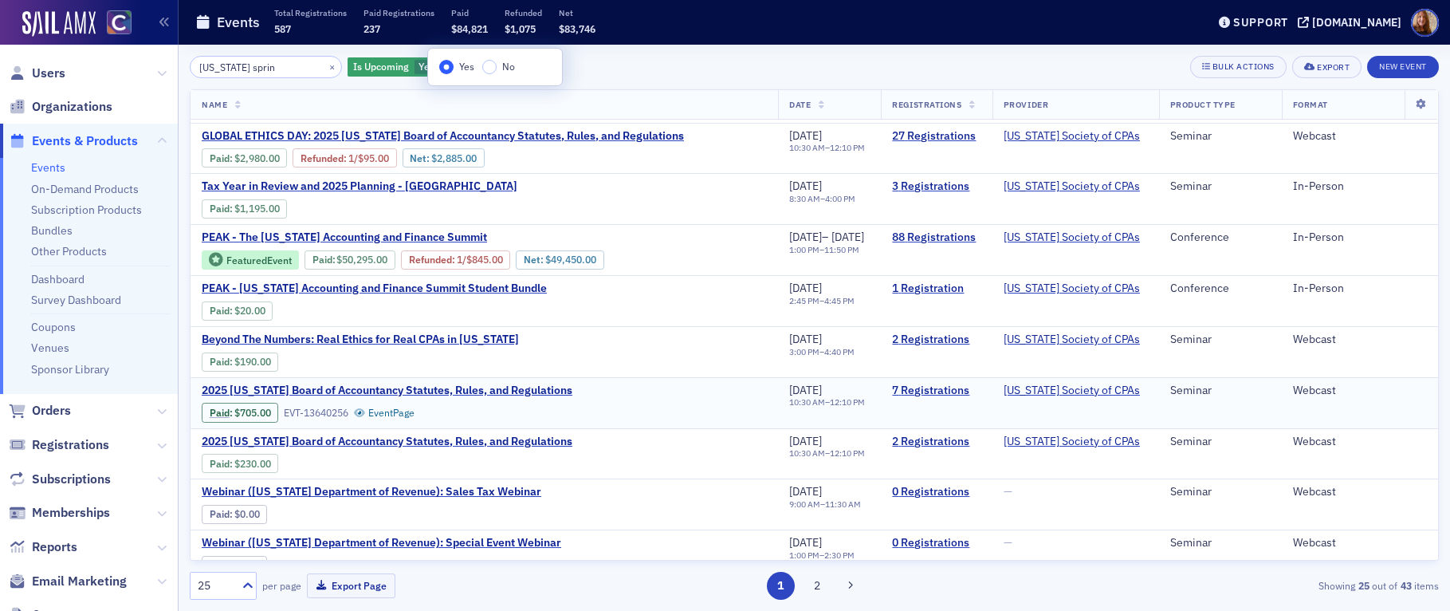
scroll to position [306, 0]
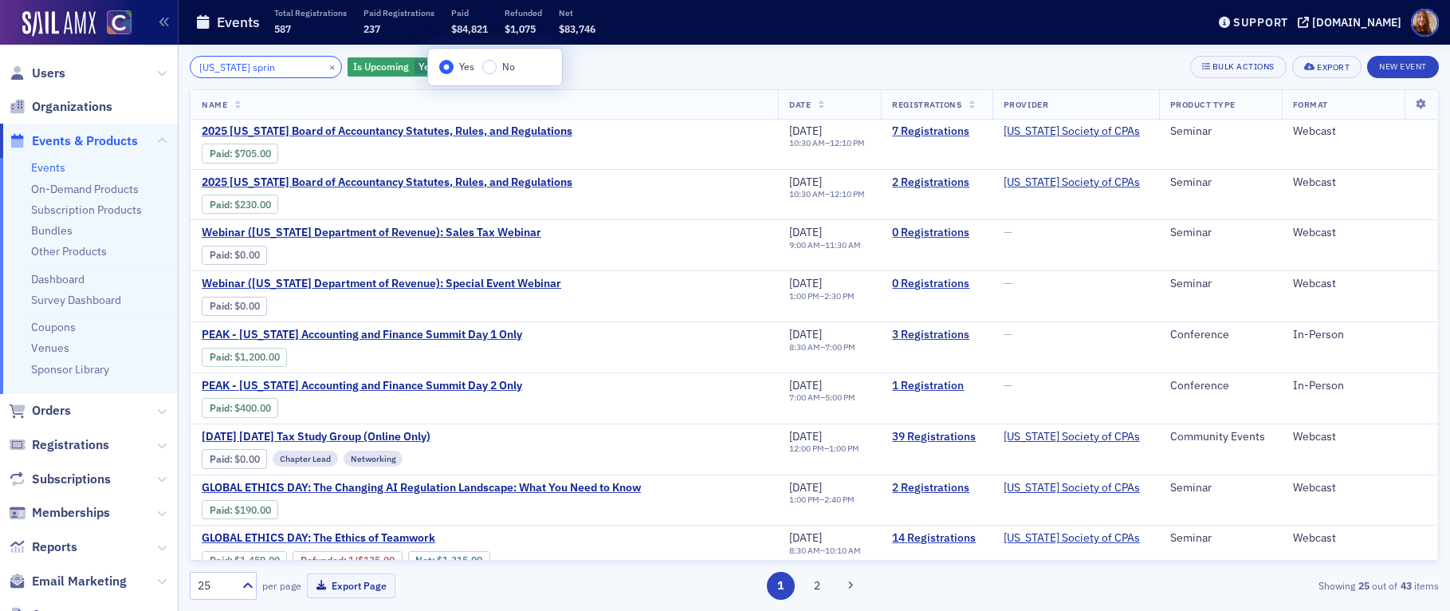
click at [278, 69] on input "[US_STATE] sprin" at bounding box center [266, 67] width 152 height 22
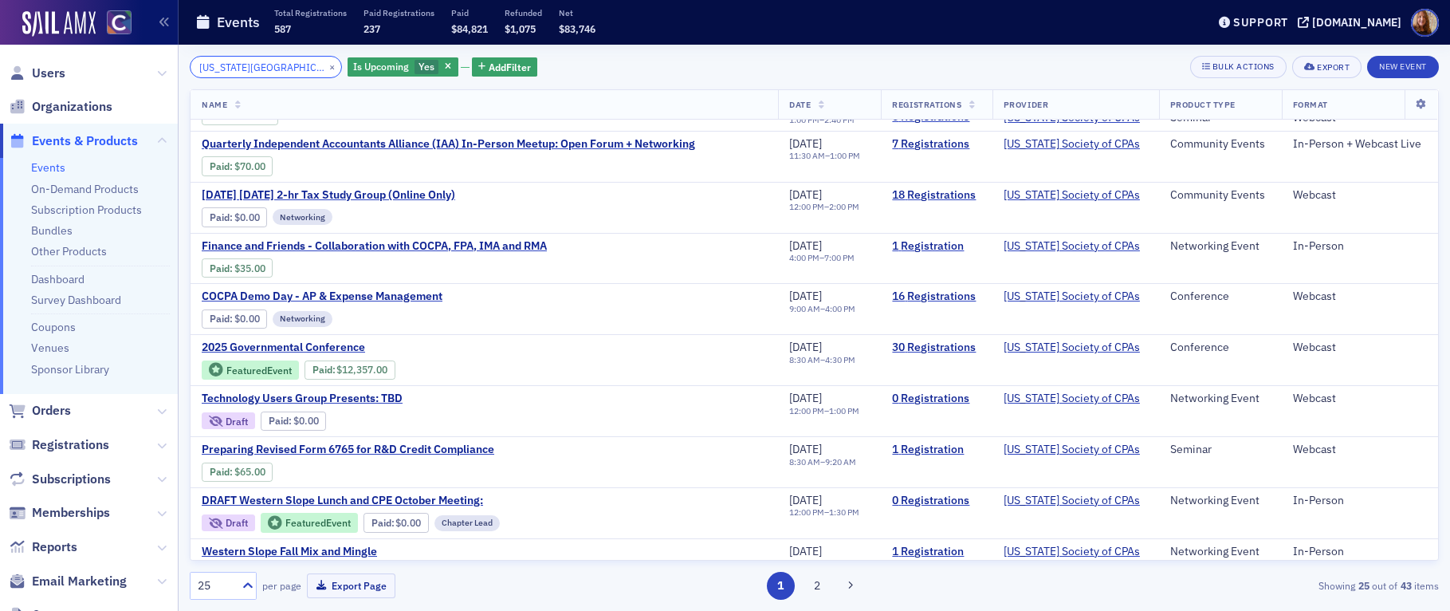
scroll to position [849, 0]
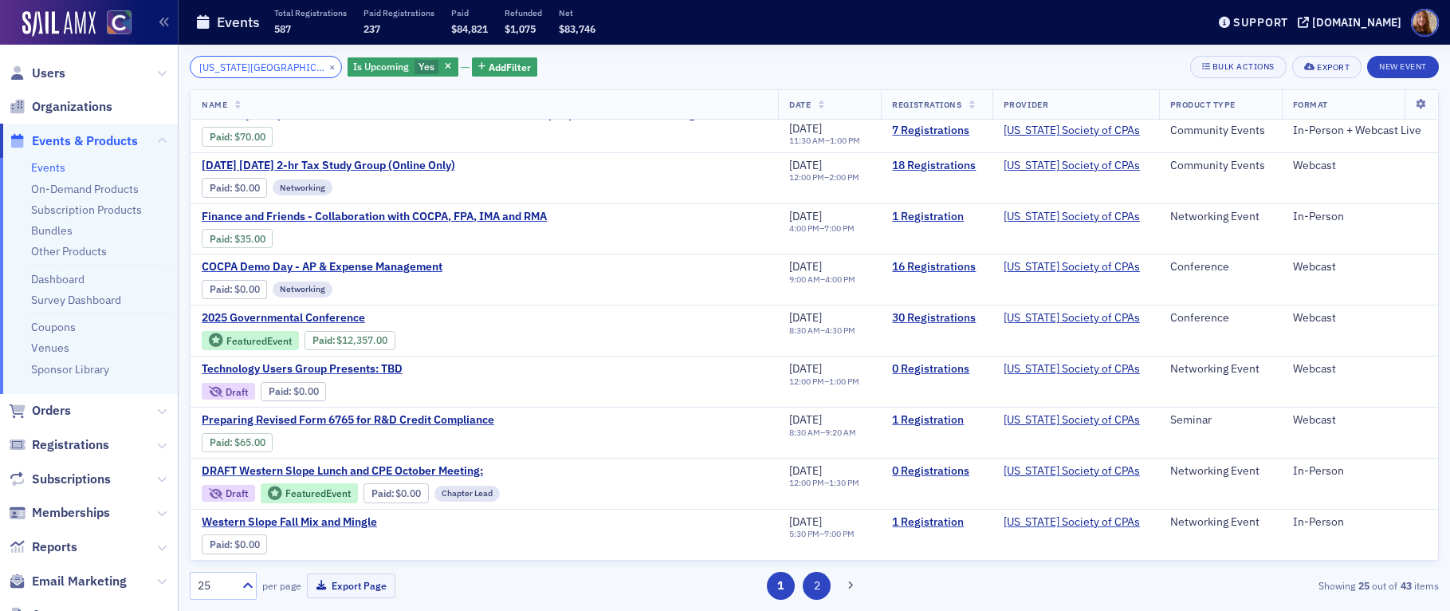
type input "[US_STATE][GEOGRAPHIC_DATA]"
click at [813, 582] on button "2" at bounding box center [817, 586] width 28 height 28
